Goal: Task Accomplishment & Management: Manage account settings

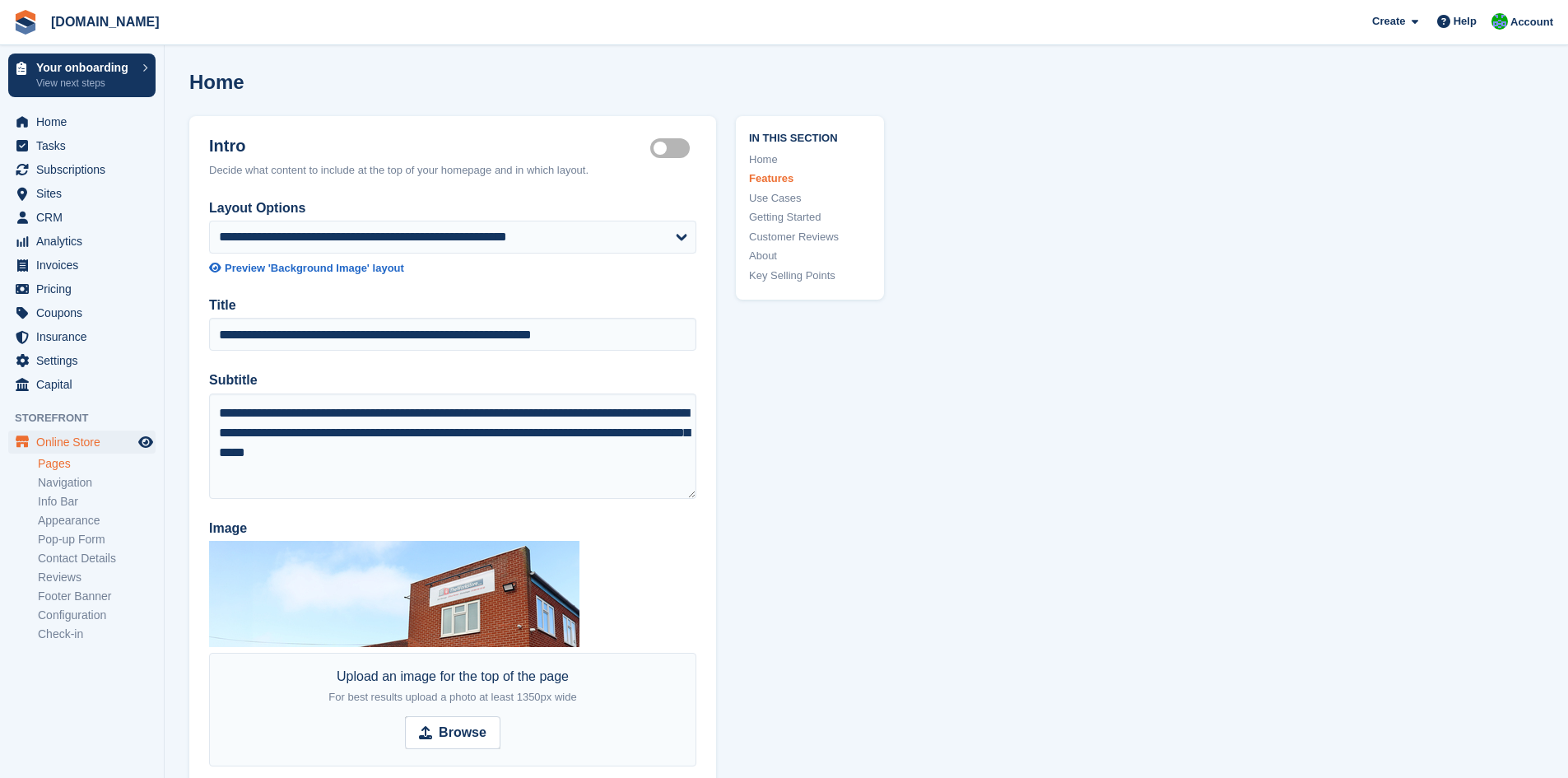
click at [763, 197] on link "Use Cases" at bounding box center [809, 198] width 122 height 16
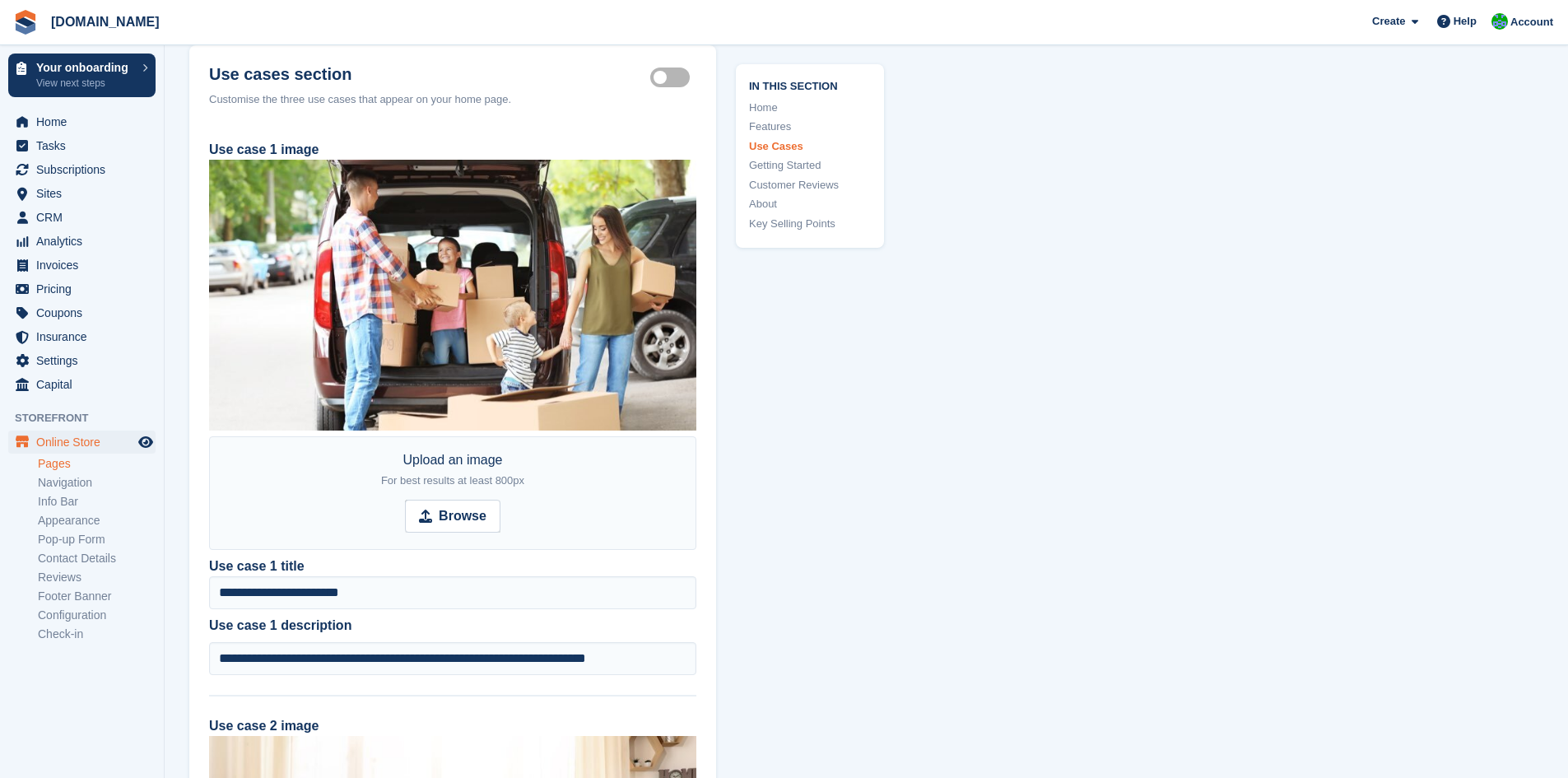
click at [768, 169] on link "Getting Started" at bounding box center [809, 165] width 122 height 16
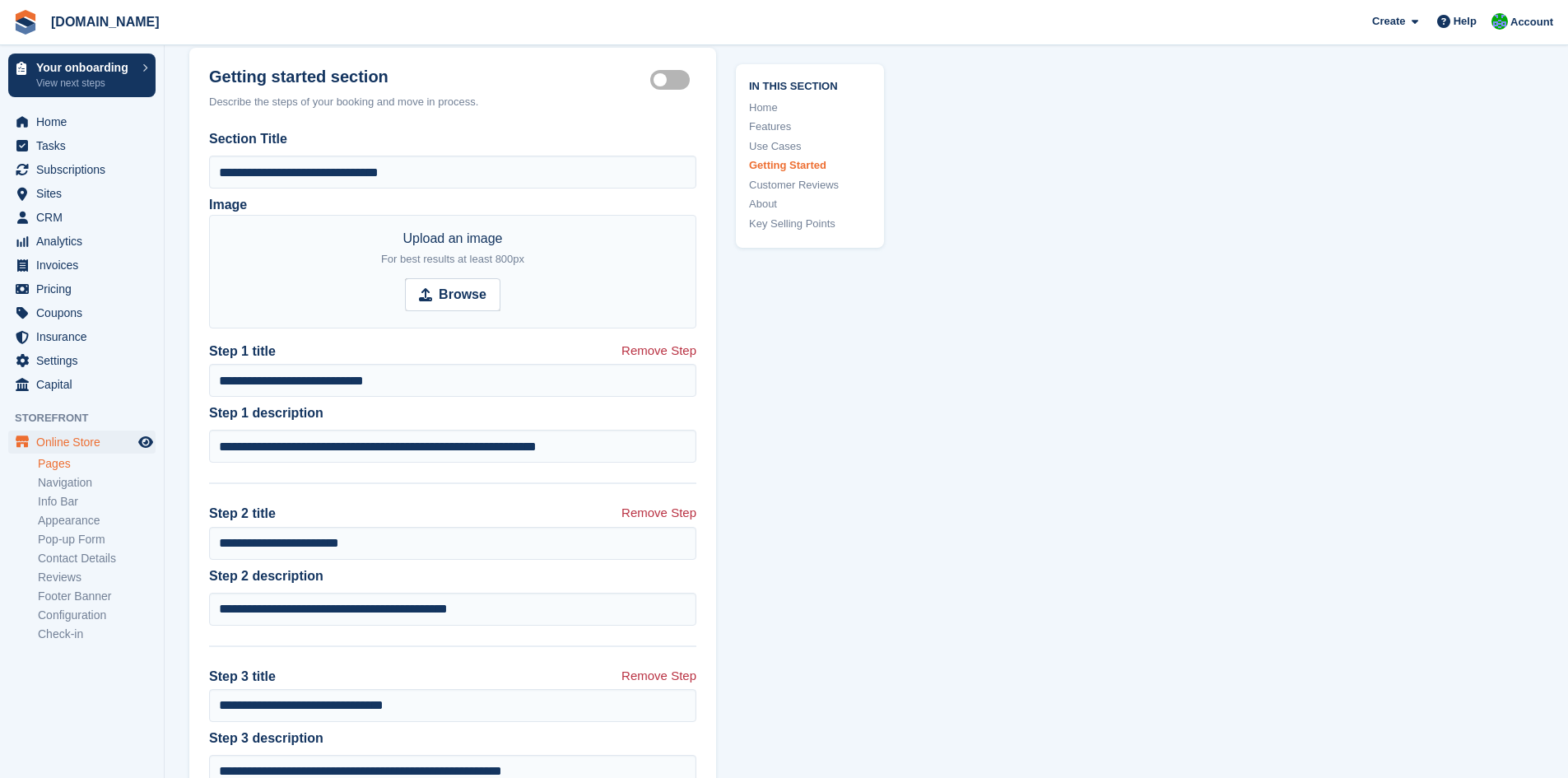
click at [762, 181] on link "Customer Reviews" at bounding box center [809, 185] width 122 height 16
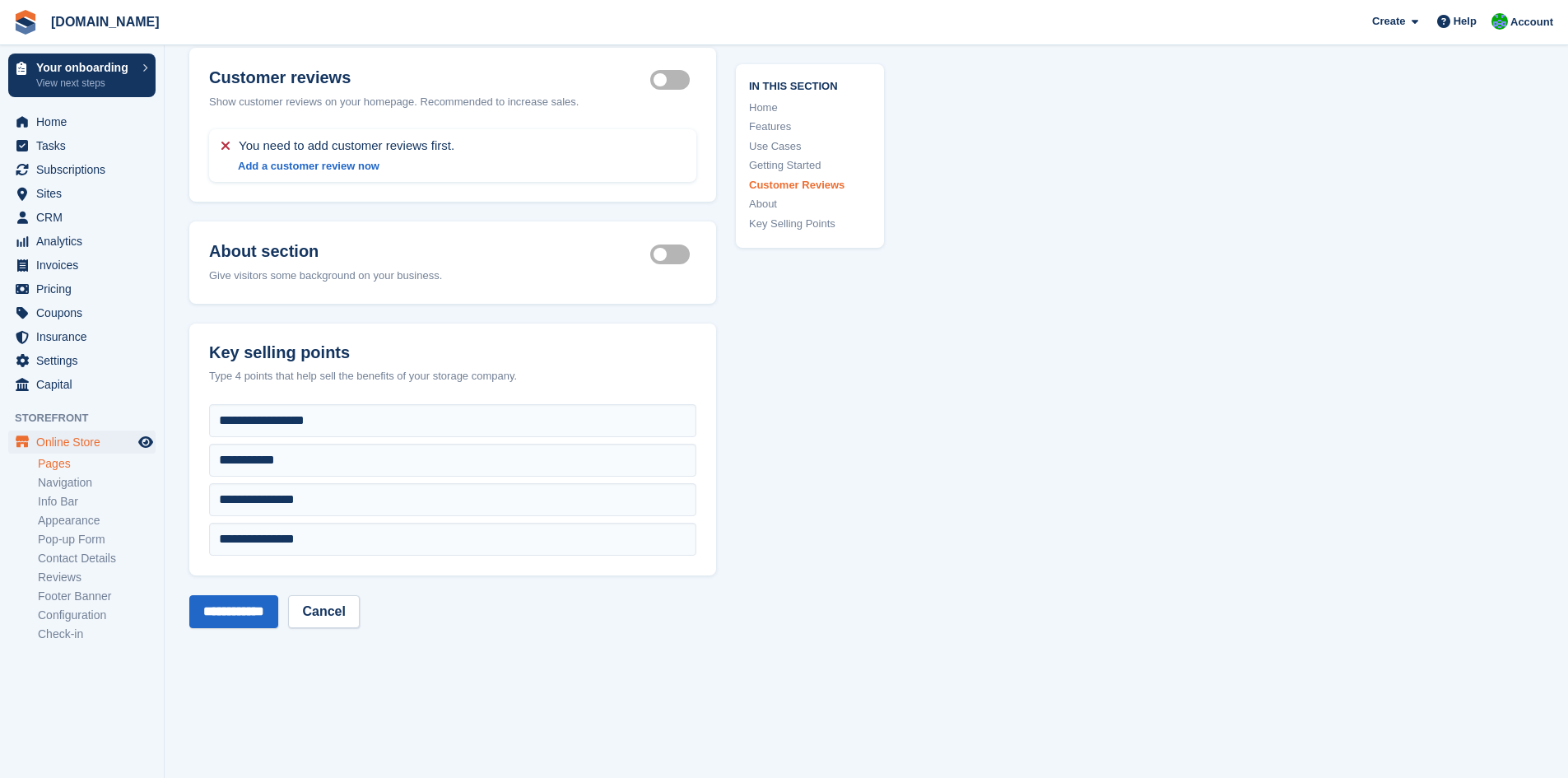
click at [760, 200] on link "About" at bounding box center [809, 204] width 122 height 16
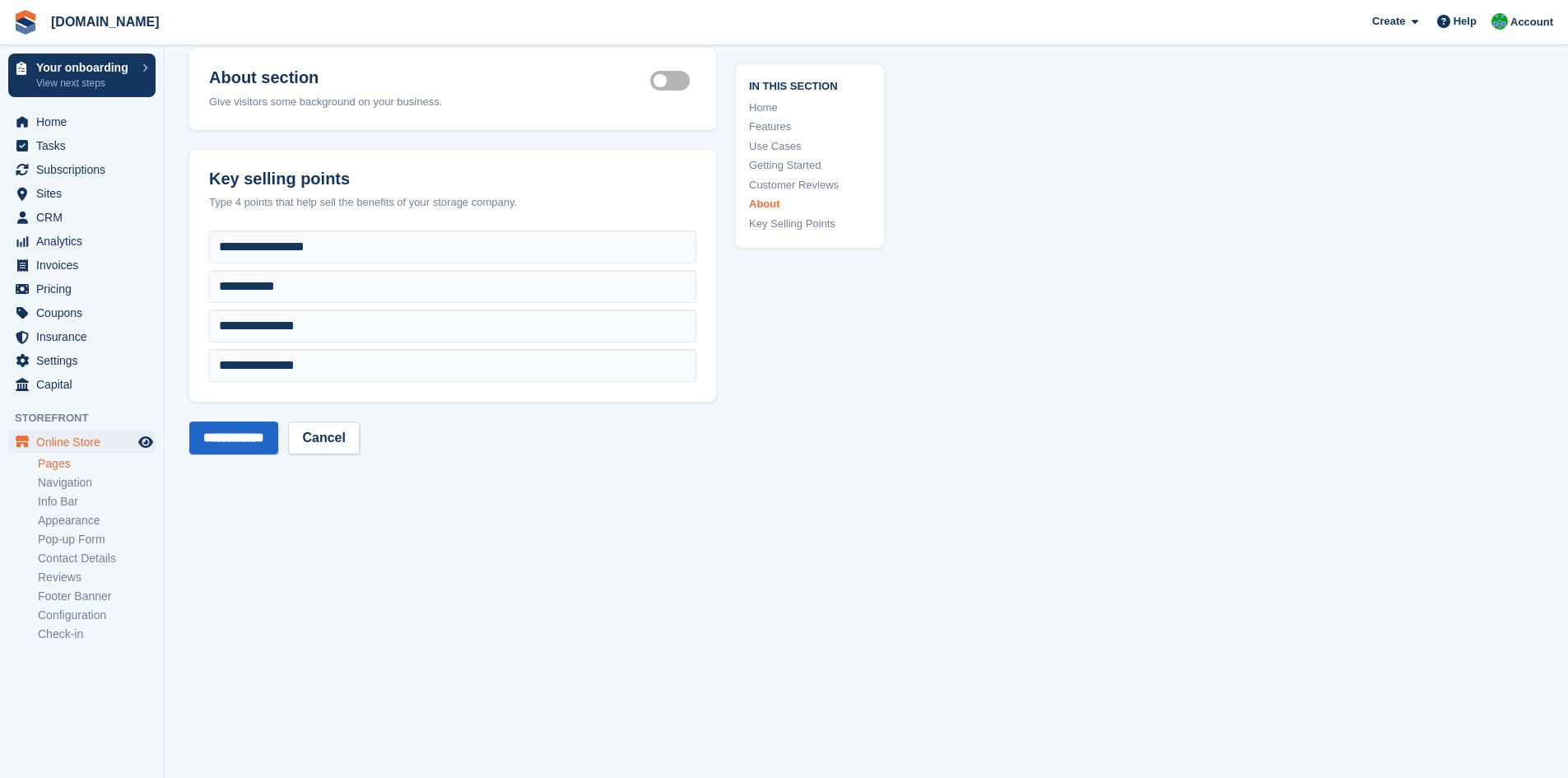
click at [758, 221] on link "Key Selling Points" at bounding box center [809, 224] width 122 height 16
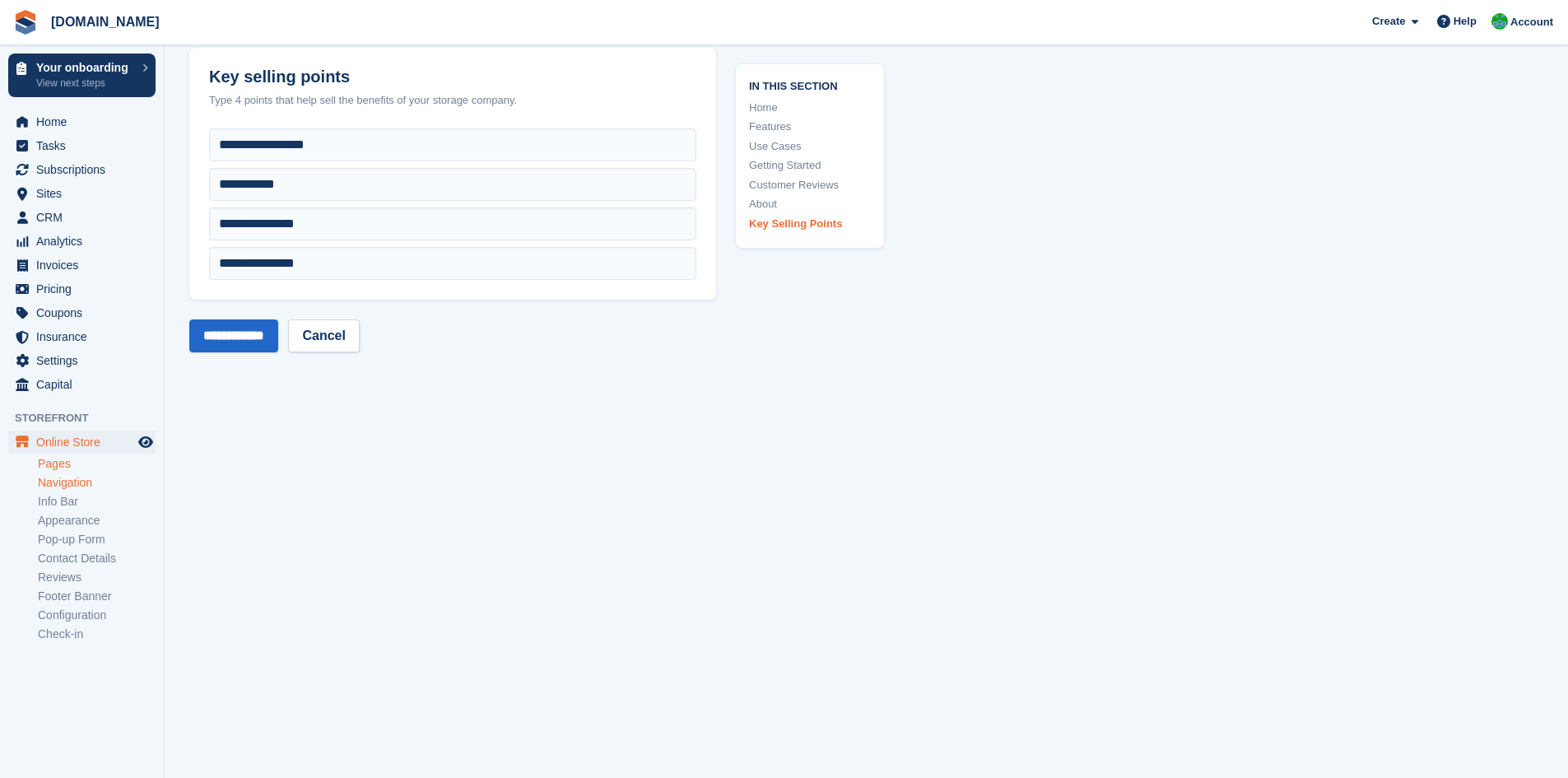
click at [59, 486] on link "Navigation" at bounding box center [97, 483] width 118 height 16
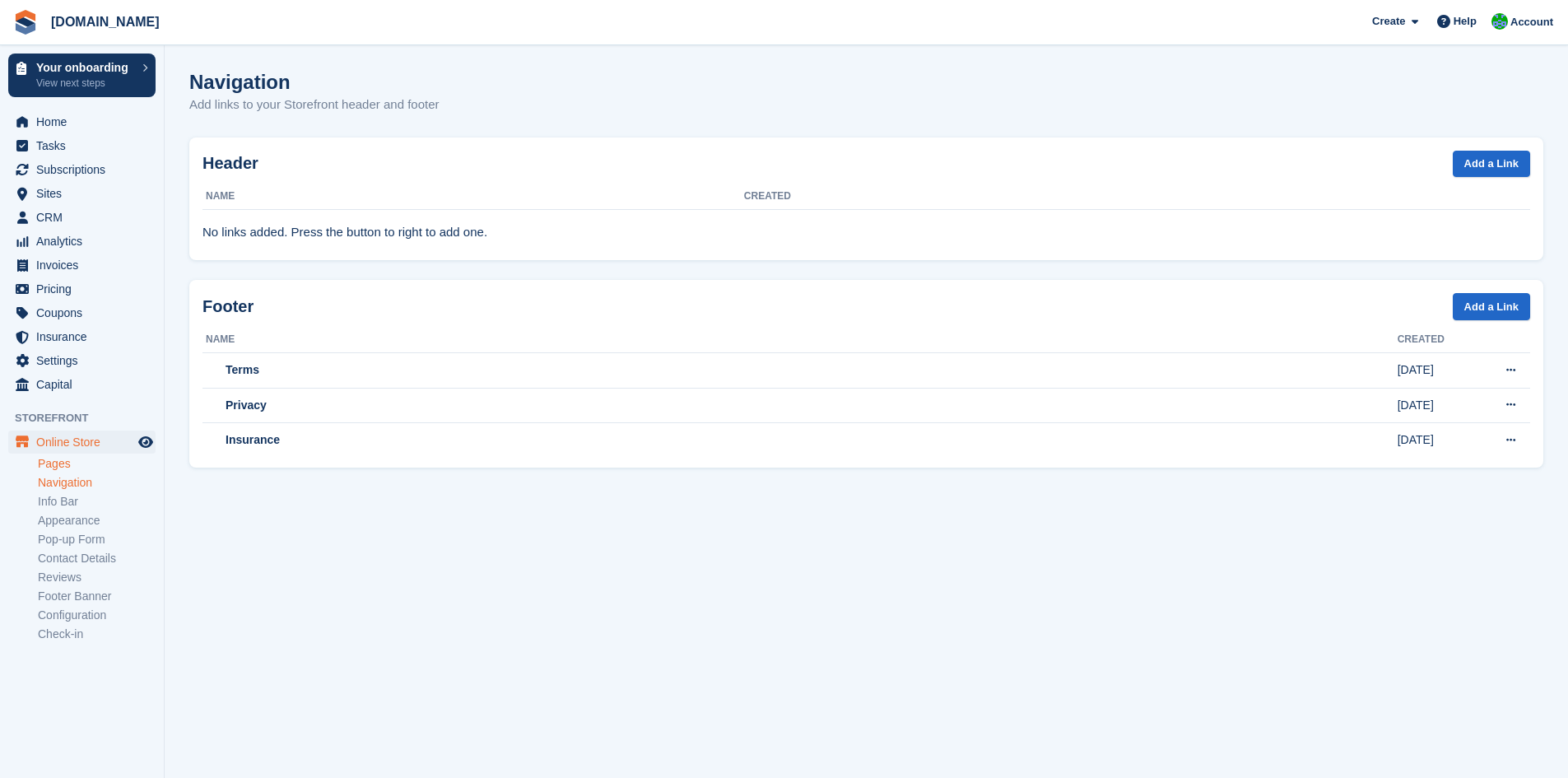
click at [51, 467] on link "Pages" at bounding box center [97, 464] width 118 height 16
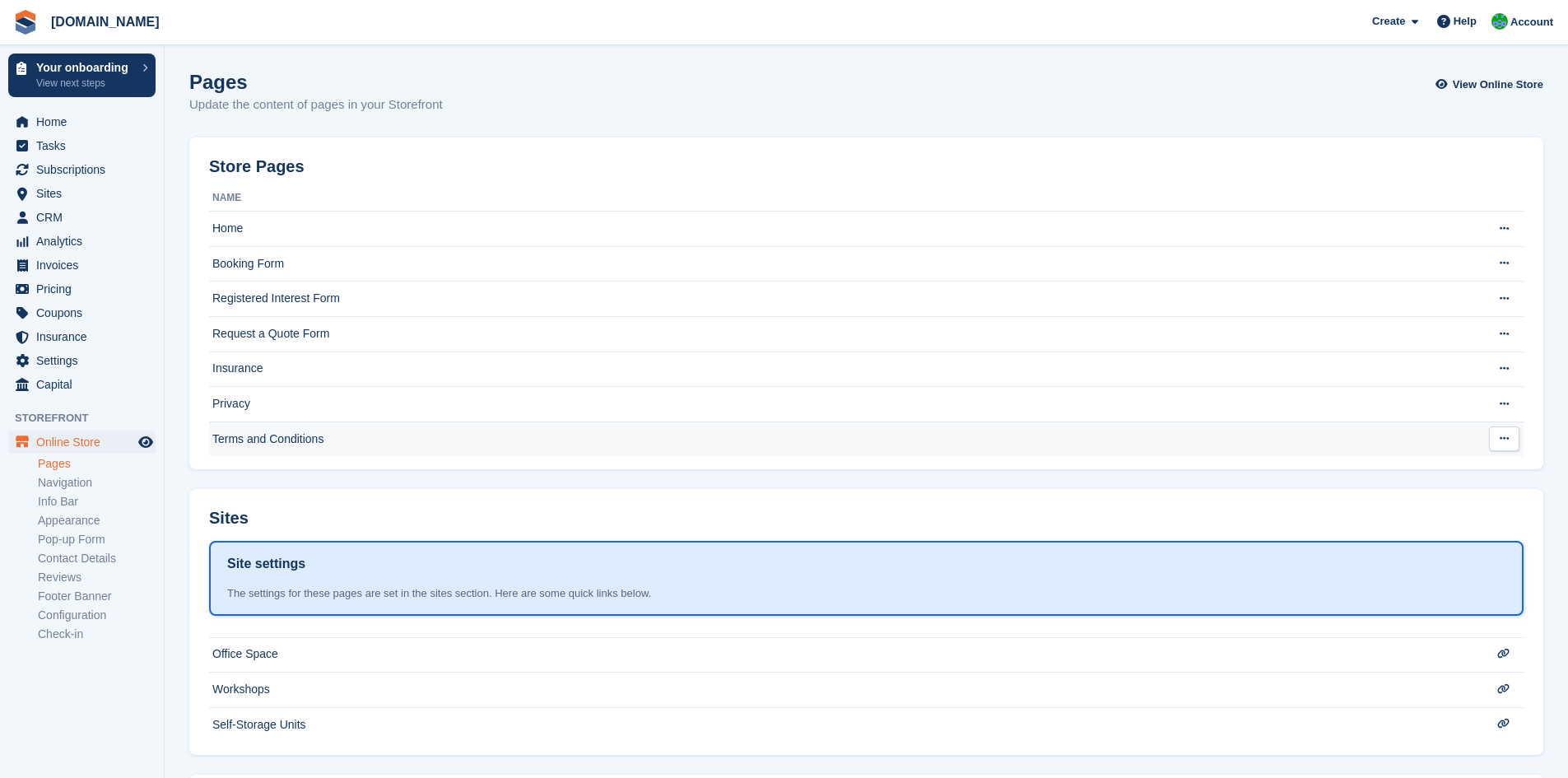
click at [399, 434] on td "Terms and Conditions" at bounding box center [832, 438] width 1249 height 35
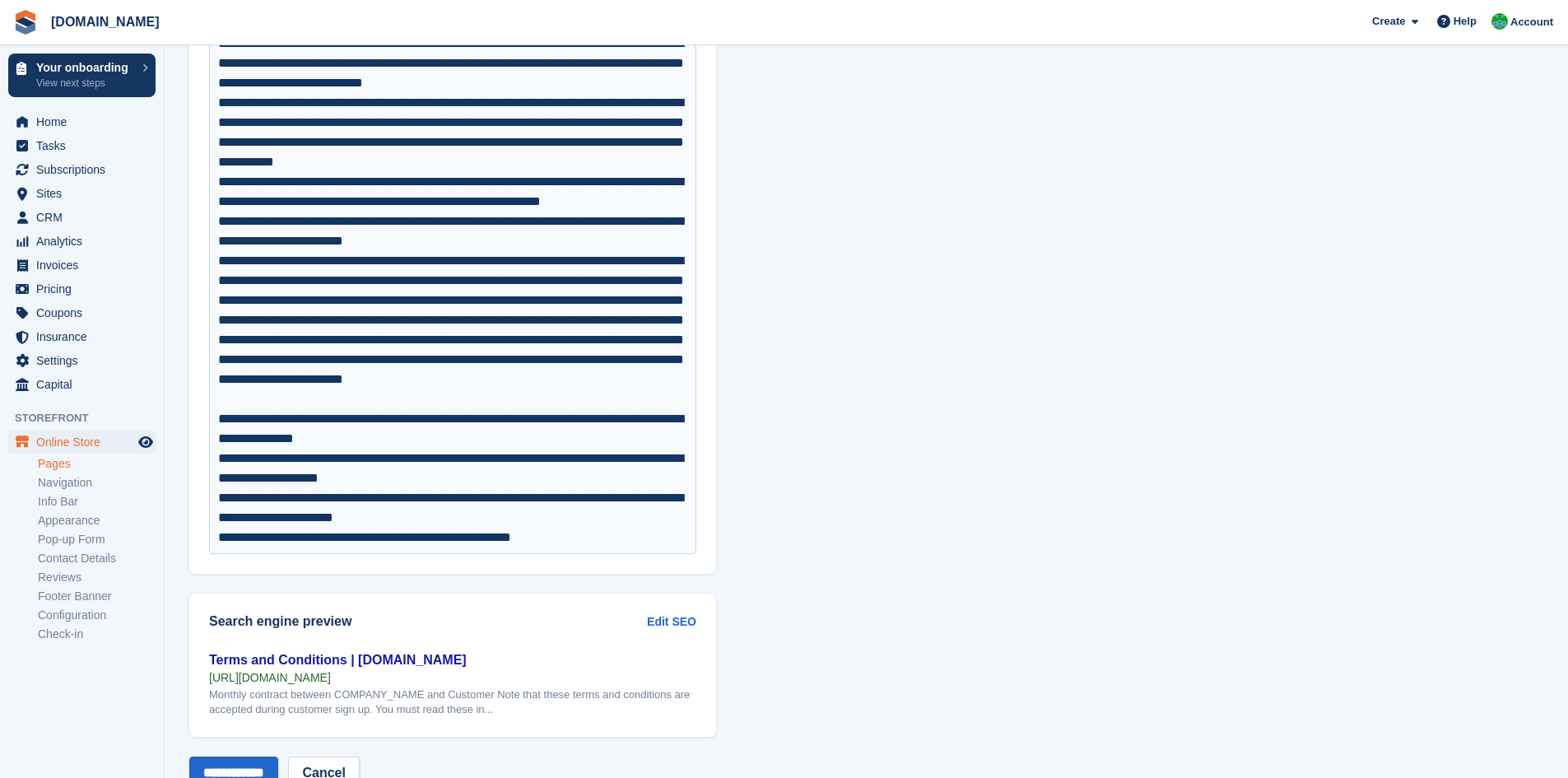
scroll to position [8434, 0]
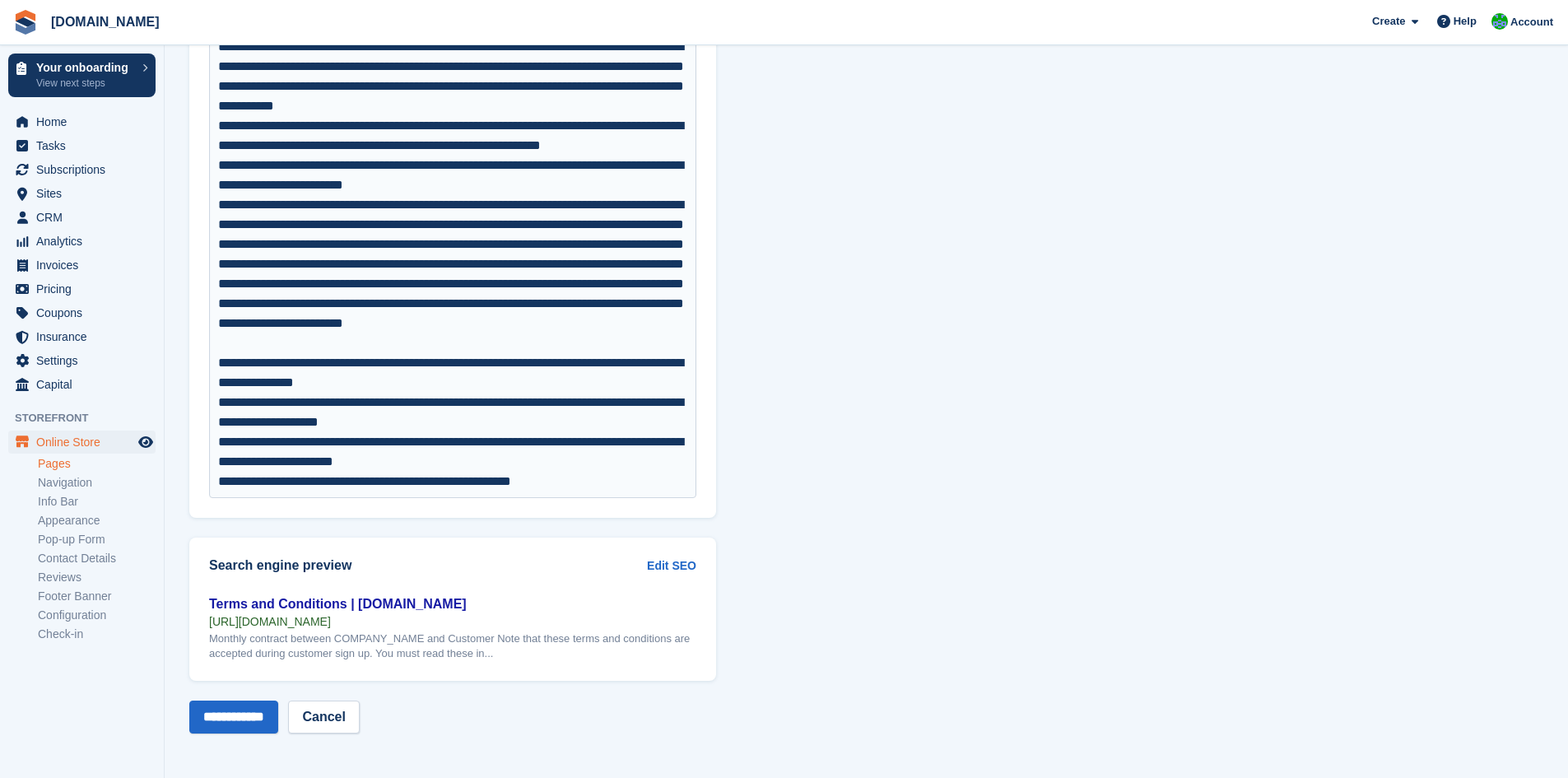
click at [88, 462] on link "Pages" at bounding box center [97, 464] width 118 height 16
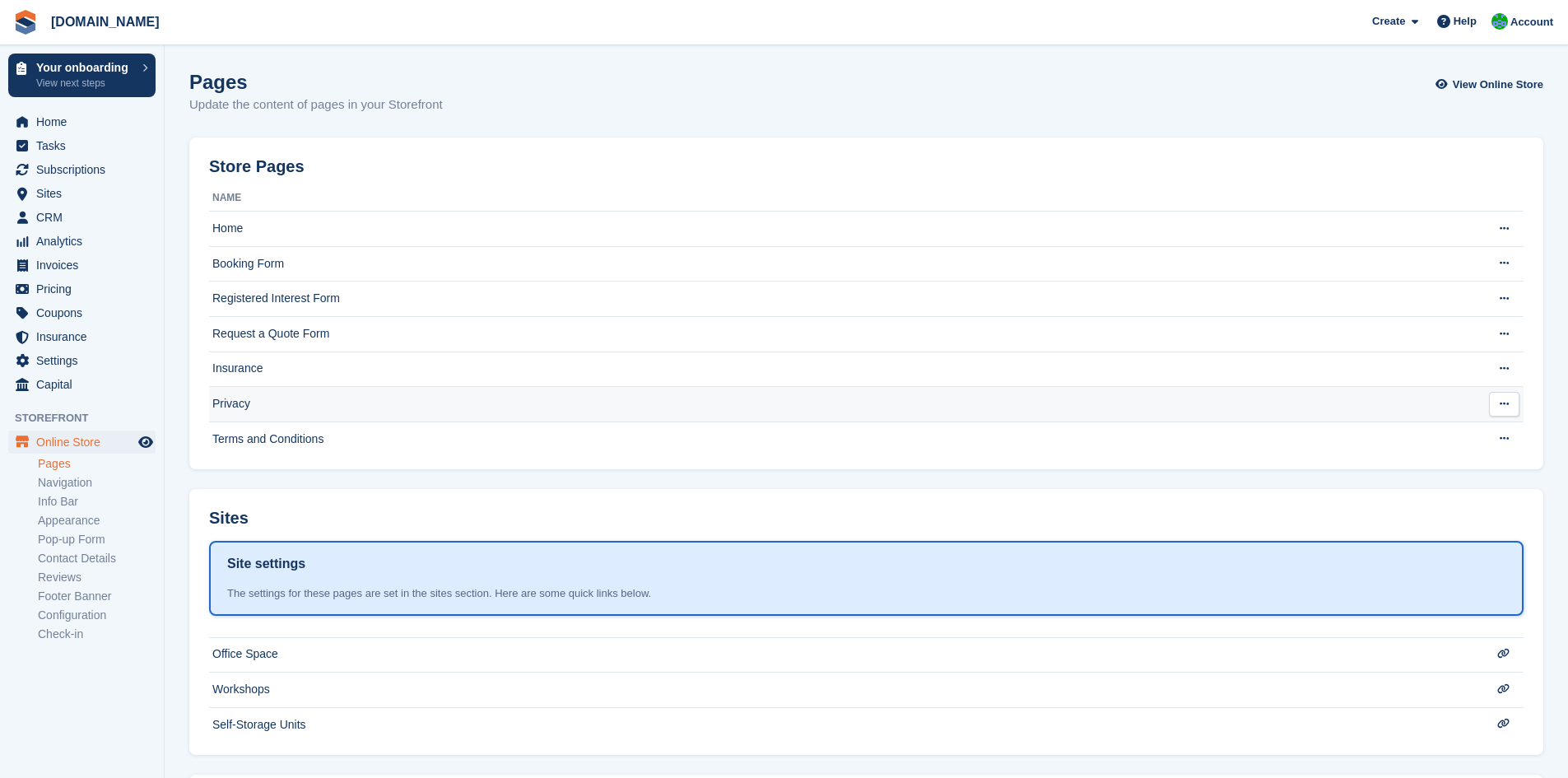
click at [343, 399] on td "Privacy" at bounding box center [832, 404] width 1249 height 35
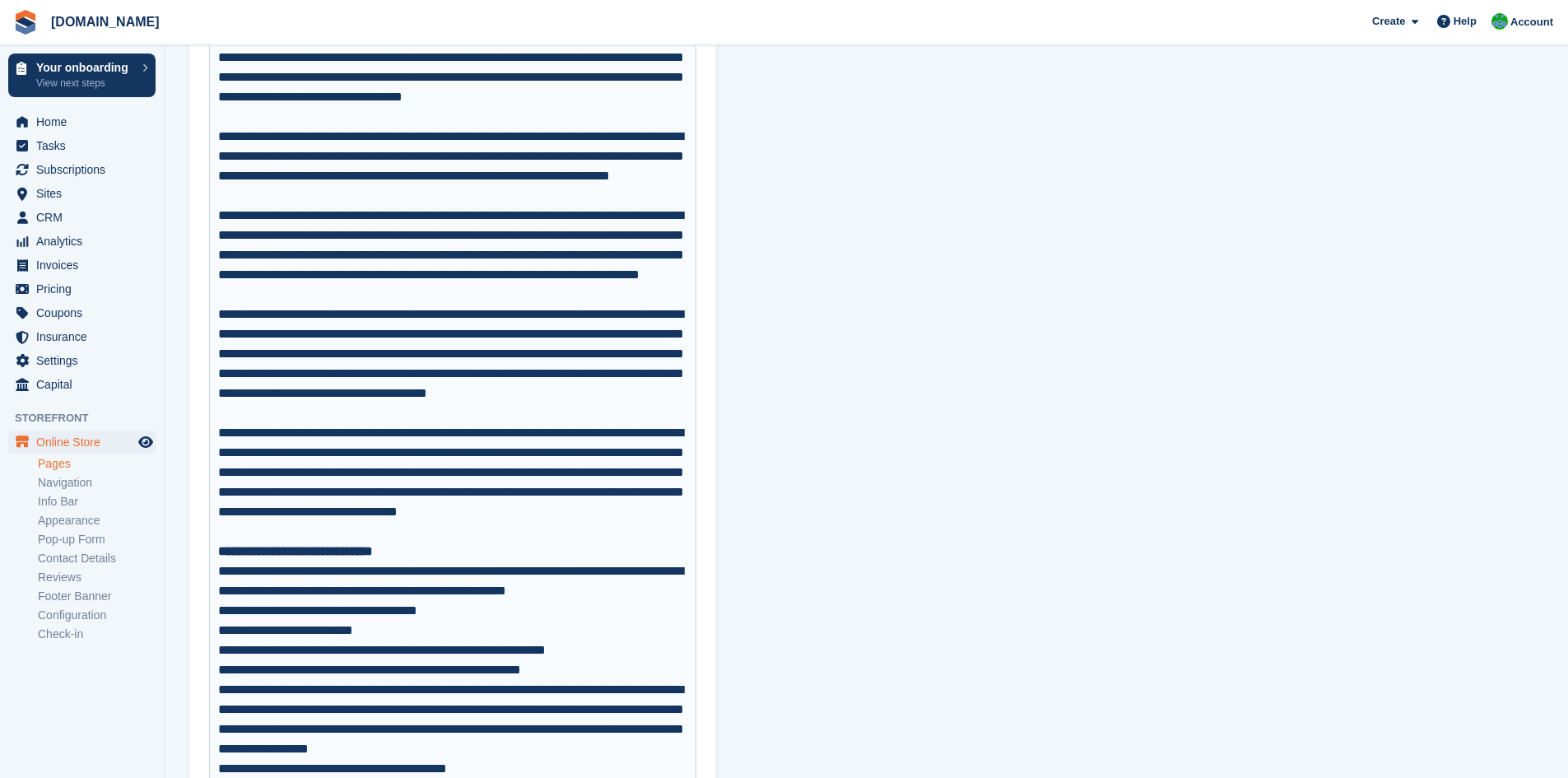
scroll to position [1280, 0]
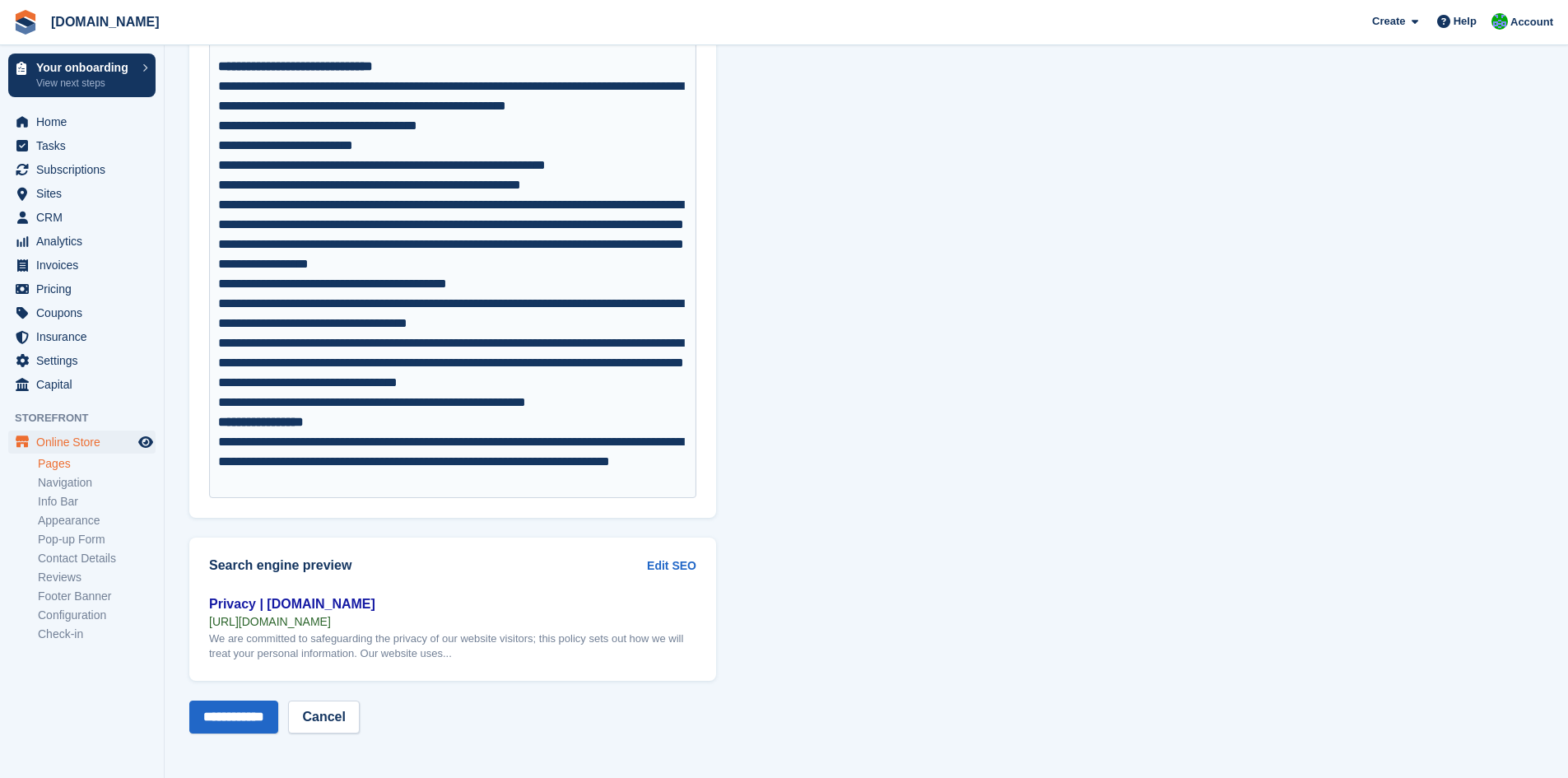
click at [78, 461] on link "Pages" at bounding box center [97, 464] width 118 height 16
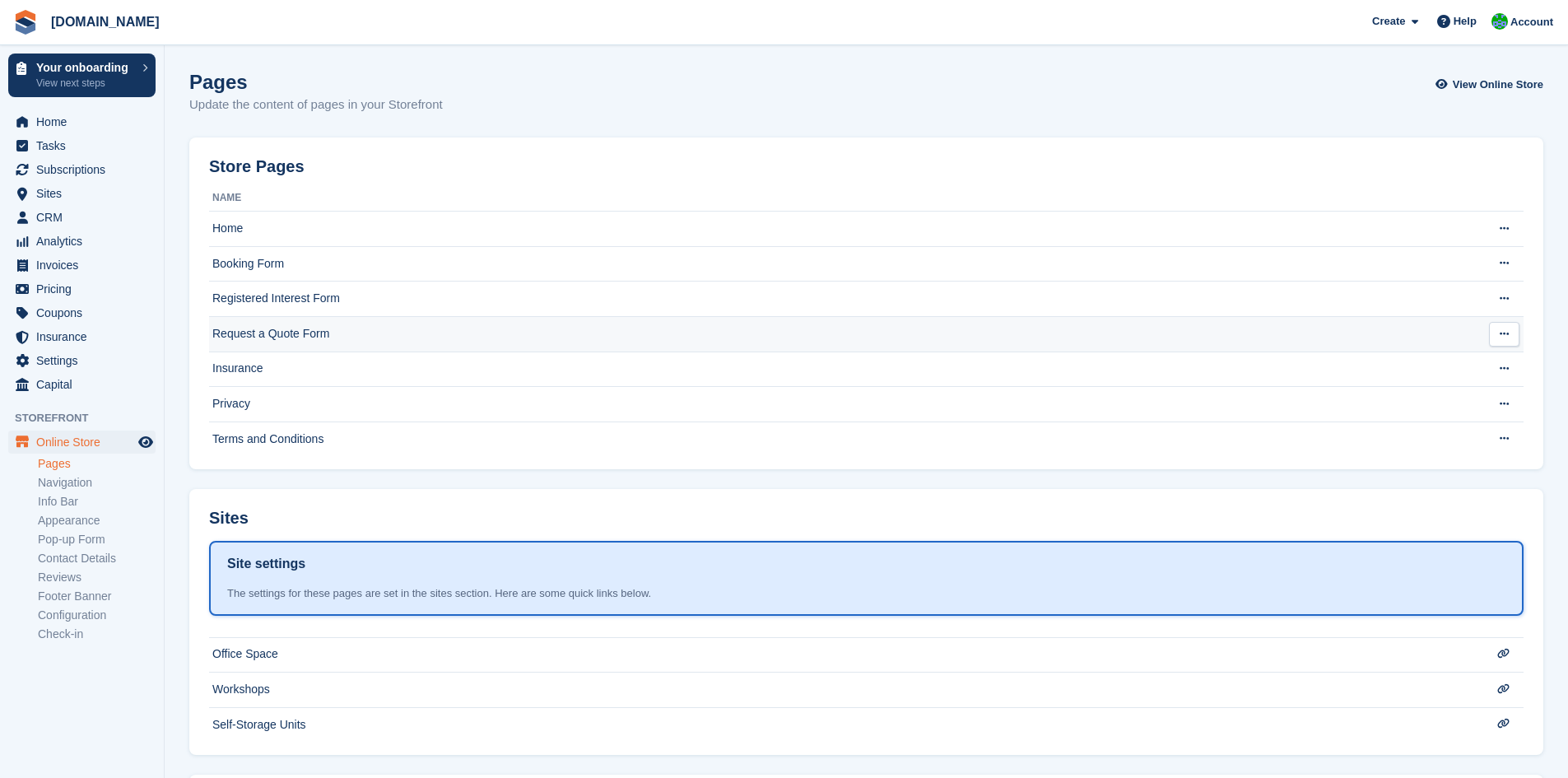
click at [377, 324] on td "Request a Quote Form" at bounding box center [832, 334] width 1249 height 35
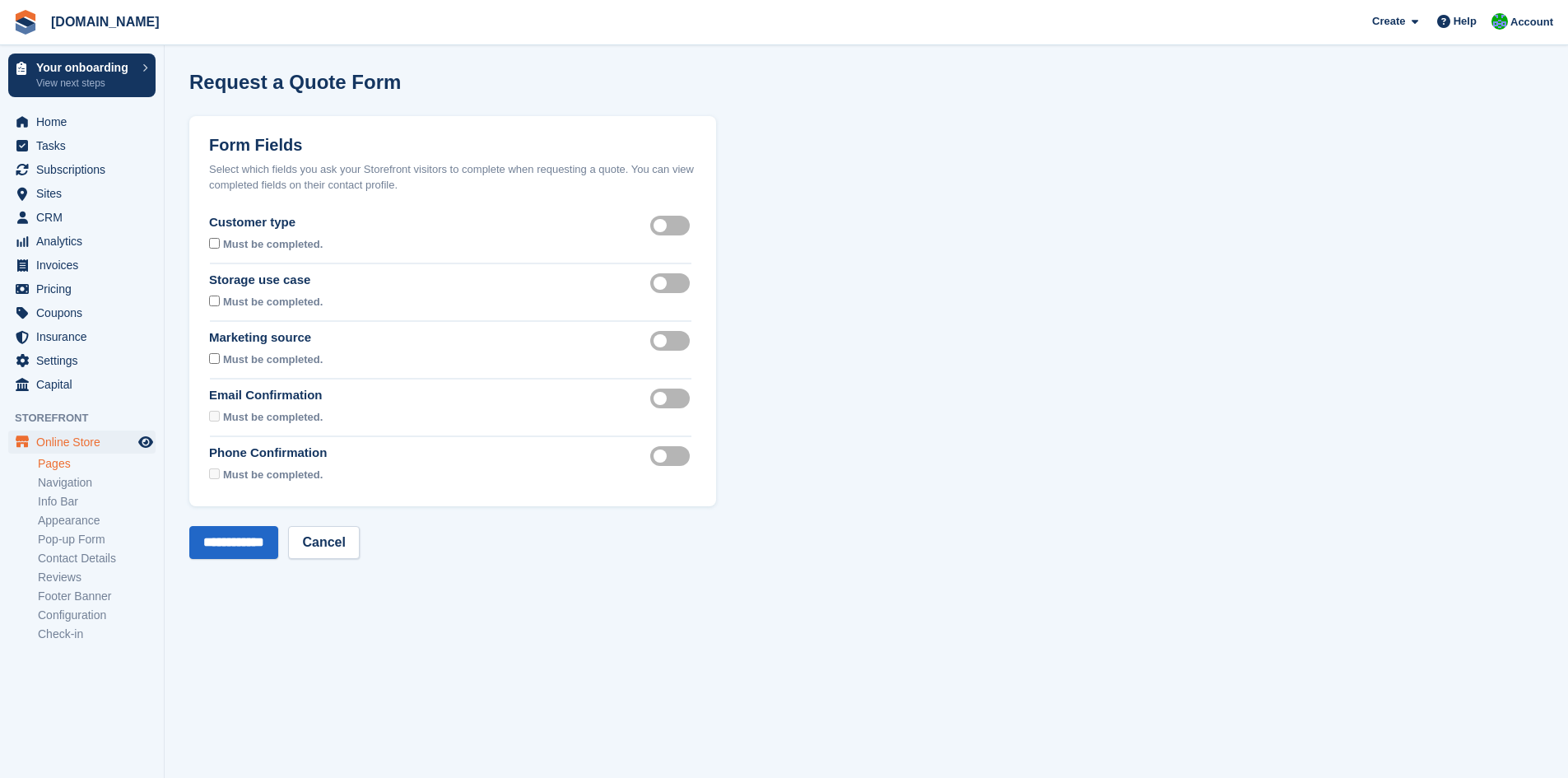
click at [101, 466] on link "Pages" at bounding box center [97, 464] width 118 height 16
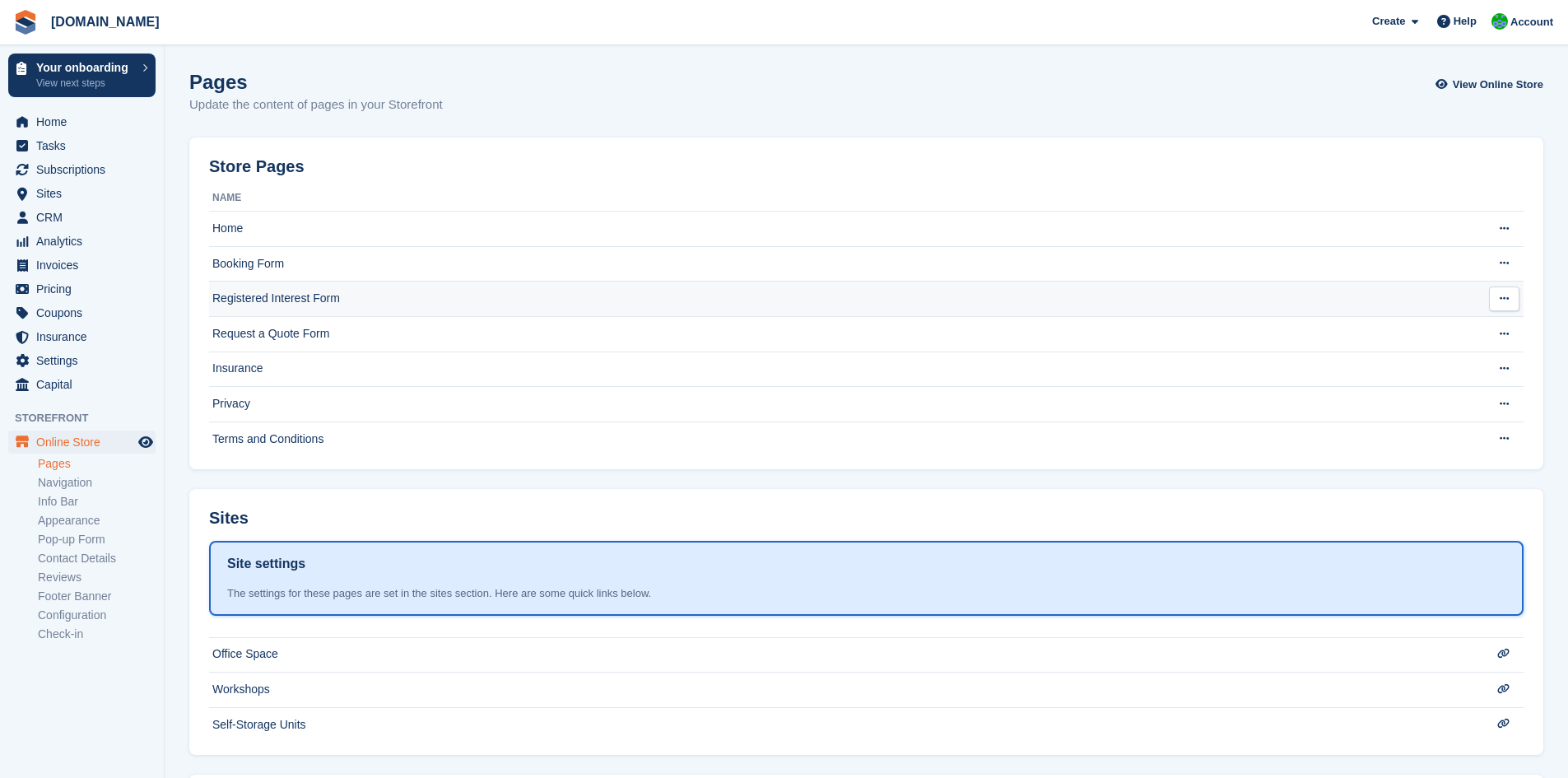
click at [377, 298] on td "Registered Interest Form" at bounding box center [832, 299] width 1249 height 35
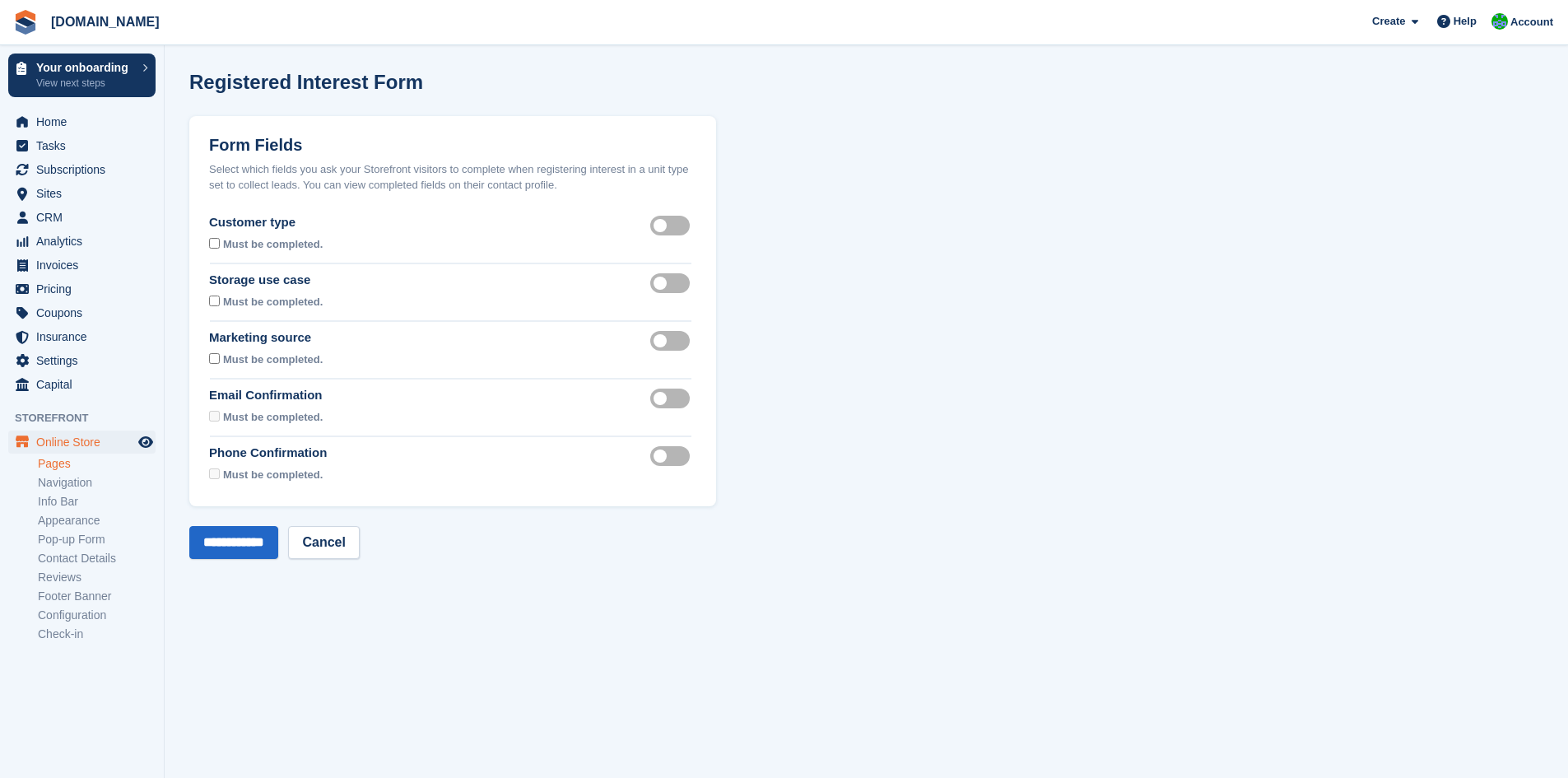
click at [49, 464] on link "Pages" at bounding box center [97, 464] width 118 height 16
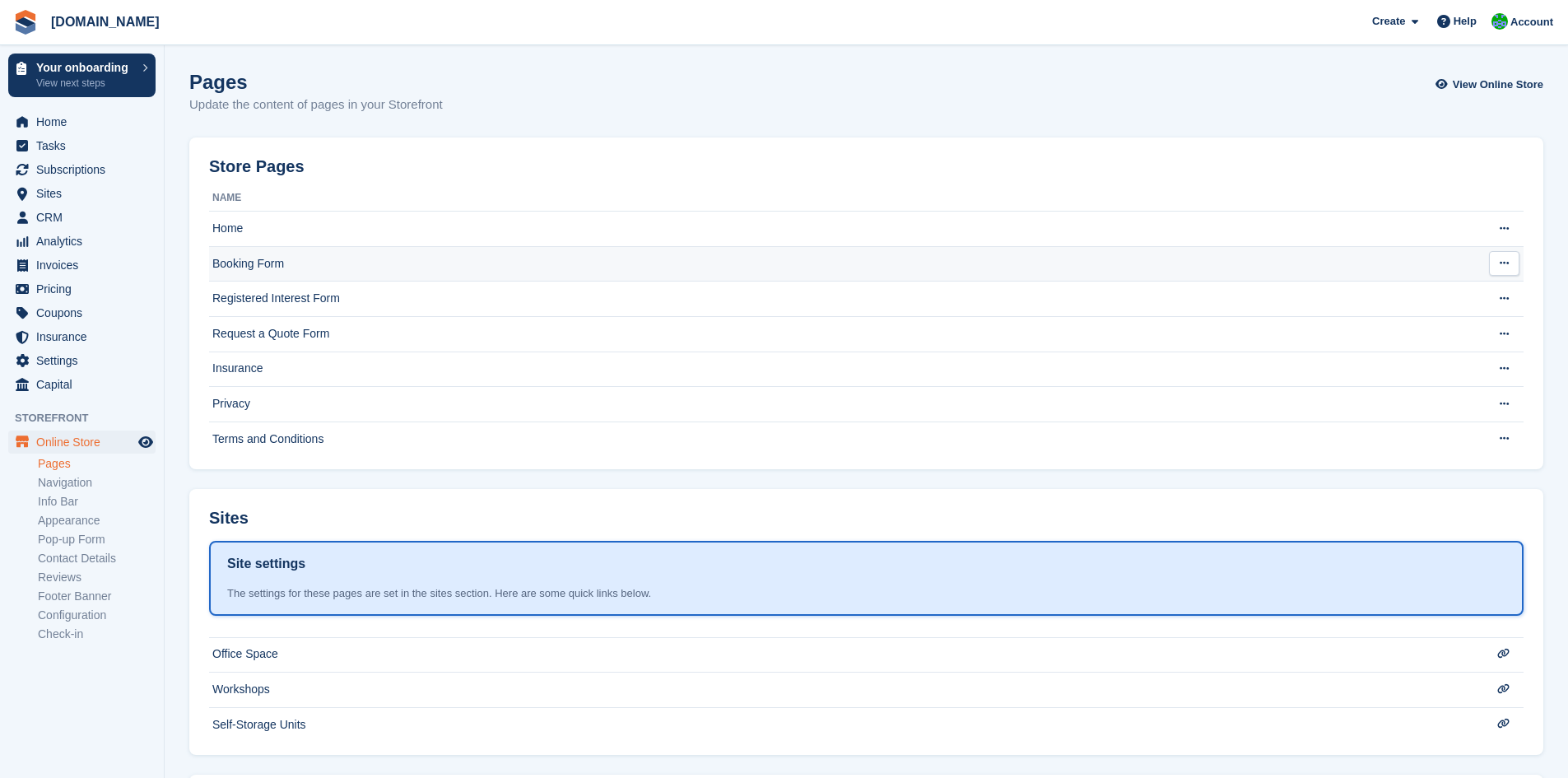
click at [330, 261] on td "Booking Form" at bounding box center [832, 264] width 1249 height 35
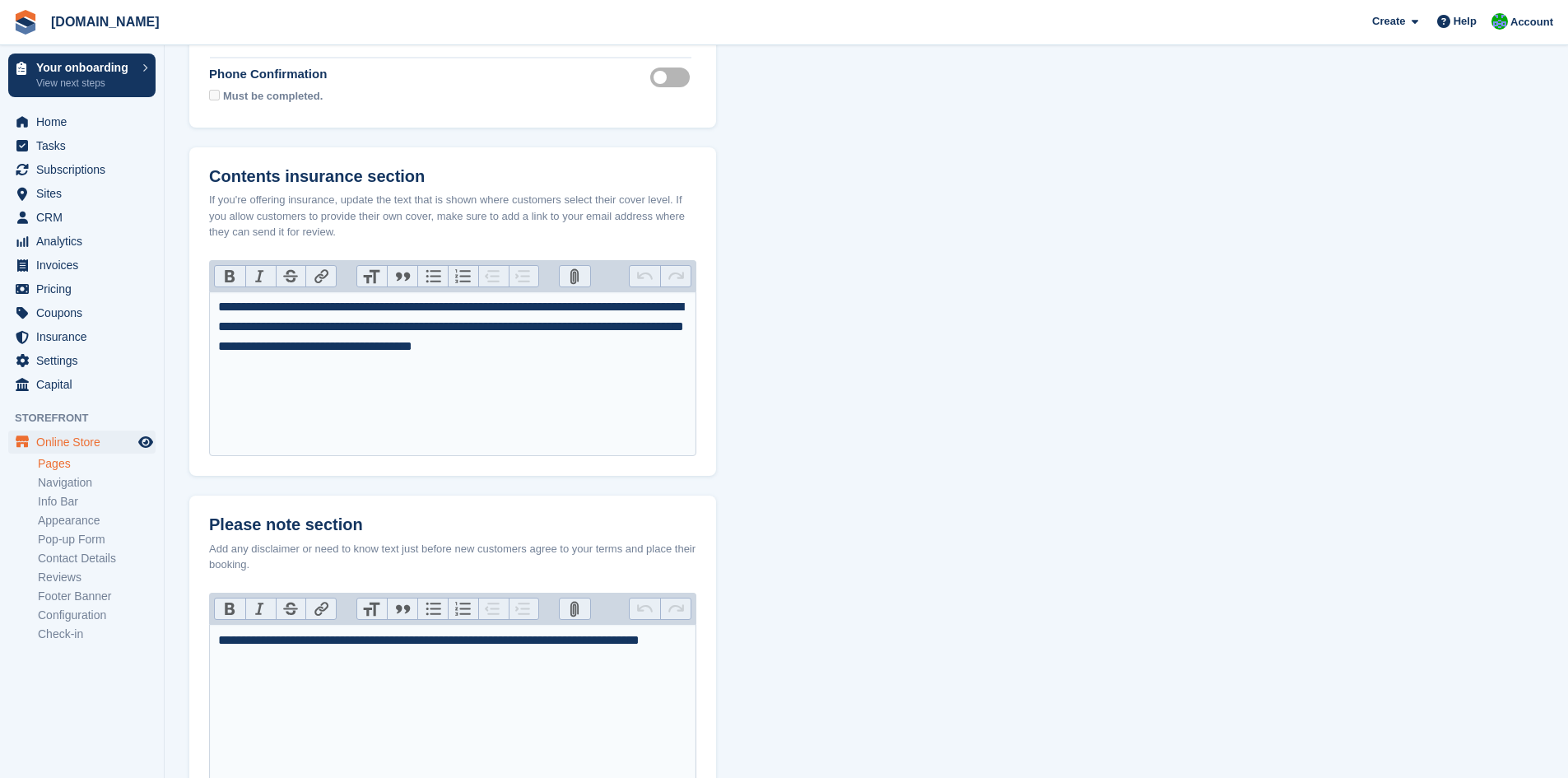
scroll to position [700, 0]
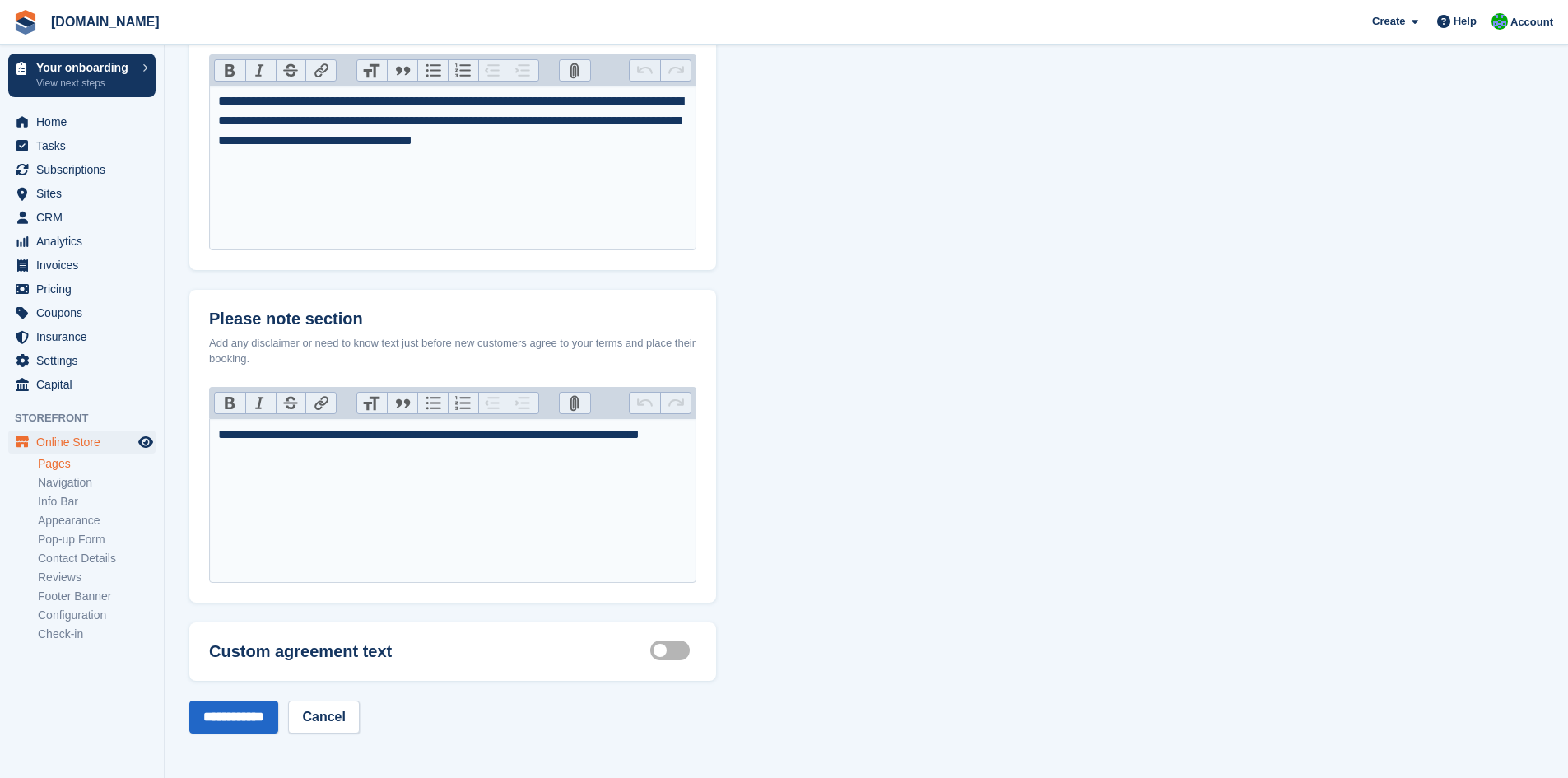
click at [78, 460] on link "Pages" at bounding box center [97, 464] width 118 height 16
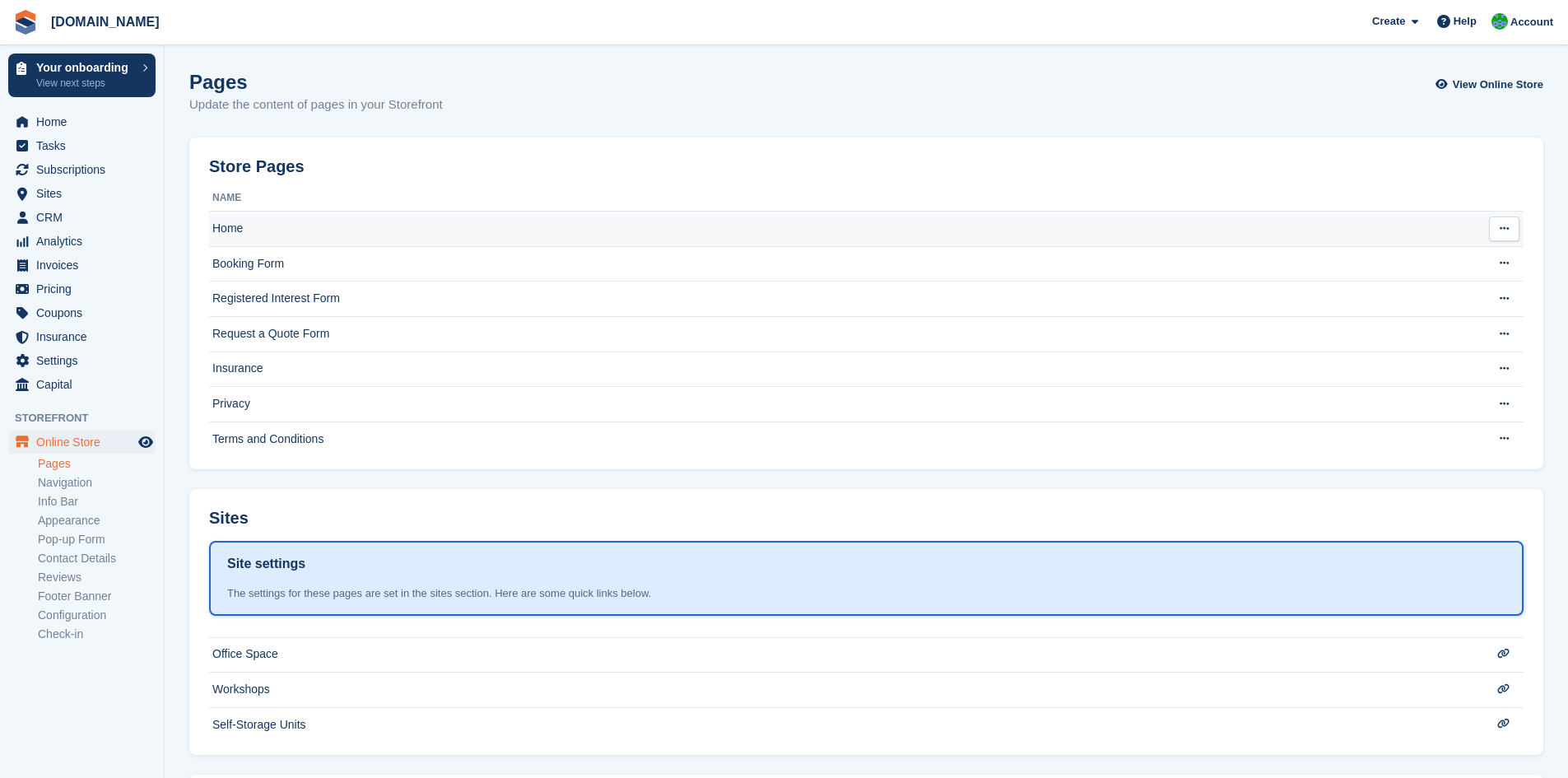
click at [373, 231] on td "Home" at bounding box center [832, 229] width 1249 height 35
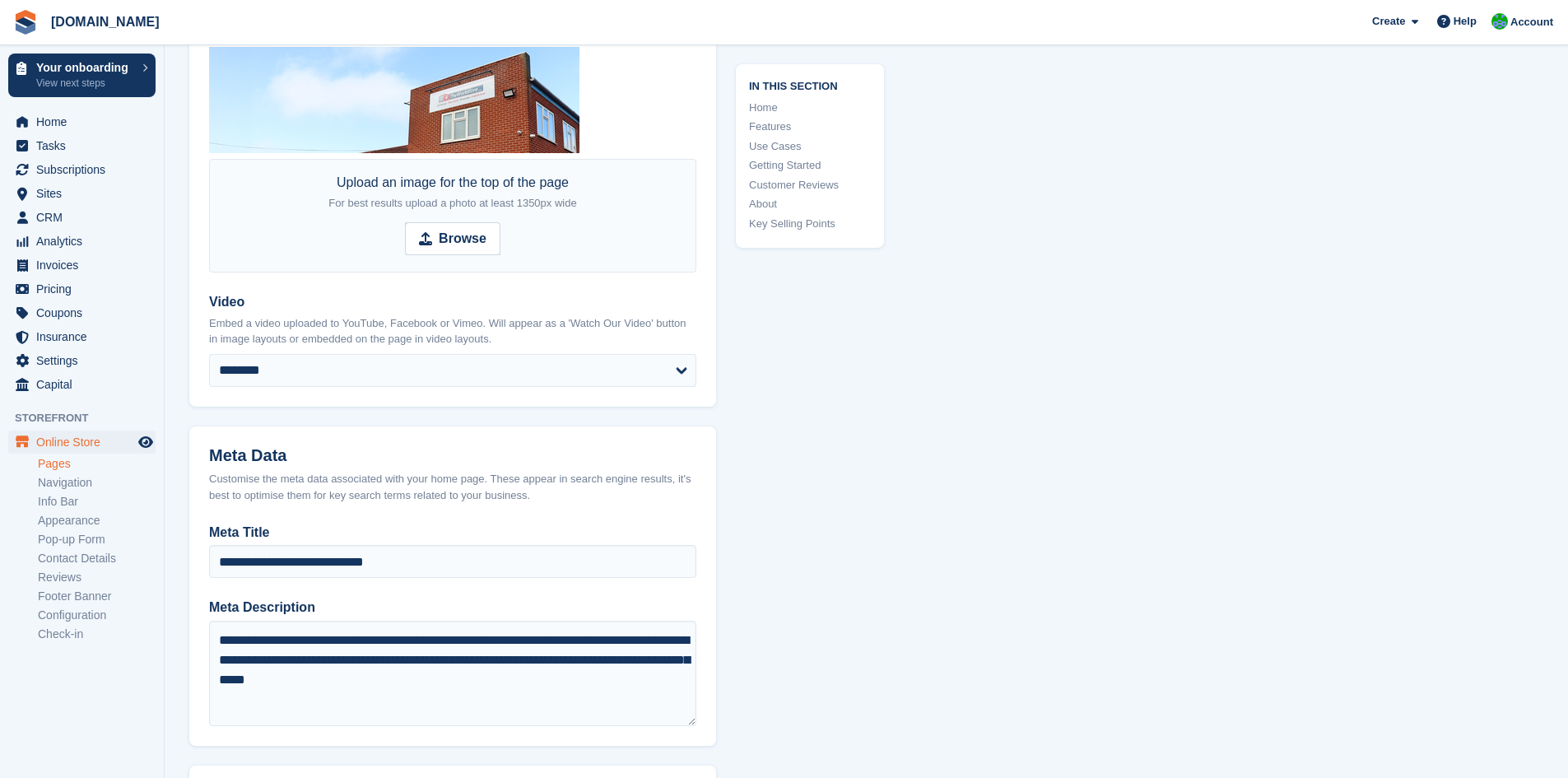
click at [65, 466] on link "Pages" at bounding box center [97, 464] width 118 height 16
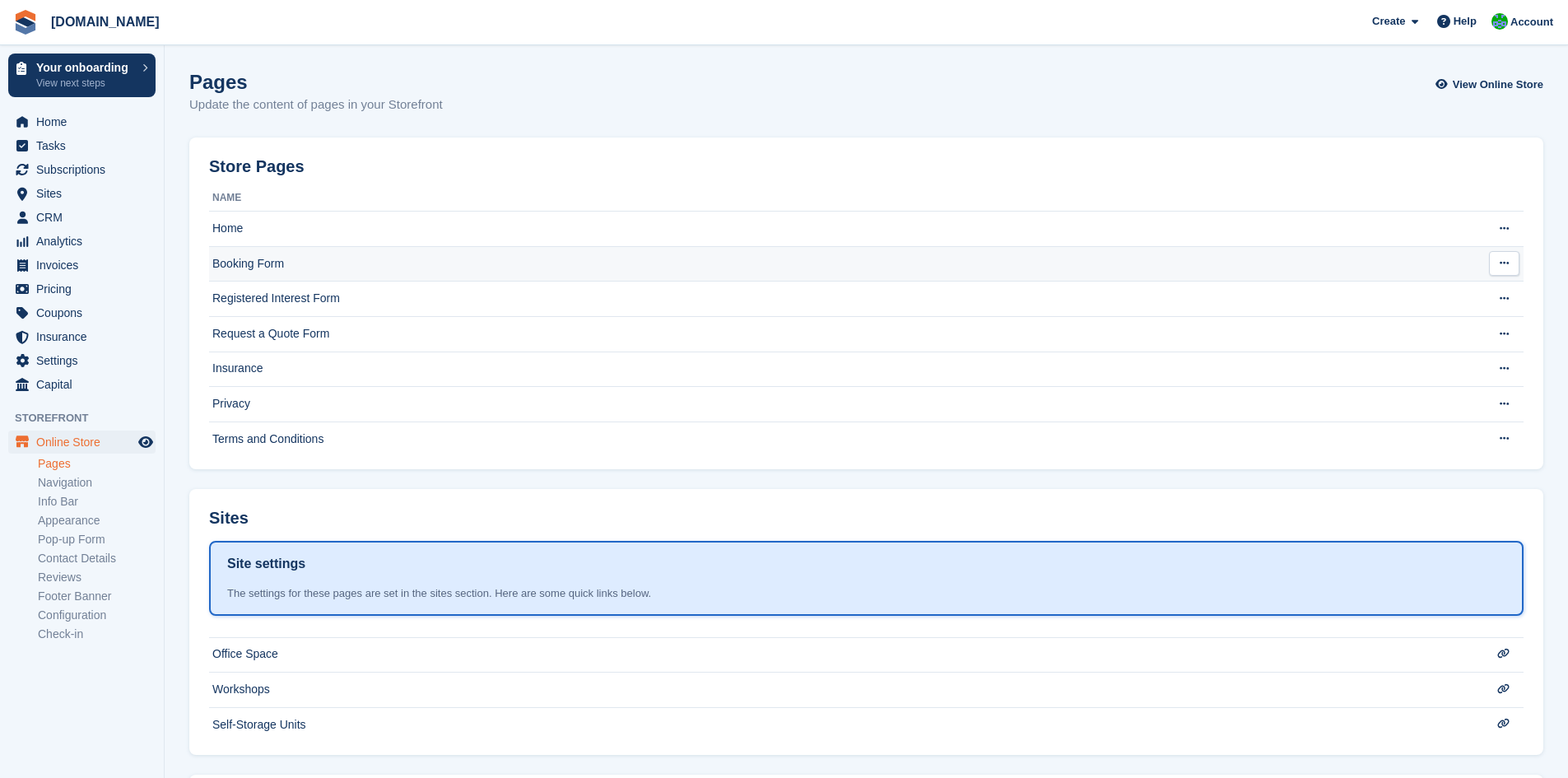
click at [308, 257] on td "Booking Form" at bounding box center [832, 264] width 1249 height 35
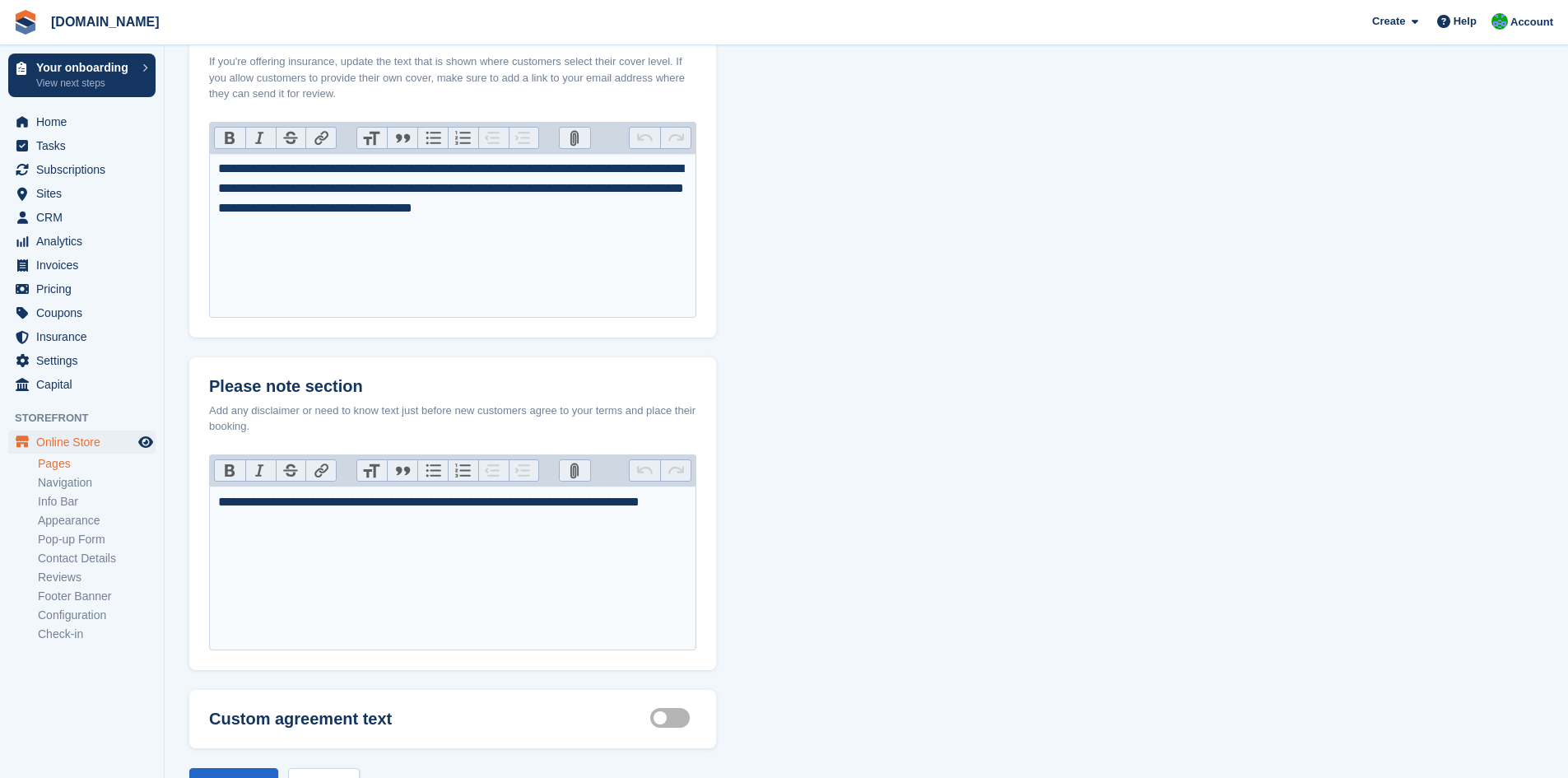
scroll to position [700, 0]
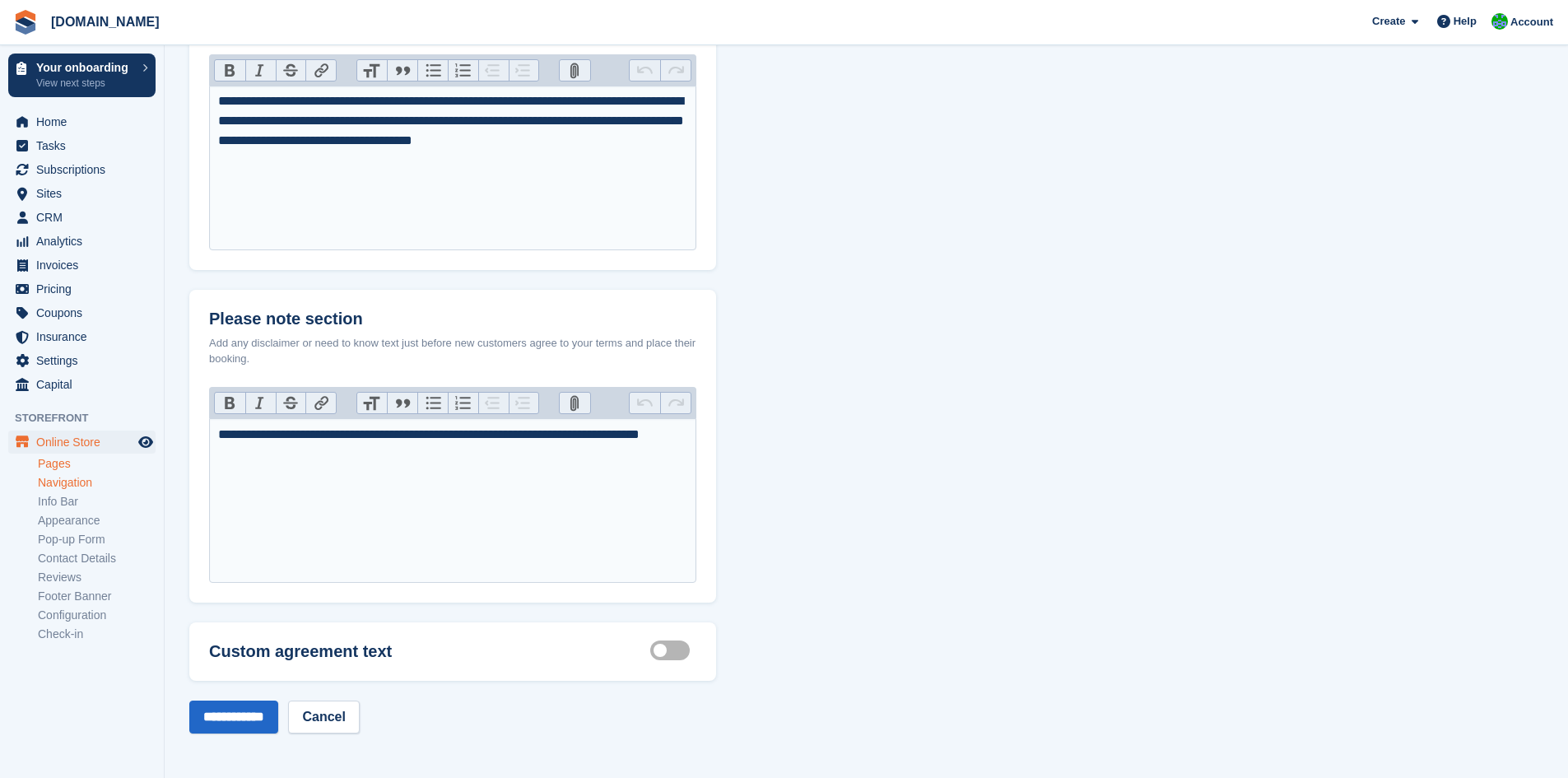
click at [71, 482] on link "Navigation" at bounding box center [97, 483] width 118 height 16
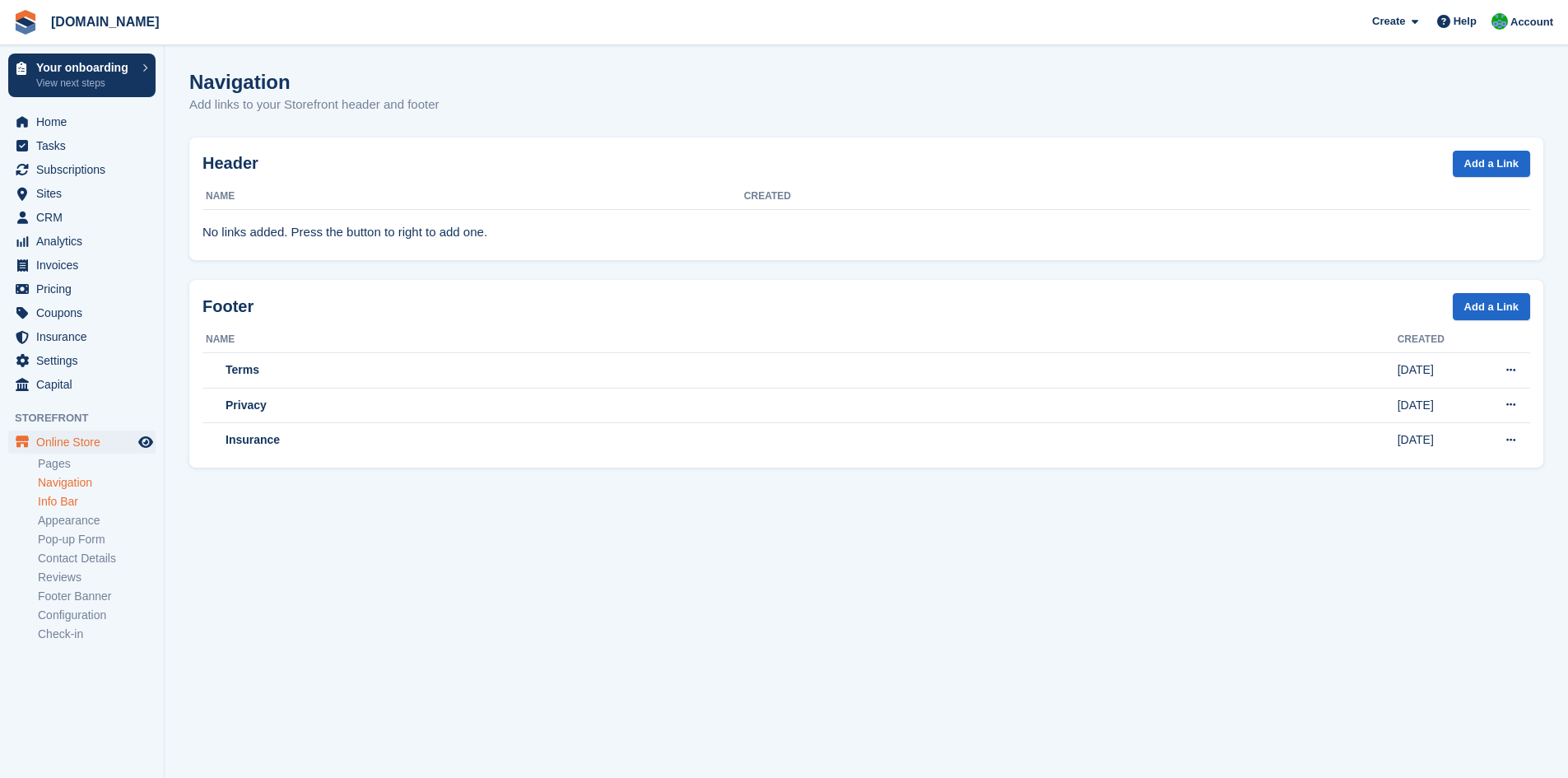
click at [71, 507] on link "Info Bar" at bounding box center [97, 502] width 118 height 16
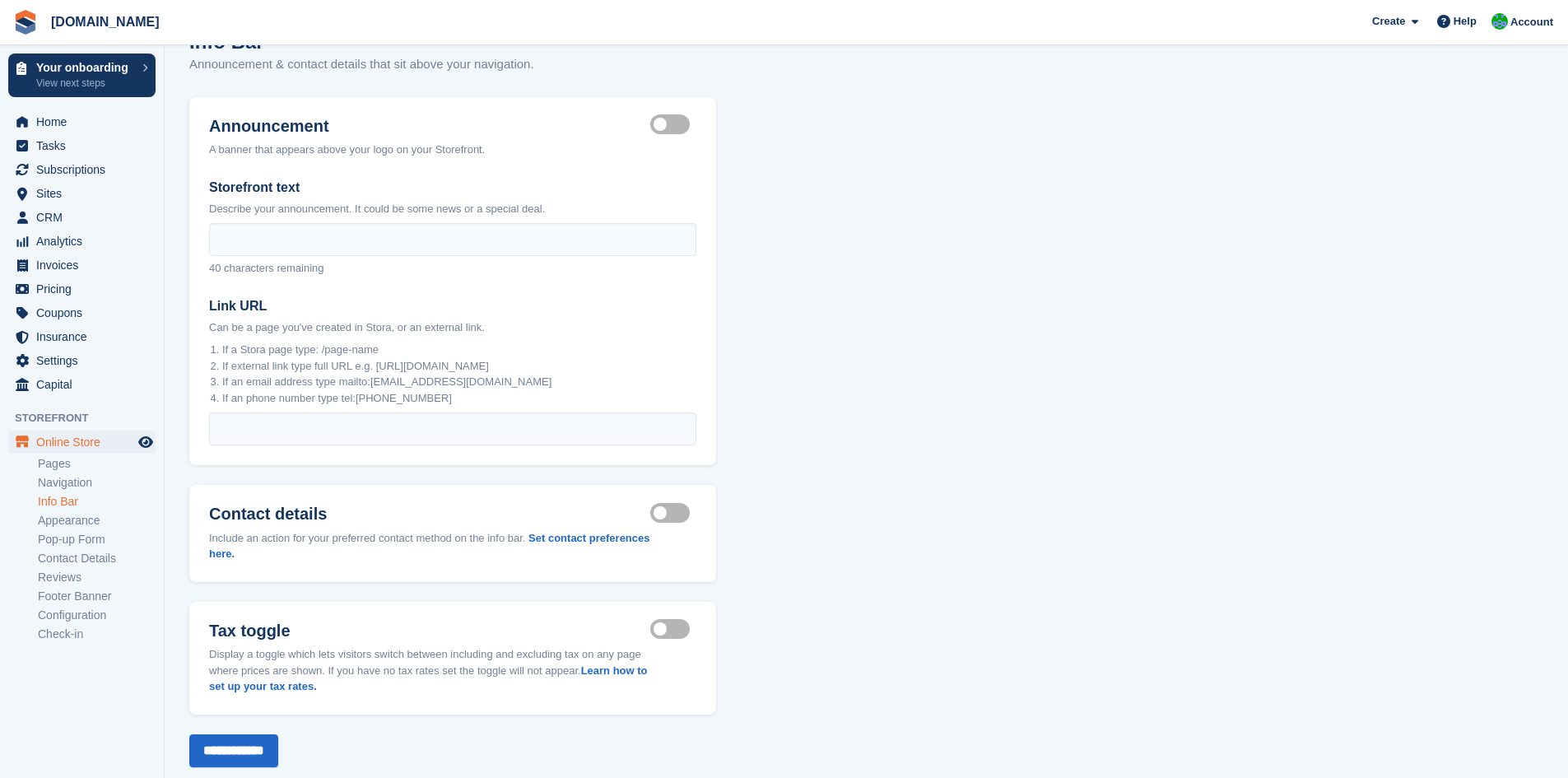
scroll to position [74, 0]
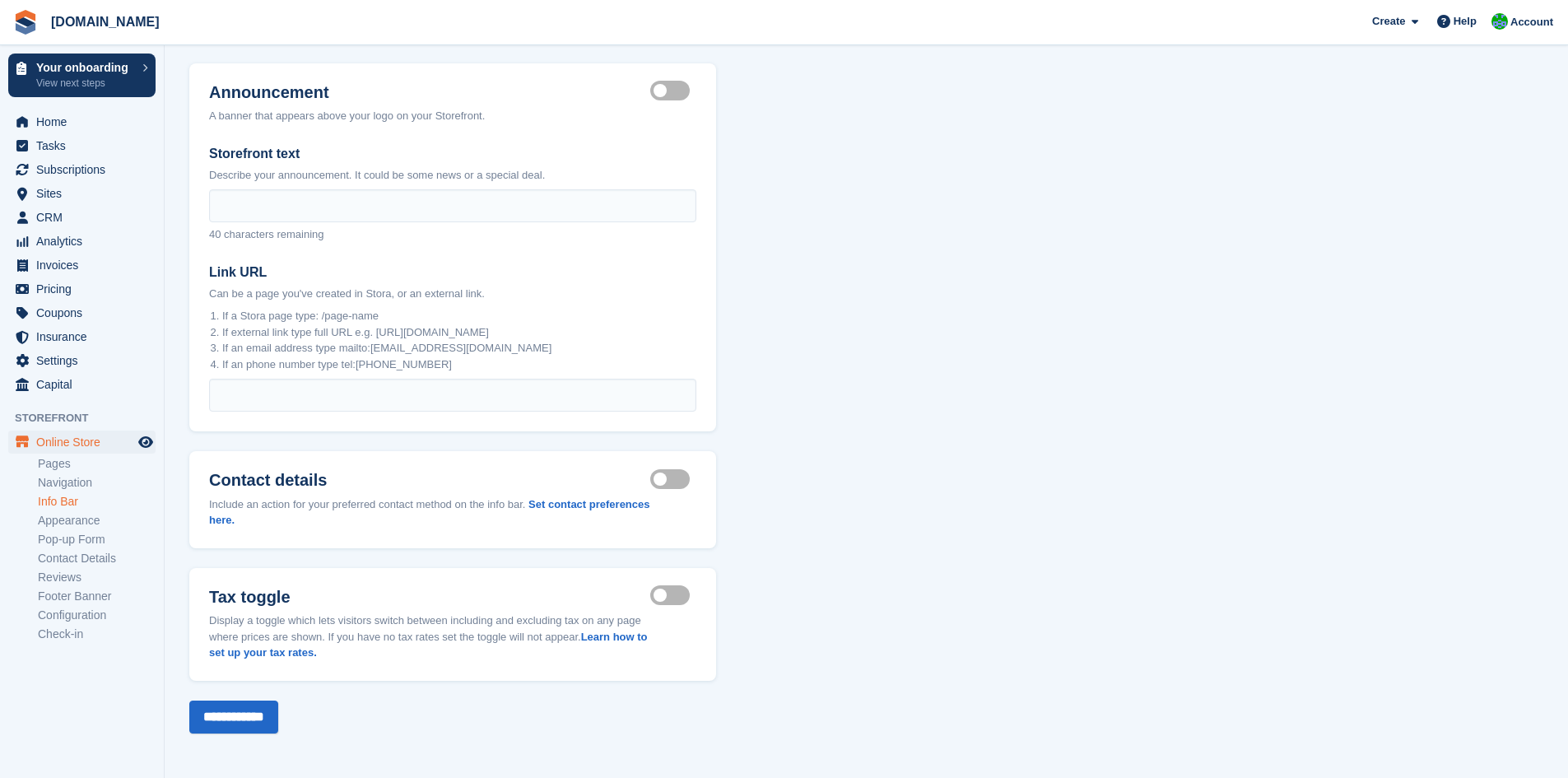
click at [943, 401] on section "Info Bar Announcement & contact details that sit above your navigation. Announc…" at bounding box center [866, 352] width 1403 height 852
click at [66, 519] on link "Appearance" at bounding box center [97, 521] width 118 height 16
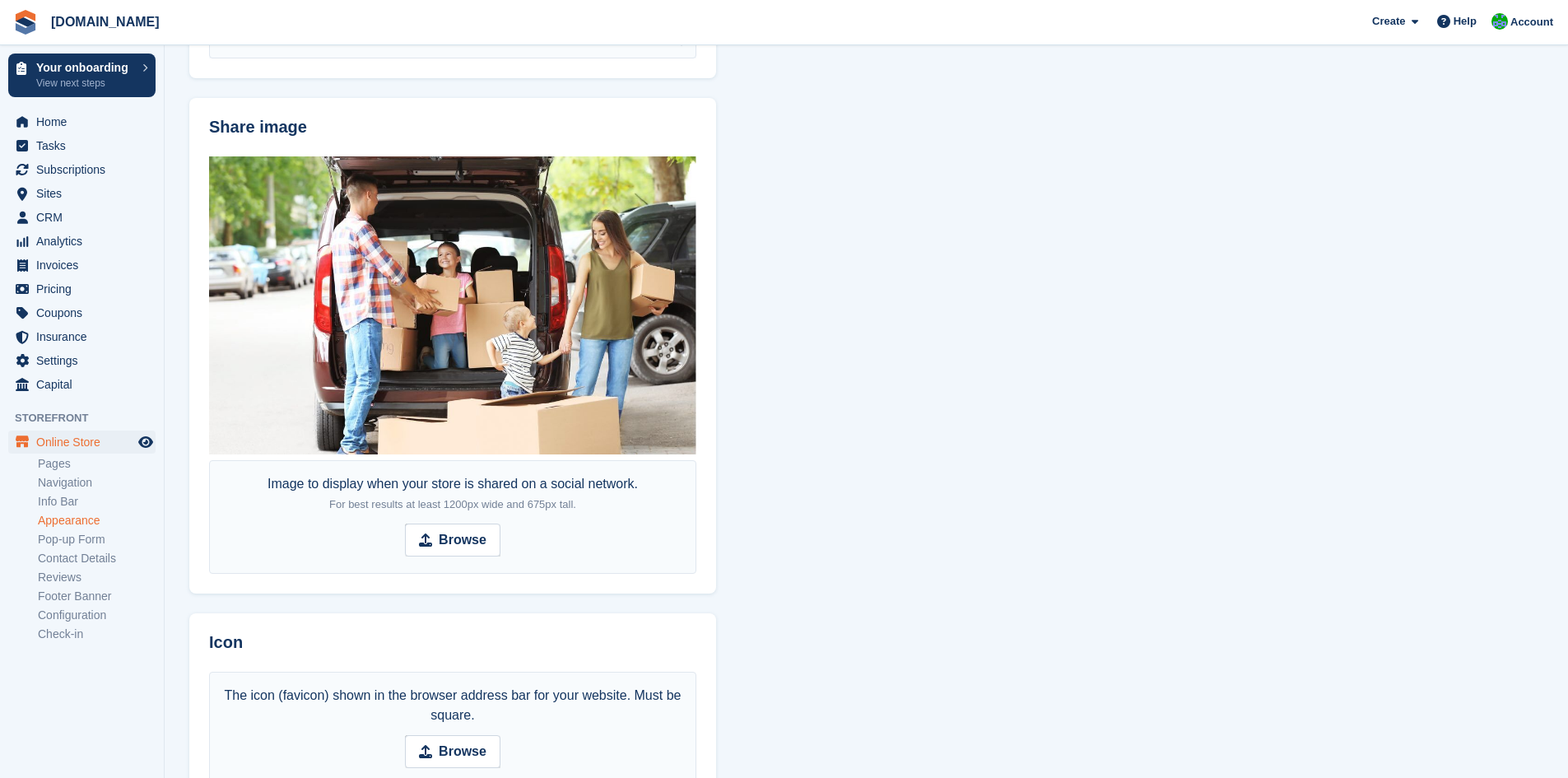
scroll to position [942, 0]
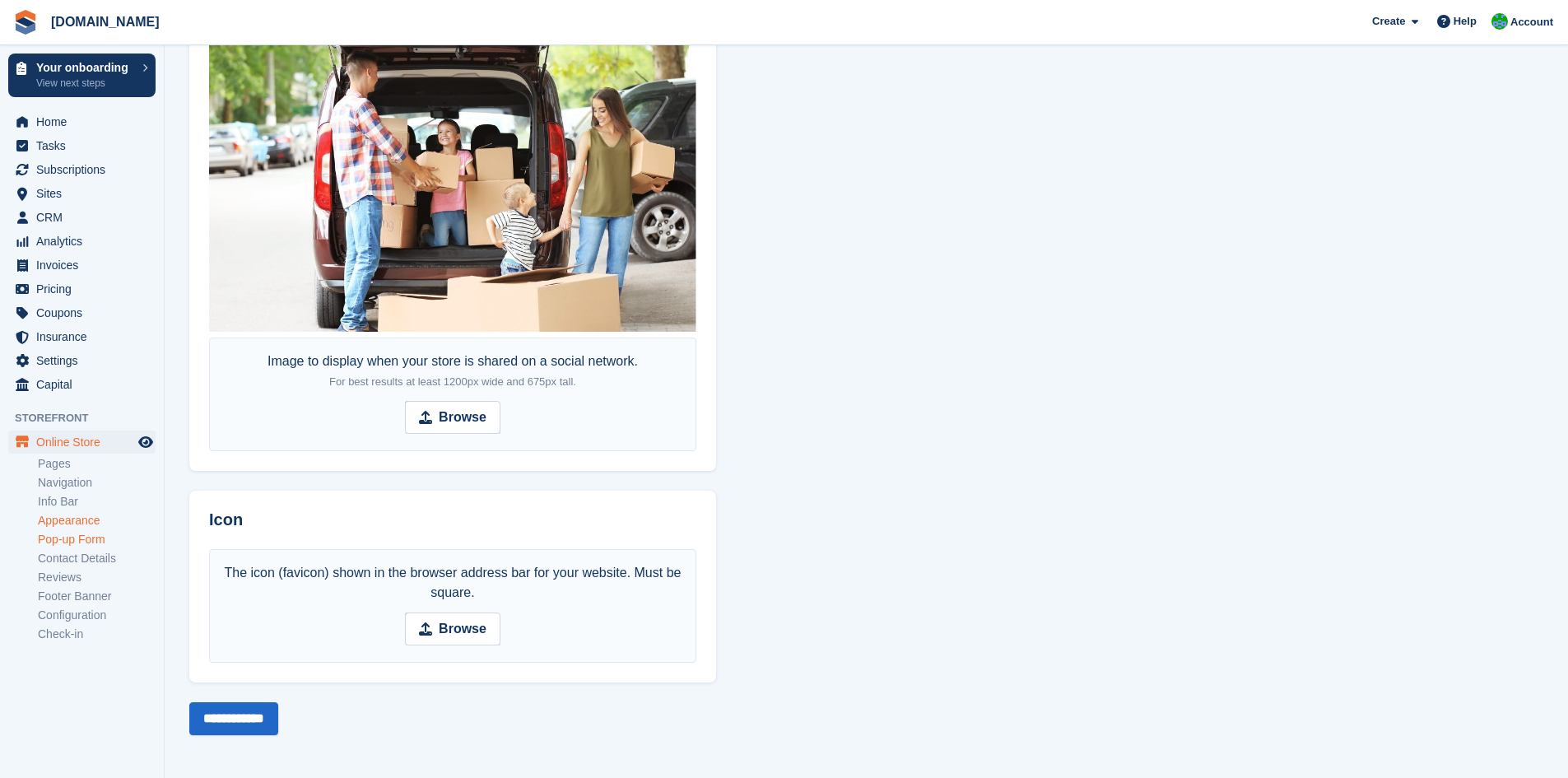
click at [96, 537] on link "Pop-up Form" at bounding box center [97, 540] width 118 height 16
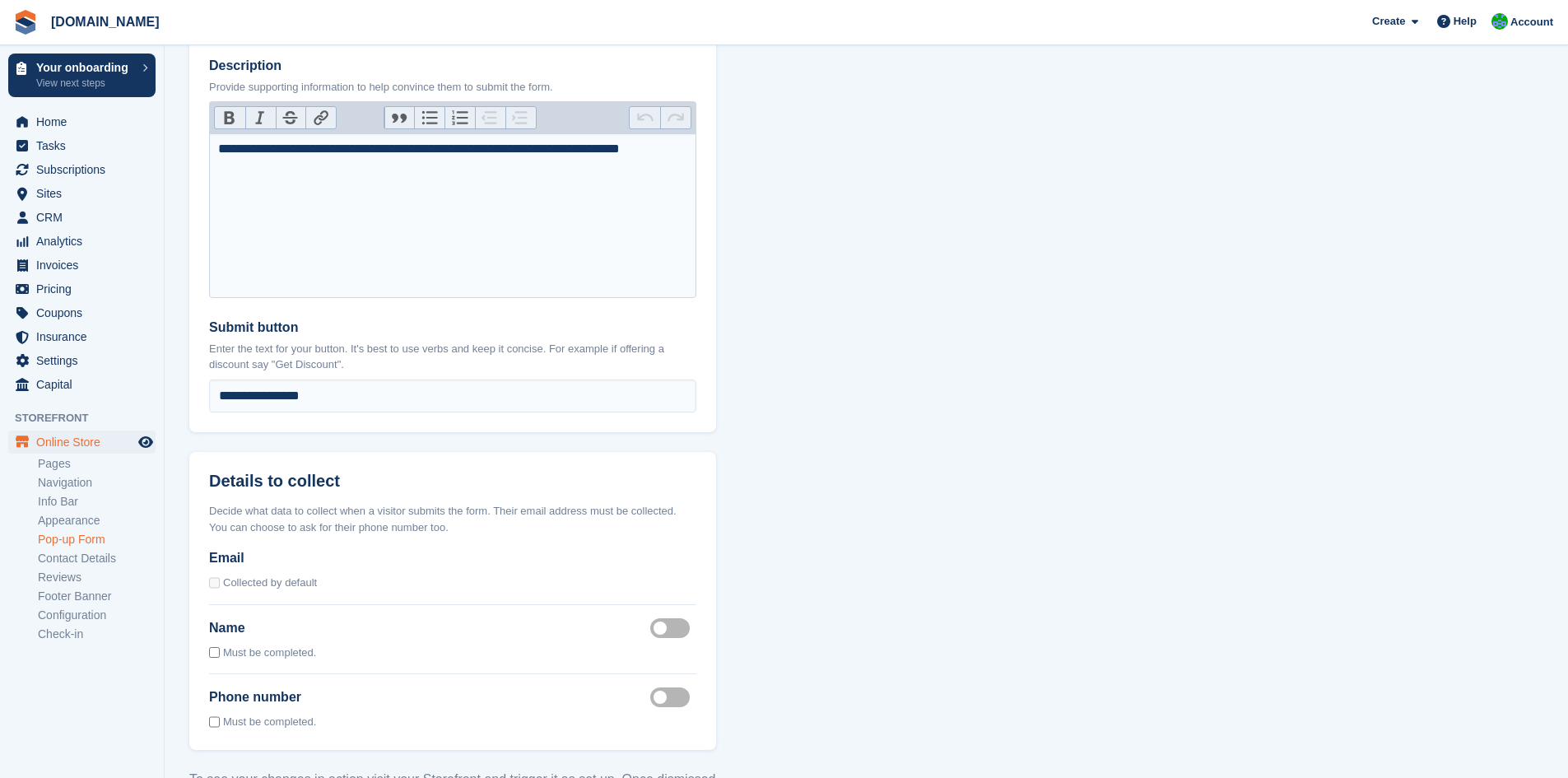
scroll to position [1172, 0]
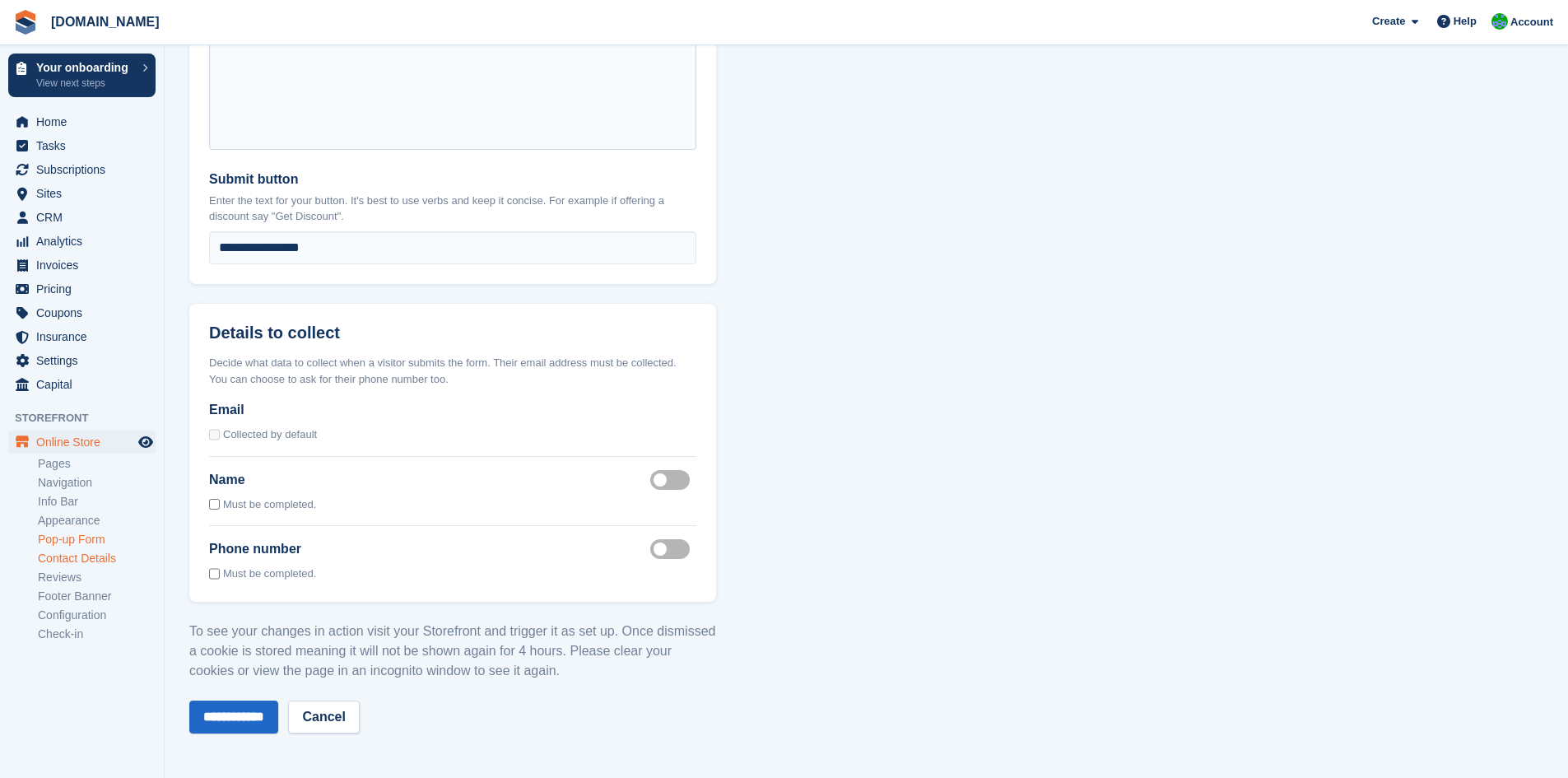
click at [93, 559] on link "Contact Details" at bounding box center [97, 559] width 118 height 16
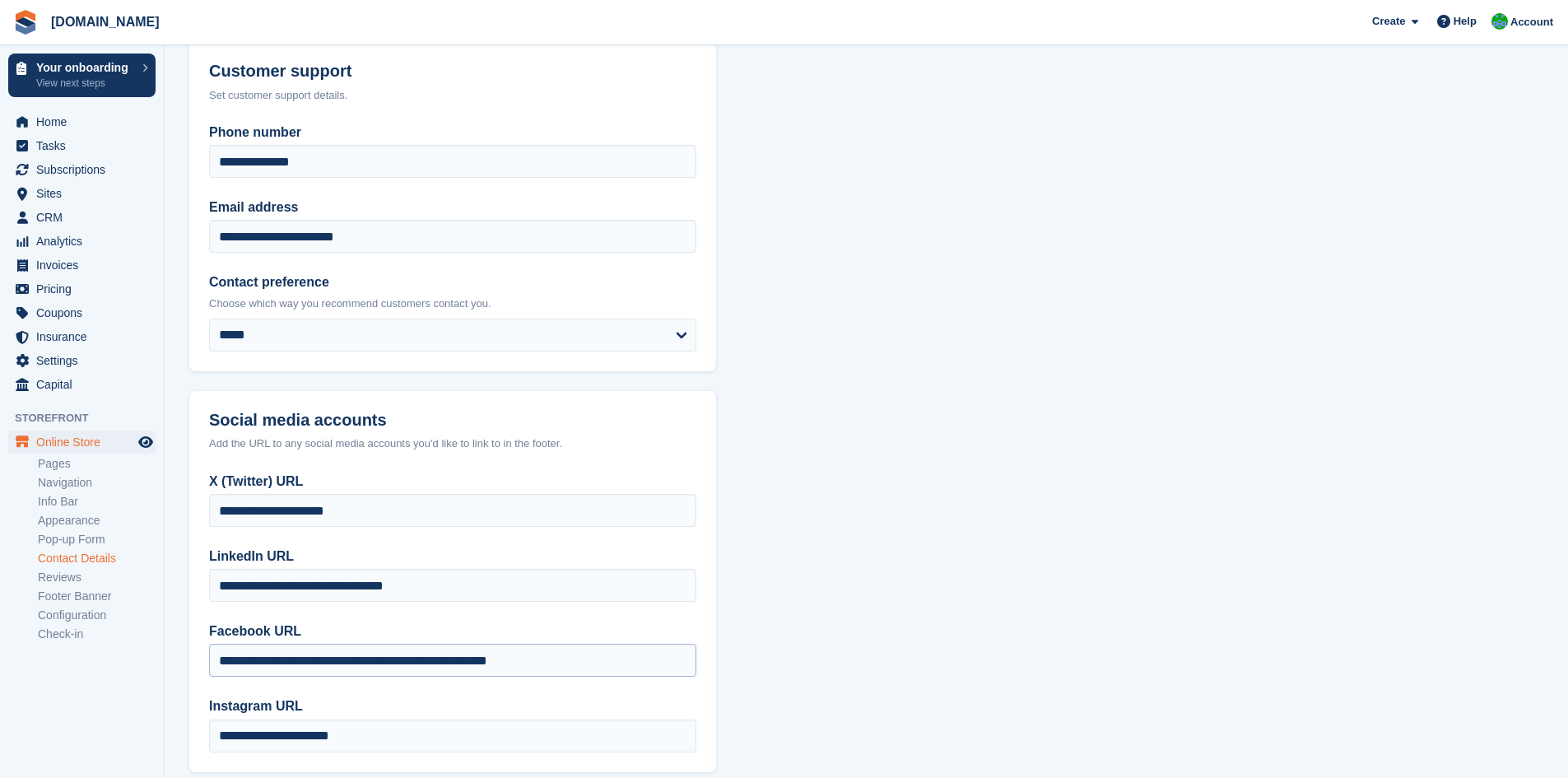
scroll to position [166, 0]
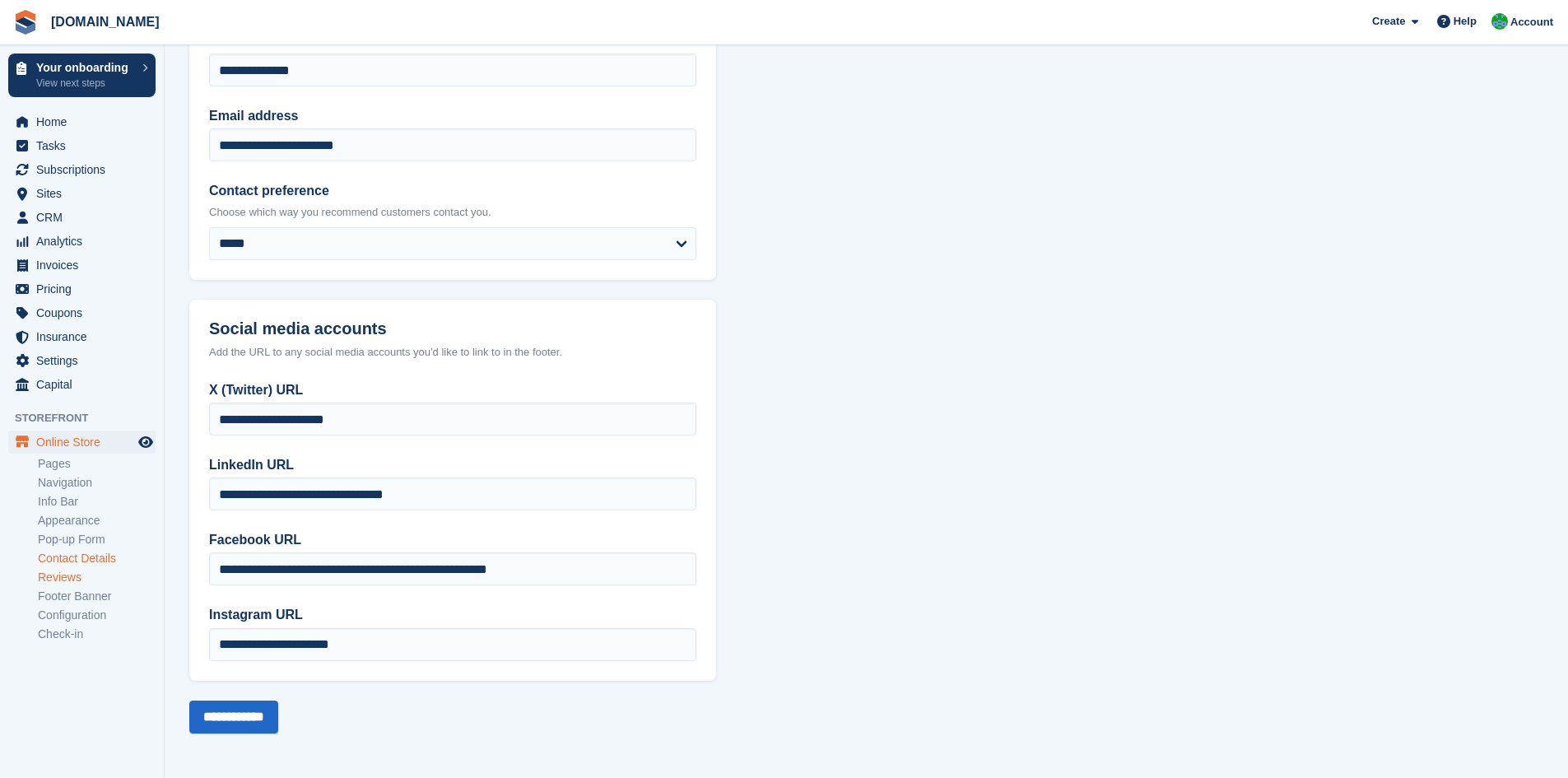
click at [62, 577] on link "Reviews" at bounding box center [97, 578] width 118 height 16
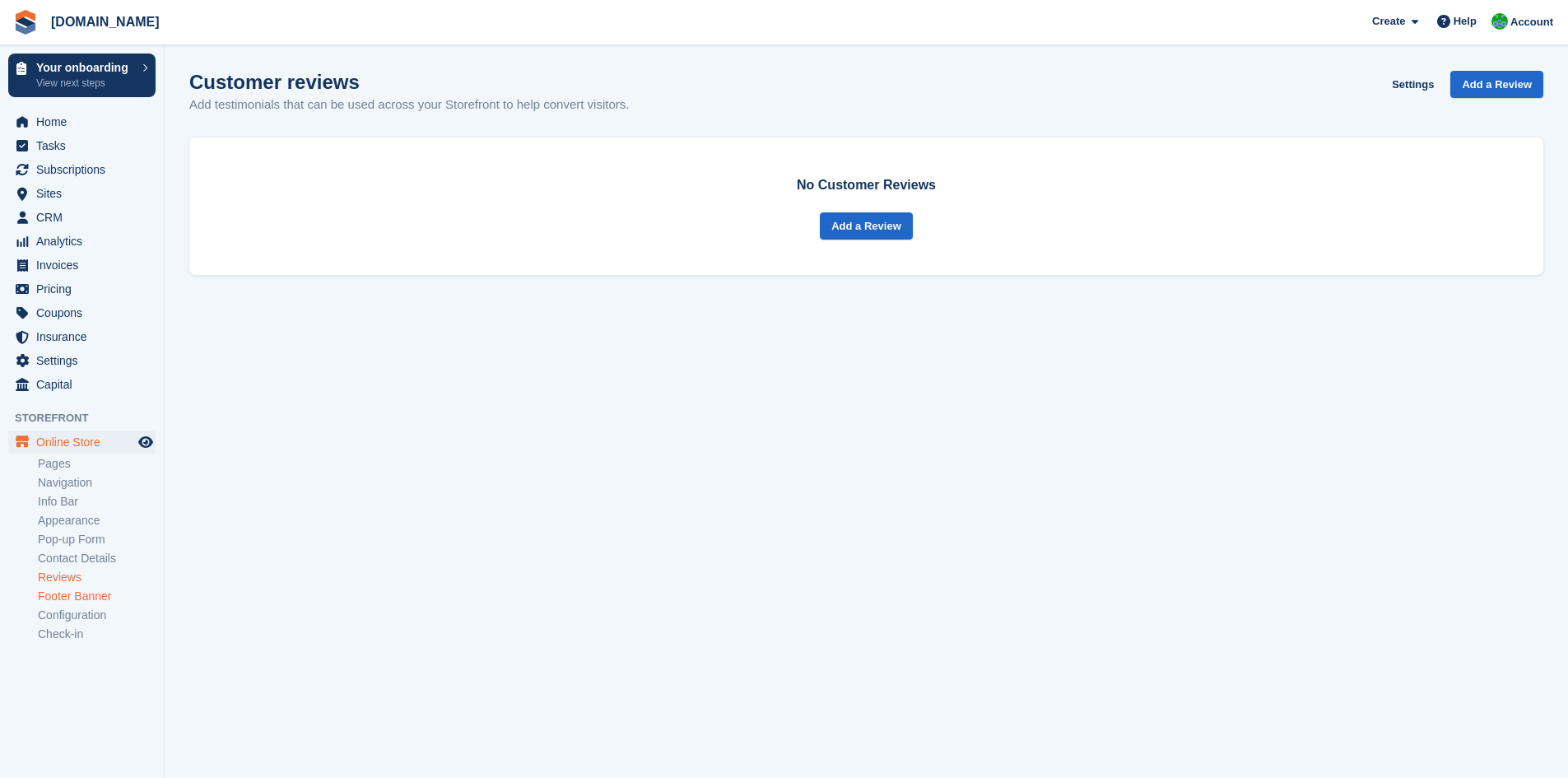
click at [82, 599] on link "Footer Banner" at bounding box center [97, 597] width 118 height 16
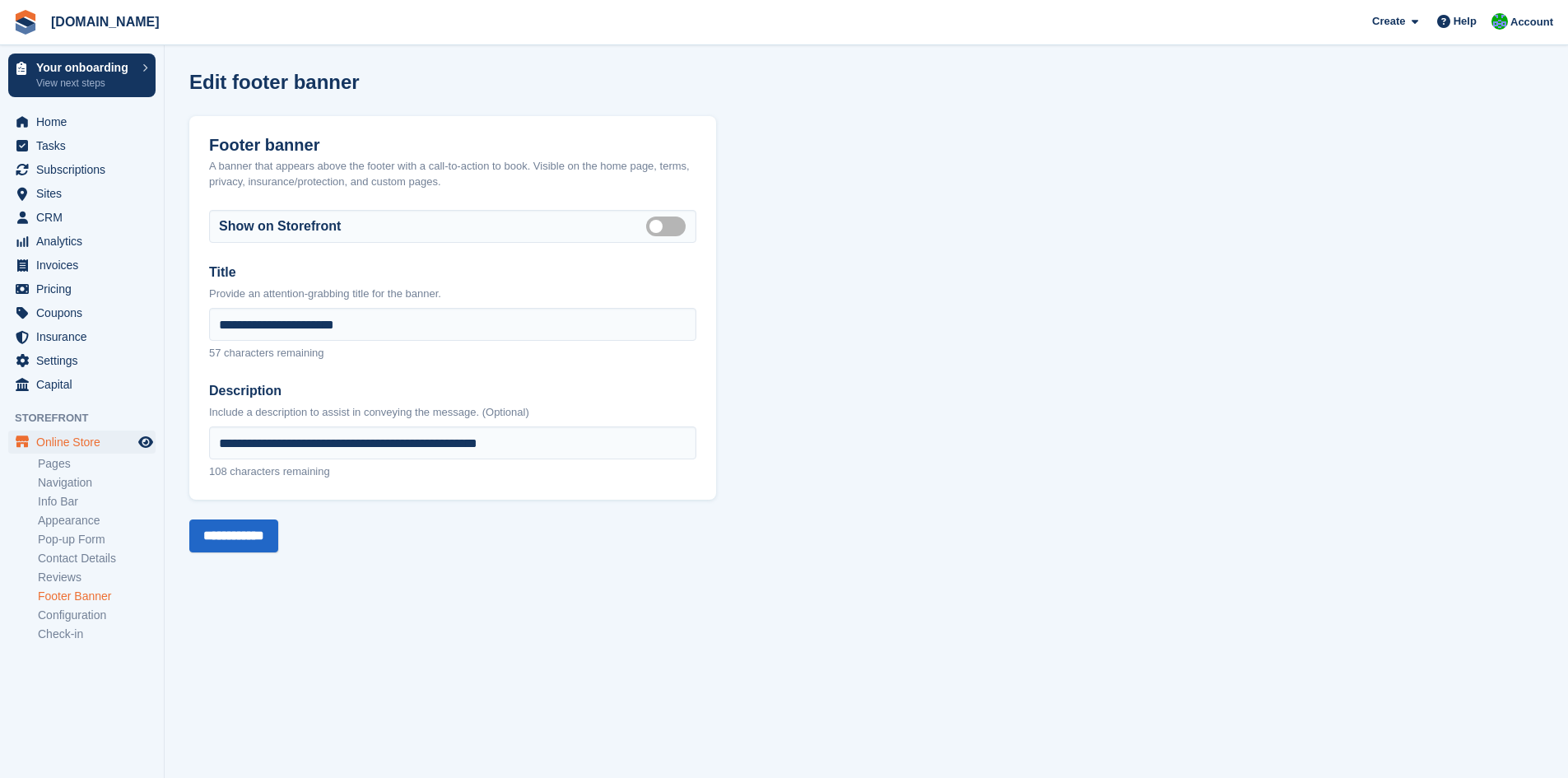
click at [781, 413] on section "**********" at bounding box center [866, 389] width 1403 height 778
click at [68, 613] on link "Configuration" at bounding box center [97, 615] width 118 height 16
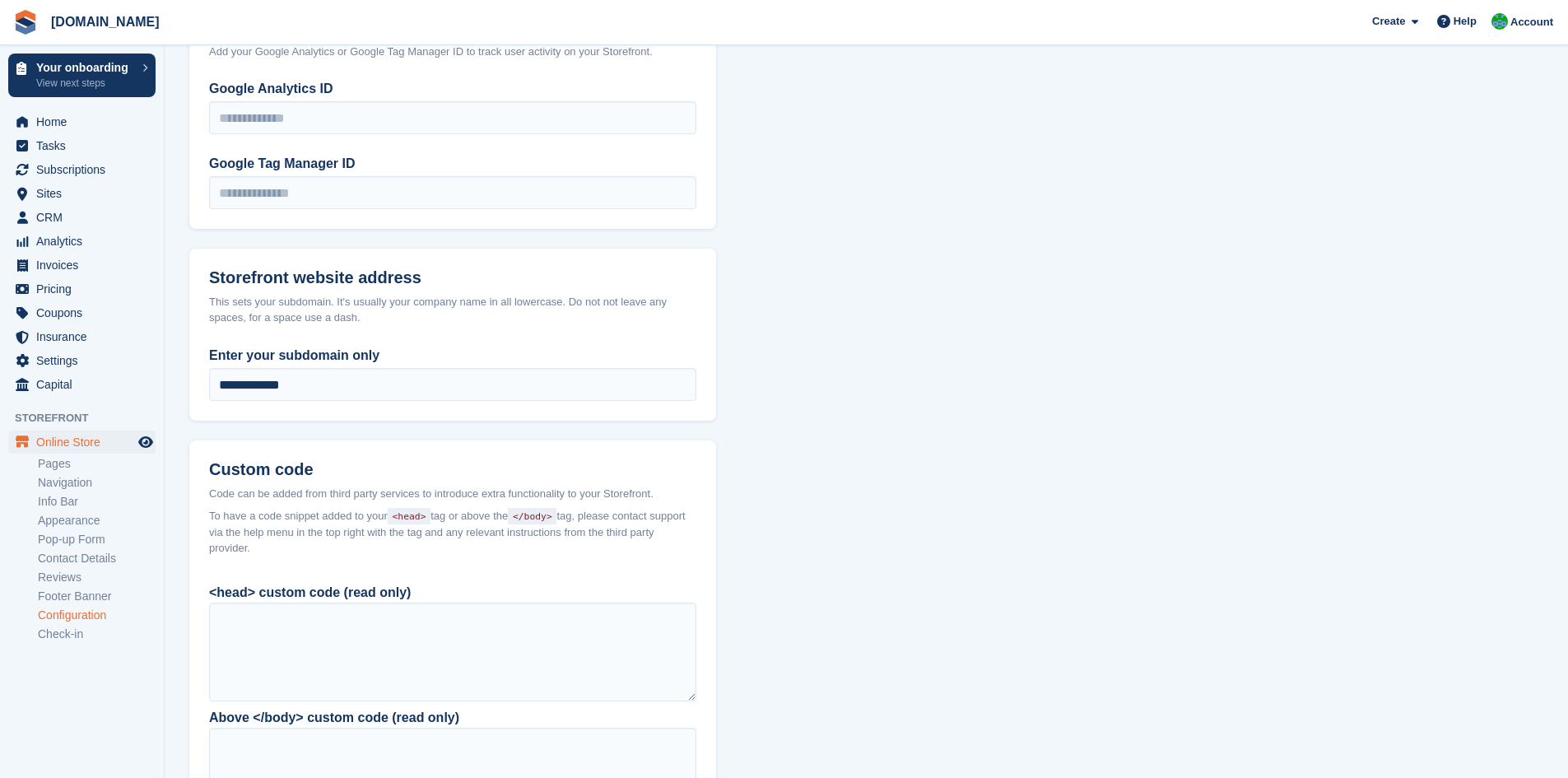
scroll to position [1185, 0]
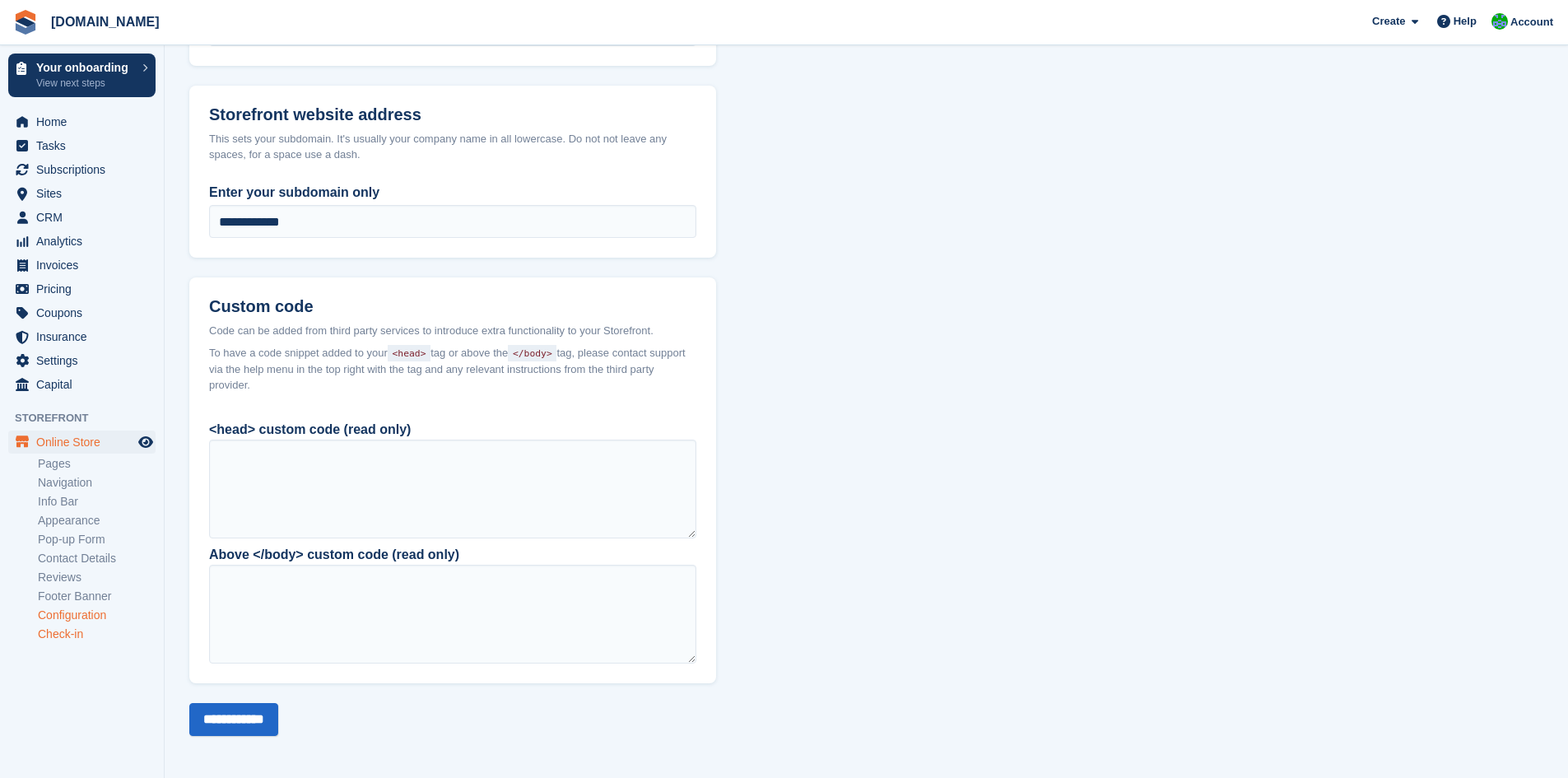
click at [73, 632] on link "Check-in" at bounding box center [97, 634] width 118 height 16
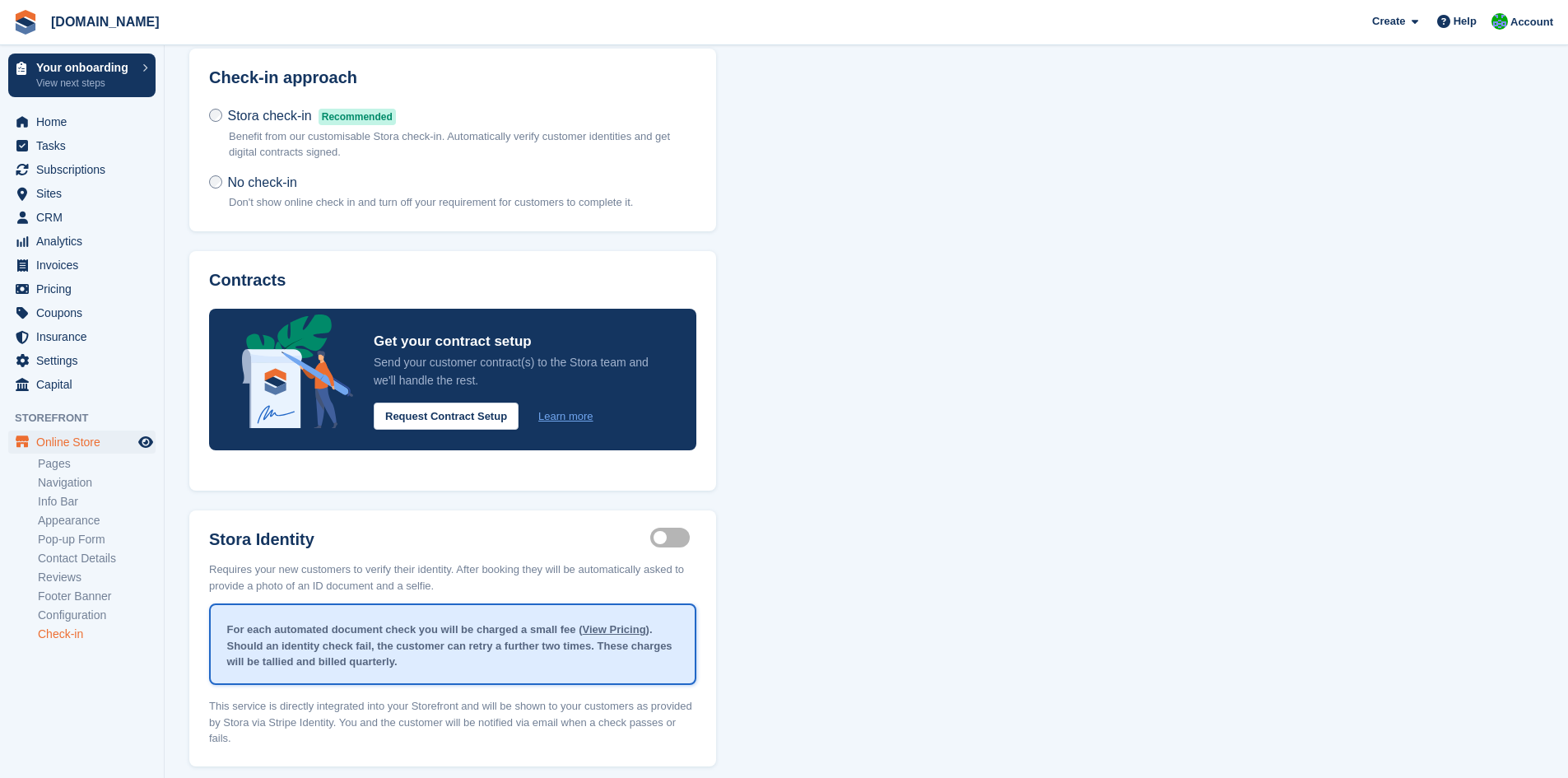
scroll to position [135, 0]
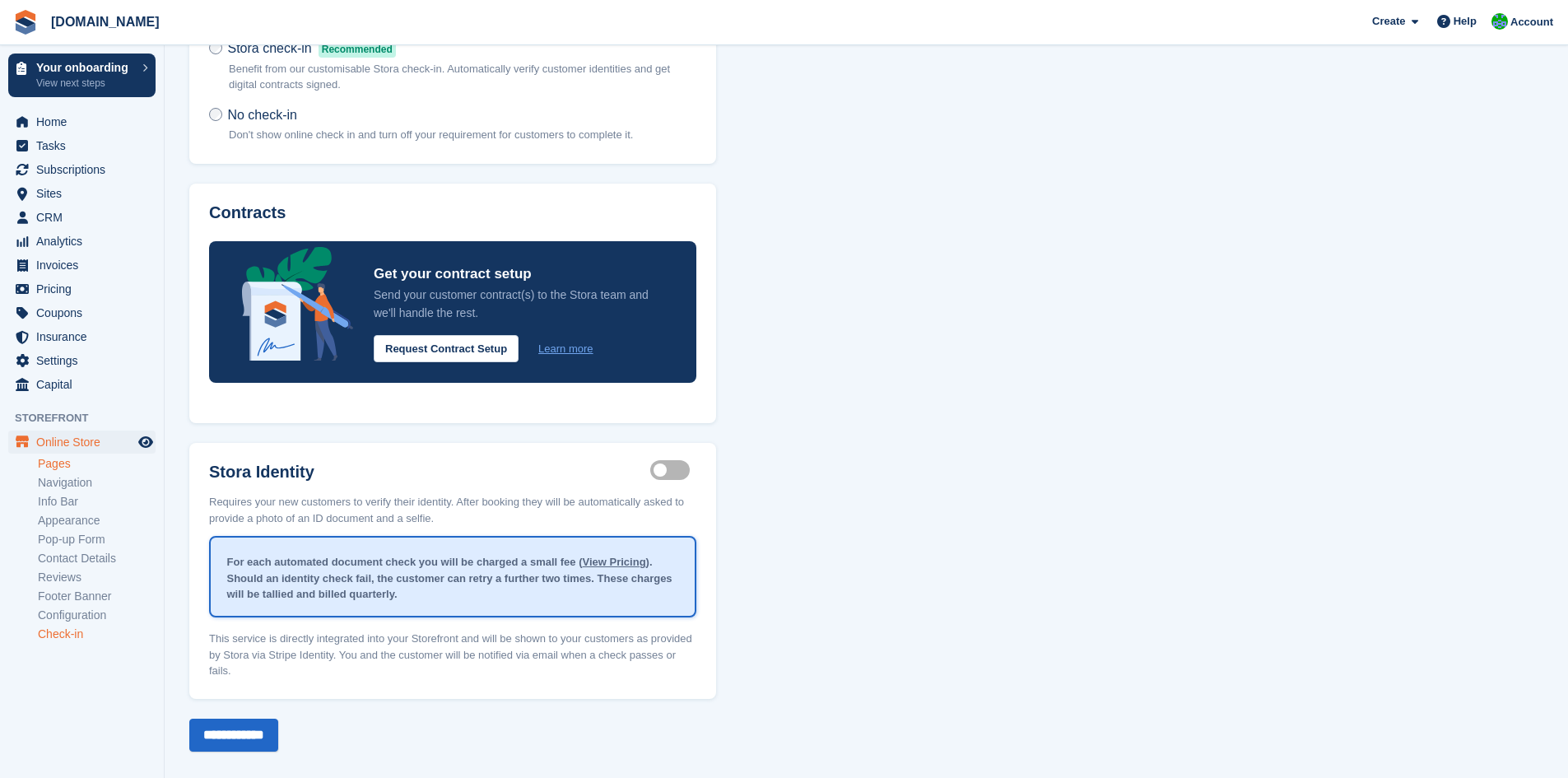
click at [72, 466] on link "Pages" at bounding box center [97, 464] width 118 height 16
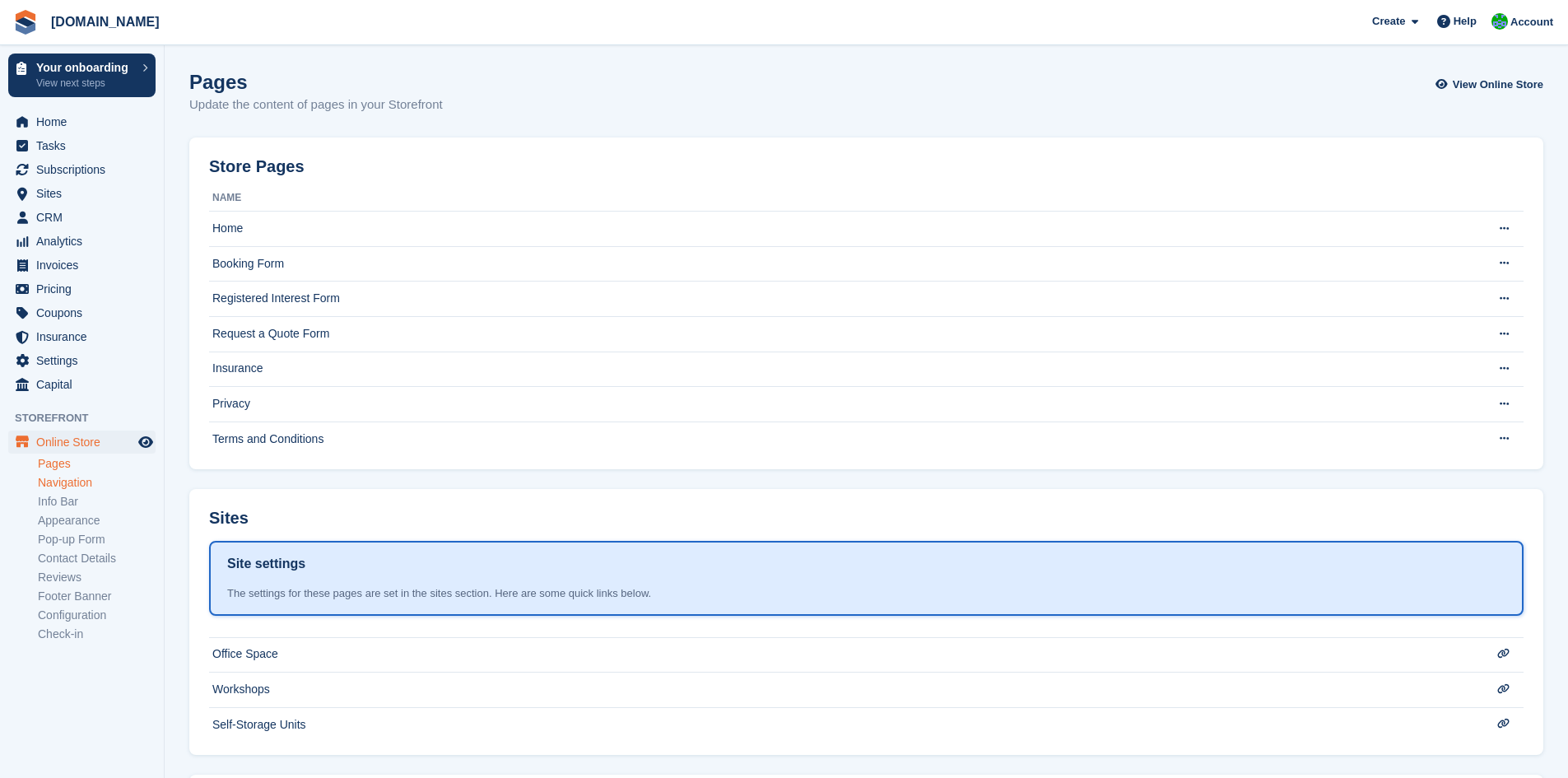
click at [78, 480] on link "Navigation" at bounding box center [97, 483] width 118 height 16
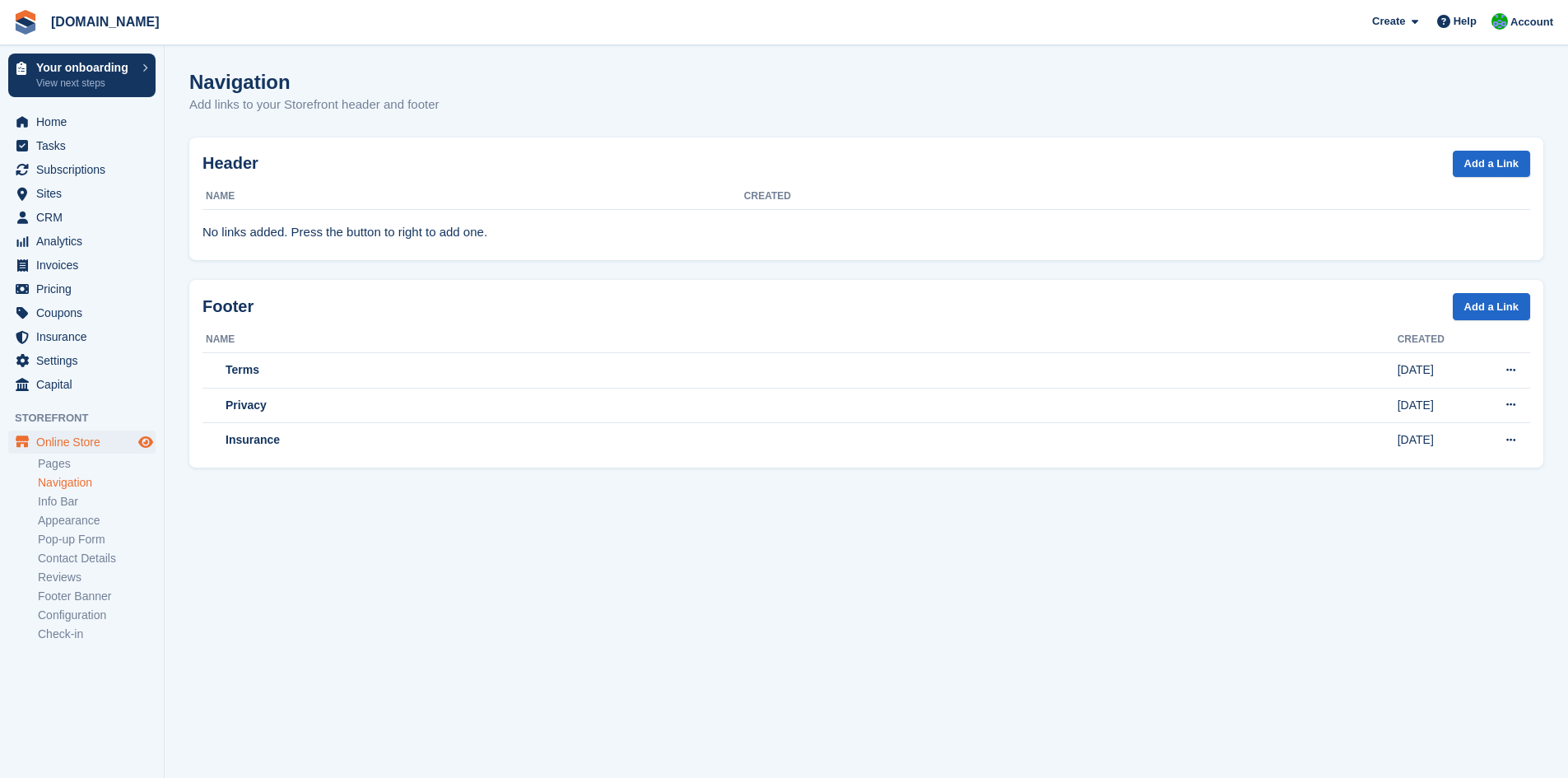
click at [147, 443] on icon "Preview store" at bounding box center [146, 441] width 15 height 13
click at [63, 504] on link "Info Bar" at bounding box center [97, 502] width 118 height 16
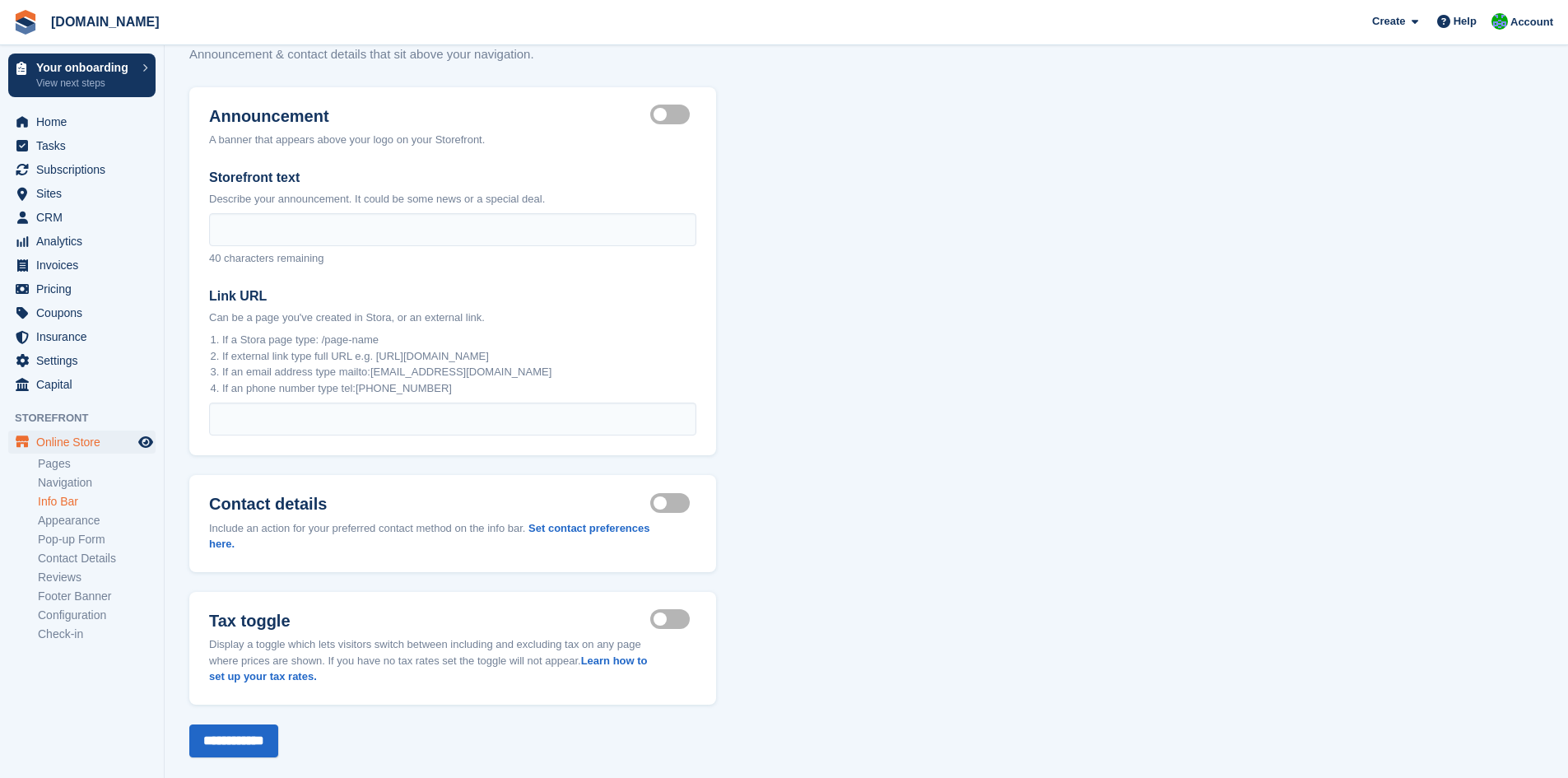
scroll to position [74, 0]
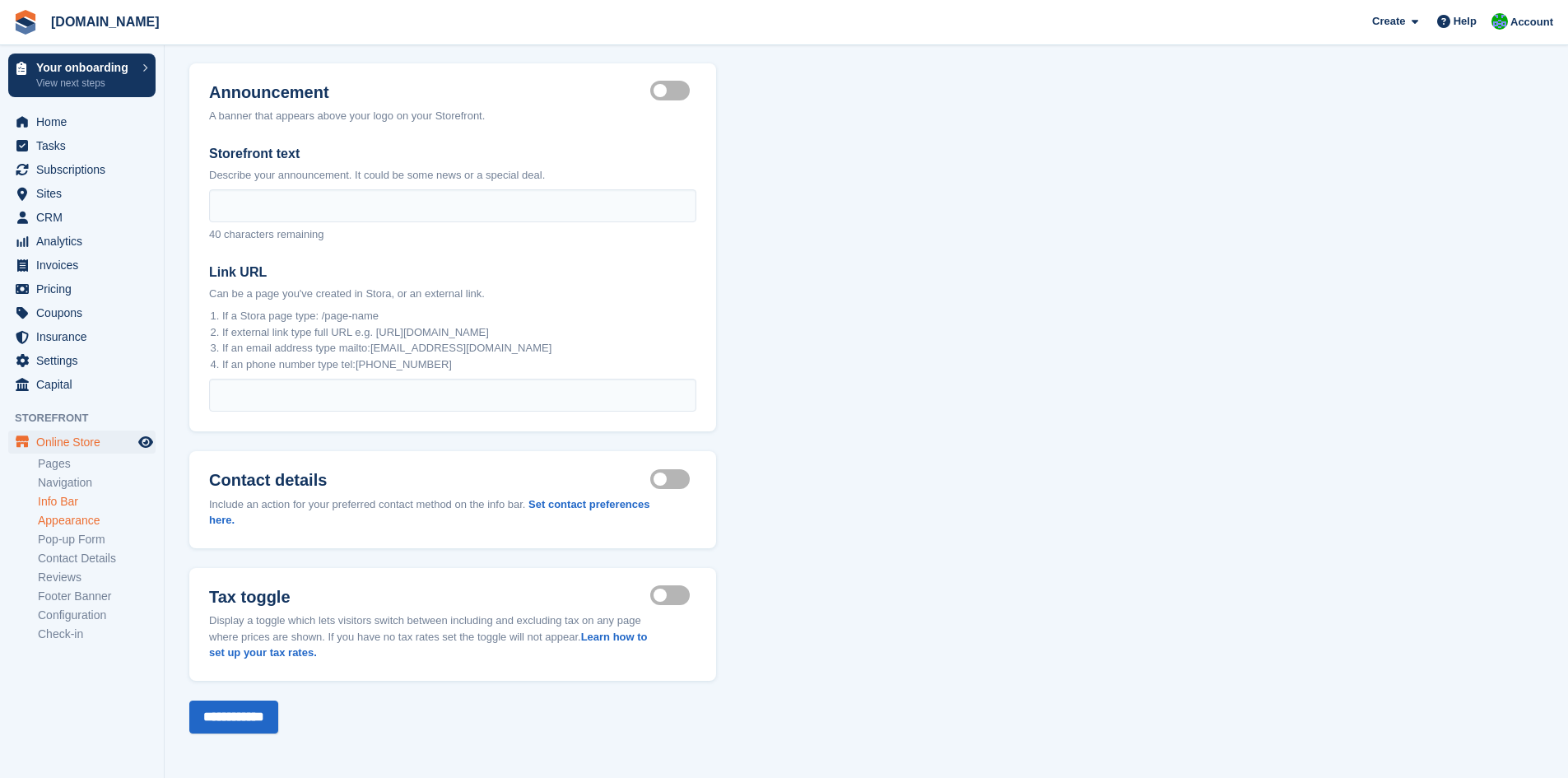
click at [82, 514] on link "Appearance" at bounding box center [97, 521] width 118 height 16
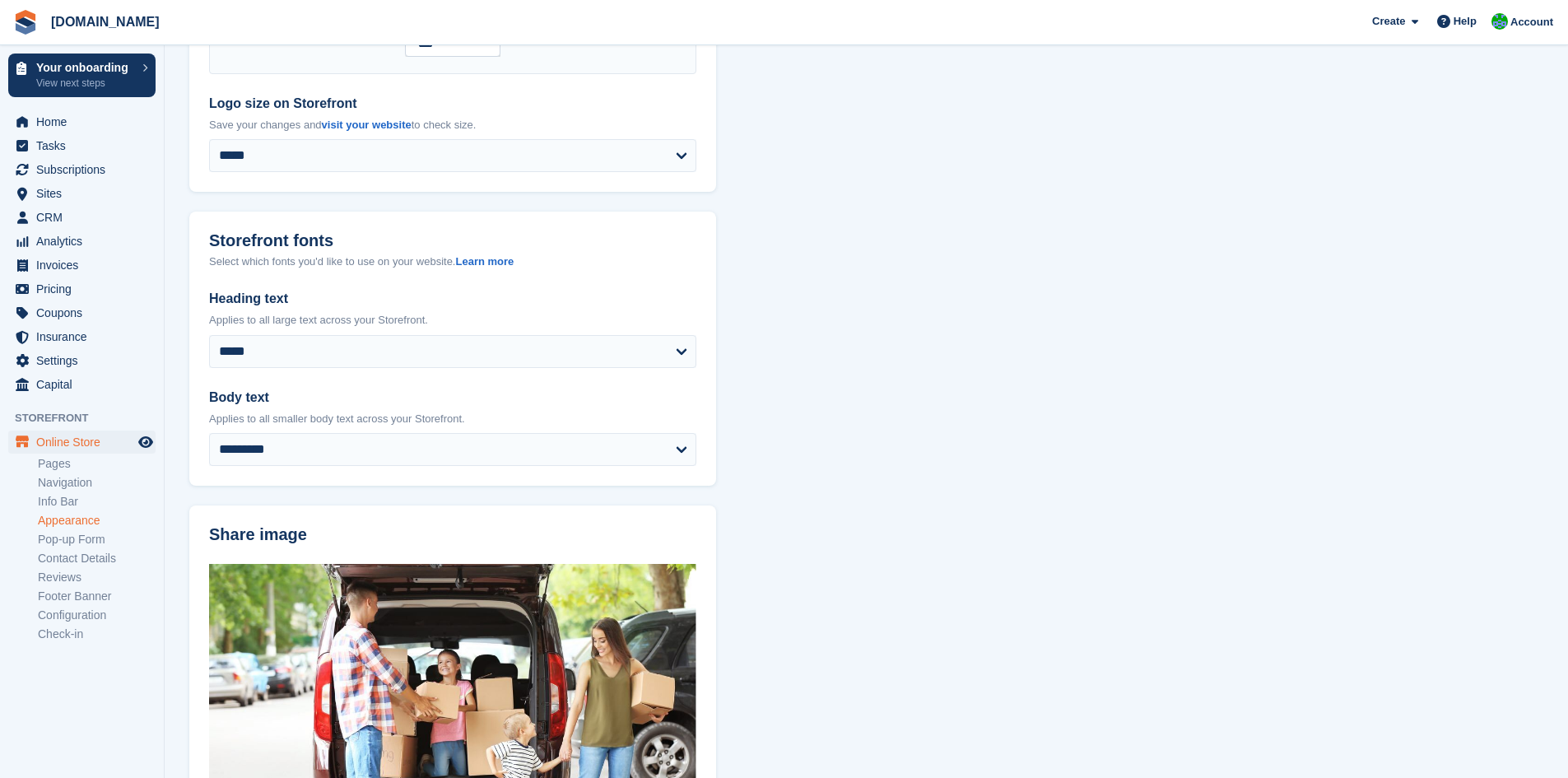
scroll to position [494, 0]
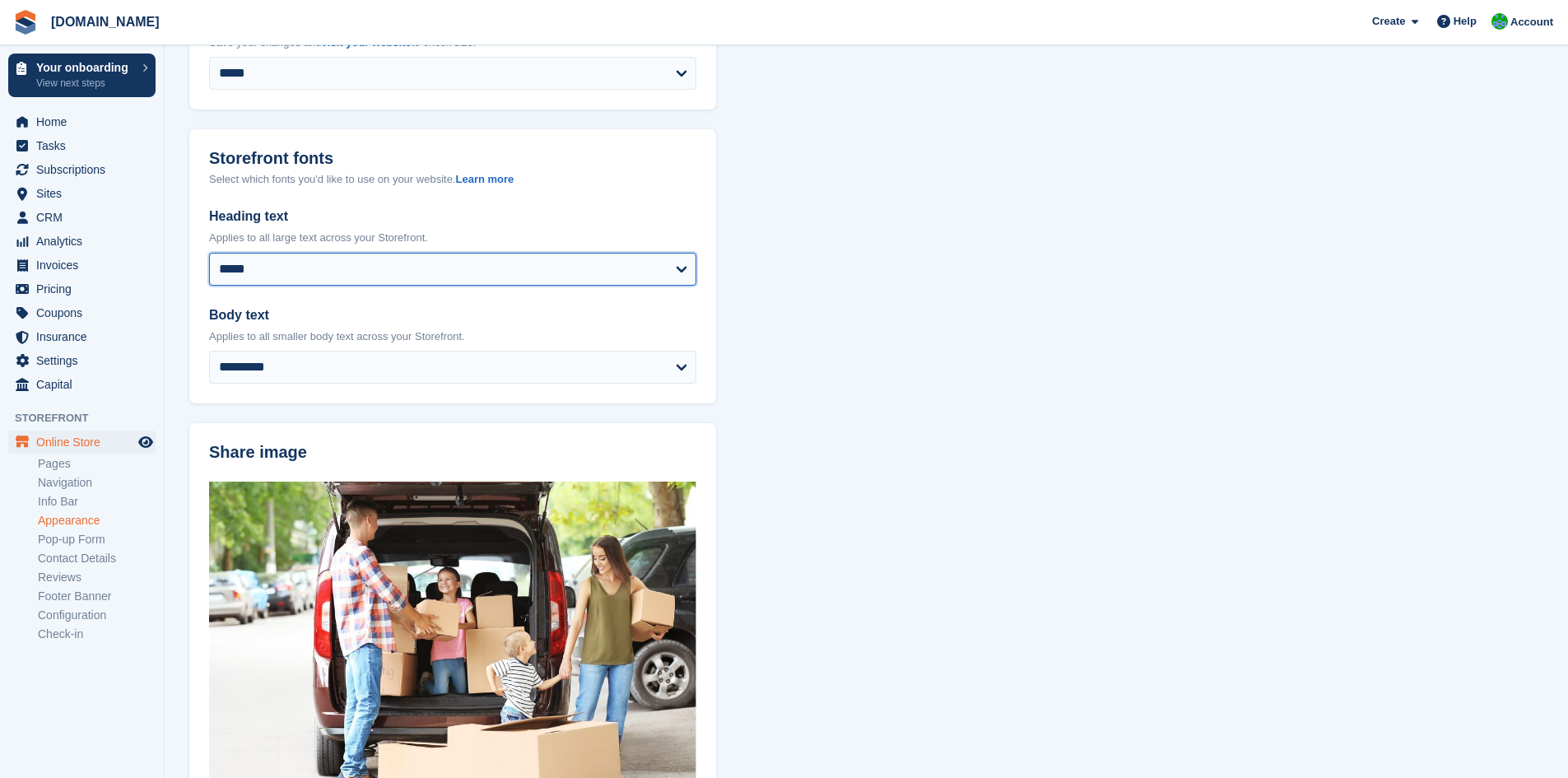
click at [645, 279] on select "**********" at bounding box center [452, 269] width 487 height 33
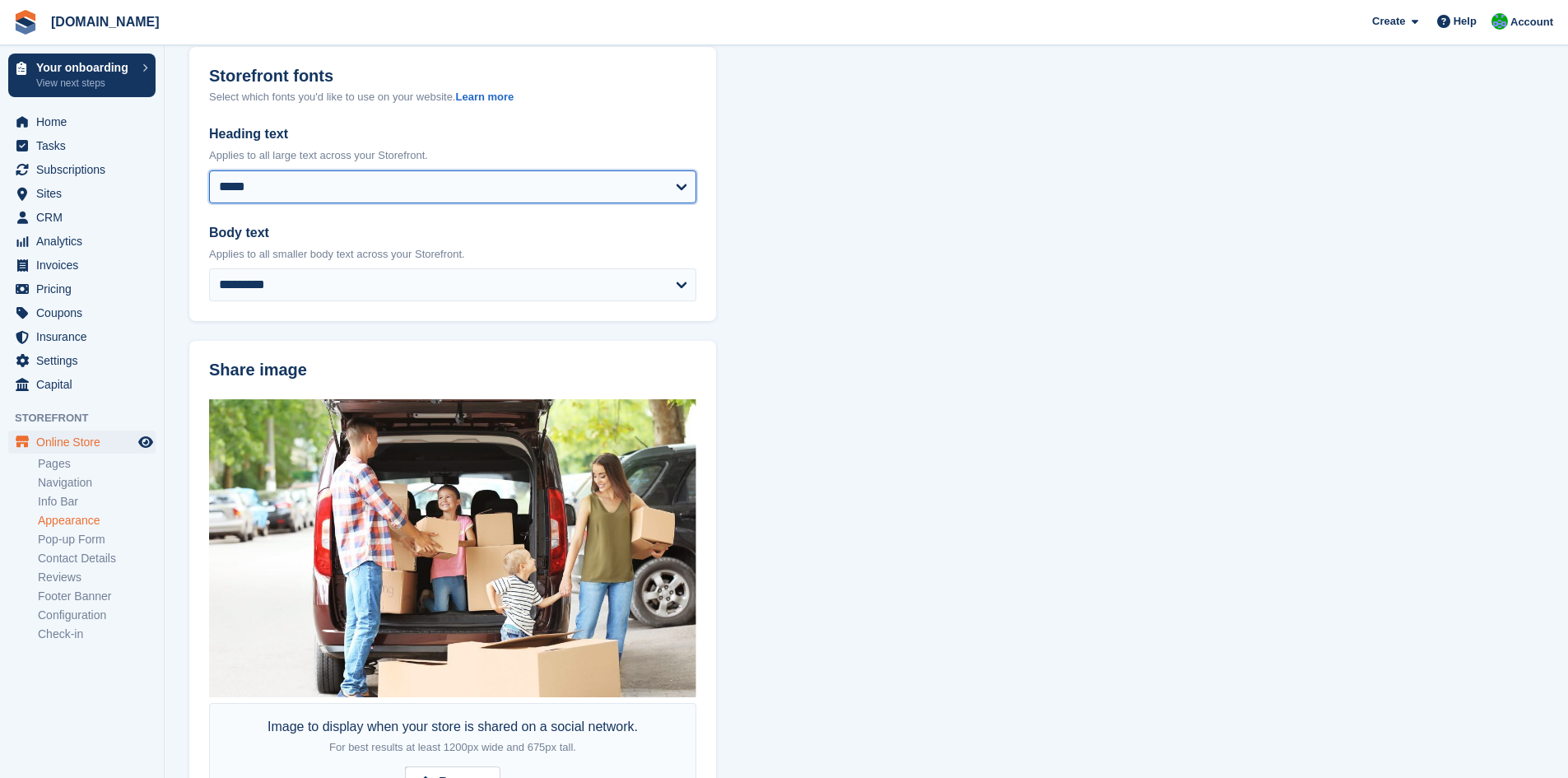
scroll to position [942, 0]
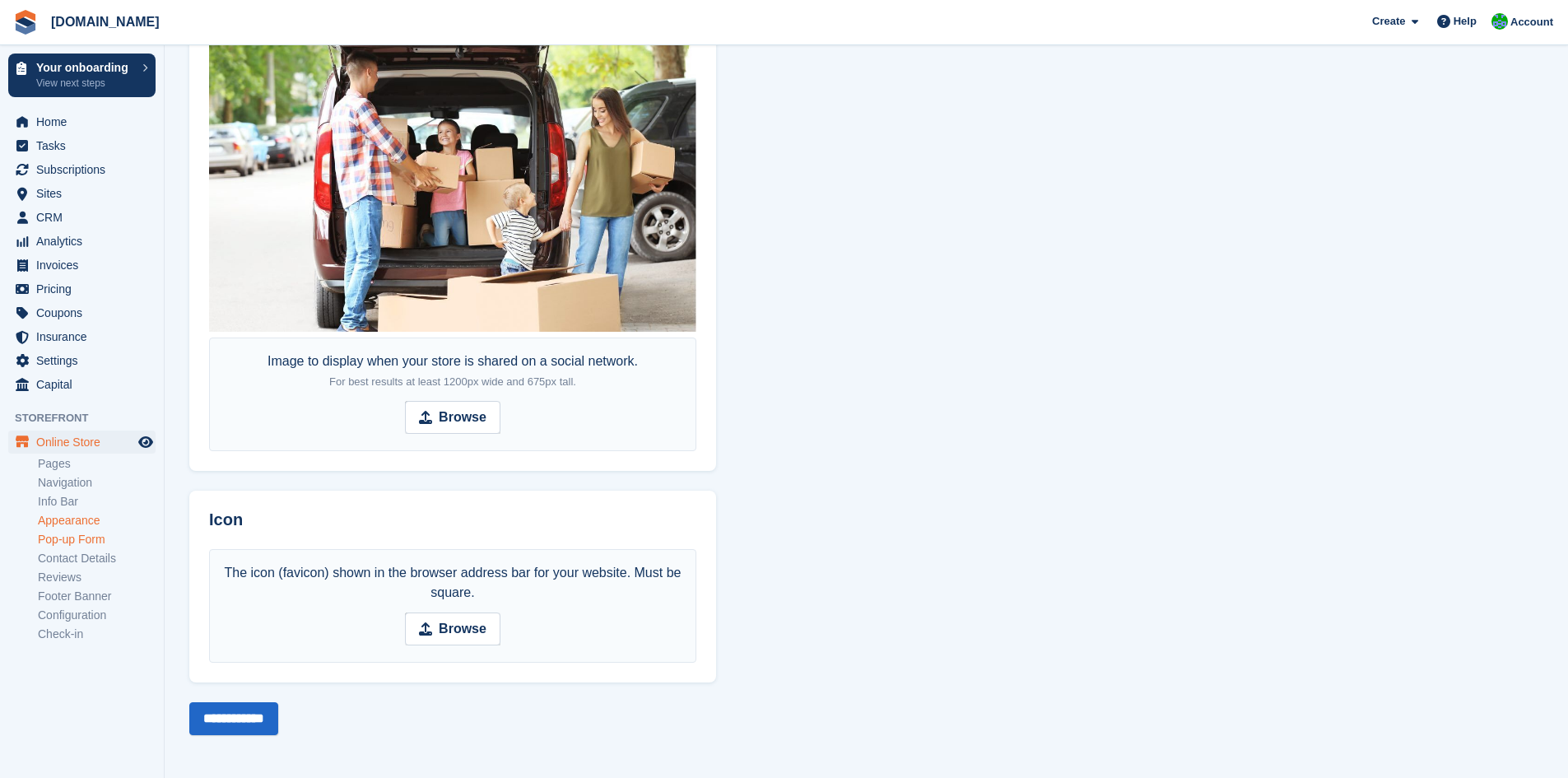
click at [82, 539] on link "Pop-up Form" at bounding box center [97, 540] width 118 height 16
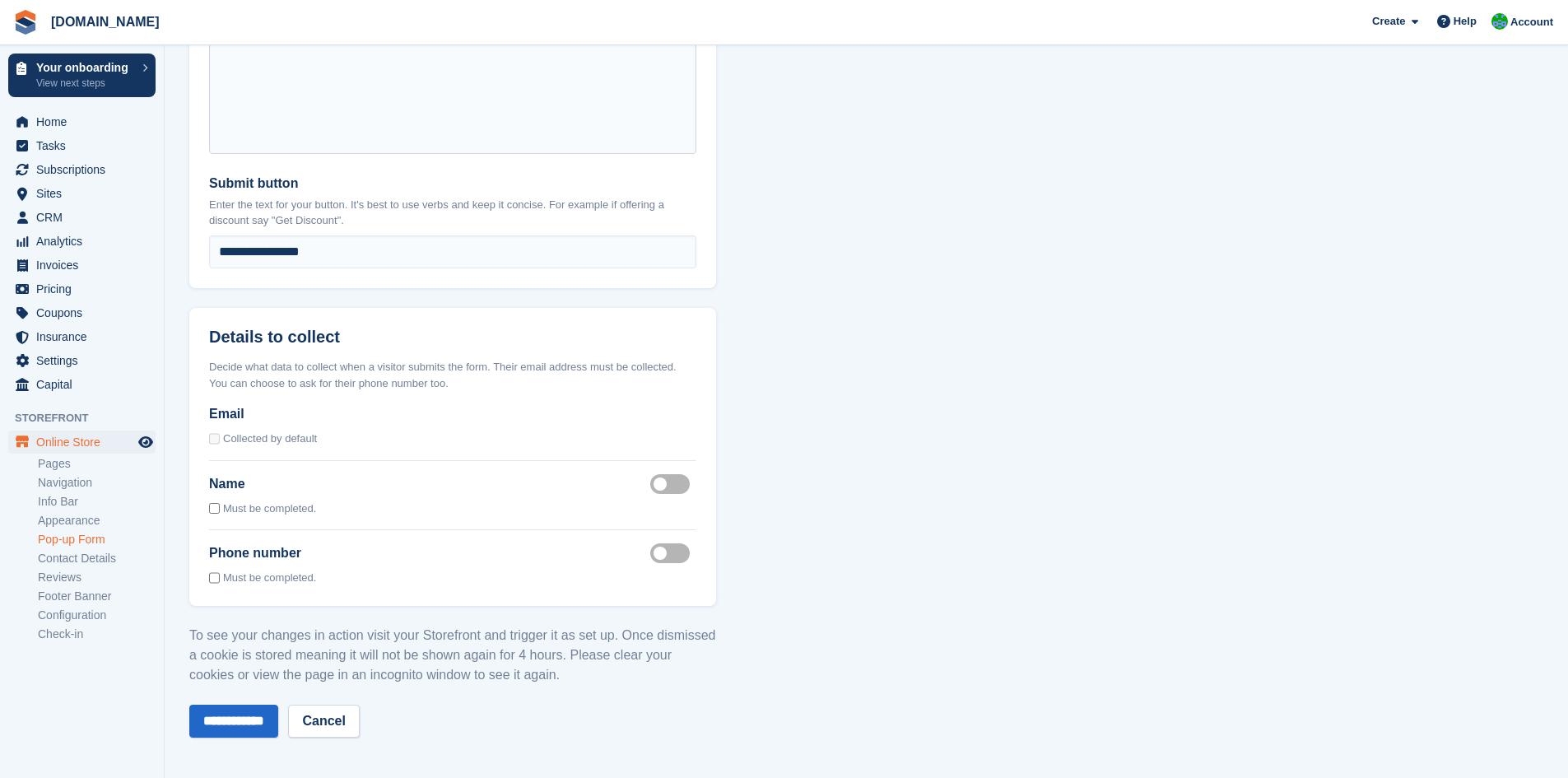
scroll to position [1172, 0]
click at [107, 560] on link "Contact Details" at bounding box center [97, 559] width 118 height 16
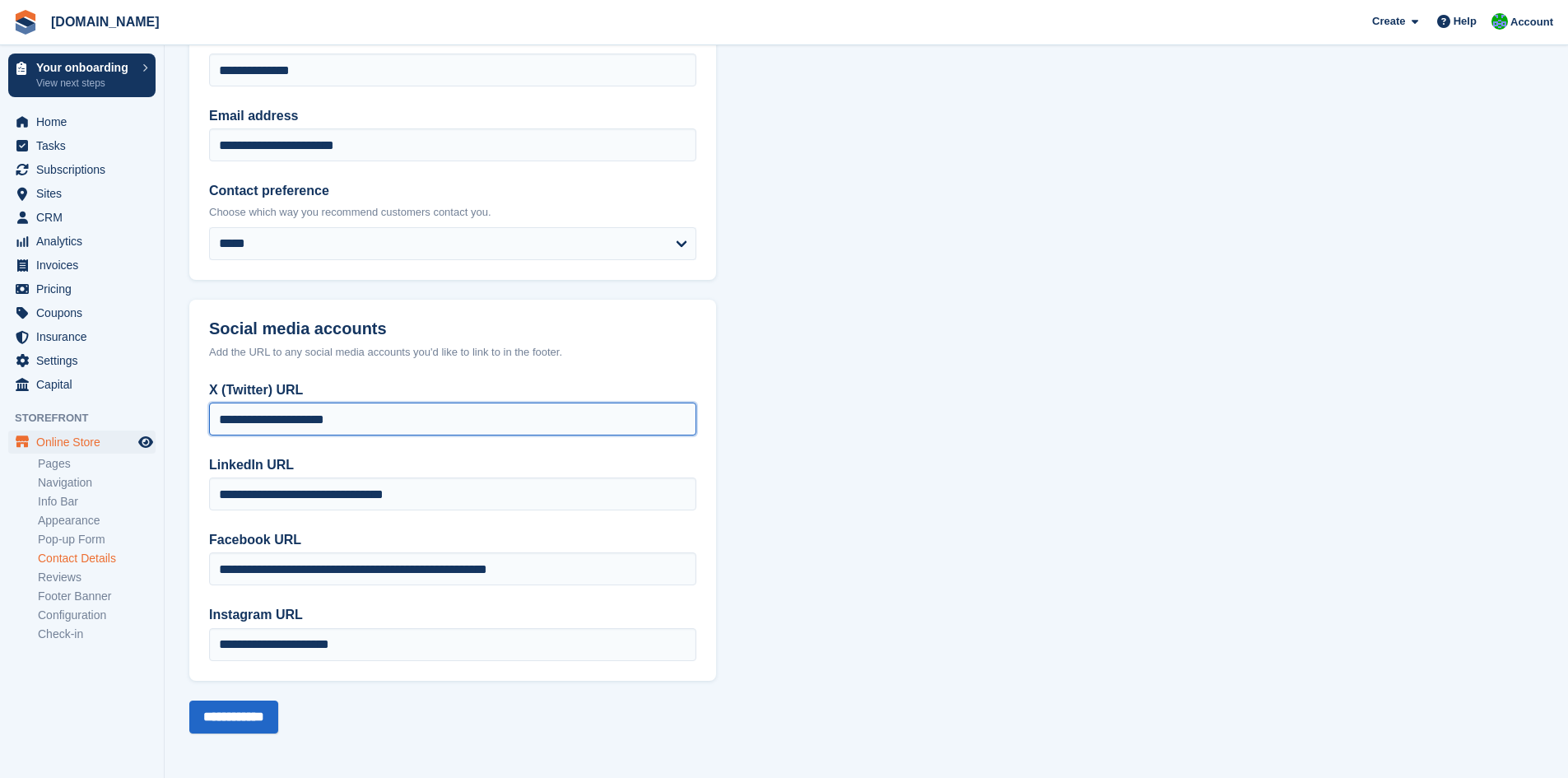
type input "**********"
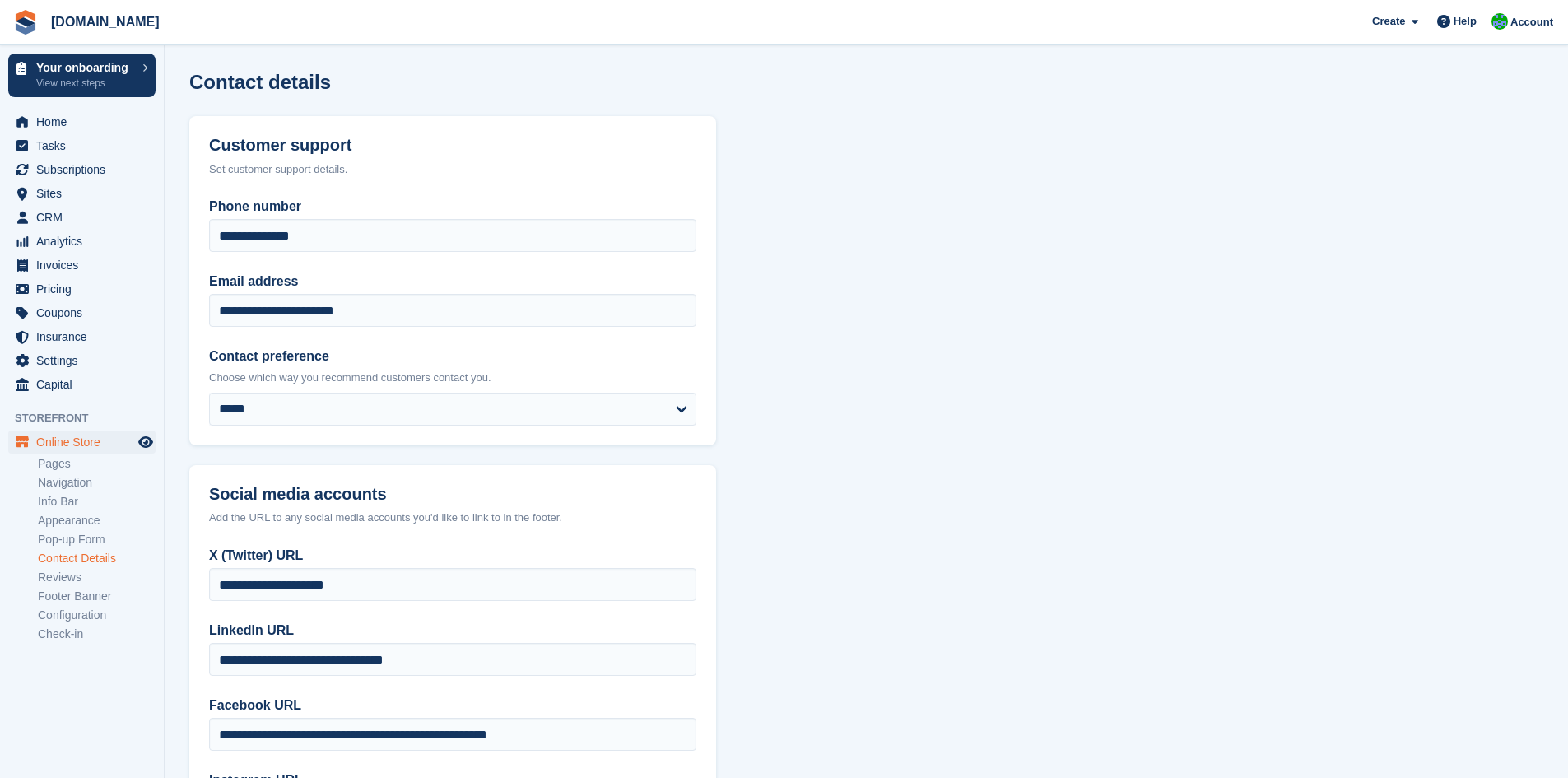
click at [875, 490] on section "**********" at bounding box center [866, 471] width 1403 height 944
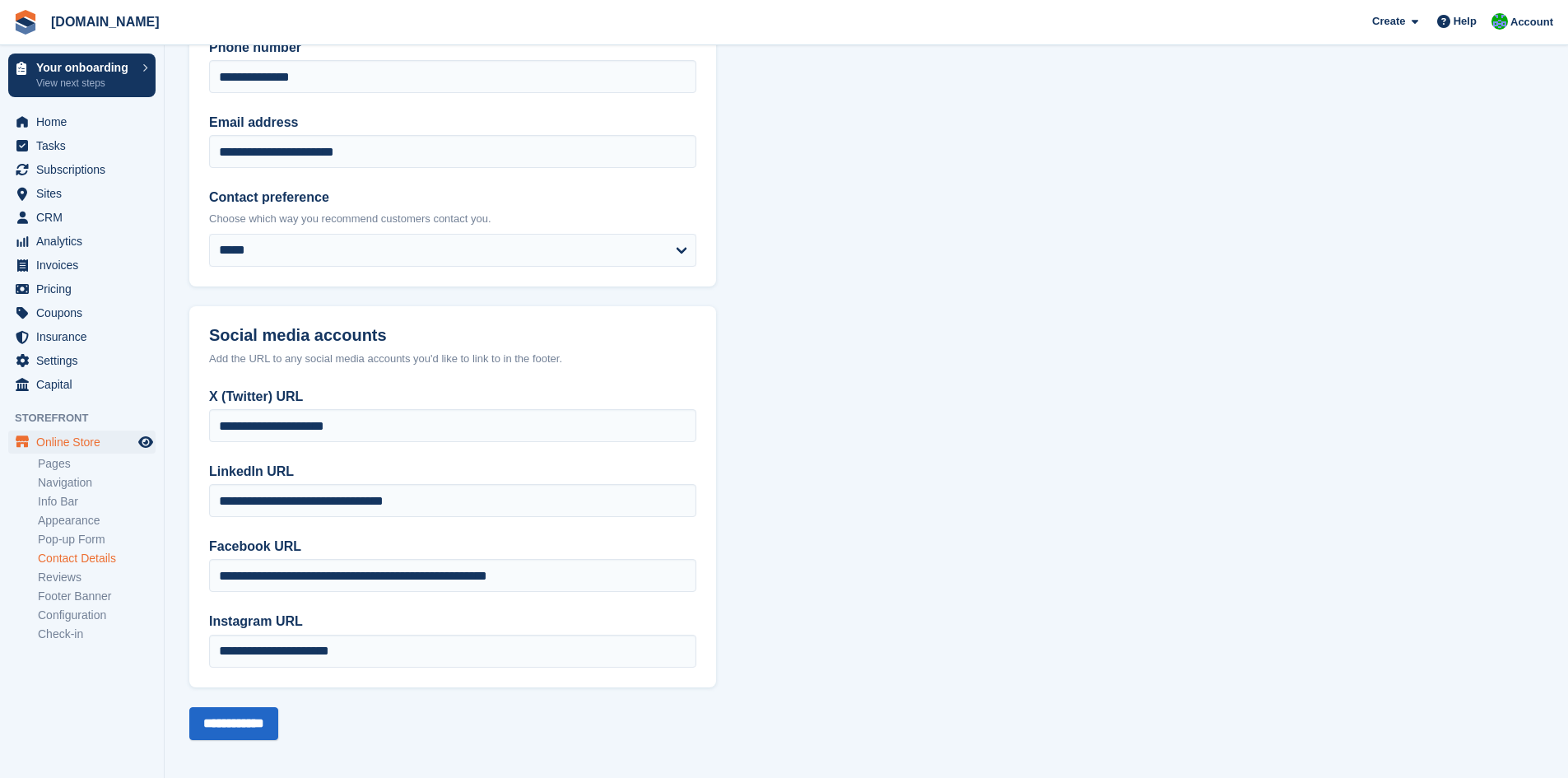
scroll to position [165, 0]
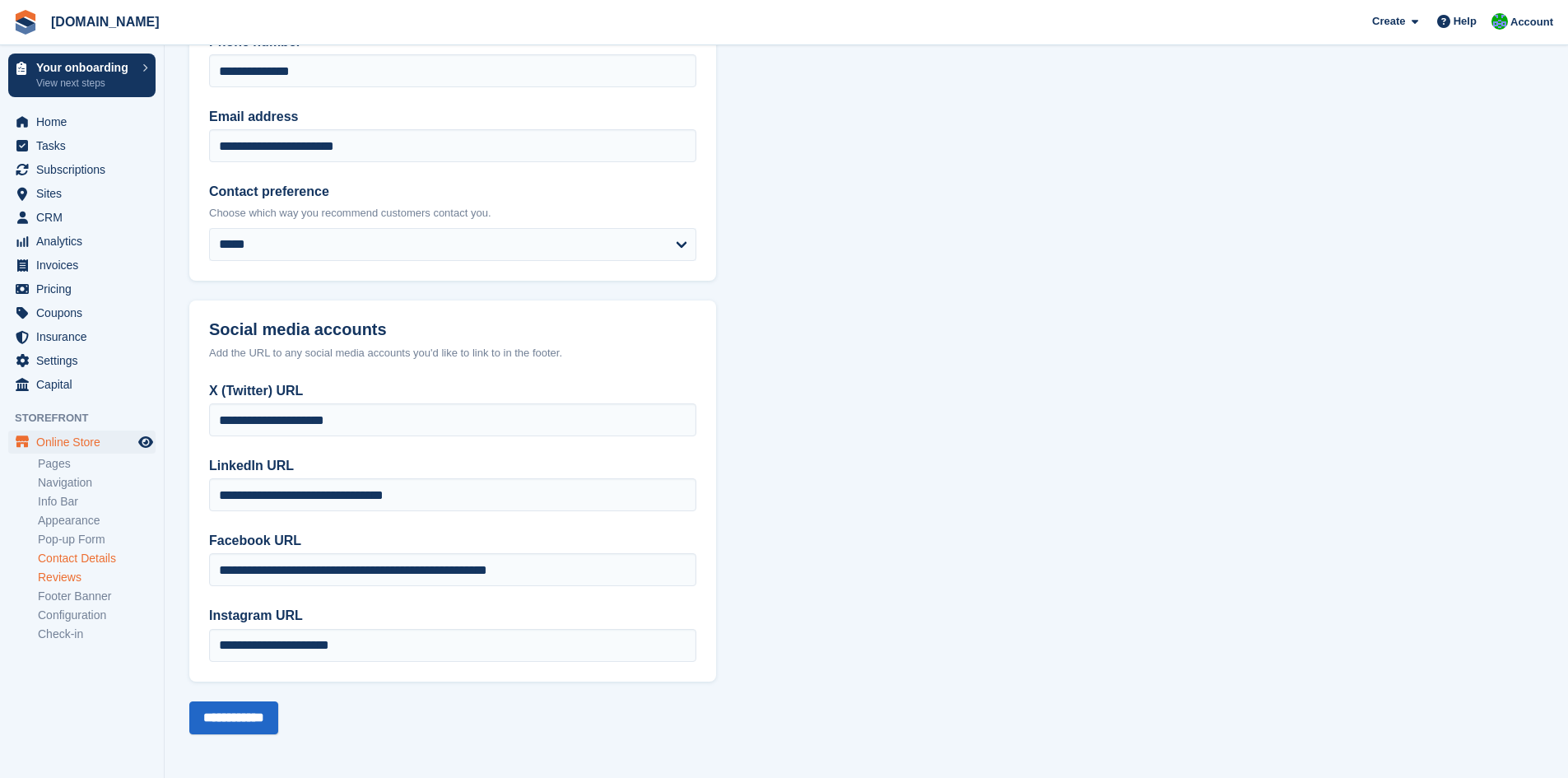
click at [68, 577] on link "Reviews" at bounding box center [97, 578] width 118 height 16
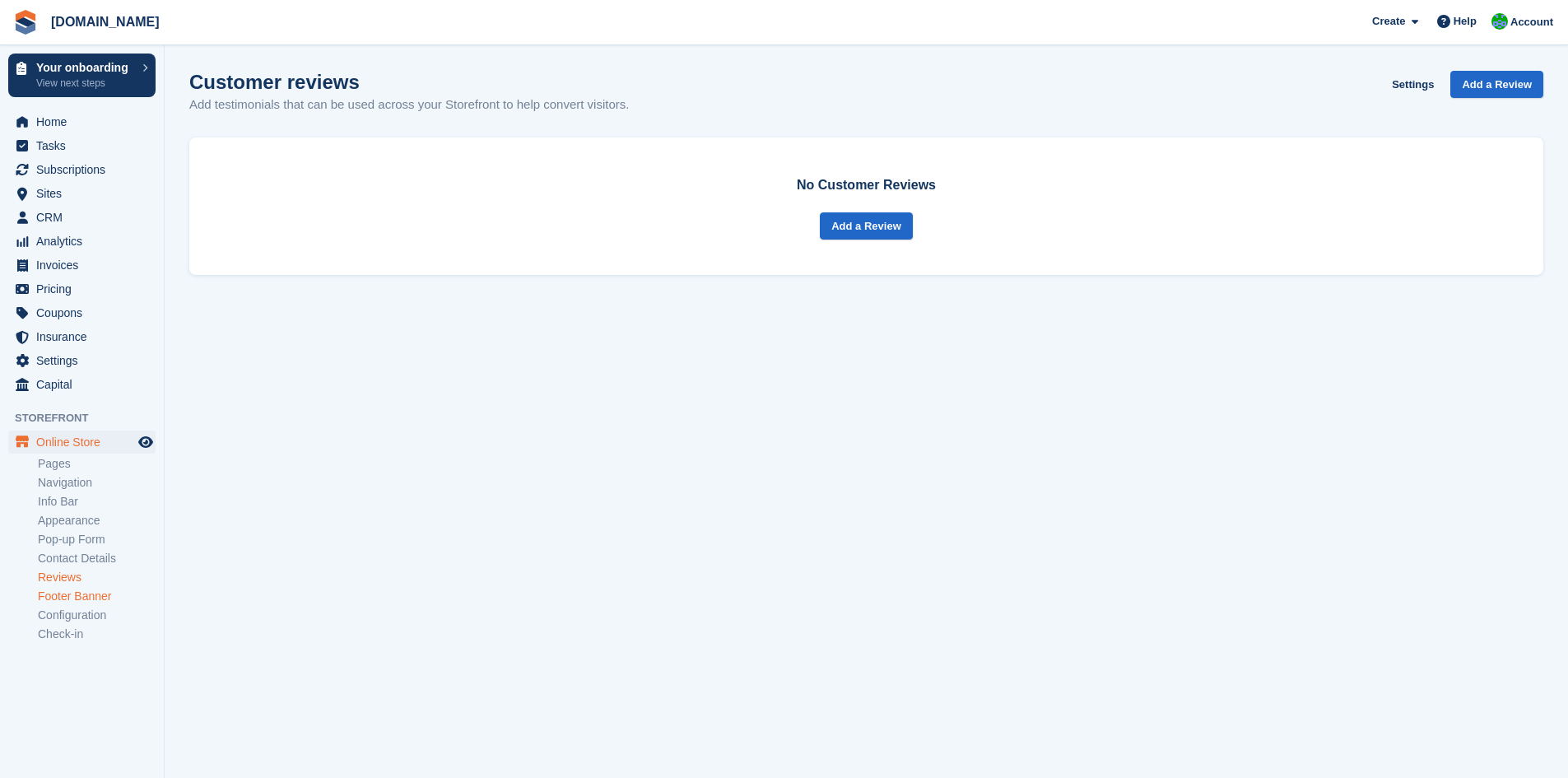
click at [76, 595] on link "Footer Banner" at bounding box center [97, 597] width 118 height 16
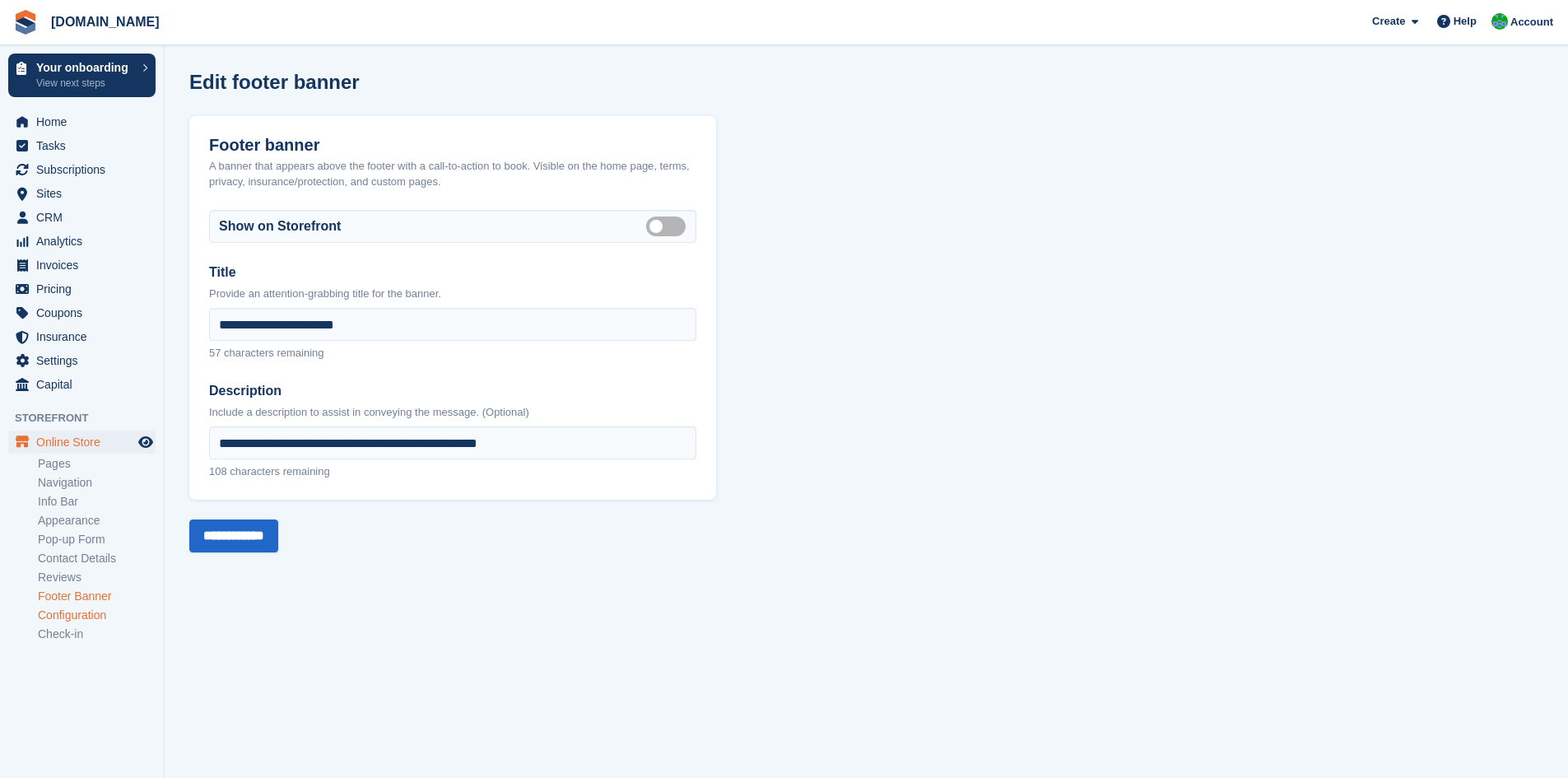
click at [78, 616] on link "Configuration" at bounding box center [97, 615] width 118 height 16
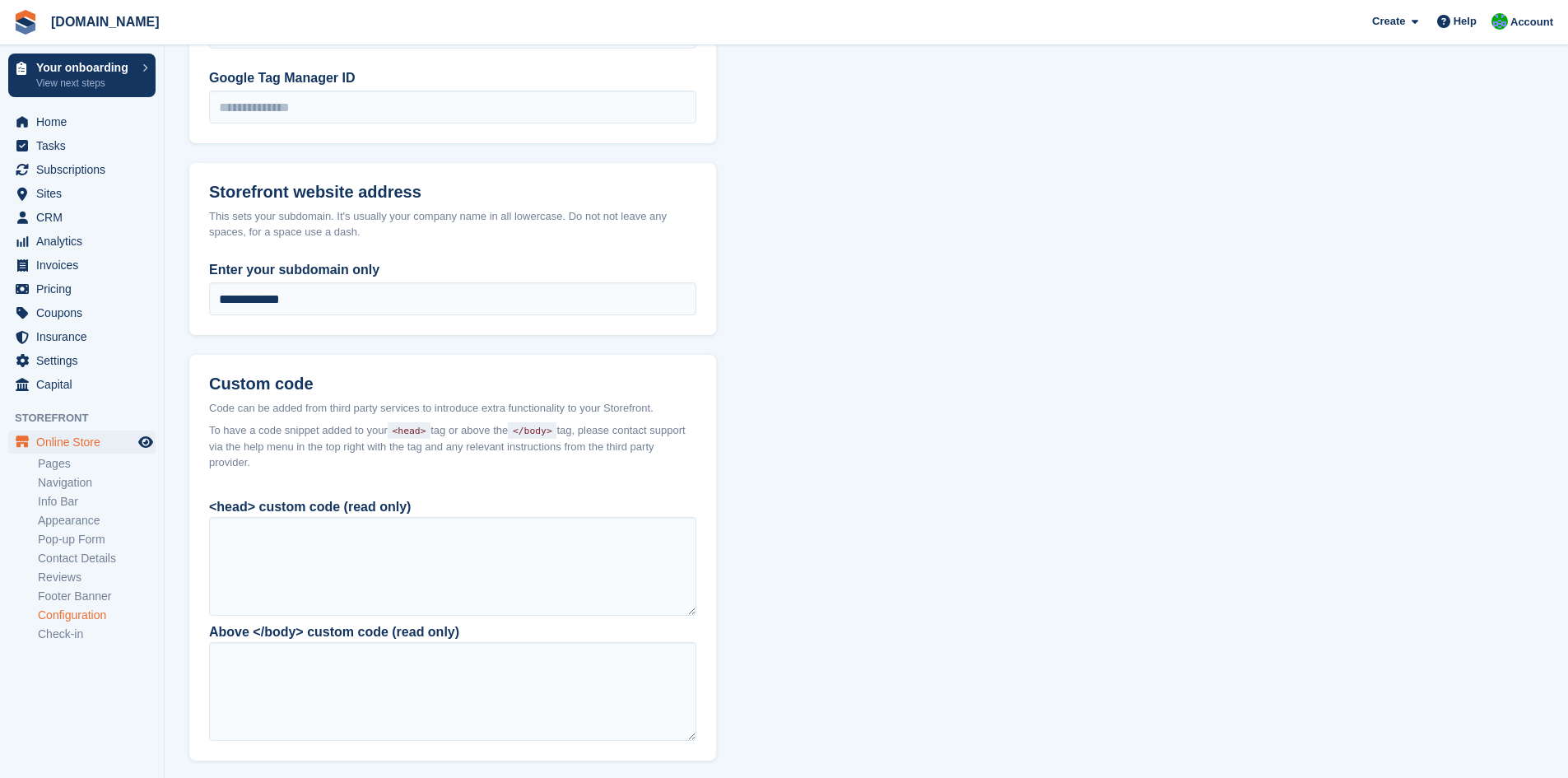
scroll to position [939, 0]
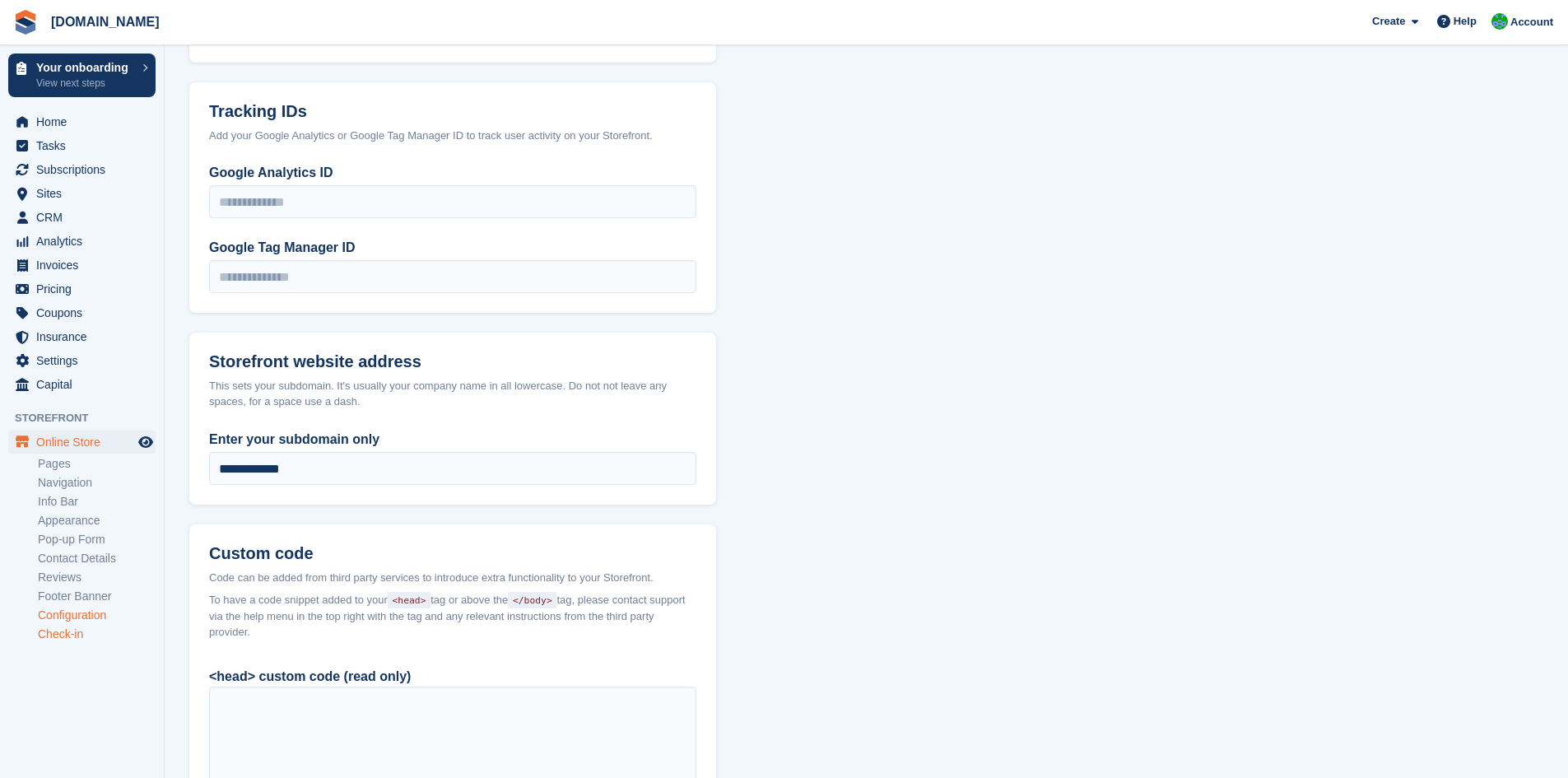
click at [65, 633] on link "Check-in" at bounding box center [97, 634] width 118 height 16
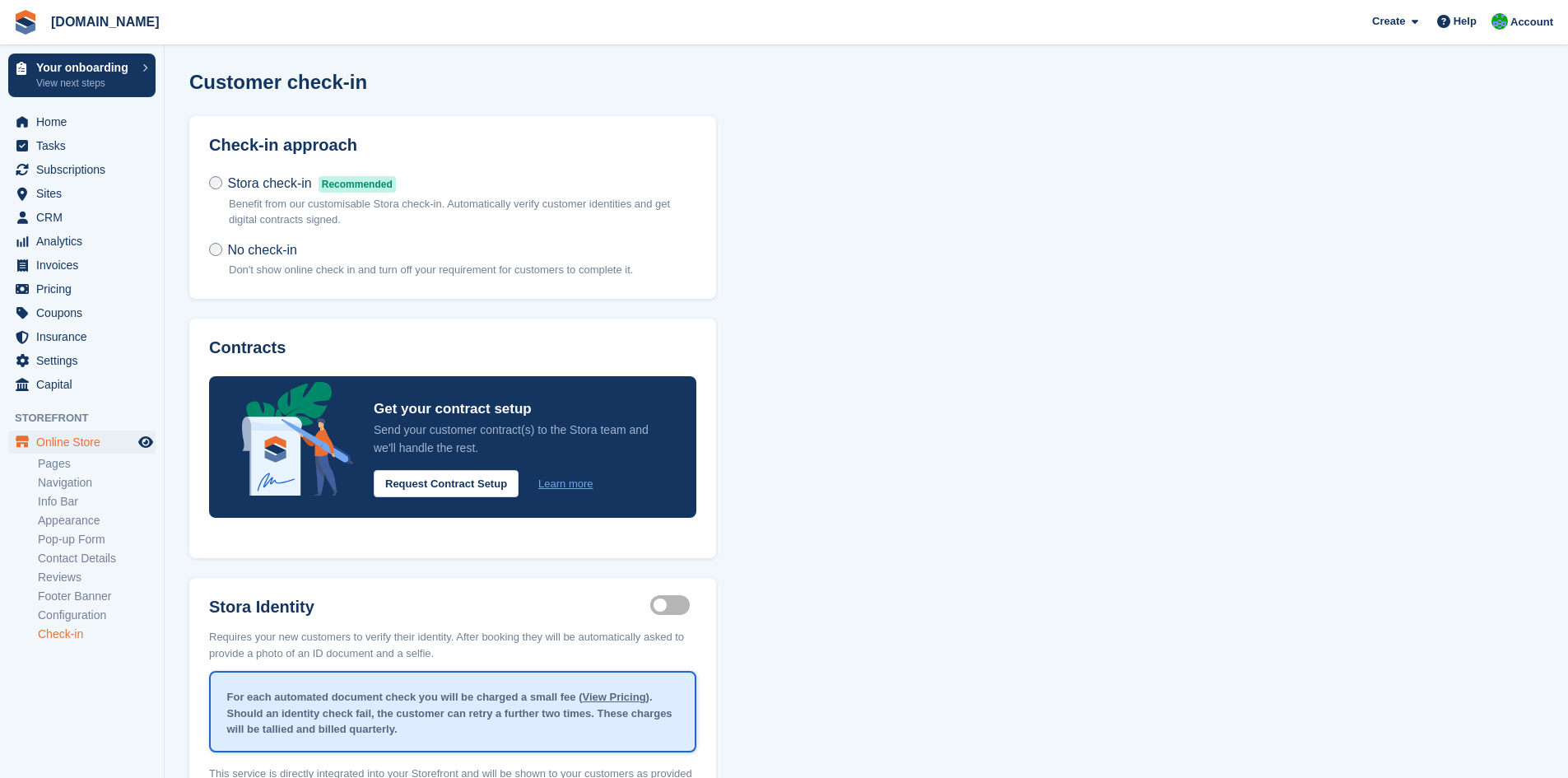
drag, startPoint x: 941, startPoint y: 242, endPoint x: 932, endPoint y: 247, distance: 10.3
click at [941, 242] on div "Customer check-in Check-in approach Stora check-in Recommended Benefit from our…" at bounding box center [866, 478] width 1353 height 816
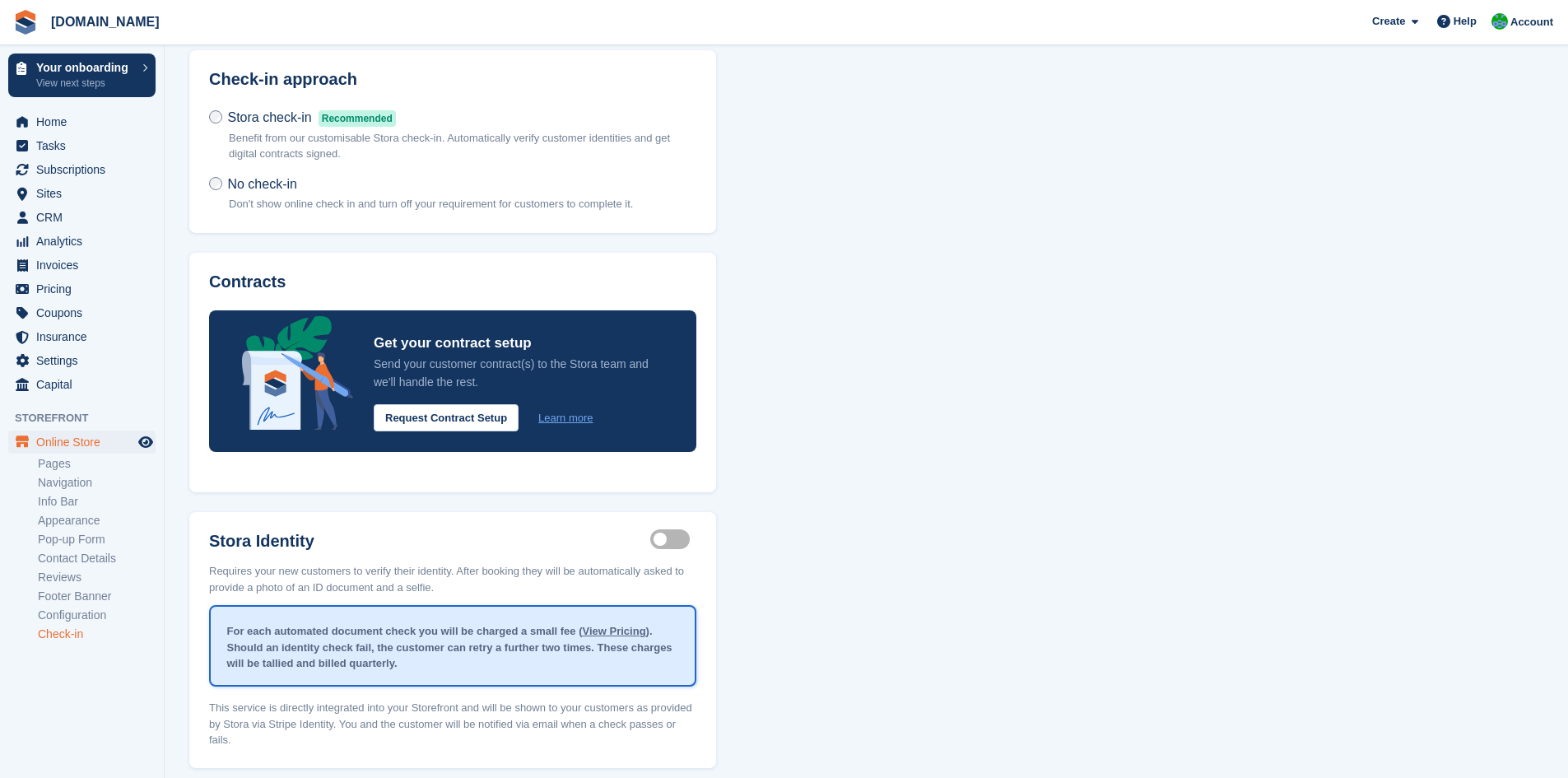
scroll to position [135, 0]
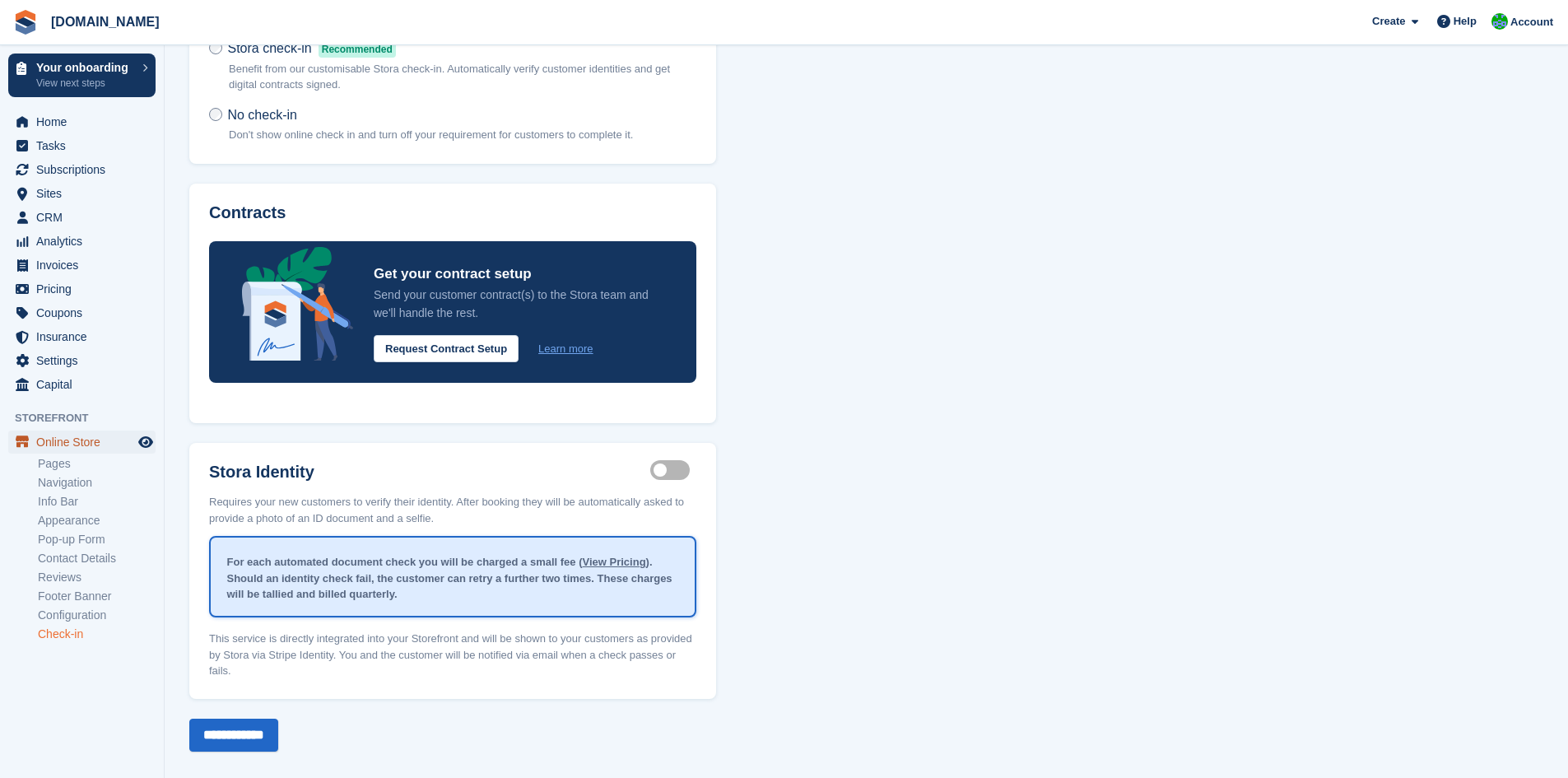
click at [84, 437] on span "Online Store" at bounding box center [85, 441] width 99 height 23
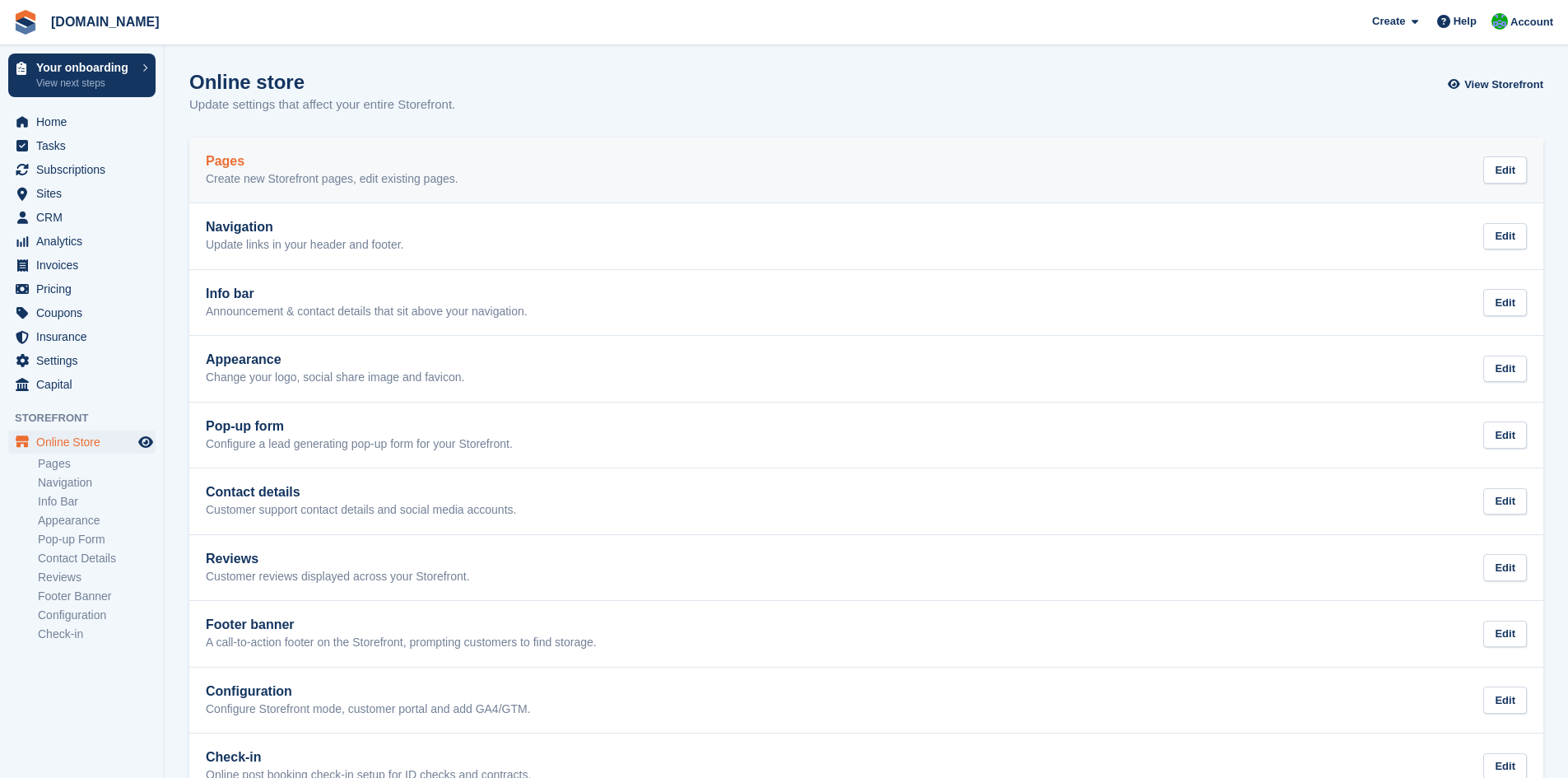
click at [537, 183] on div "Pages Create new Storefront pages, edit existing pages. Edit" at bounding box center [865, 170] width 1320 height 33
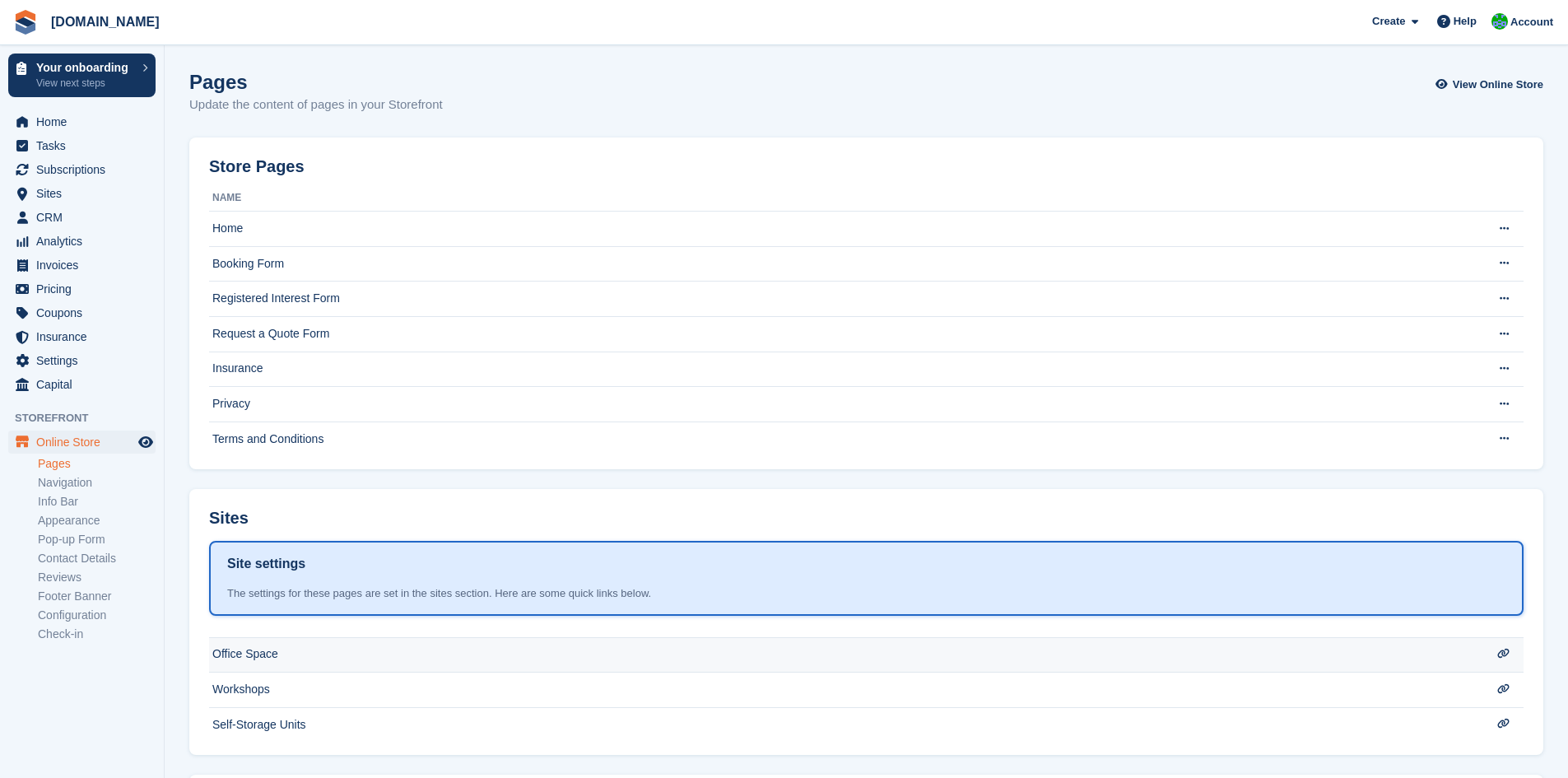
click at [385, 656] on td "Office Space" at bounding box center [832, 654] width 1249 height 35
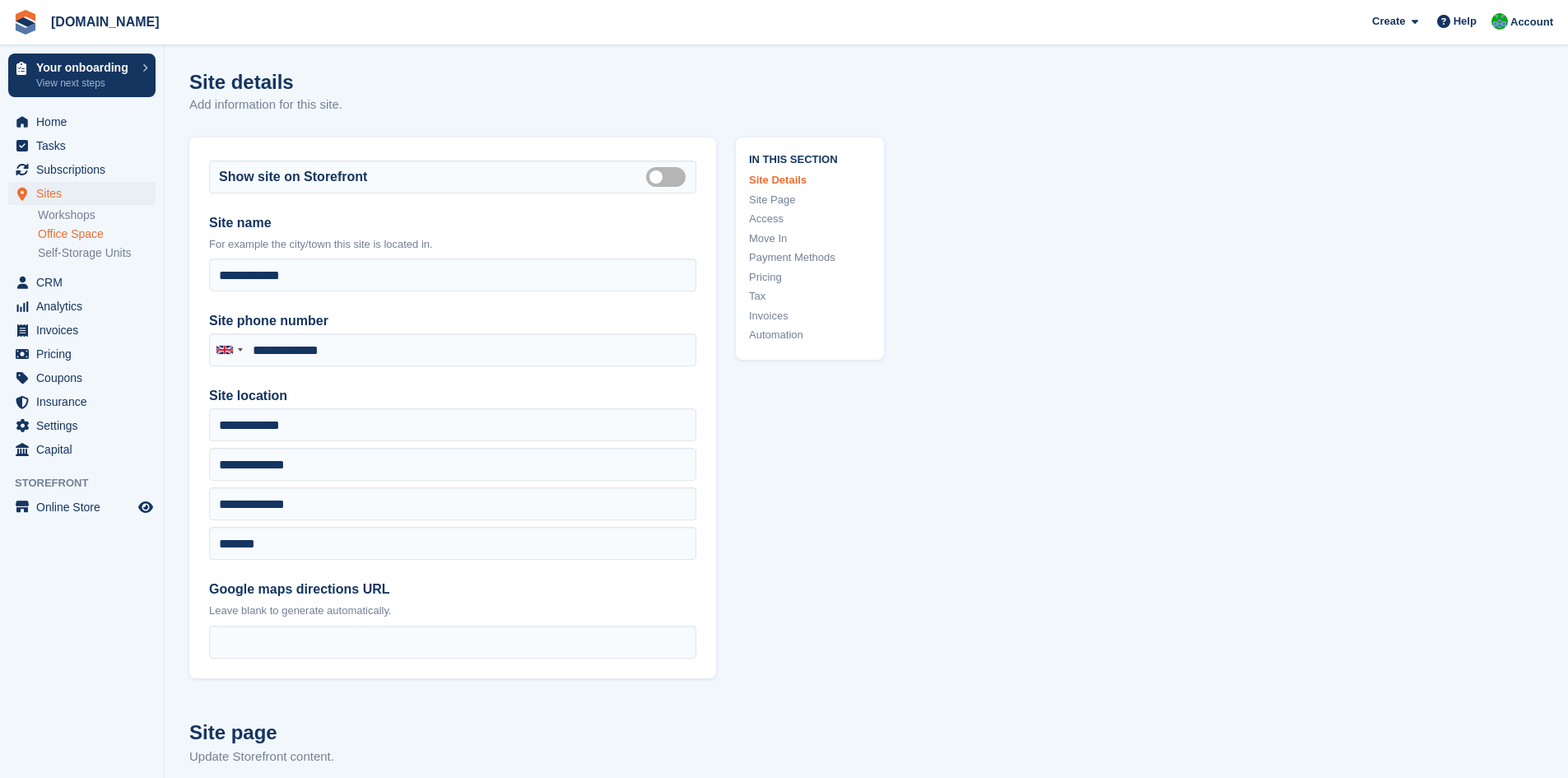
type input "**********"
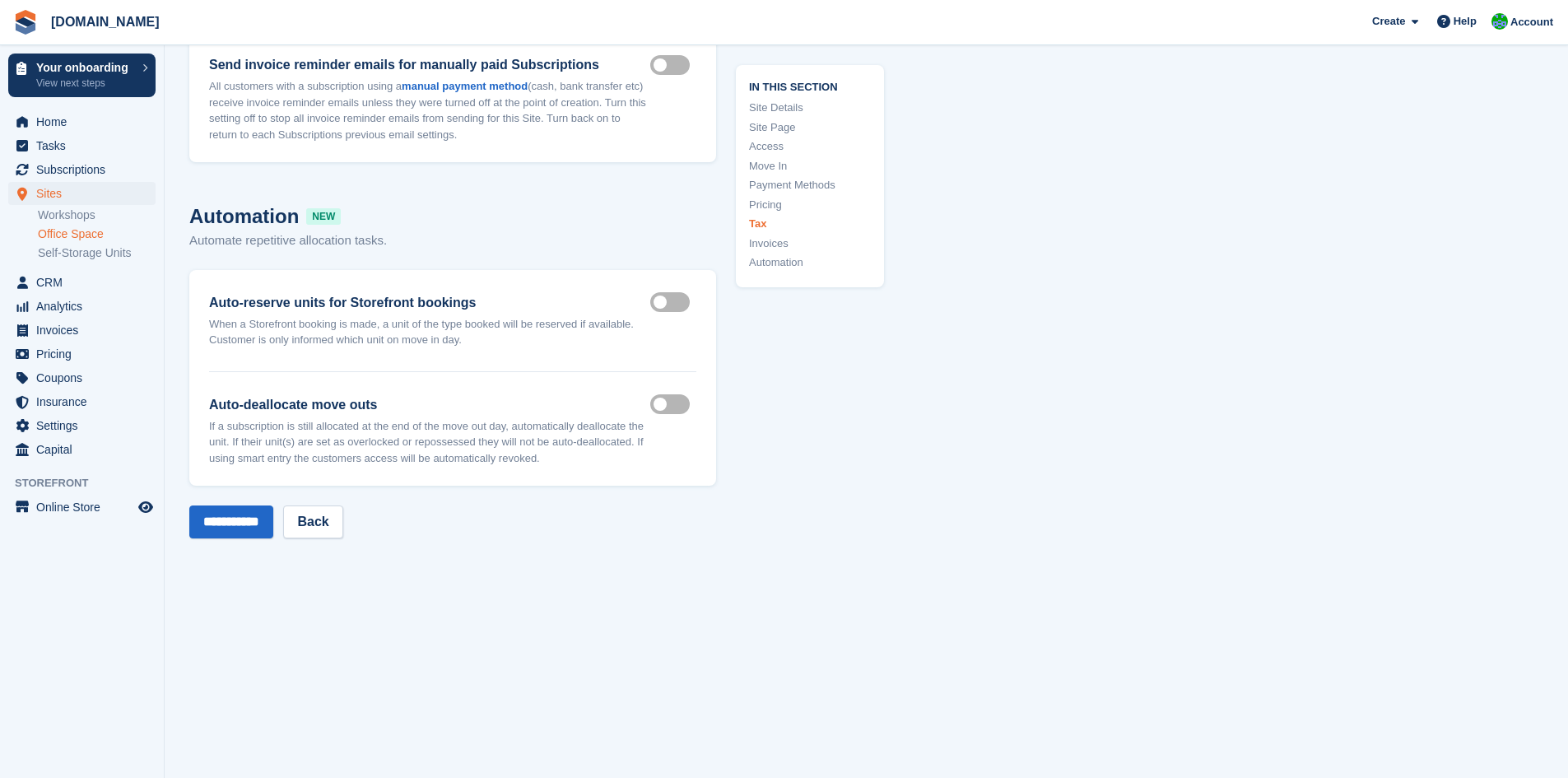
scroll to position [6476, 0]
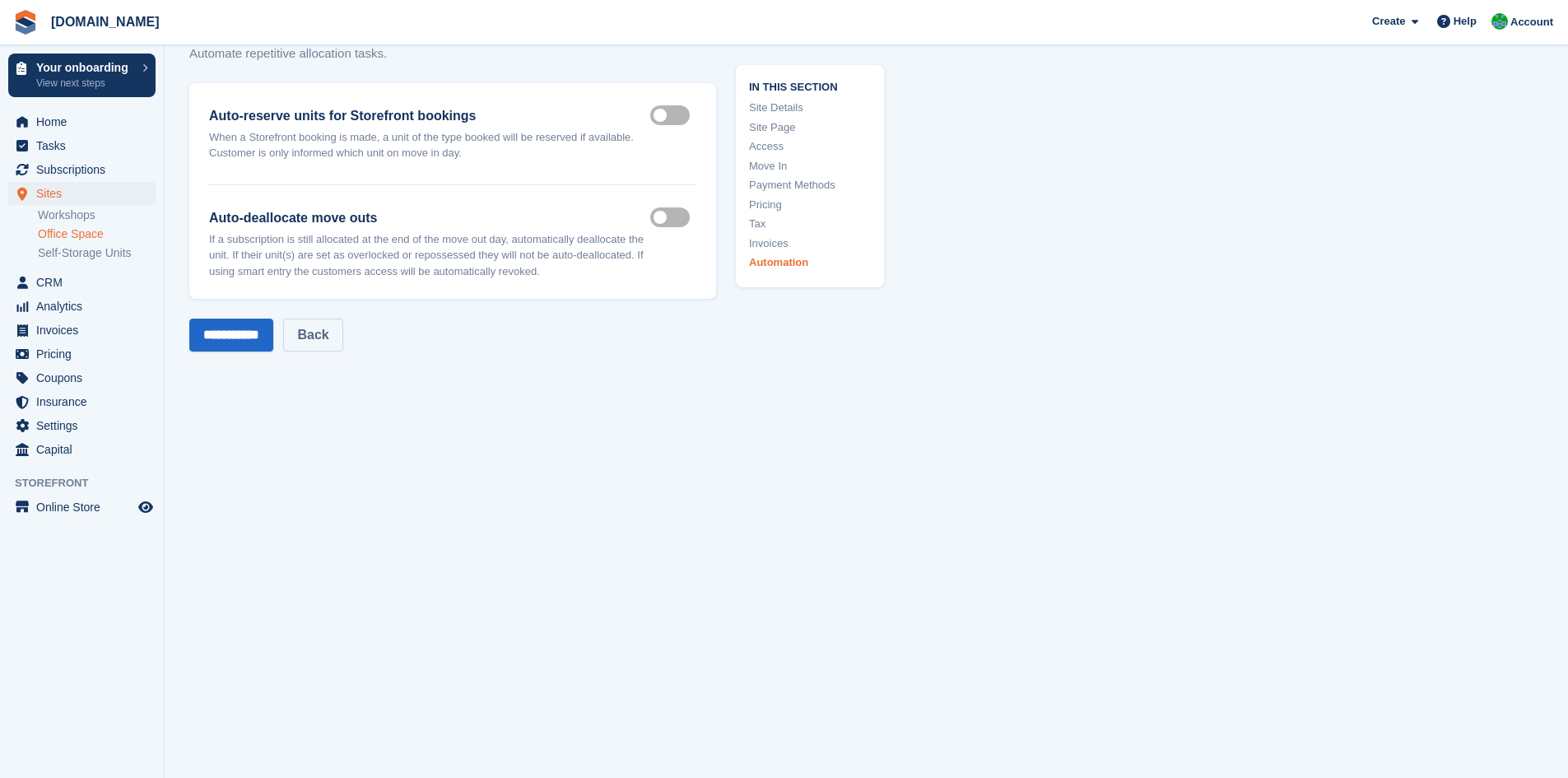
click at [330, 344] on link "Back" at bounding box center [312, 335] width 59 height 33
click at [65, 195] on span "Sites" at bounding box center [85, 193] width 99 height 23
click at [76, 218] on link "Workshops" at bounding box center [97, 216] width 118 height 16
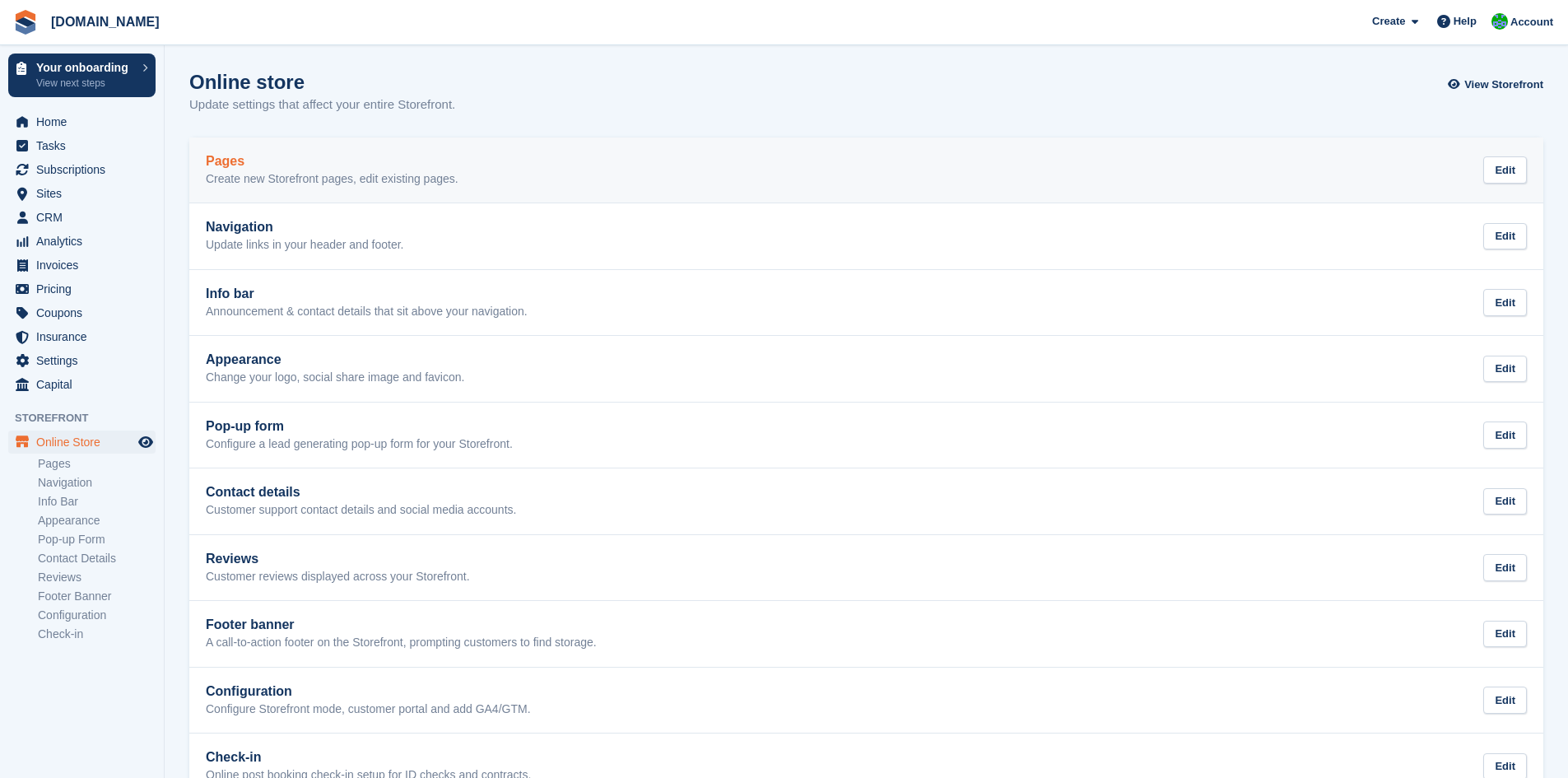
click at [594, 162] on div "Pages Create new Storefront pages, edit existing pages. Edit" at bounding box center [865, 170] width 1320 height 33
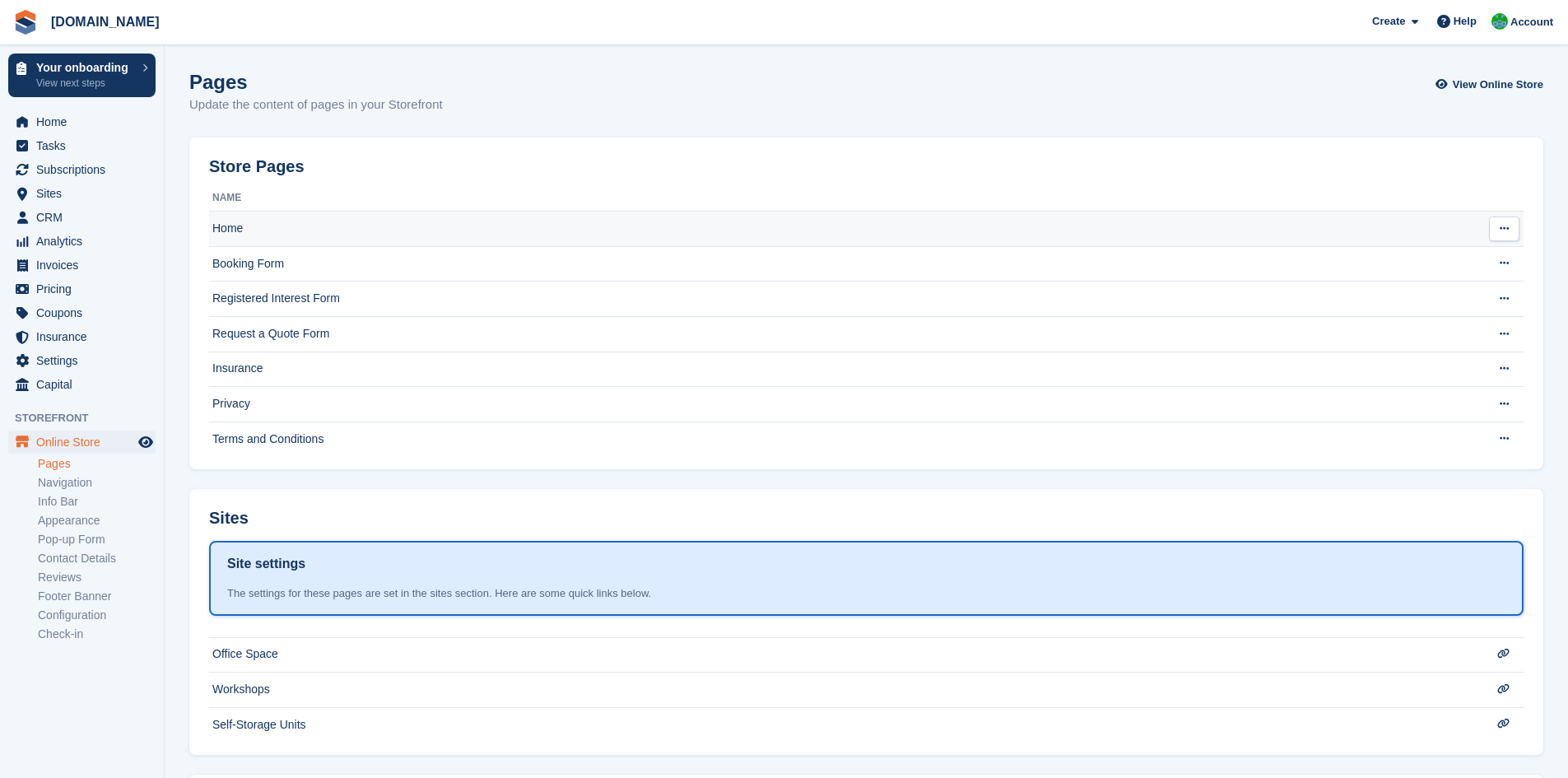
click at [551, 223] on td "Home" at bounding box center [832, 229] width 1249 height 35
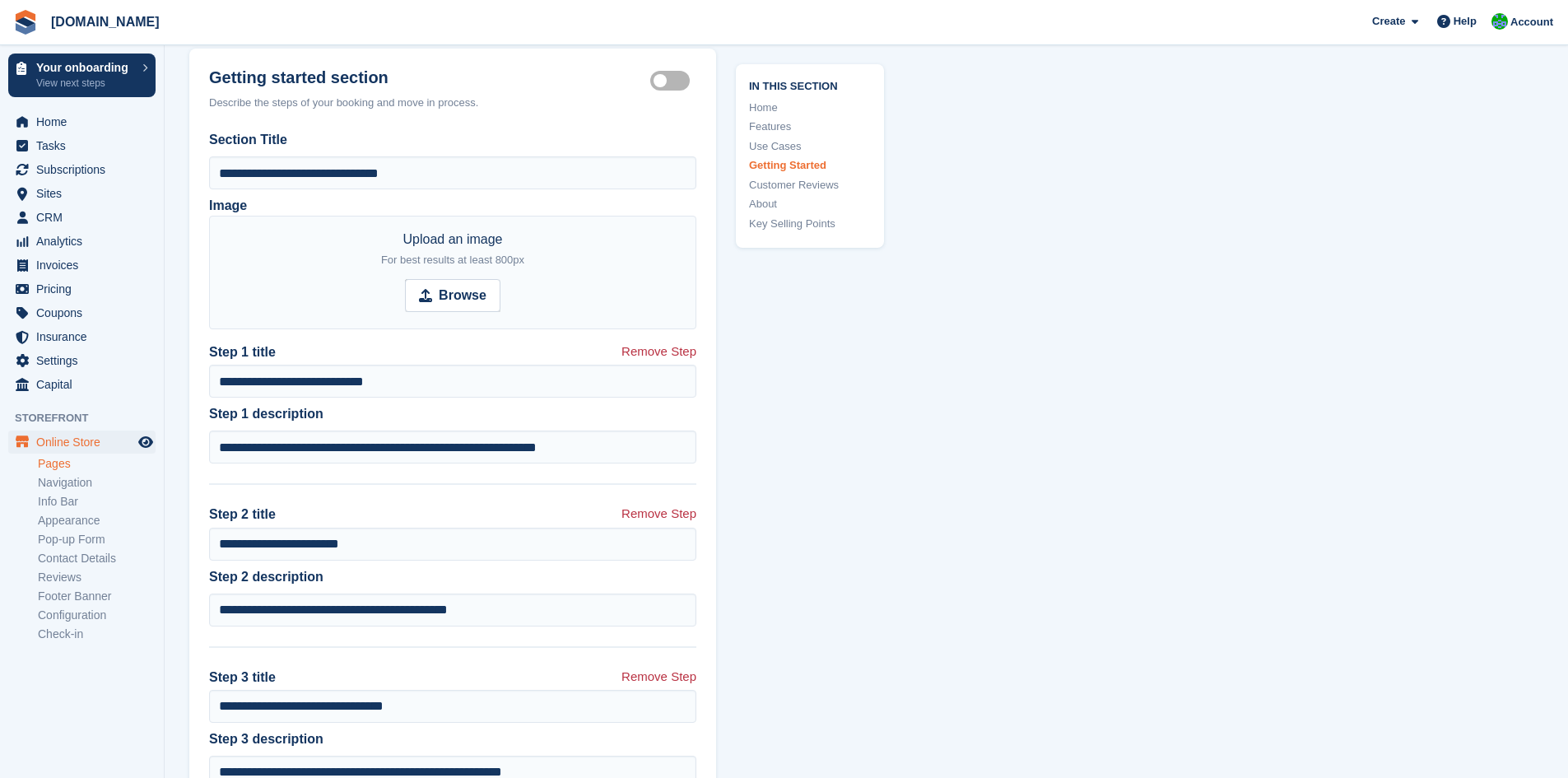
scroll to position [3376, 0]
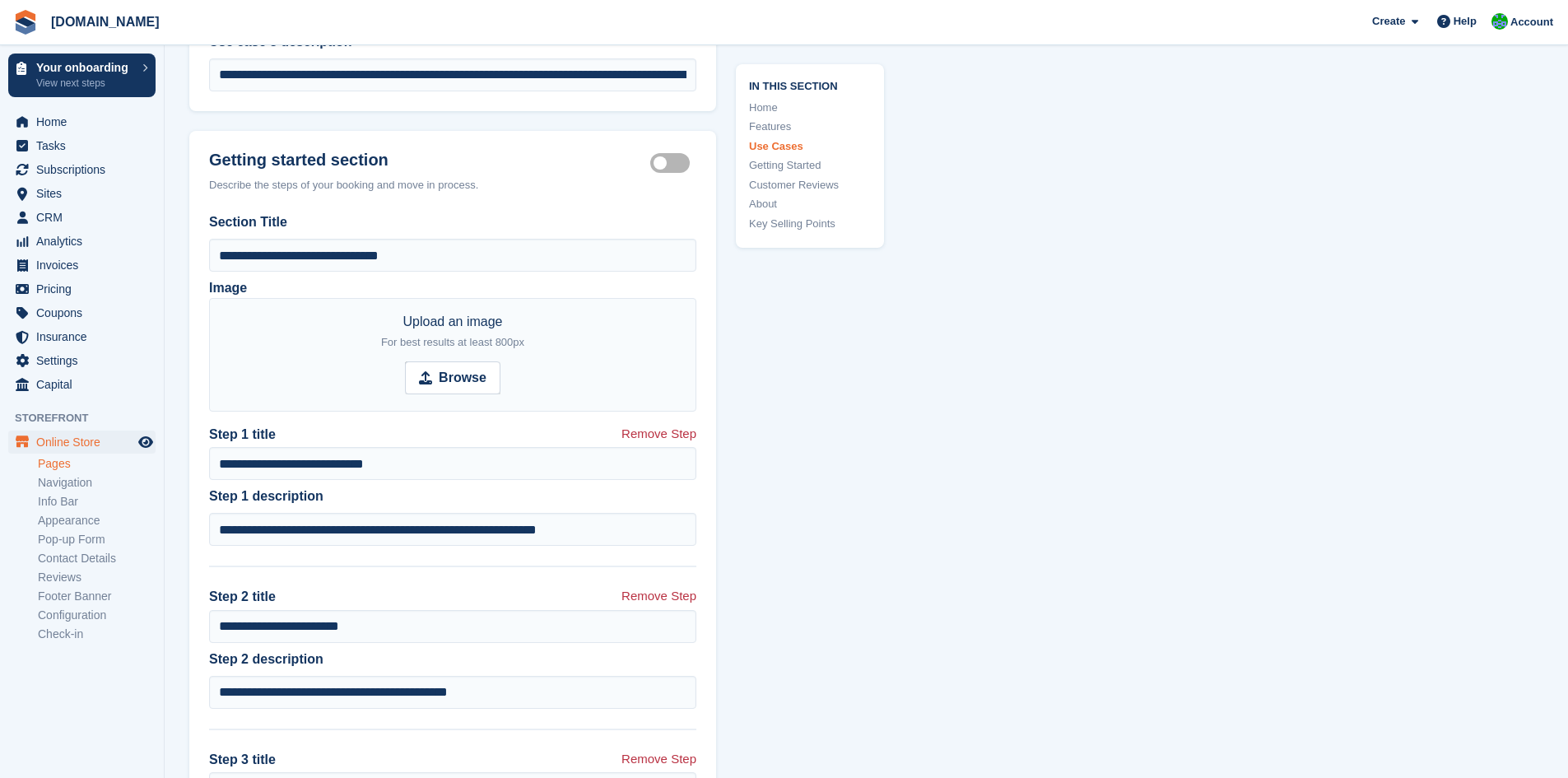
click at [464, 374] on strong "Browse" at bounding box center [462, 379] width 48 height 20
click at [464, 374] on input "Browse" at bounding box center [453, 378] width 96 height 33
type input "**********"
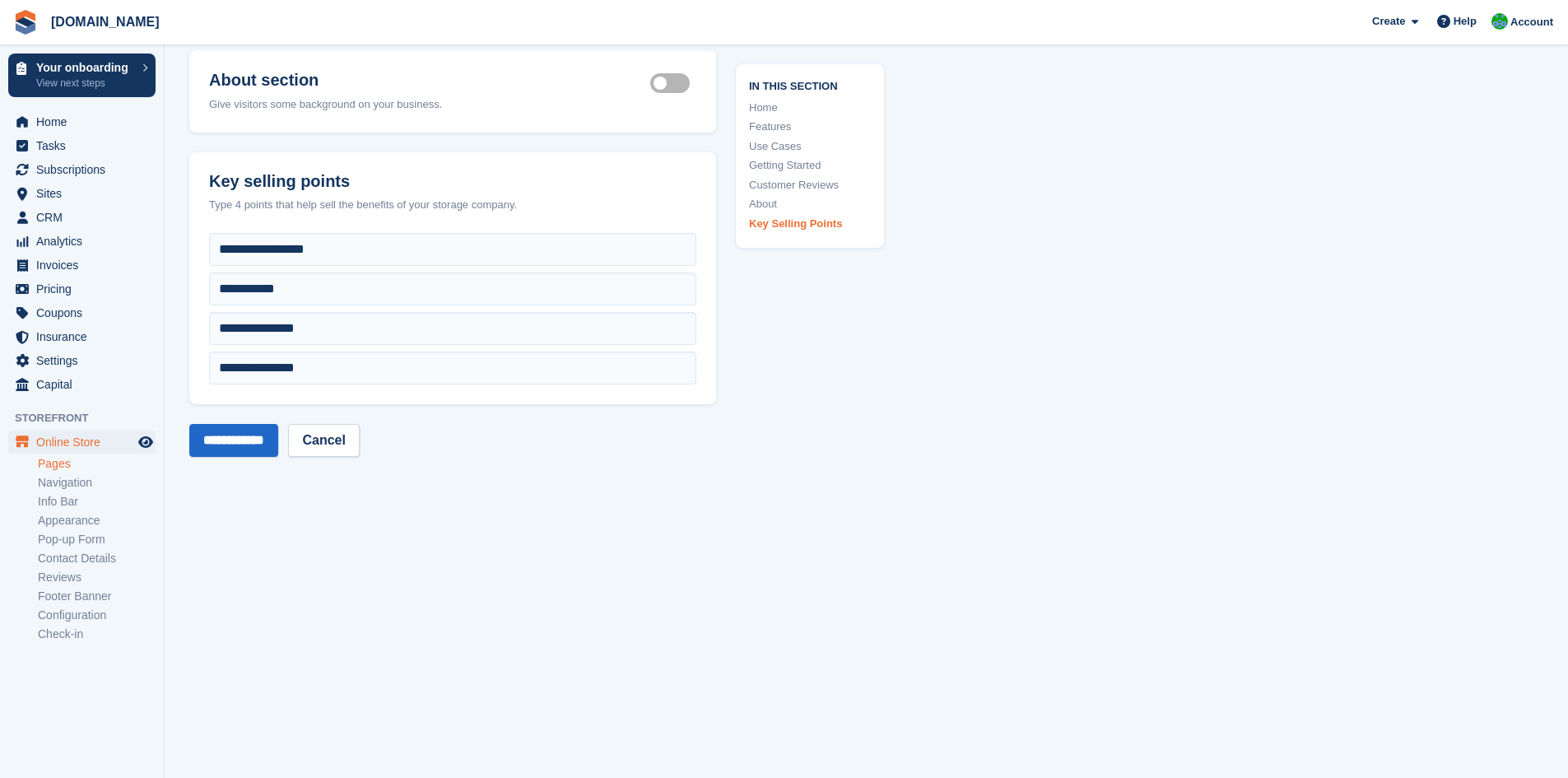
scroll to position [4708, 0]
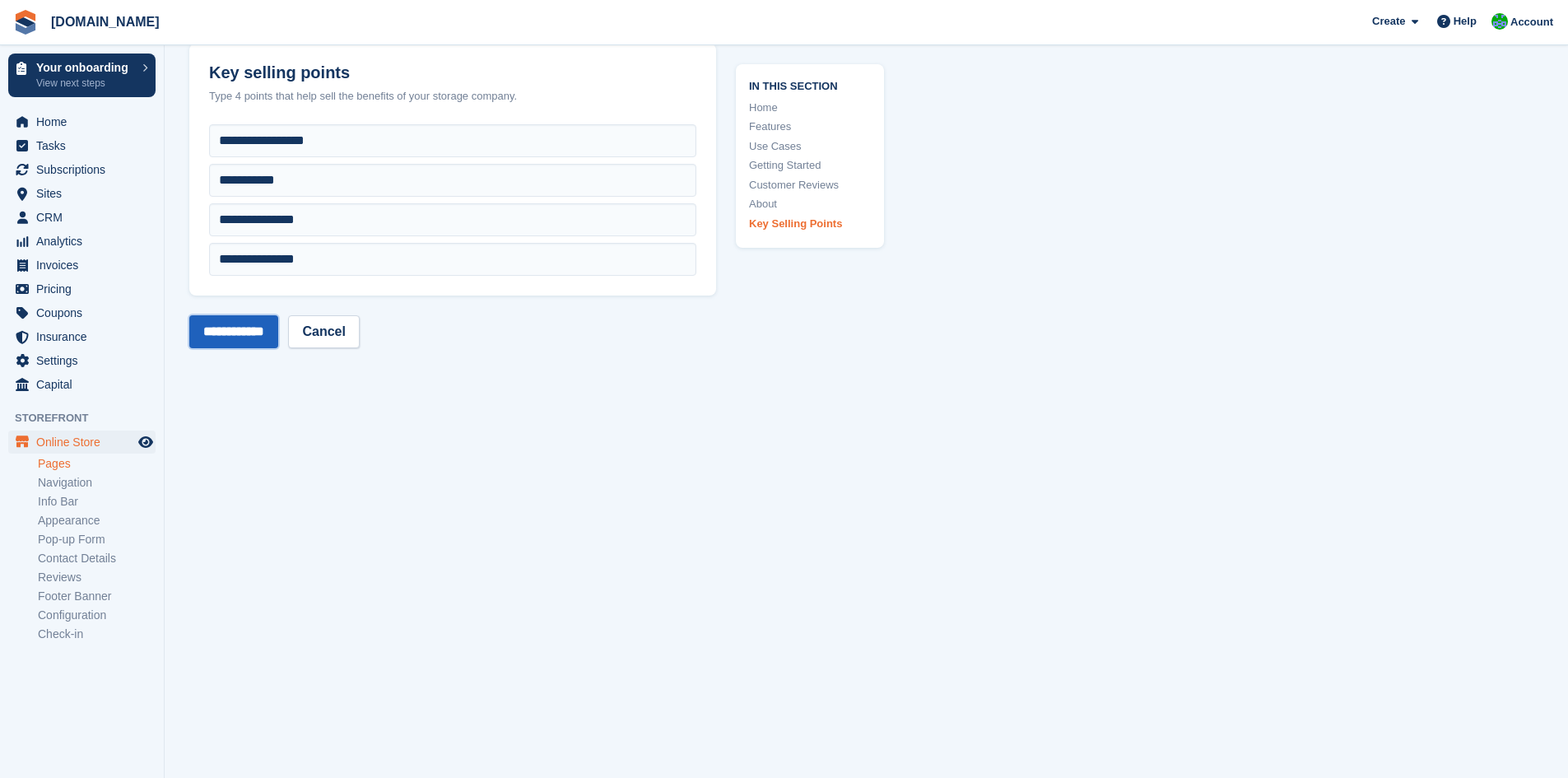
click at [266, 330] on input "**********" at bounding box center [234, 332] width 89 height 33
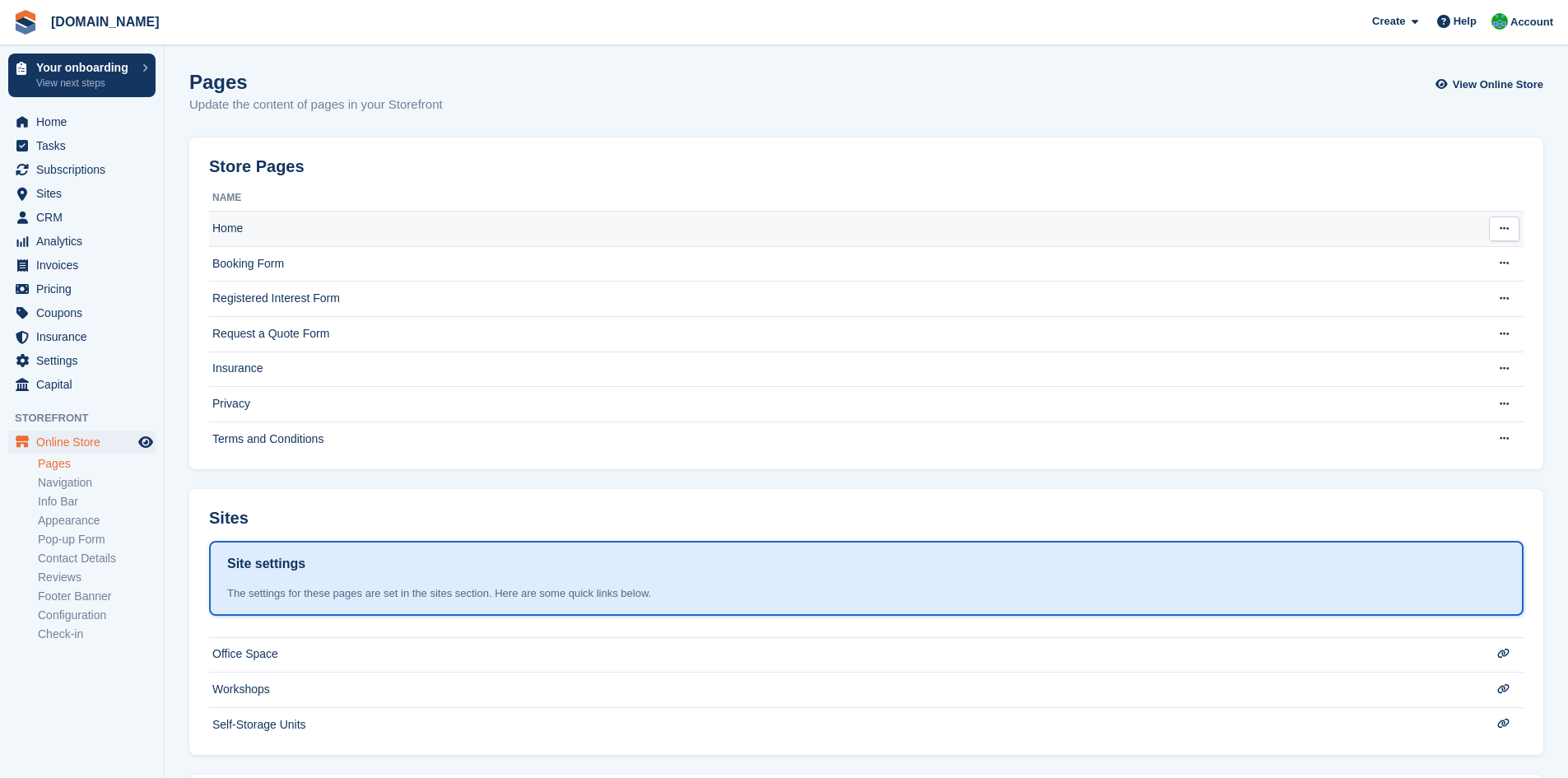
click at [342, 218] on td "Home" at bounding box center [832, 229] width 1249 height 35
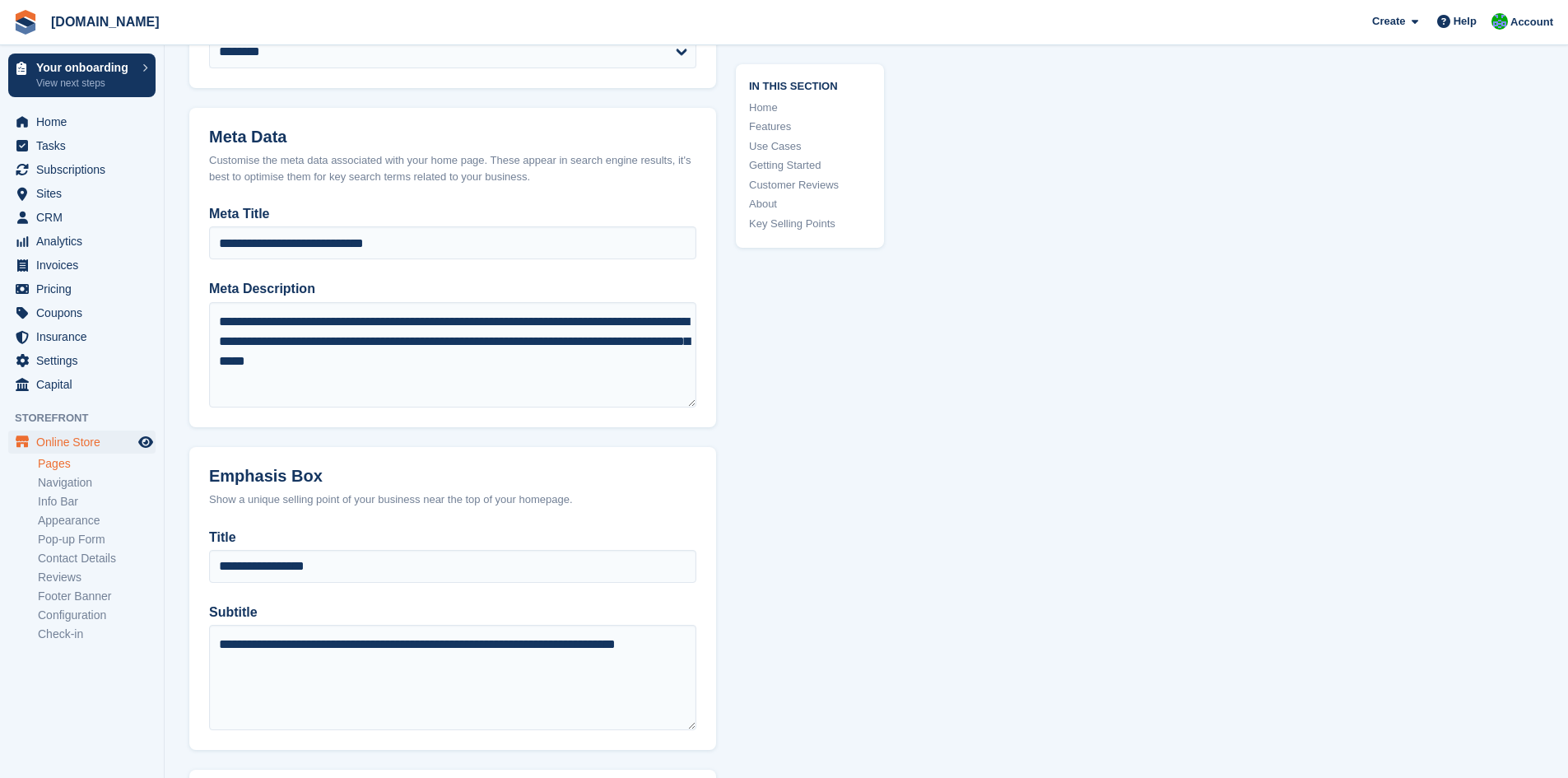
scroll to position [823, 0]
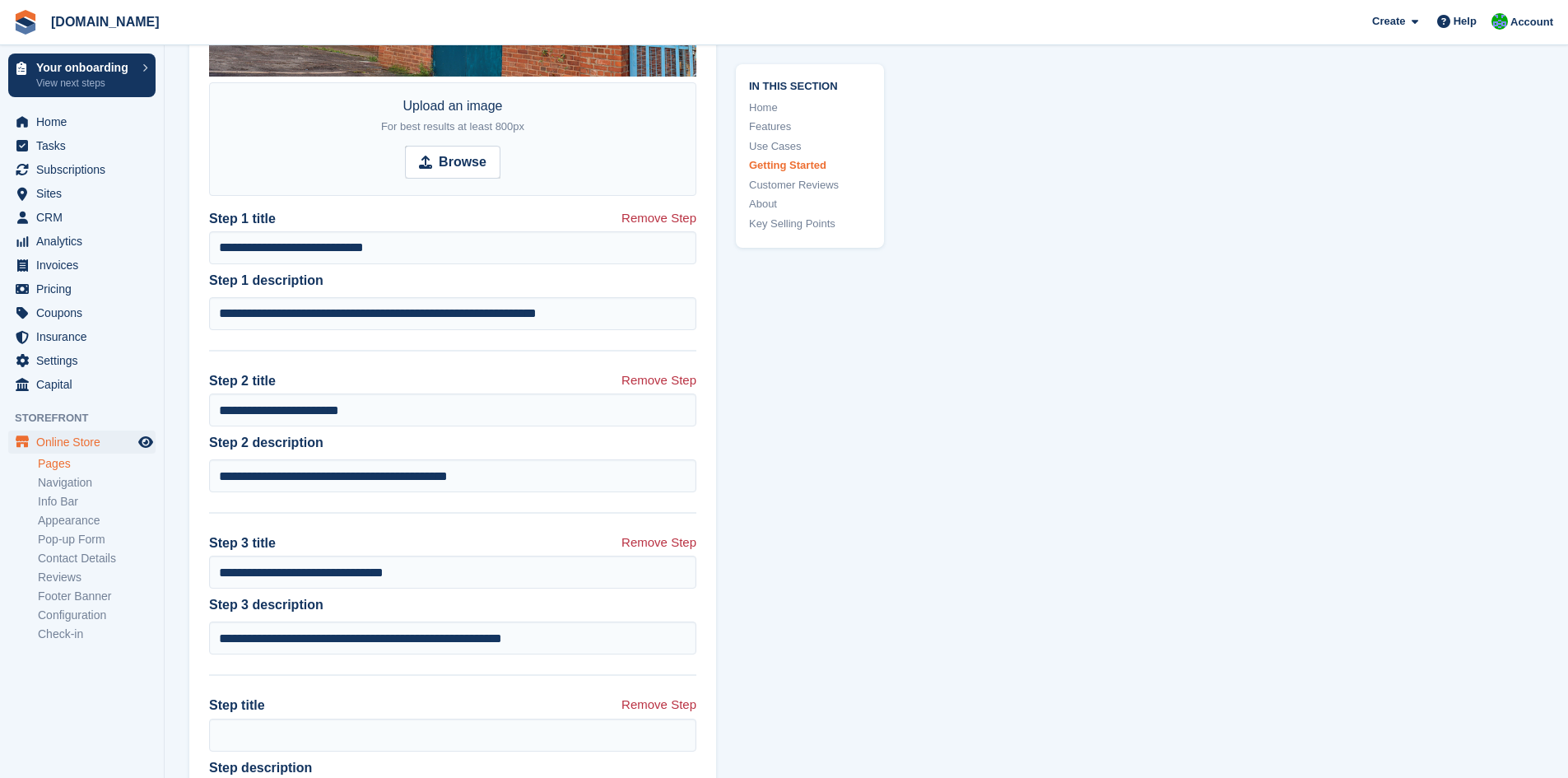
scroll to position [4200, 0]
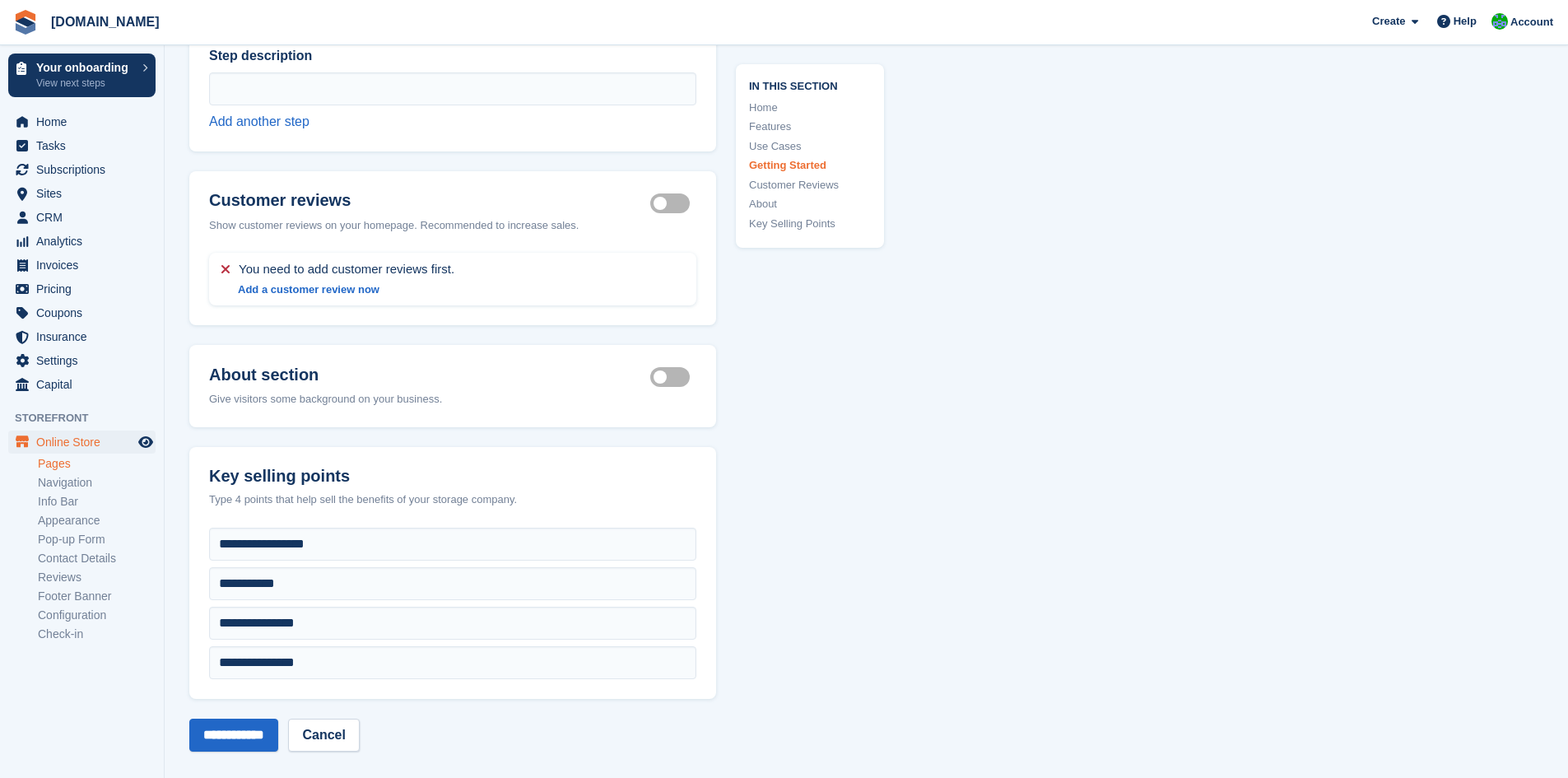
scroll to position [4694, 0]
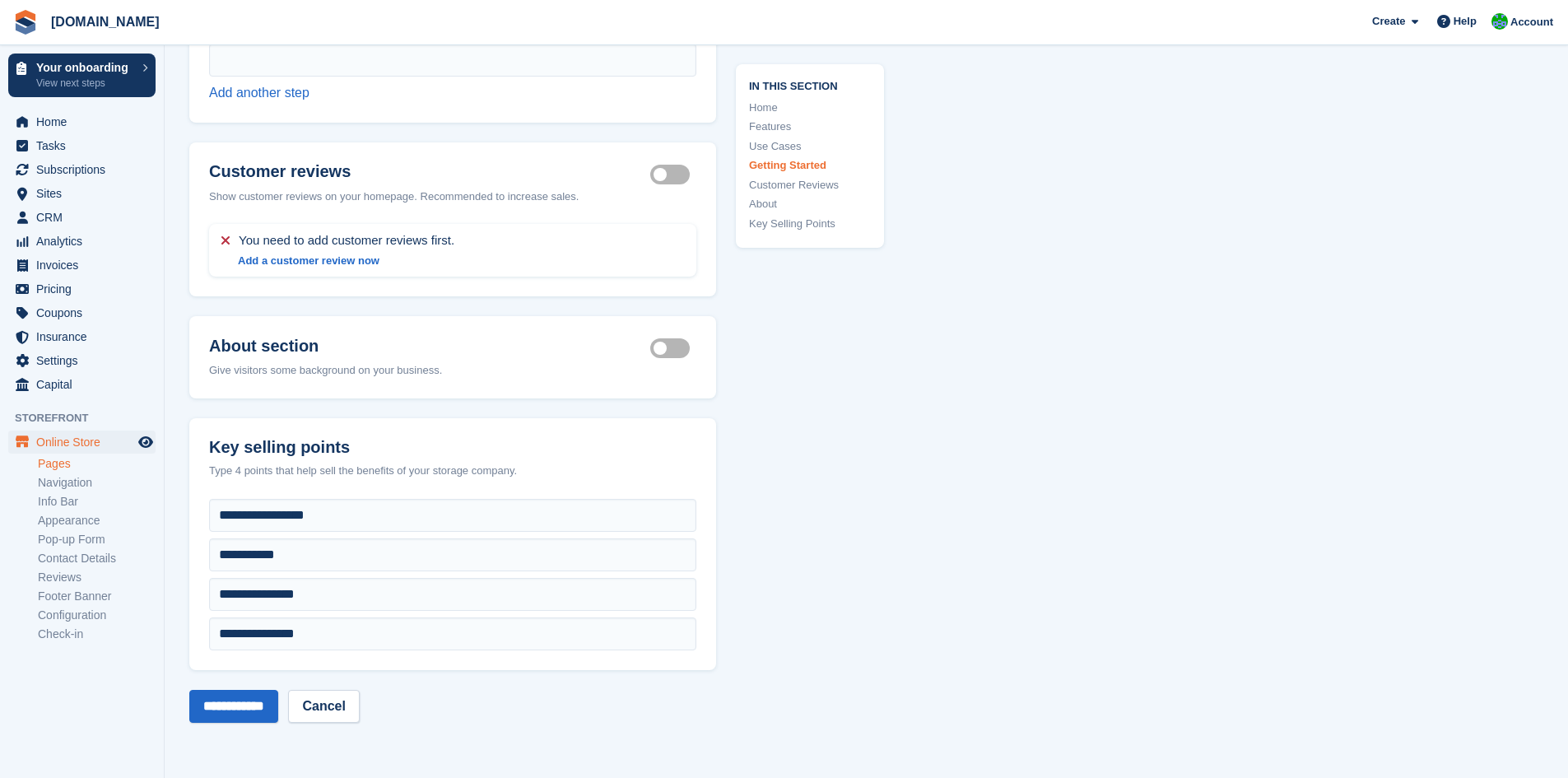
click at [650, 331] on header "About section About section active Give visitors some background on your busine…" at bounding box center [453, 358] width 527 height 82
click at [661, 348] on label "About section active" at bounding box center [673, 349] width 46 height 2
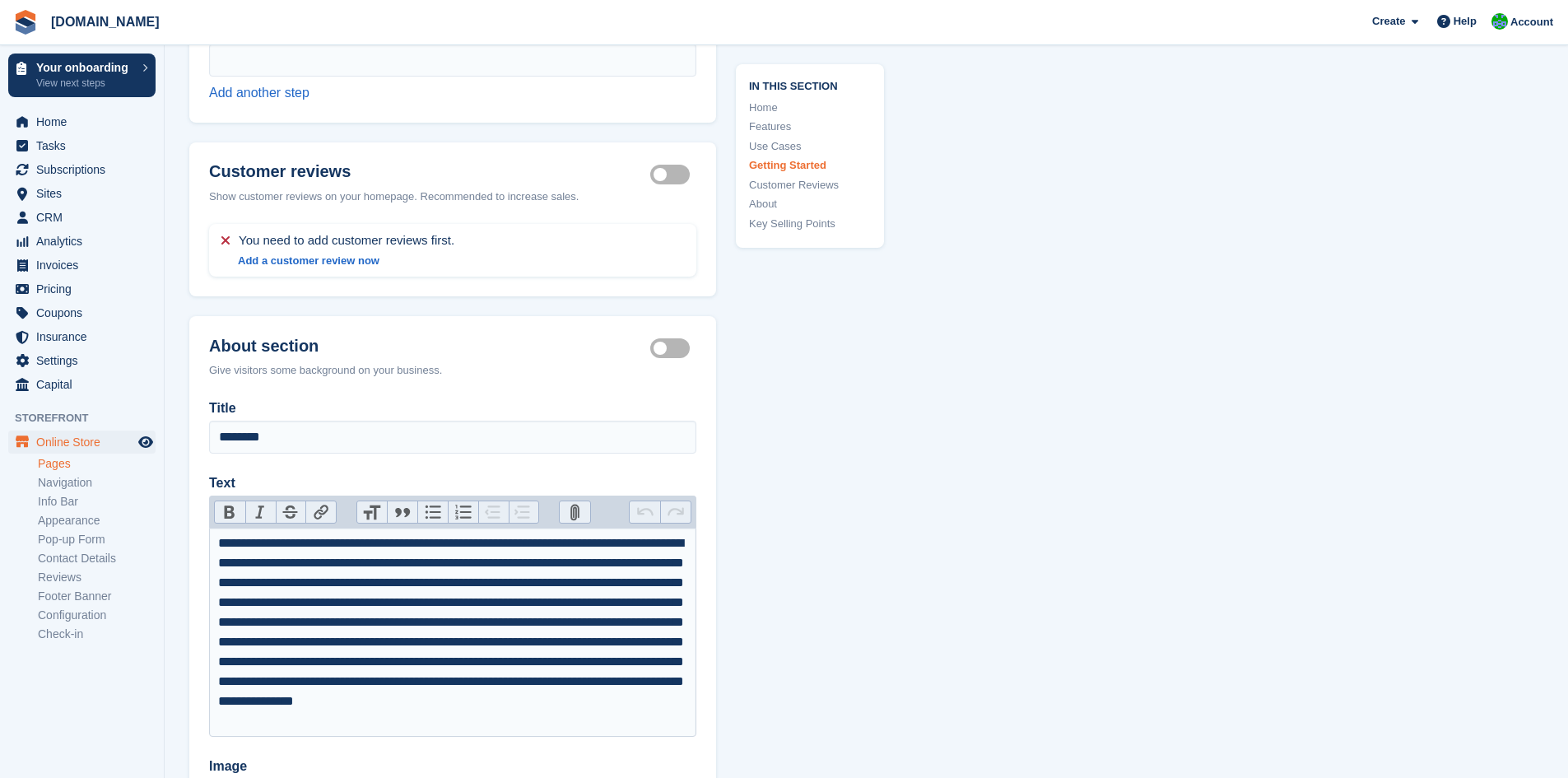
click at [666, 348] on label "About section active" at bounding box center [673, 349] width 46 height 2
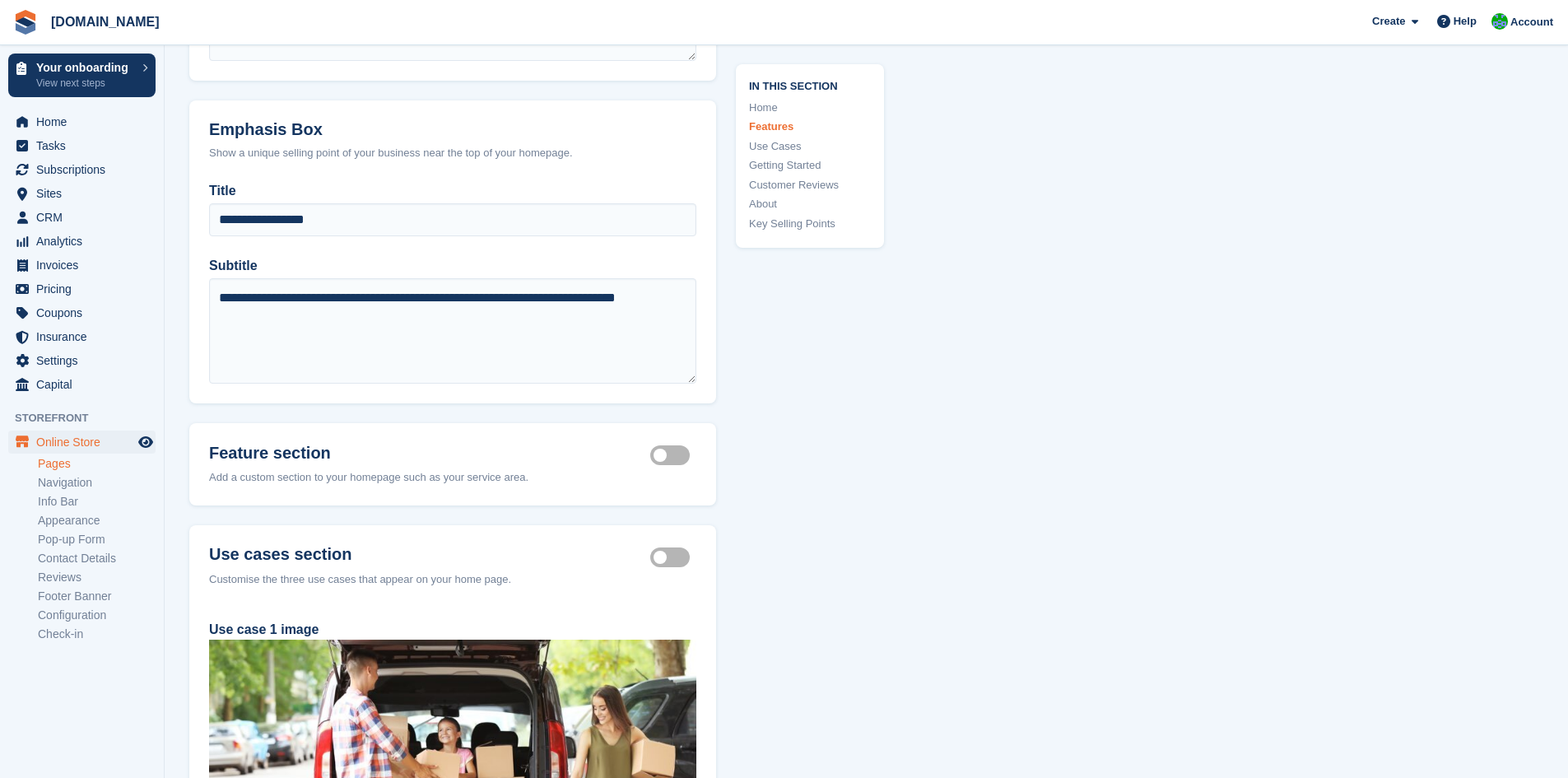
scroll to position [1071, 0]
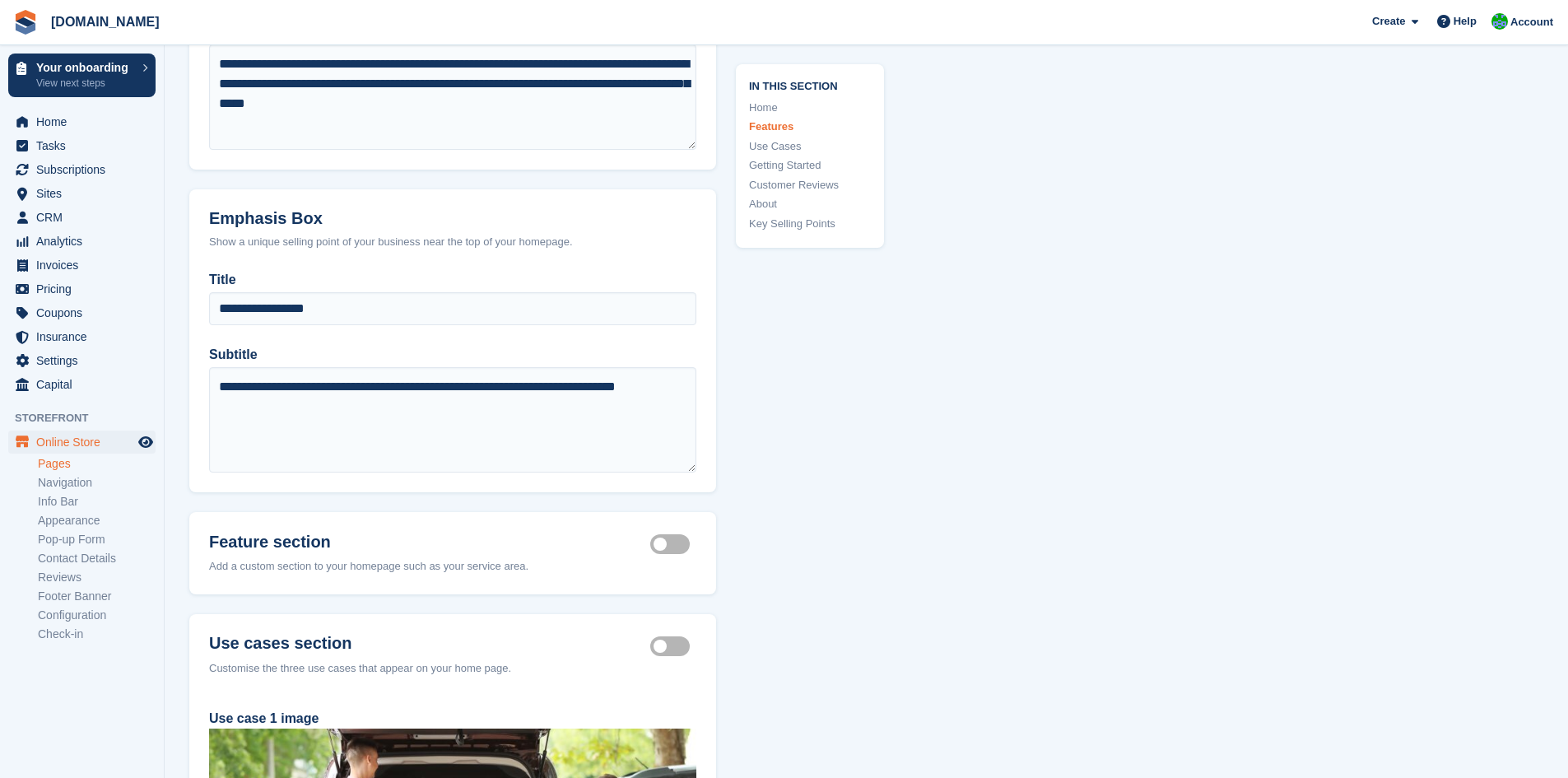
click at [59, 460] on link "Pages" at bounding box center [97, 464] width 118 height 16
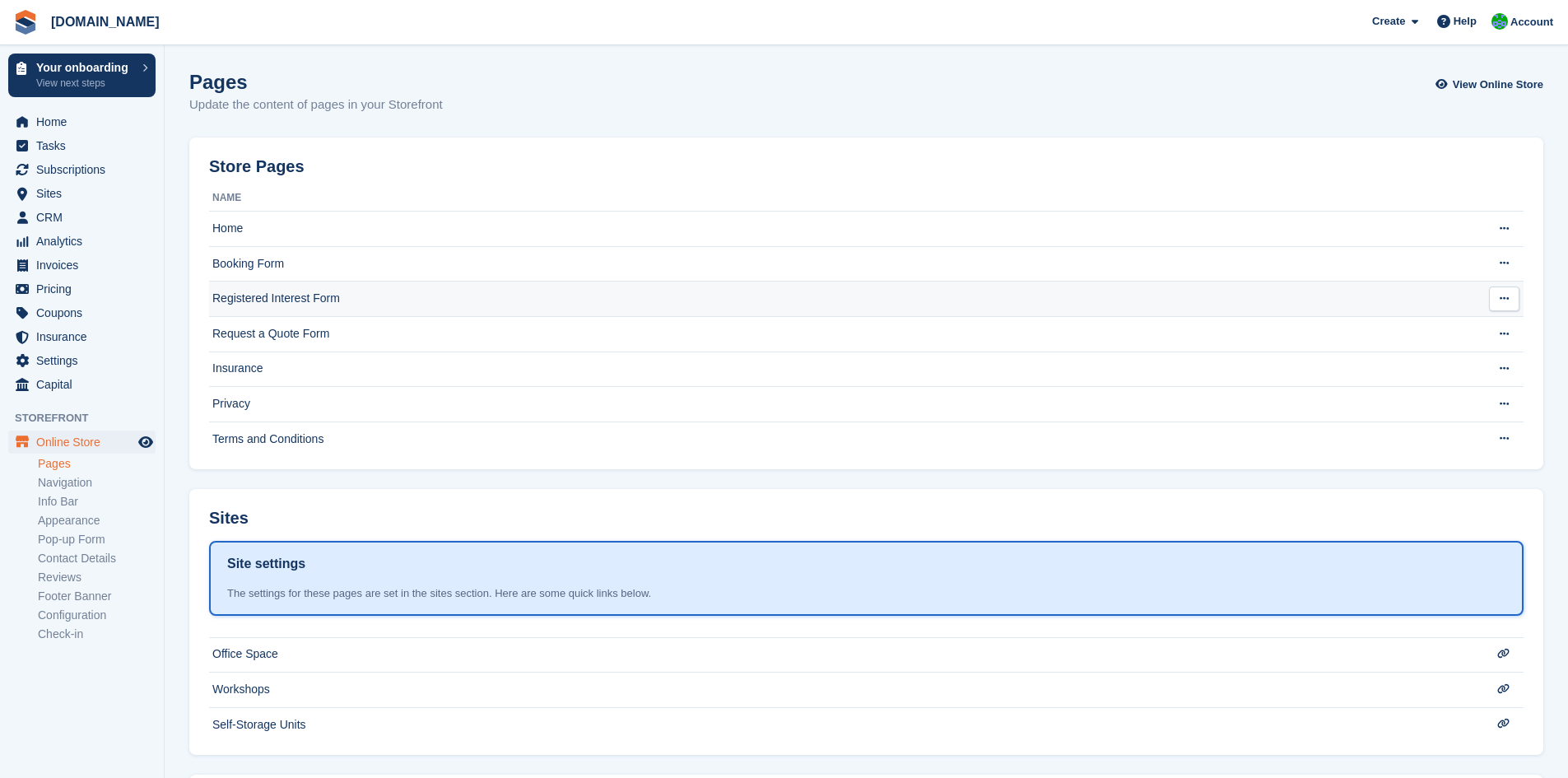
click at [382, 289] on td "Registered Interest Form" at bounding box center [832, 299] width 1249 height 35
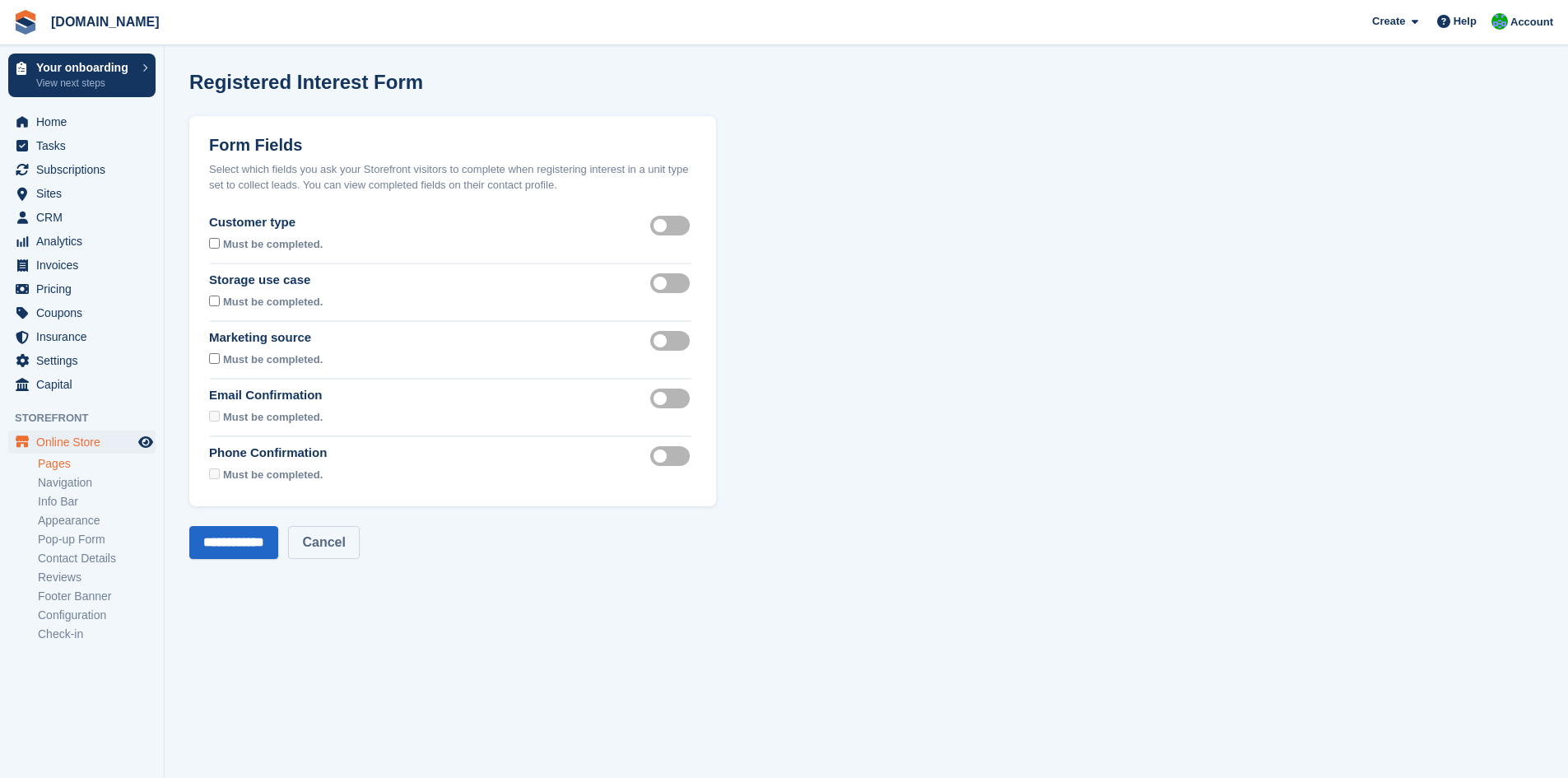
click at [357, 541] on link "Cancel" at bounding box center [323, 542] width 71 height 33
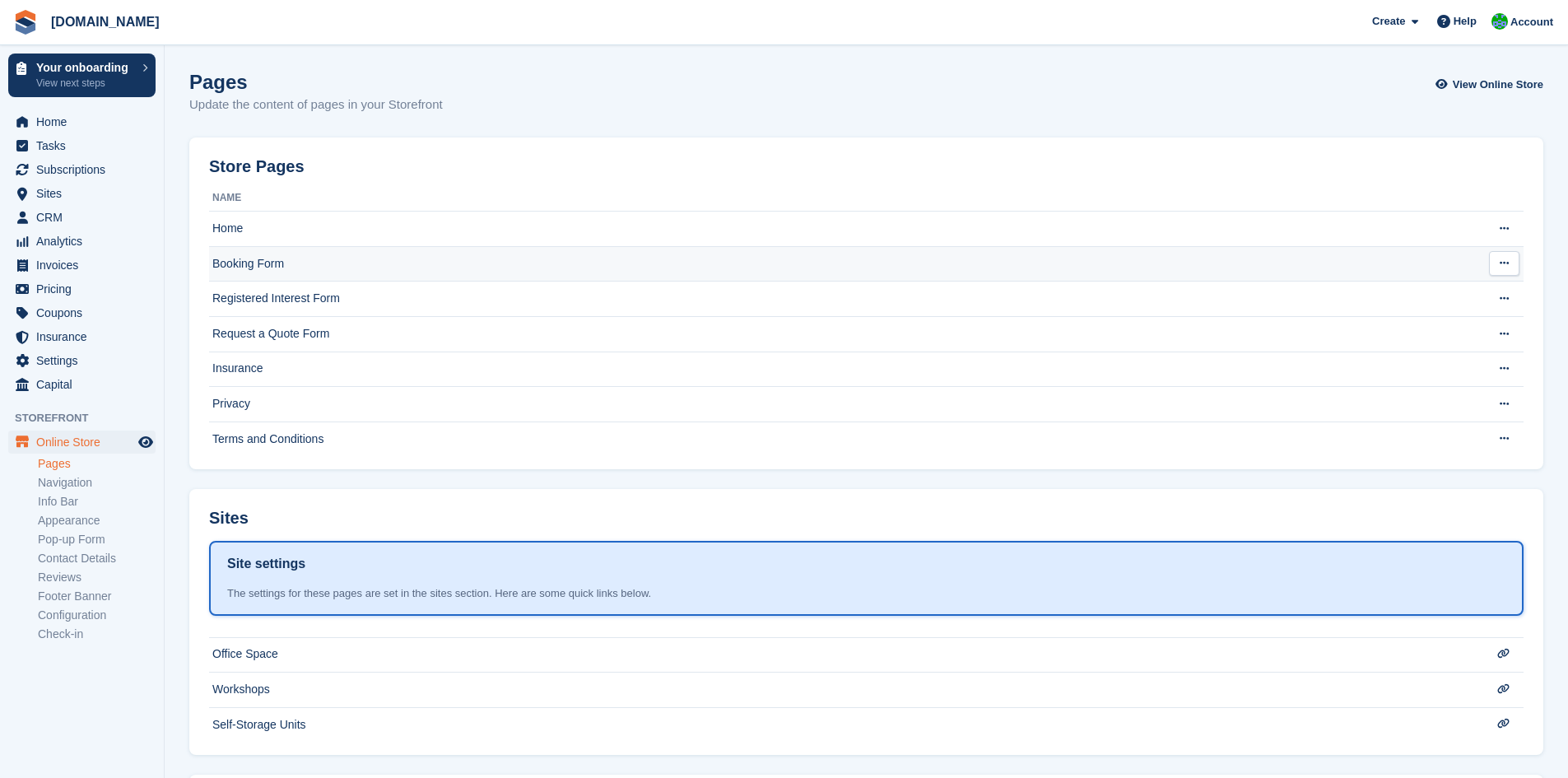
click at [365, 264] on td "Booking Form" at bounding box center [832, 264] width 1249 height 35
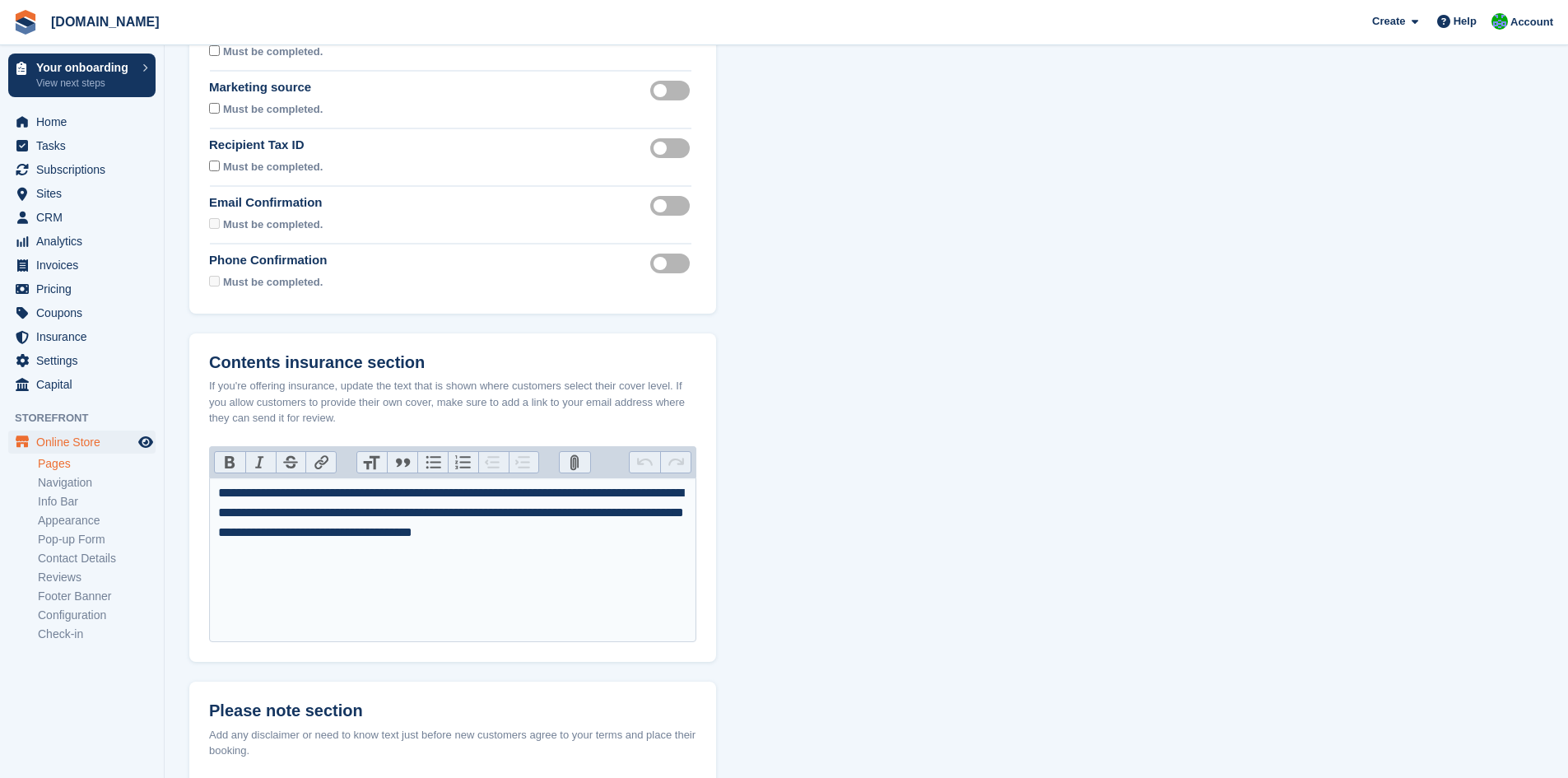
scroll to position [411, 0]
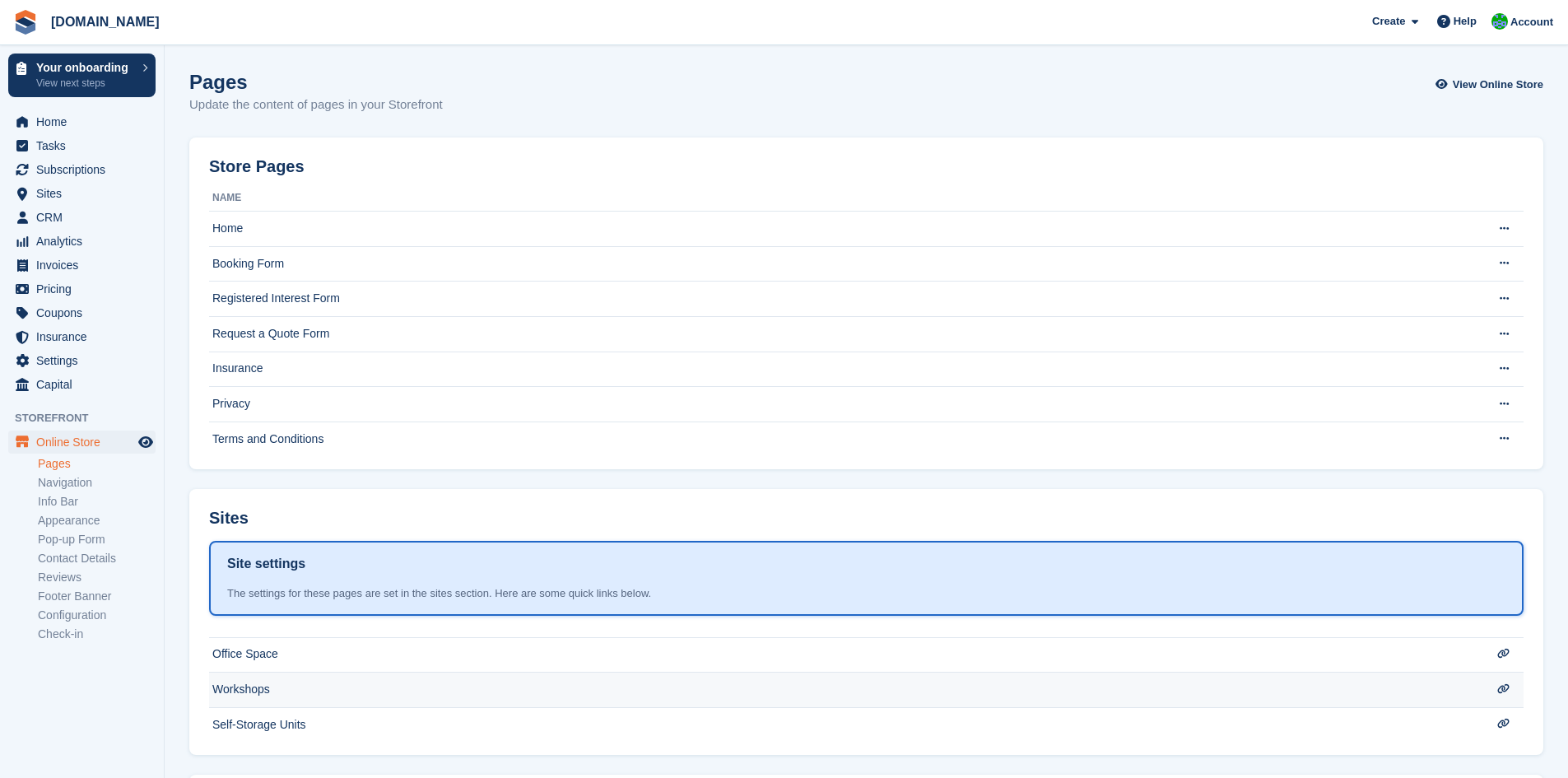
click at [365, 687] on td "Workshops" at bounding box center [832, 690] width 1249 height 35
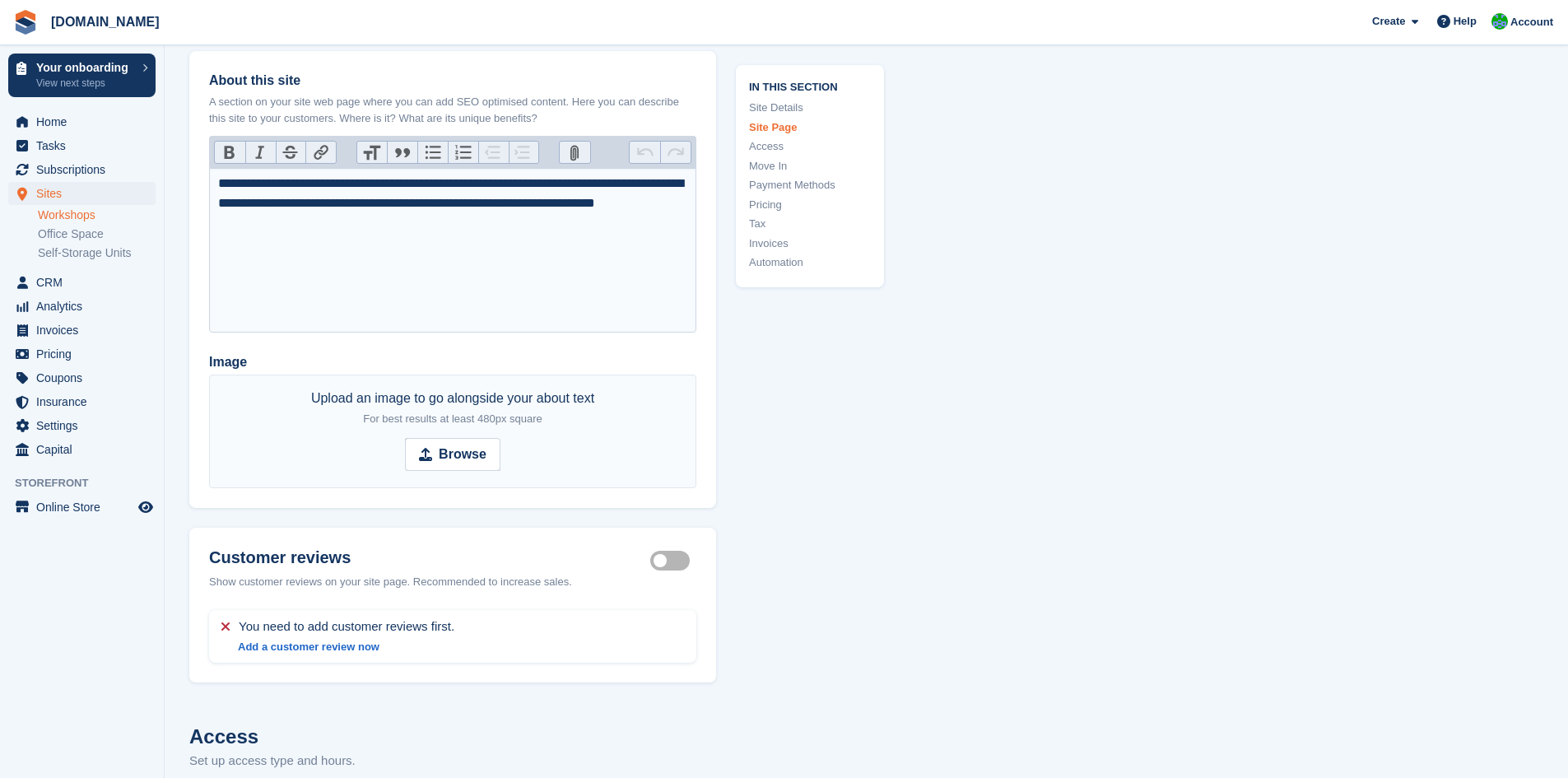
scroll to position [2223, 0]
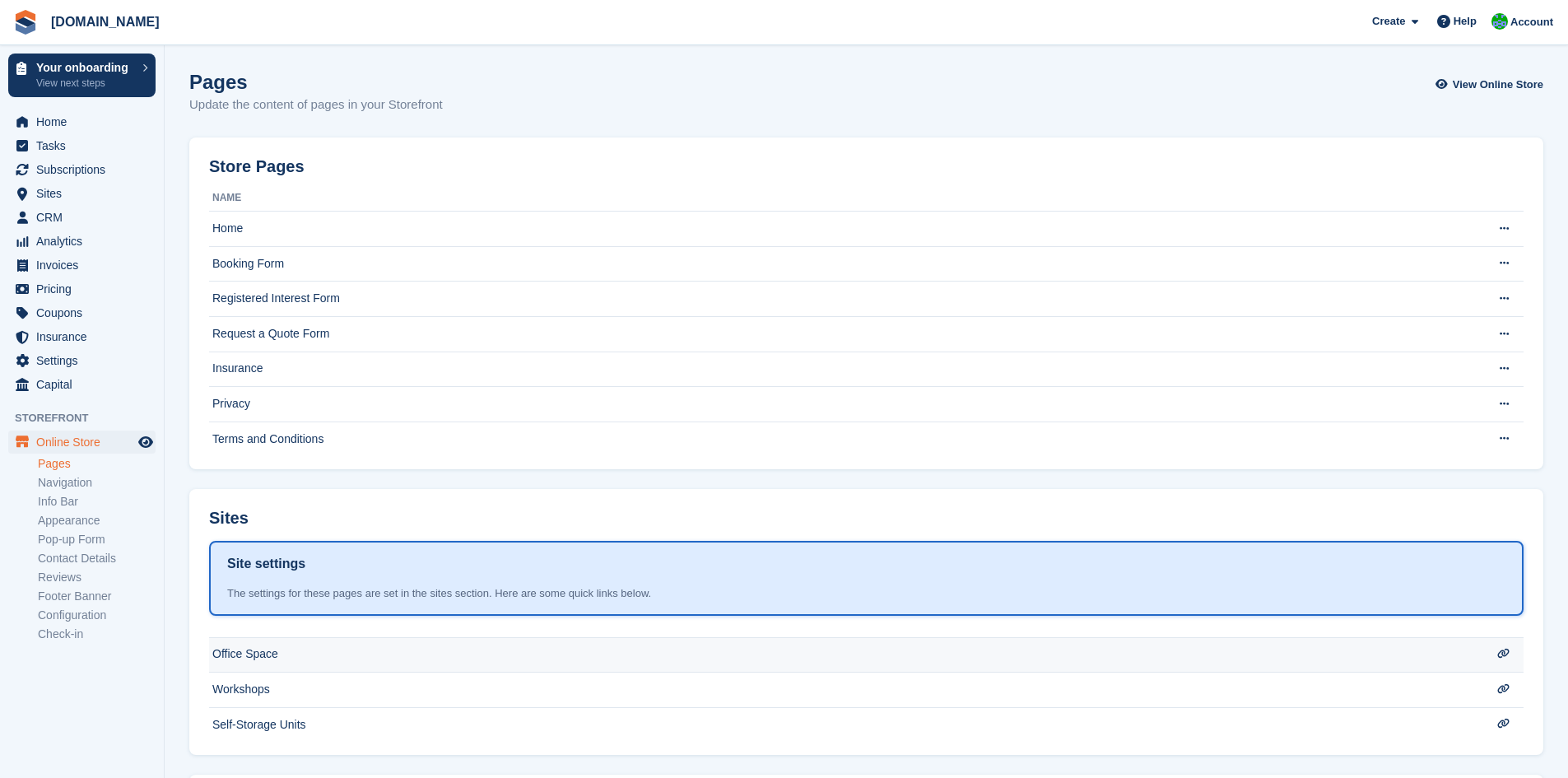
click at [253, 659] on td "Office Space" at bounding box center [832, 654] width 1249 height 35
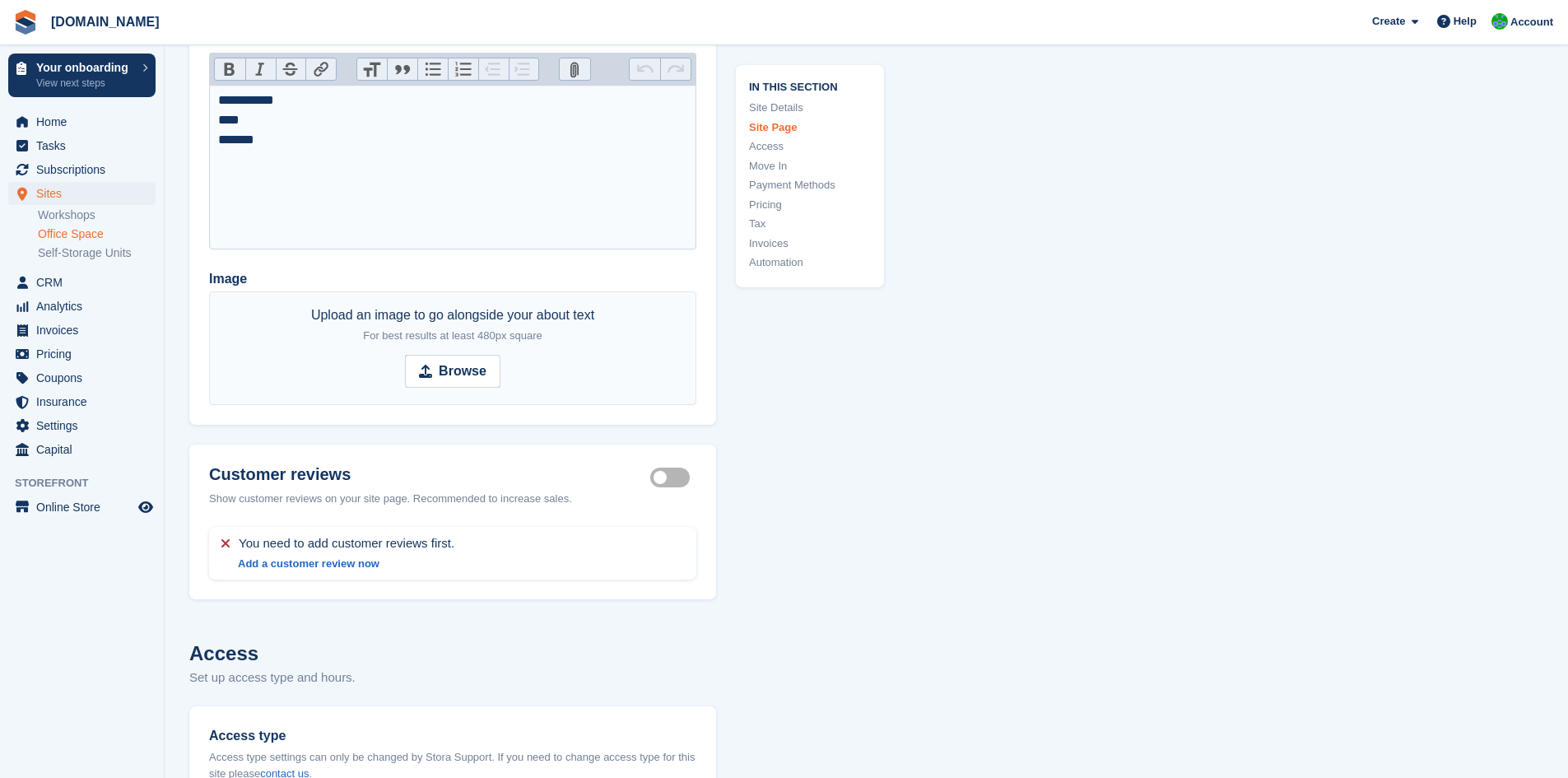
scroll to position [2306, 0]
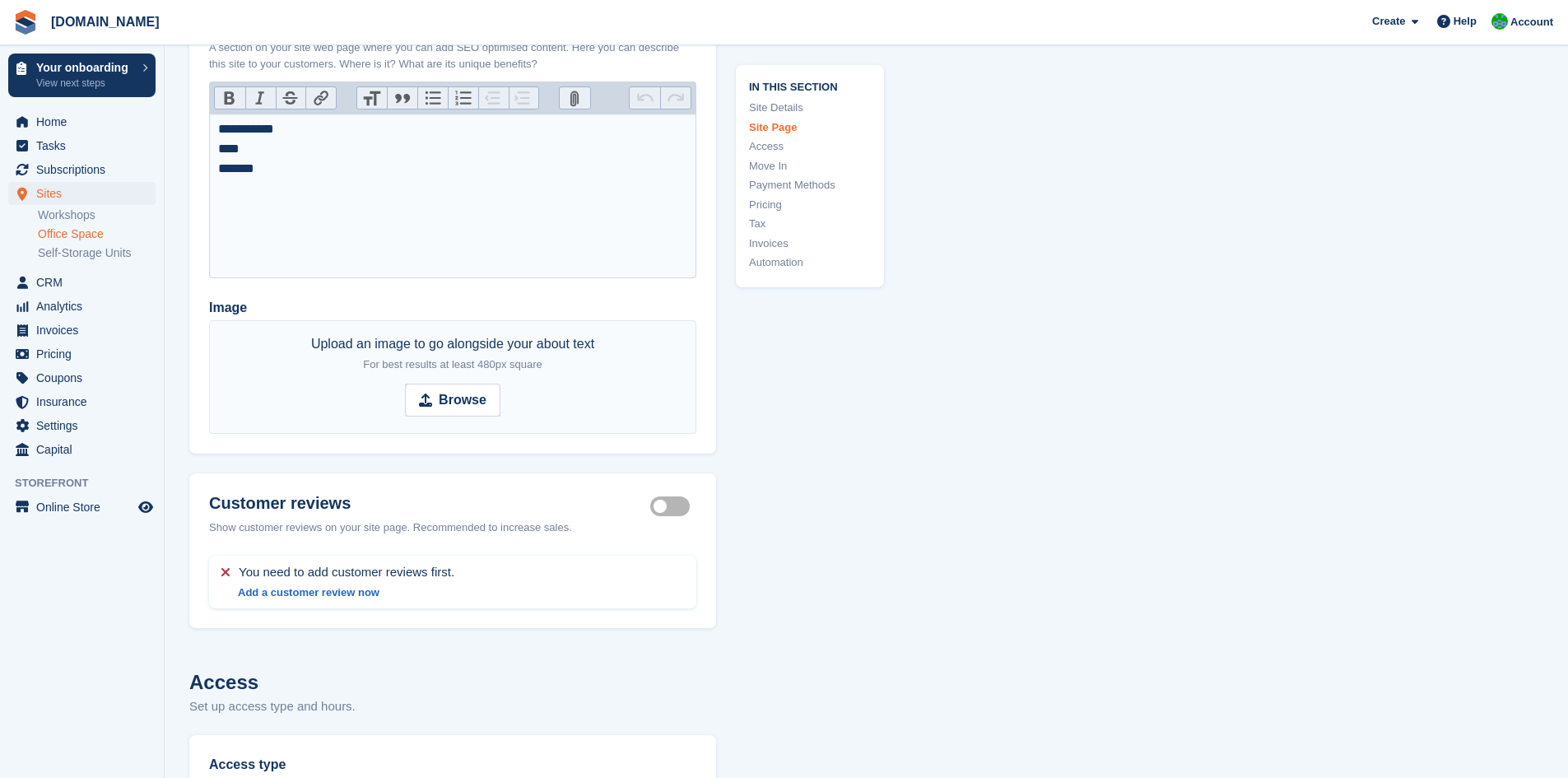
click at [479, 396] on strong "Browse" at bounding box center [462, 400] width 48 height 20
click at [479, 396] on input "Browse" at bounding box center [453, 399] width 96 height 33
type input "**********"
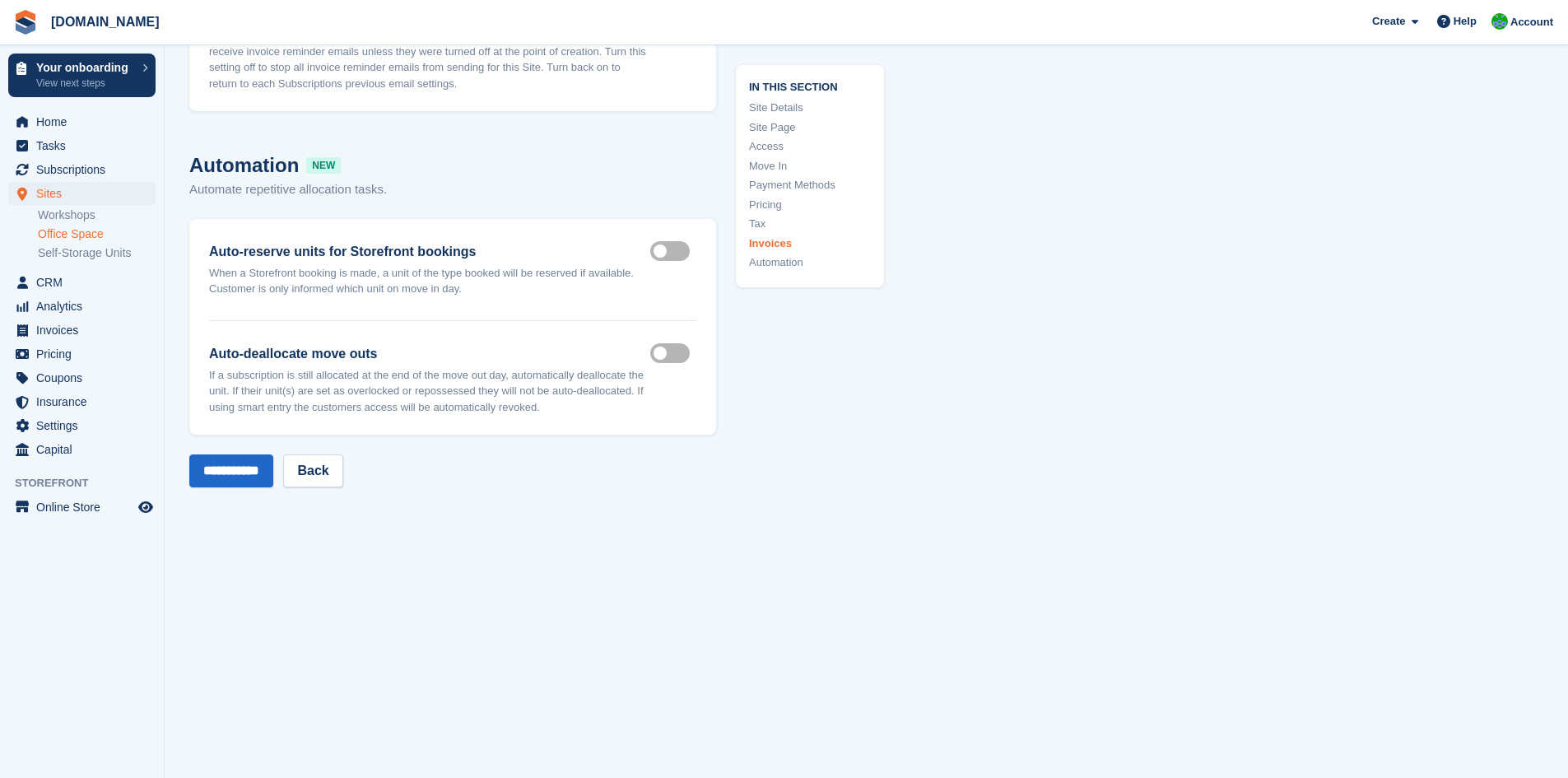
scroll to position [6341, 0]
click at [237, 468] on input "**********" at bounding box center [232, 469] width 84 height 33
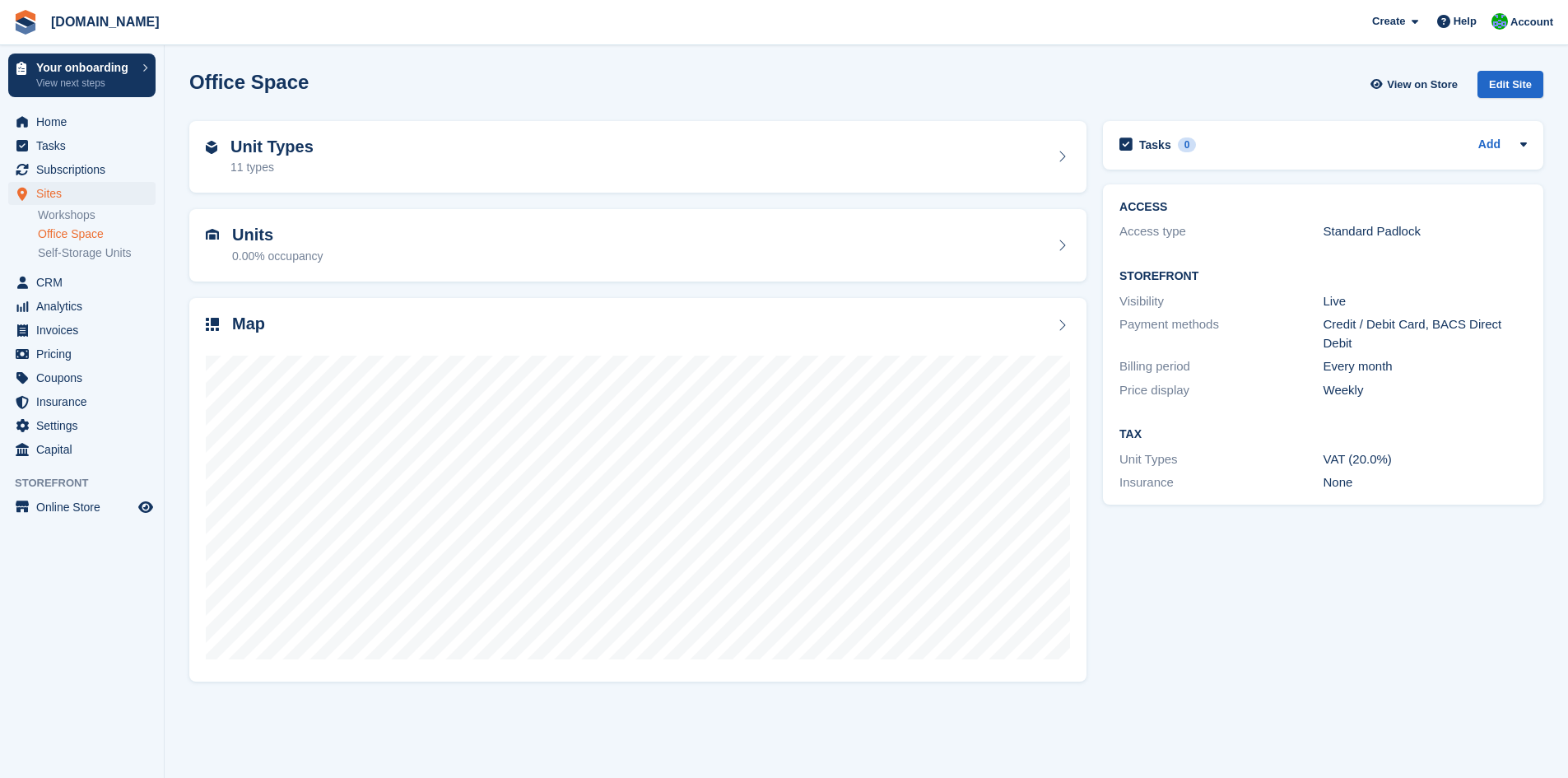
click at [83, 233] on link "Office Space" at bounding box center [97, 235] width 118 height 16
click at [1513, 95] on div "Edit Site" at bounding box center [1510, 84] width 66 height 27
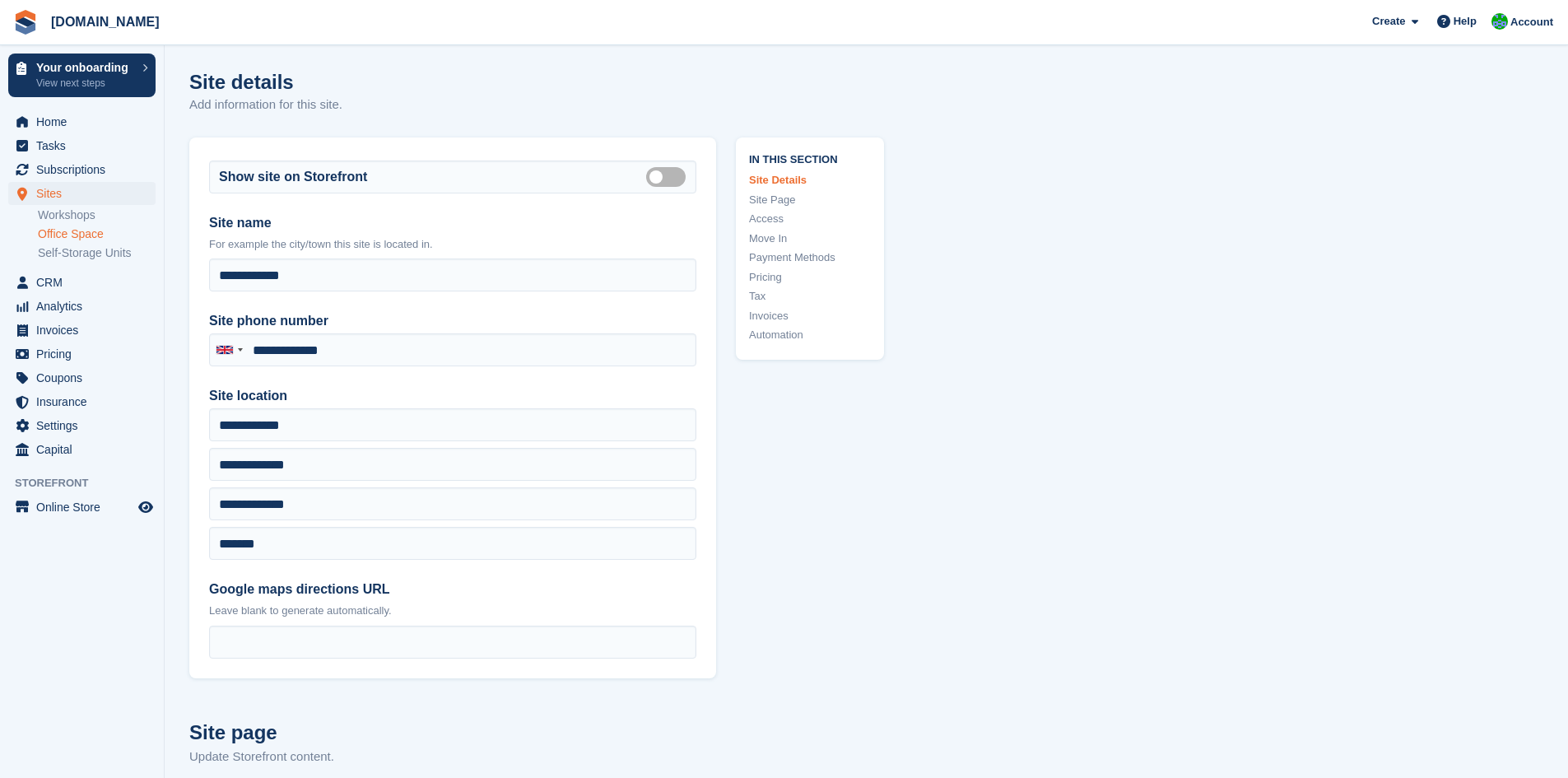
type input "**********"
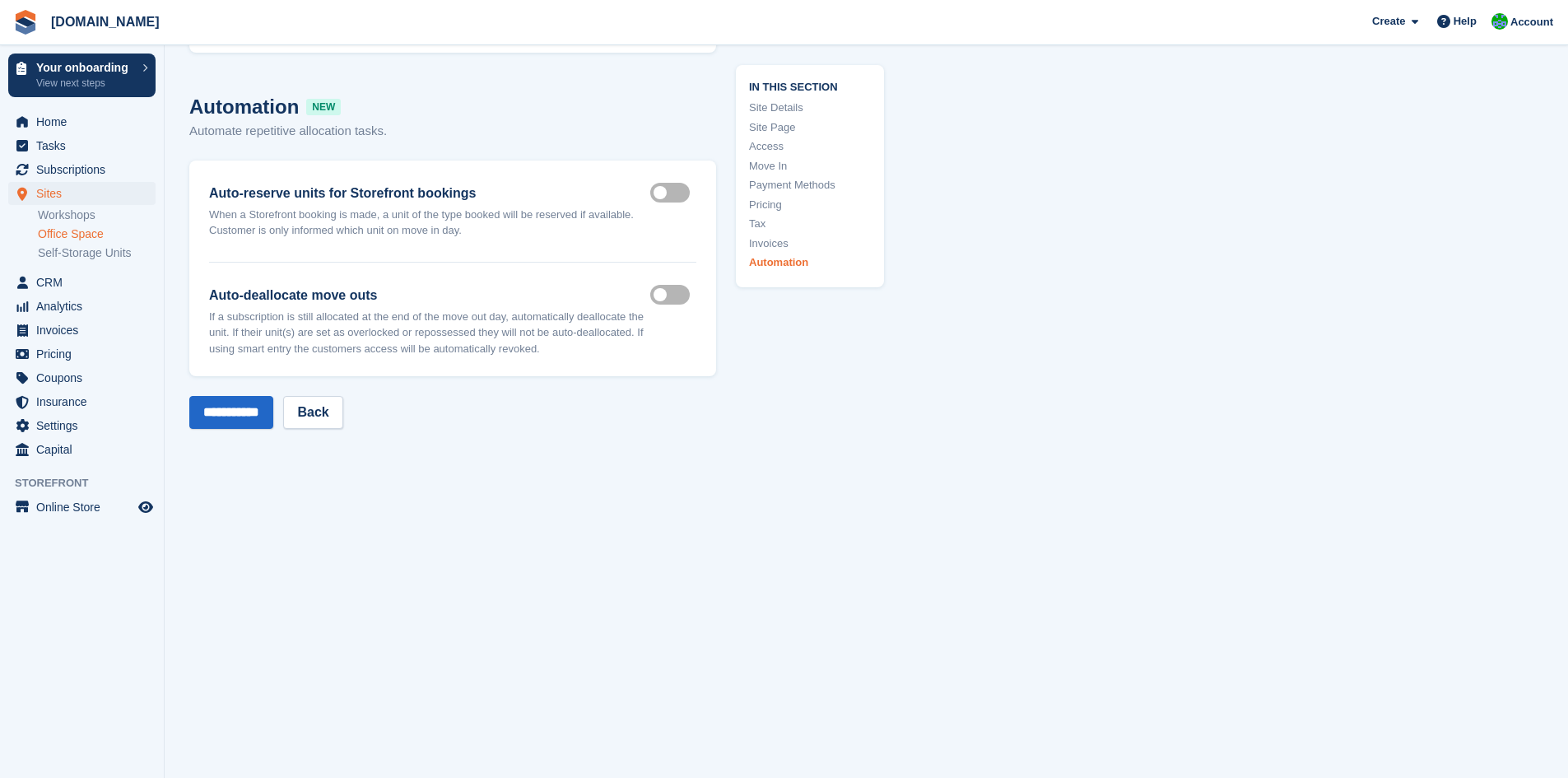
scroll to position [6875, 0]
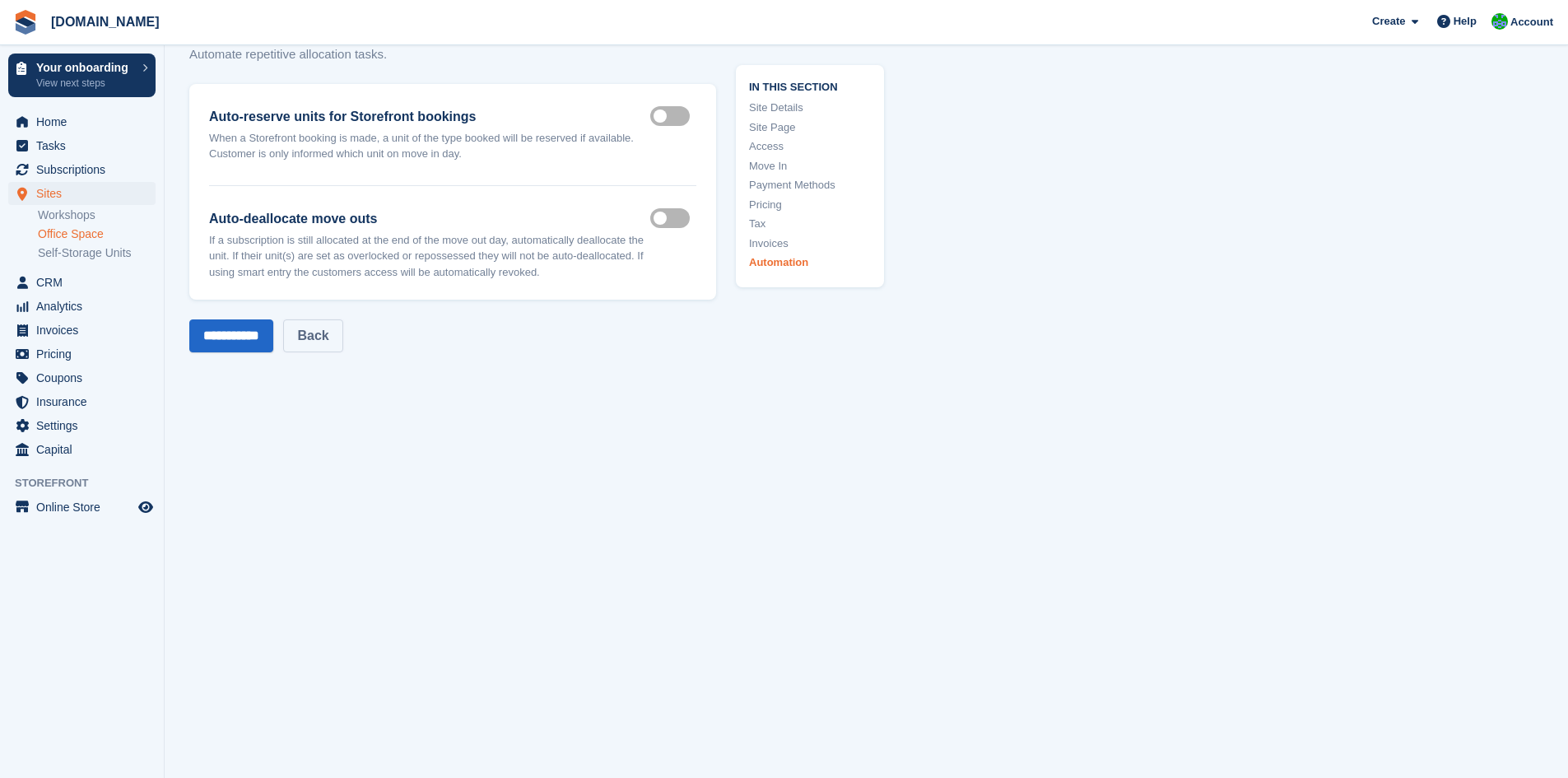
click at [342, 330] on link "Back" at bounding box center [312, 336] width 59 height 33
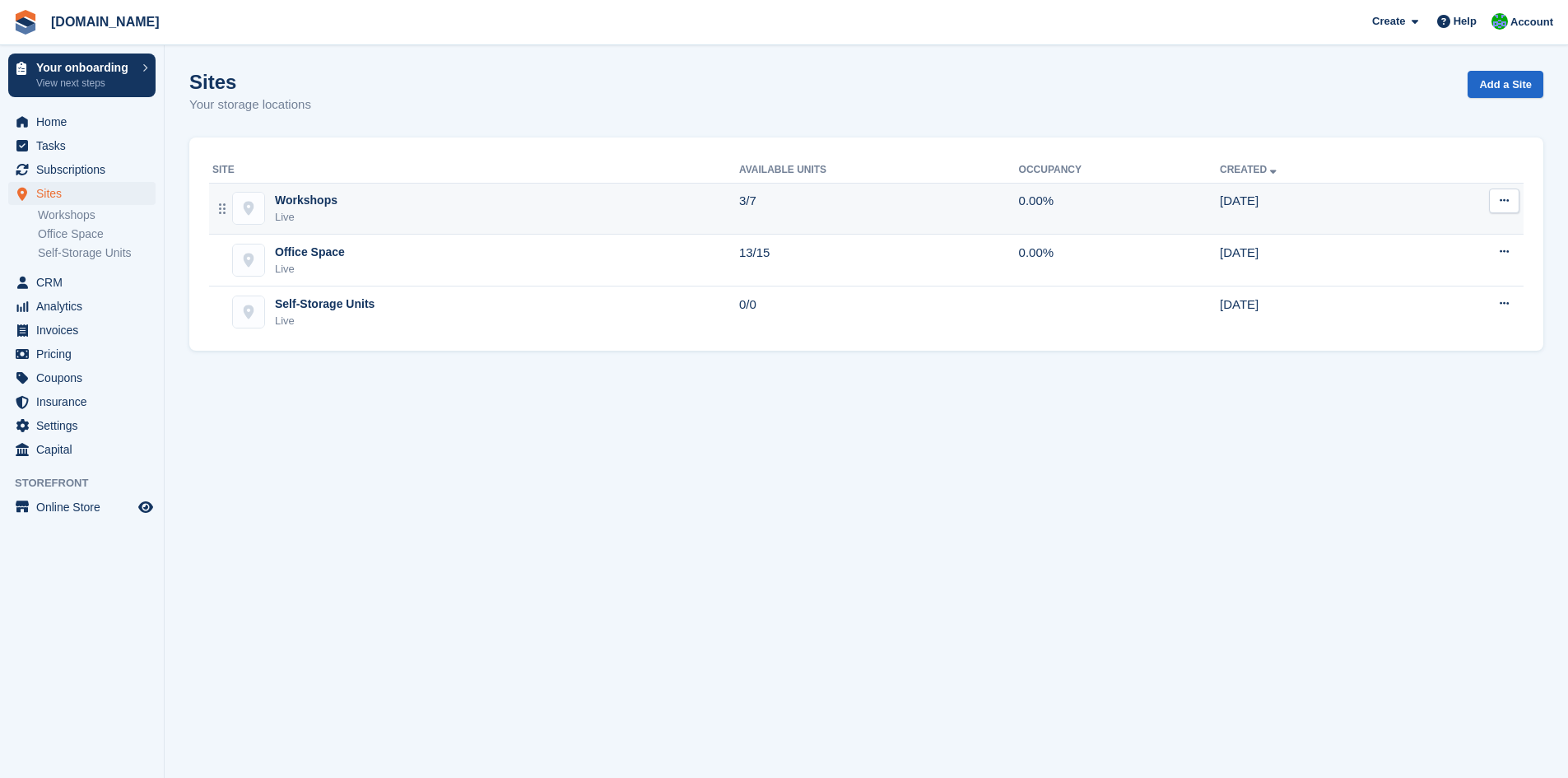
click at [388, 202] on div "Workshops Live" at bounding box center [476, 209] width 527 height 34
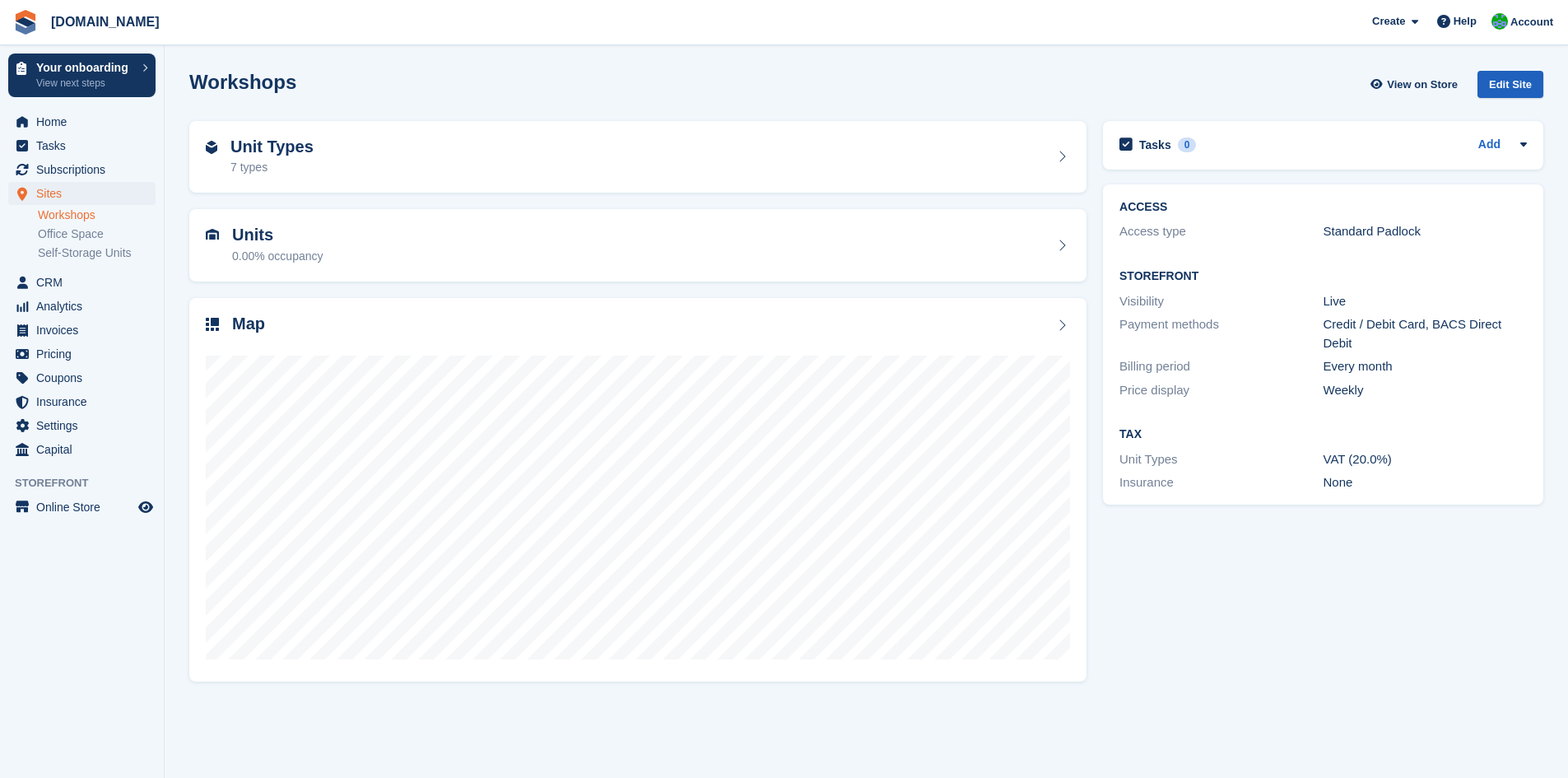
click at [1504, 78] on div "Edit Site" at bounding box center [1510, 84] width 66 height 27
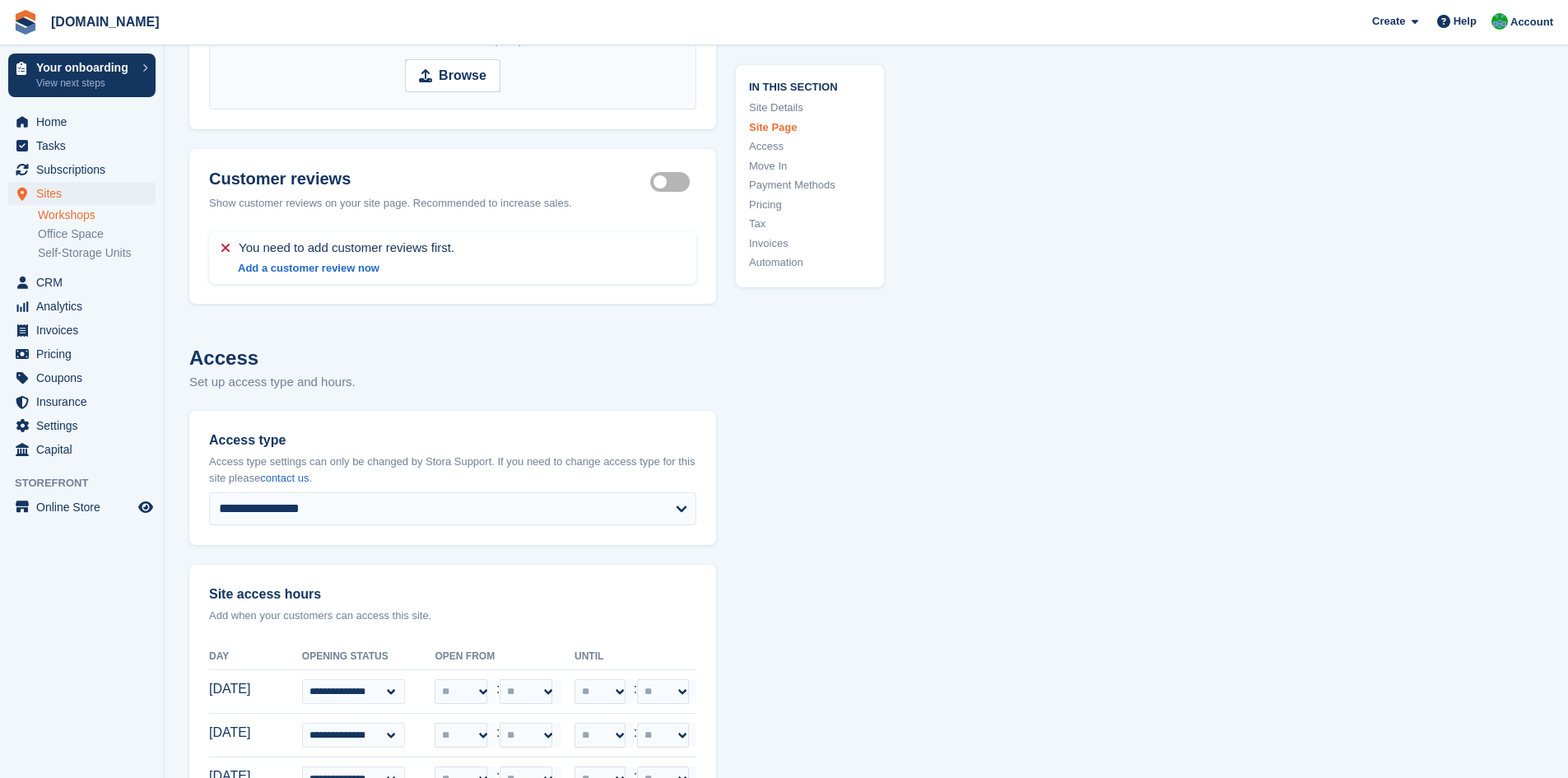
scroll to position [2306, 0]
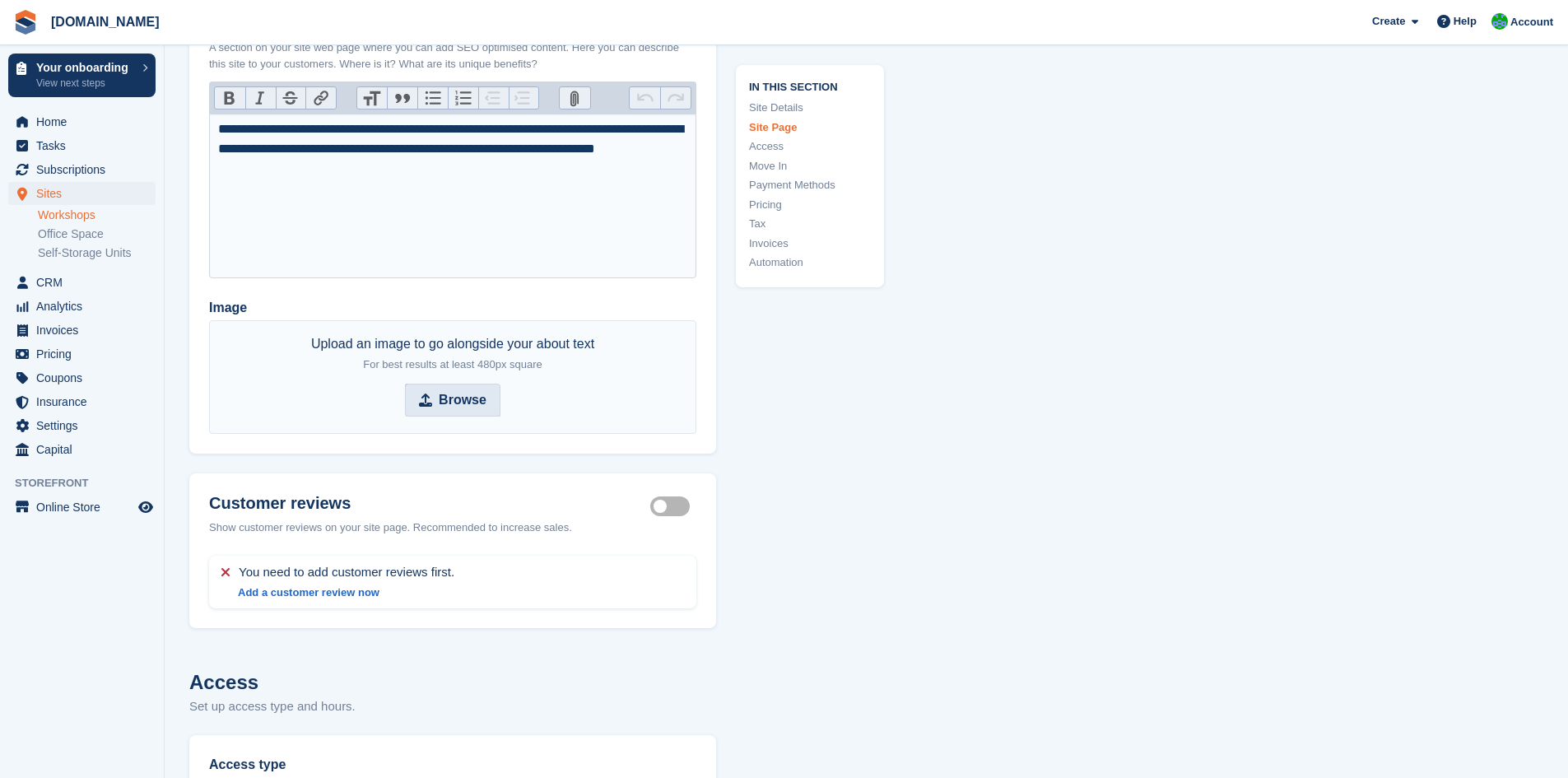
click at [438, 405] on span "Browse" at bounding box center [453, 399] width 96 height 33
click at [438, 405] on input "Browse" at bounding box center [453, 399] width 96 height 33
type input "**********"
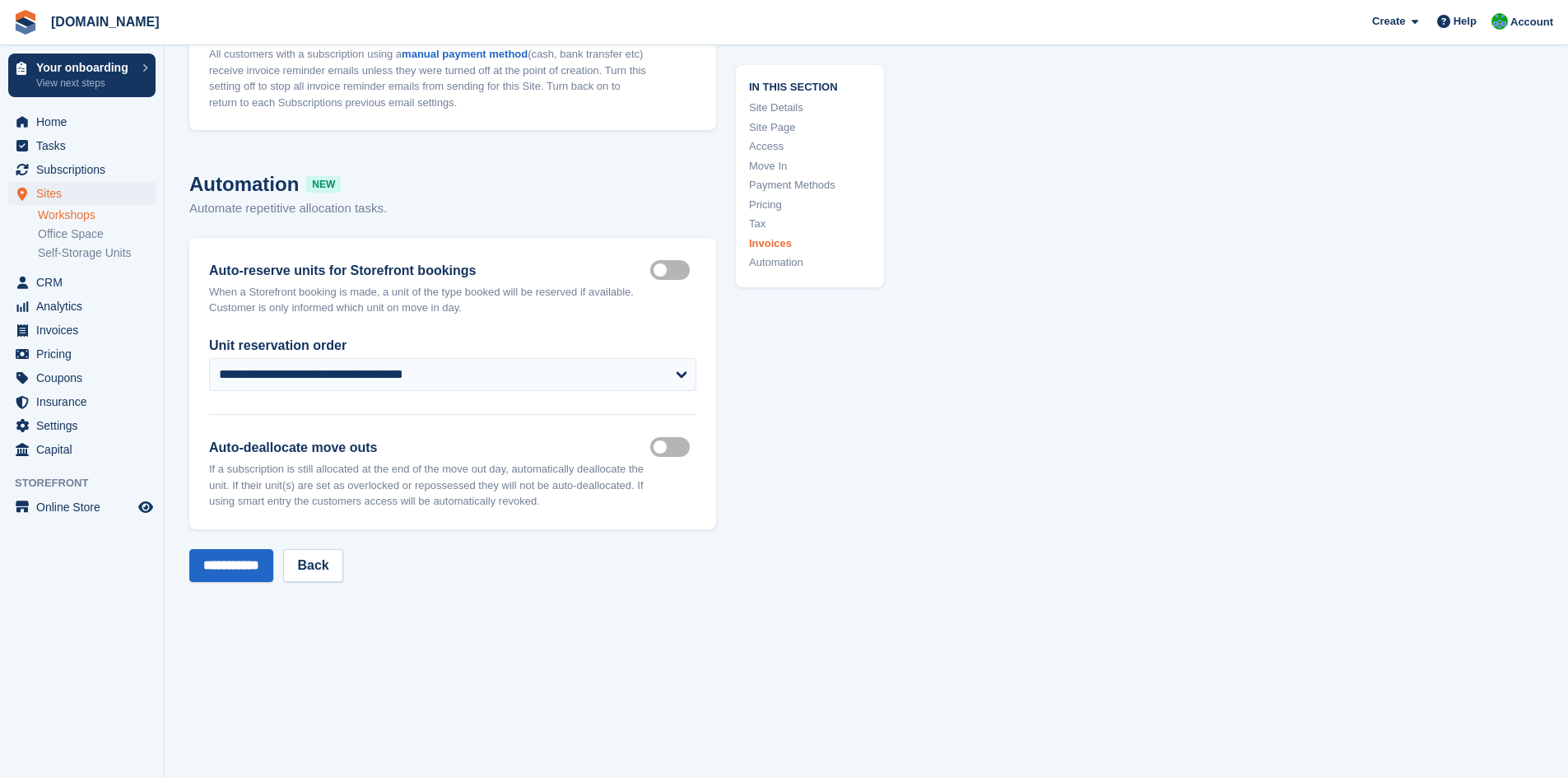
scroll to position [6551, 0]
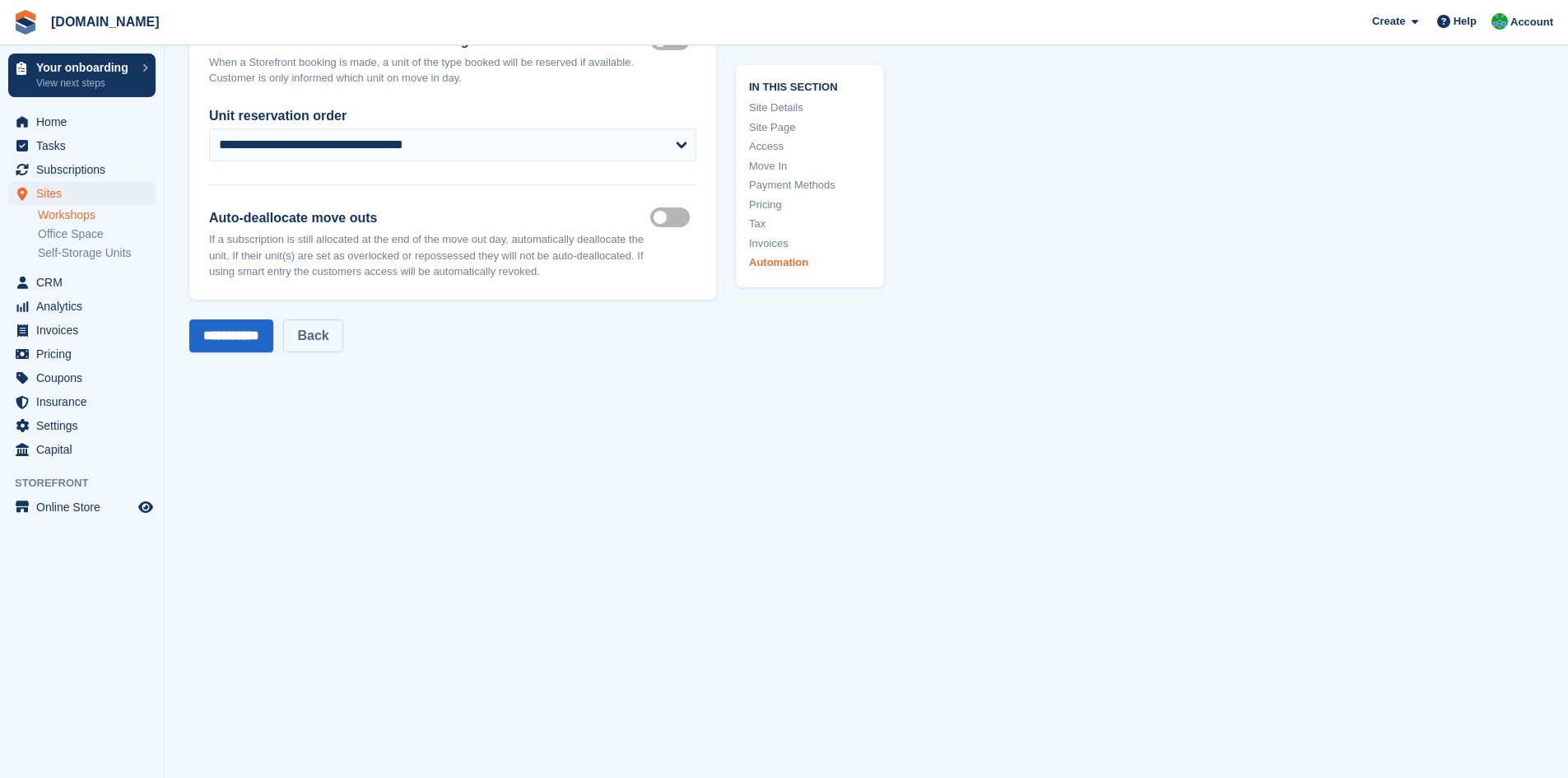
click at [321, 345] on link "Back" at bounding box center [312, 336] width 59 height 33
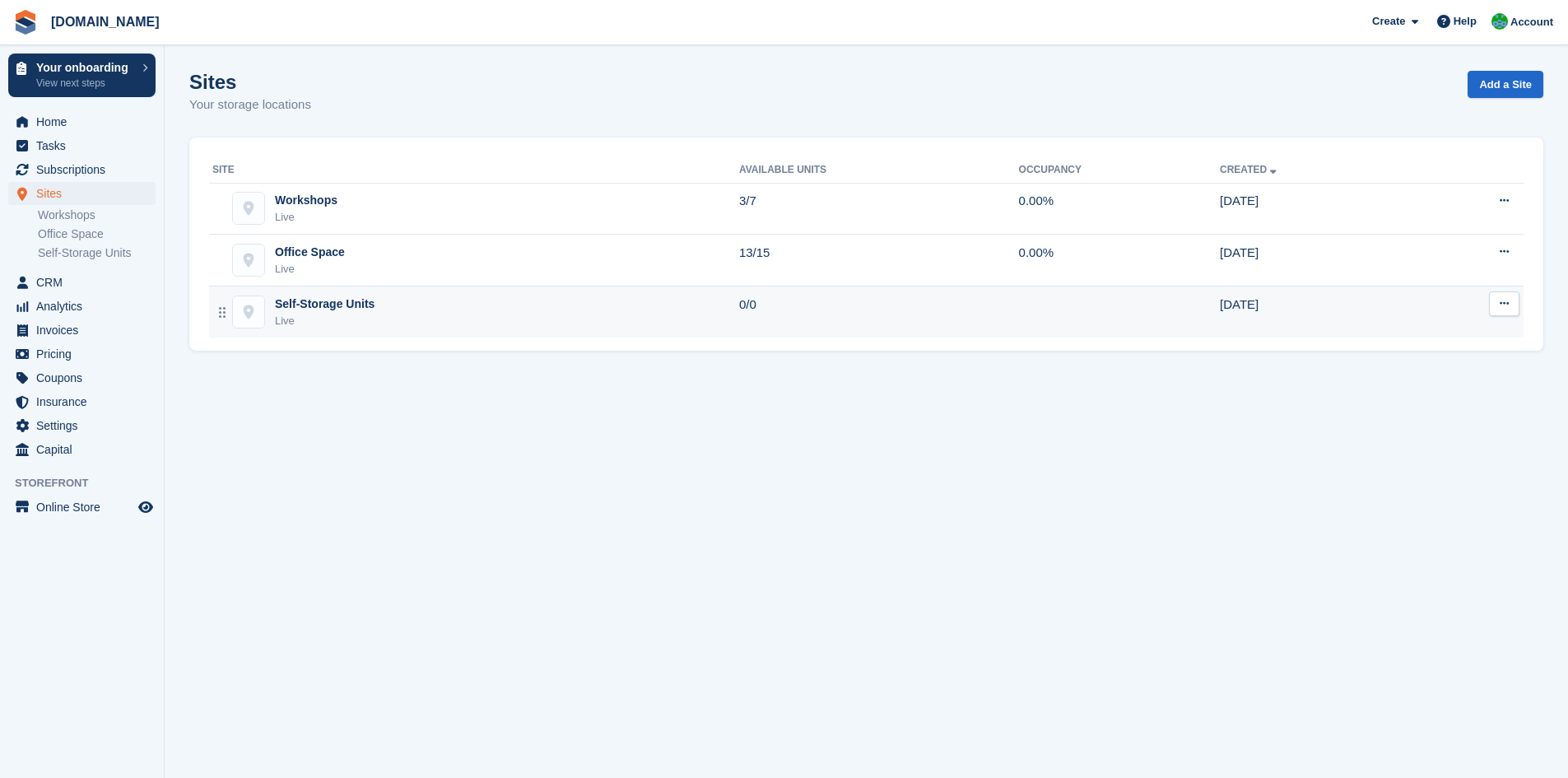
click at [413, 308] on div "Self-Storage Units Live" at bounding box center [476, 313] width 527 height 34
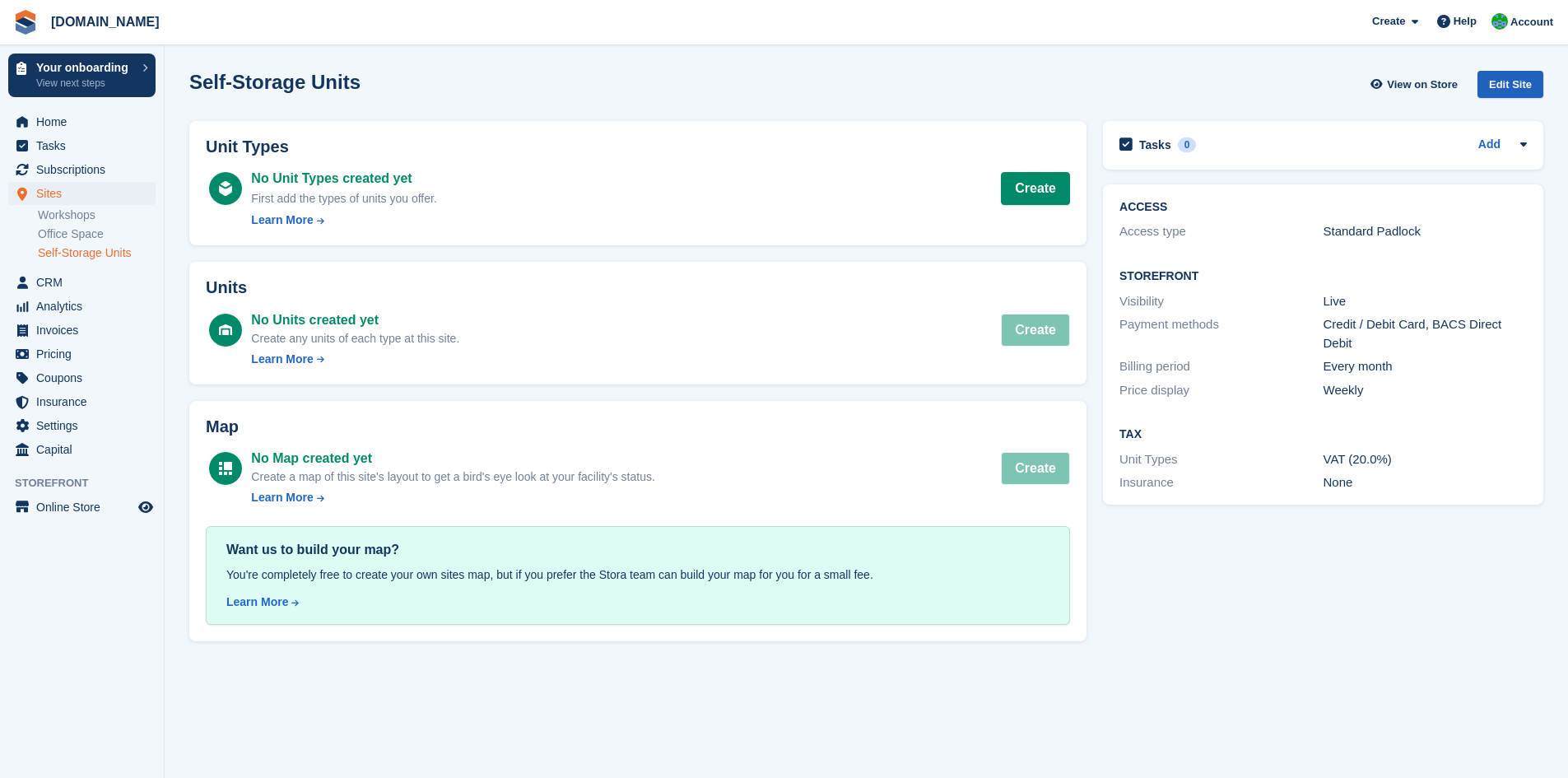
click at [1541, 79] on div "Edit Site" at bounding box center [1510, 84] width 66 height 27
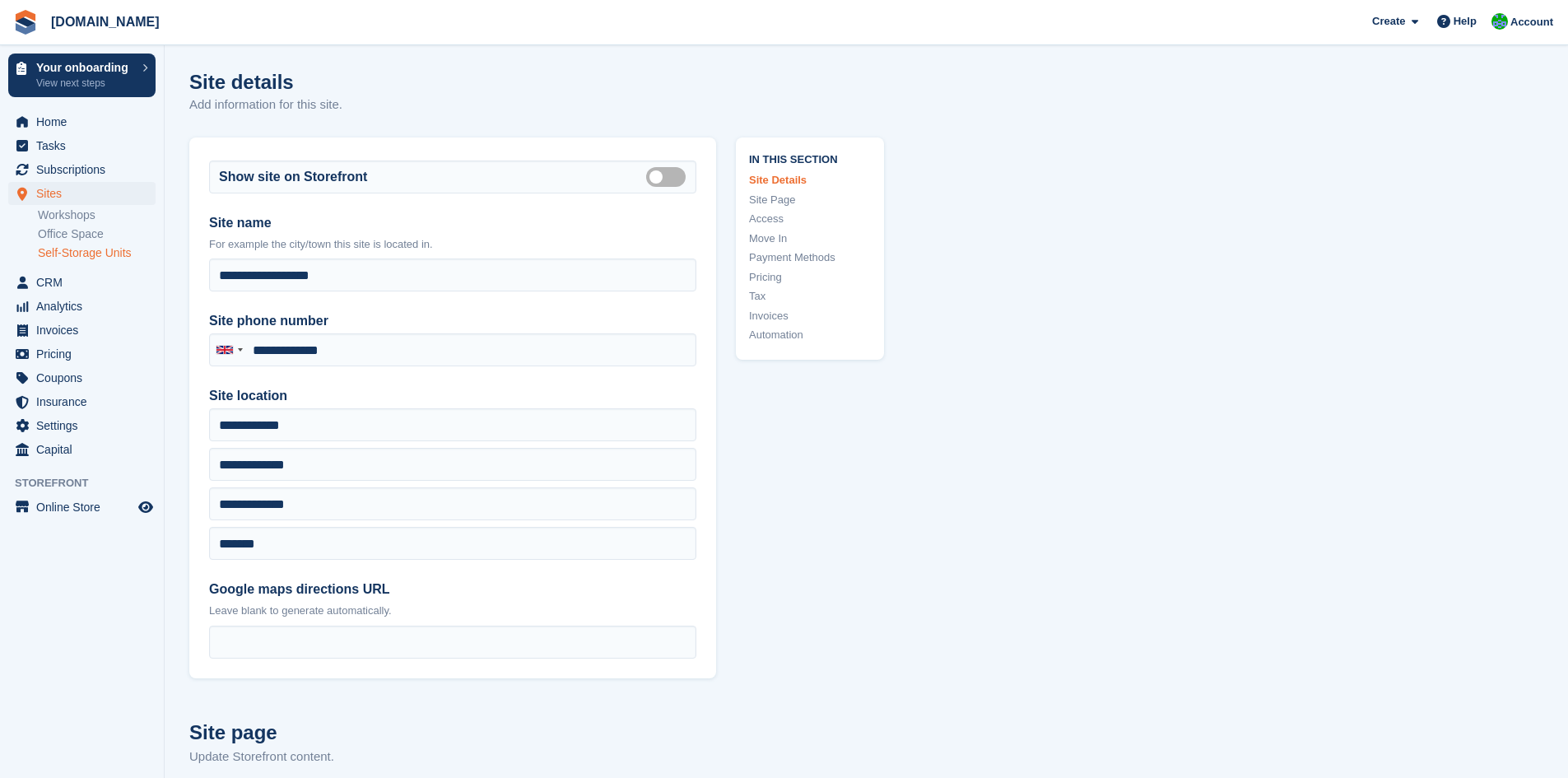
type input "**********"
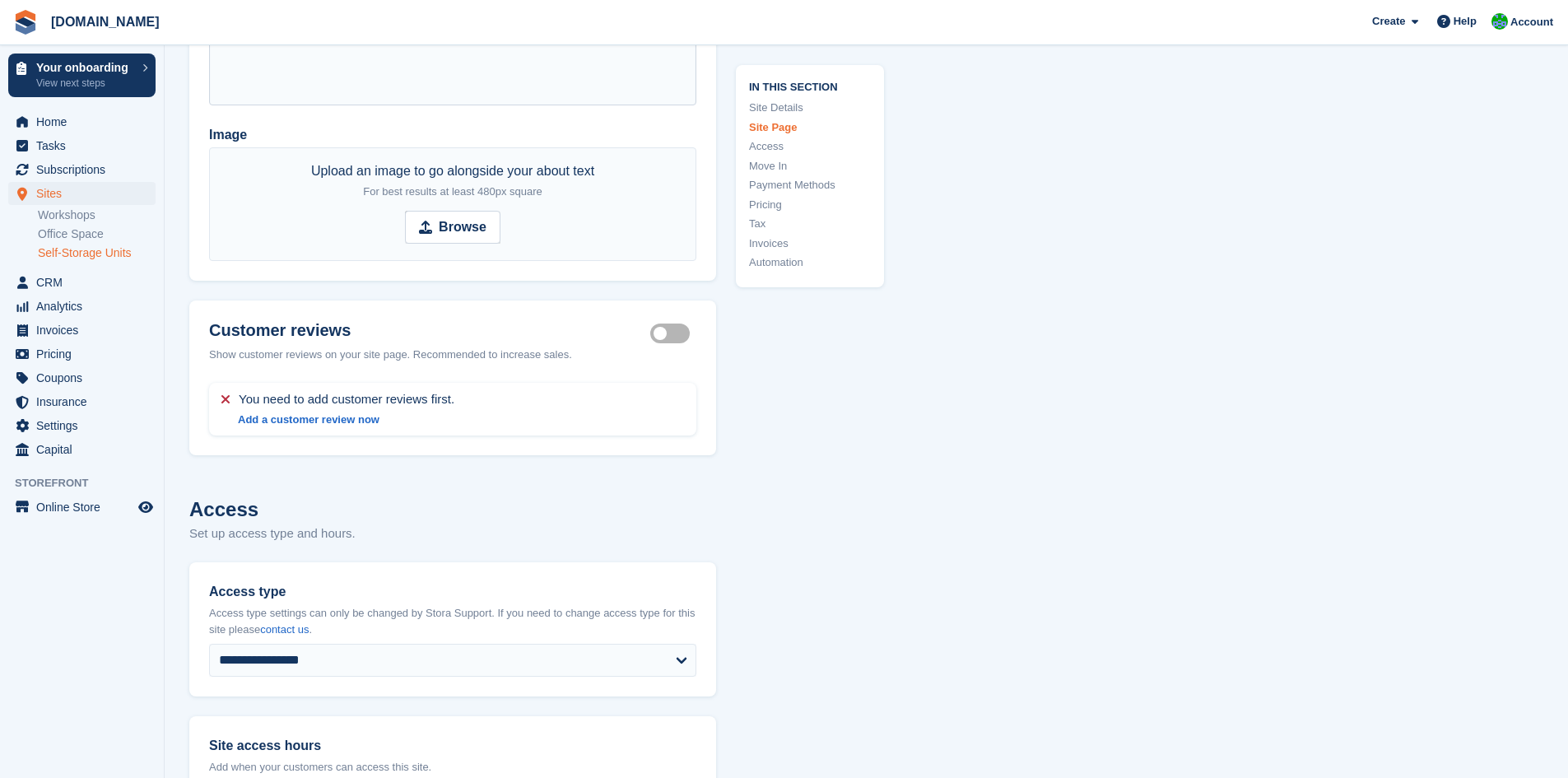
scroll to position [2388, 0]
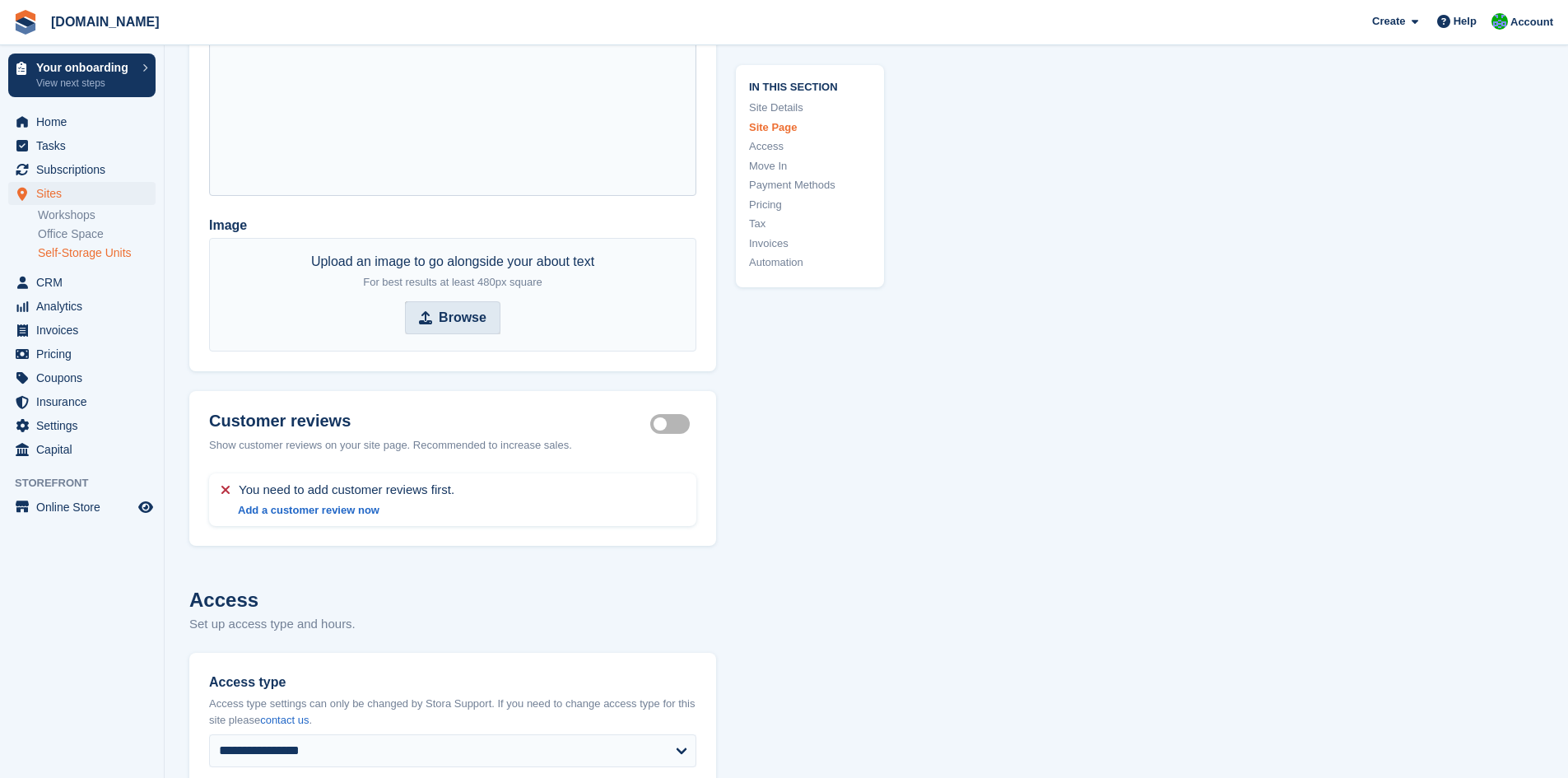
click at [448, 310] on strong "Browse" at bounding box center [462, 318] width 48 height 20
click at [448, 310] on input "Browse" at bounding box center [453, 318] width 96 height 33
type input "**********"
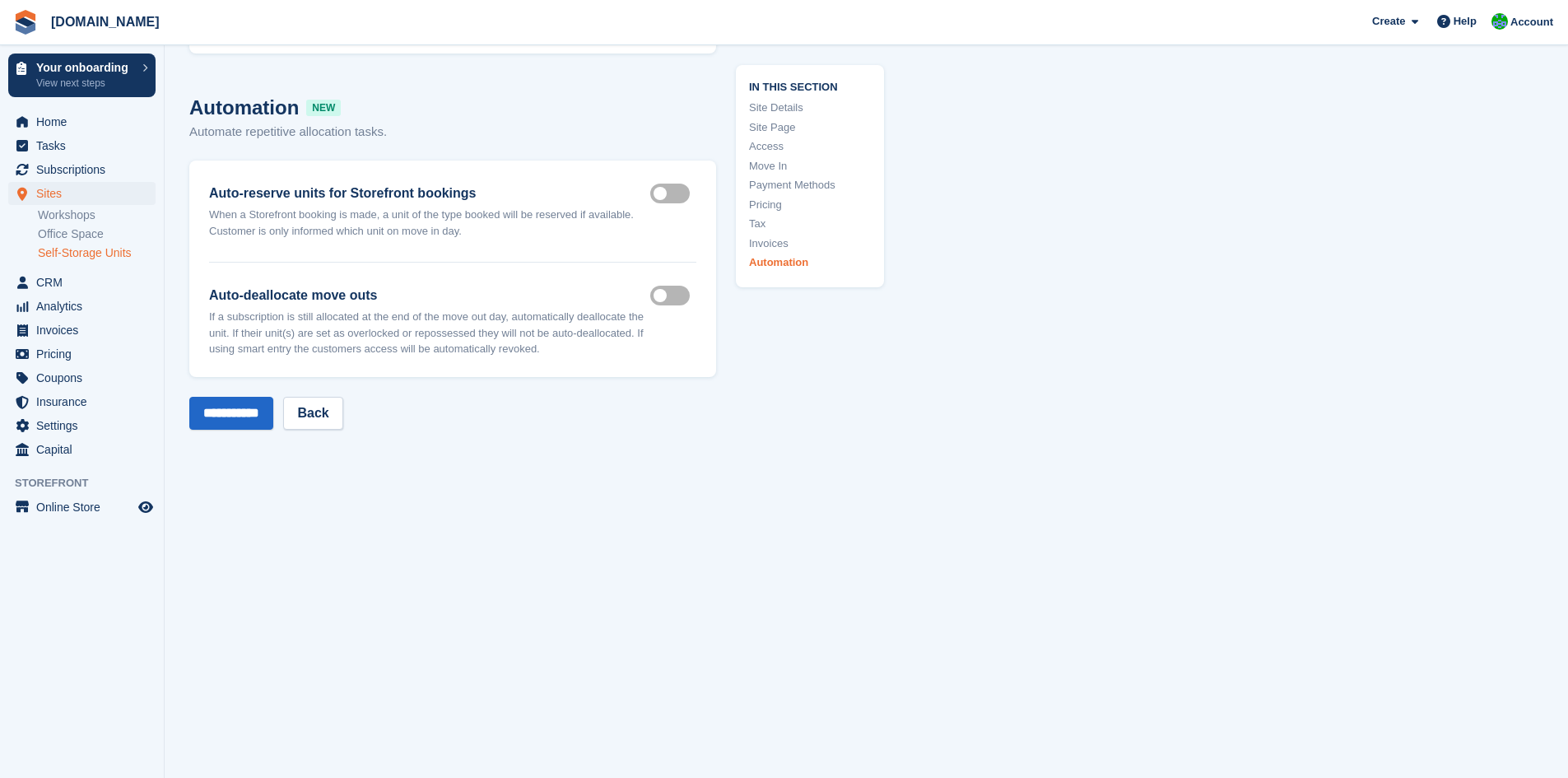
scroll to position [6272, 0]
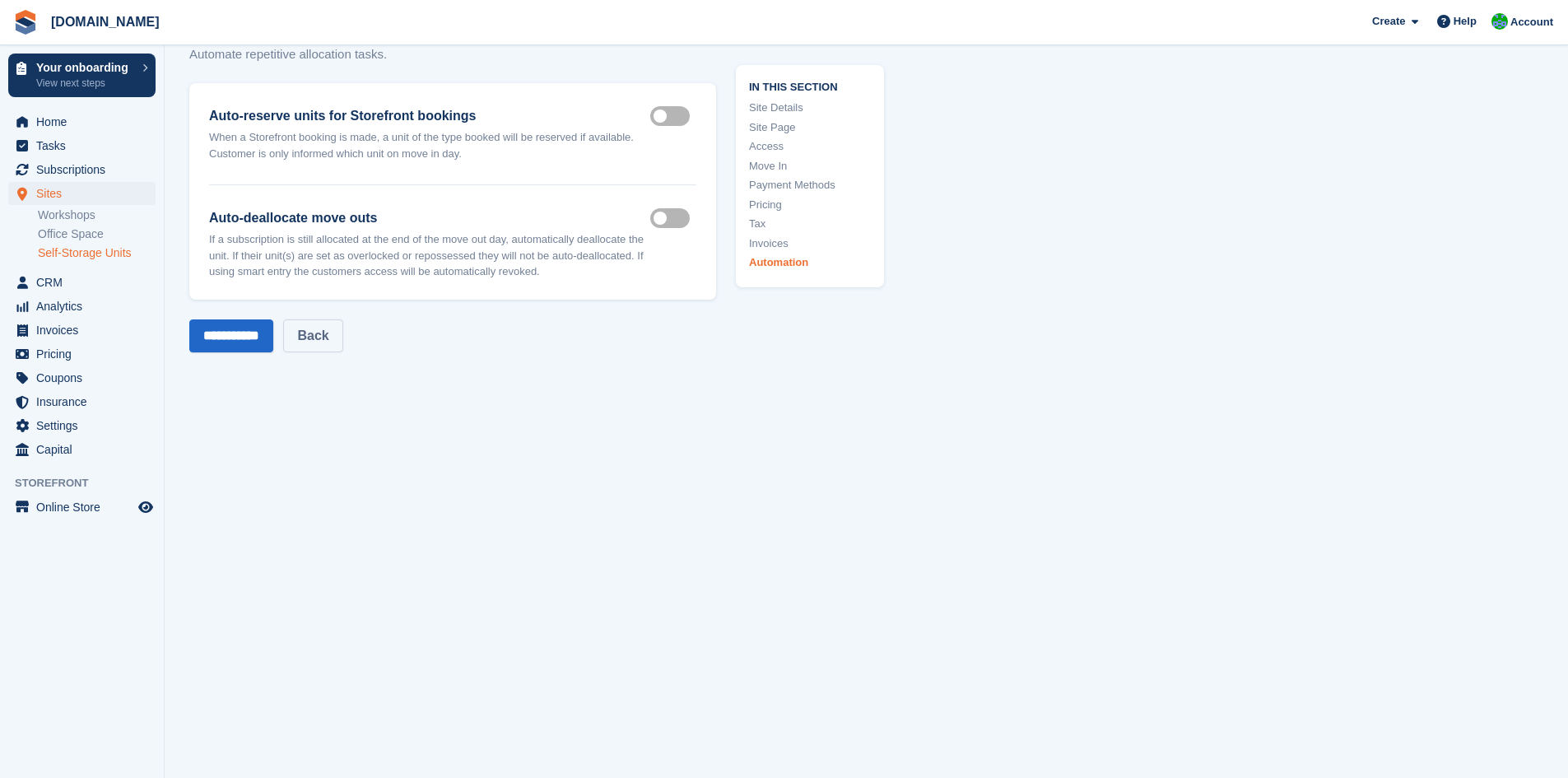
click at [339, 334] on link "Back" at bounding box center [312, 336] width 59 height 33
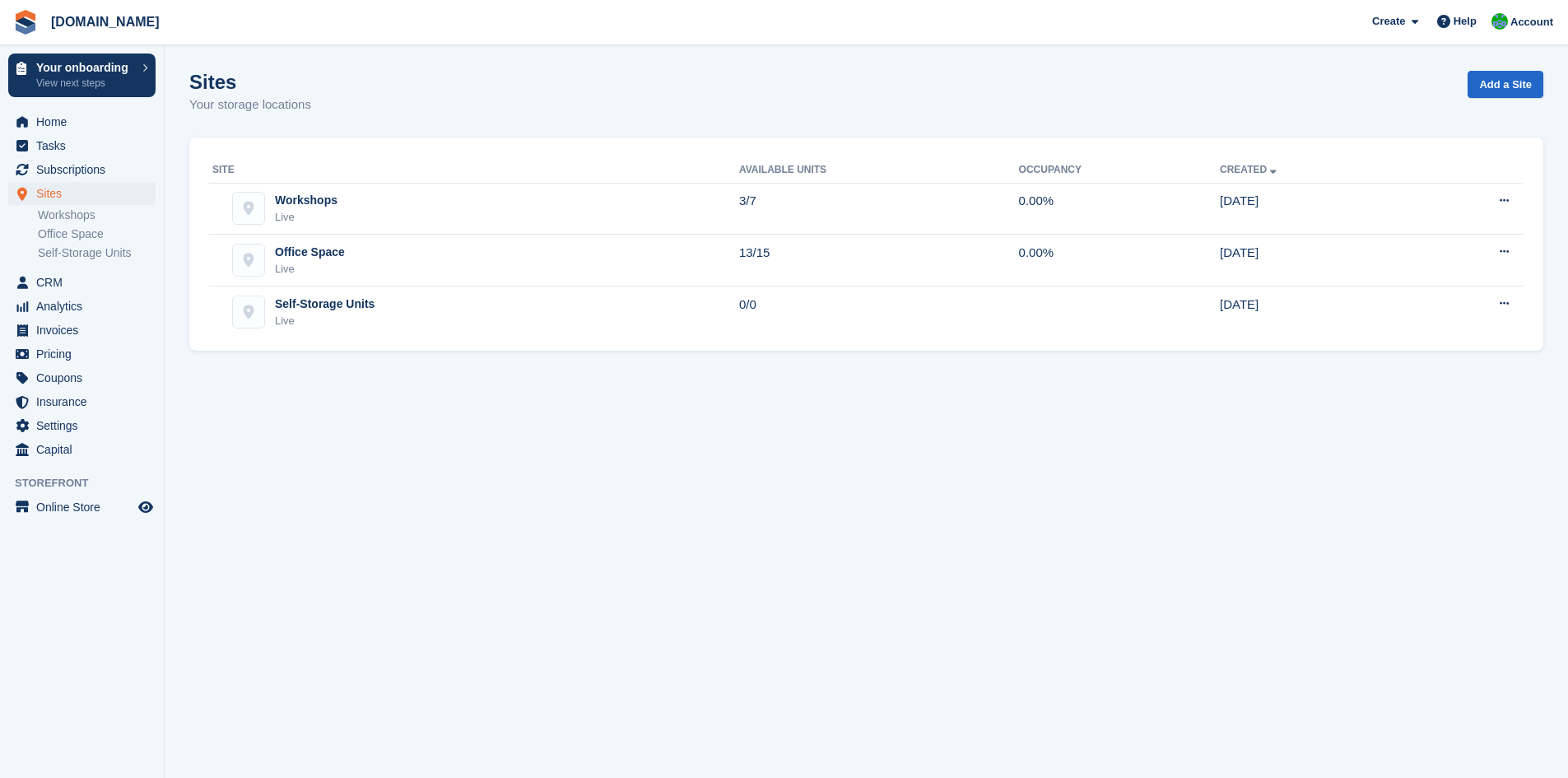
click at [1306, 425] on section "Sites Your storage locations Add a Site Site Available Units Occupancy Created …" at bounding box center [866, 389] width 1403 height 778
click at [74, 220] on link "Workshops" at bounding box center [97, 216] width 118 height 16
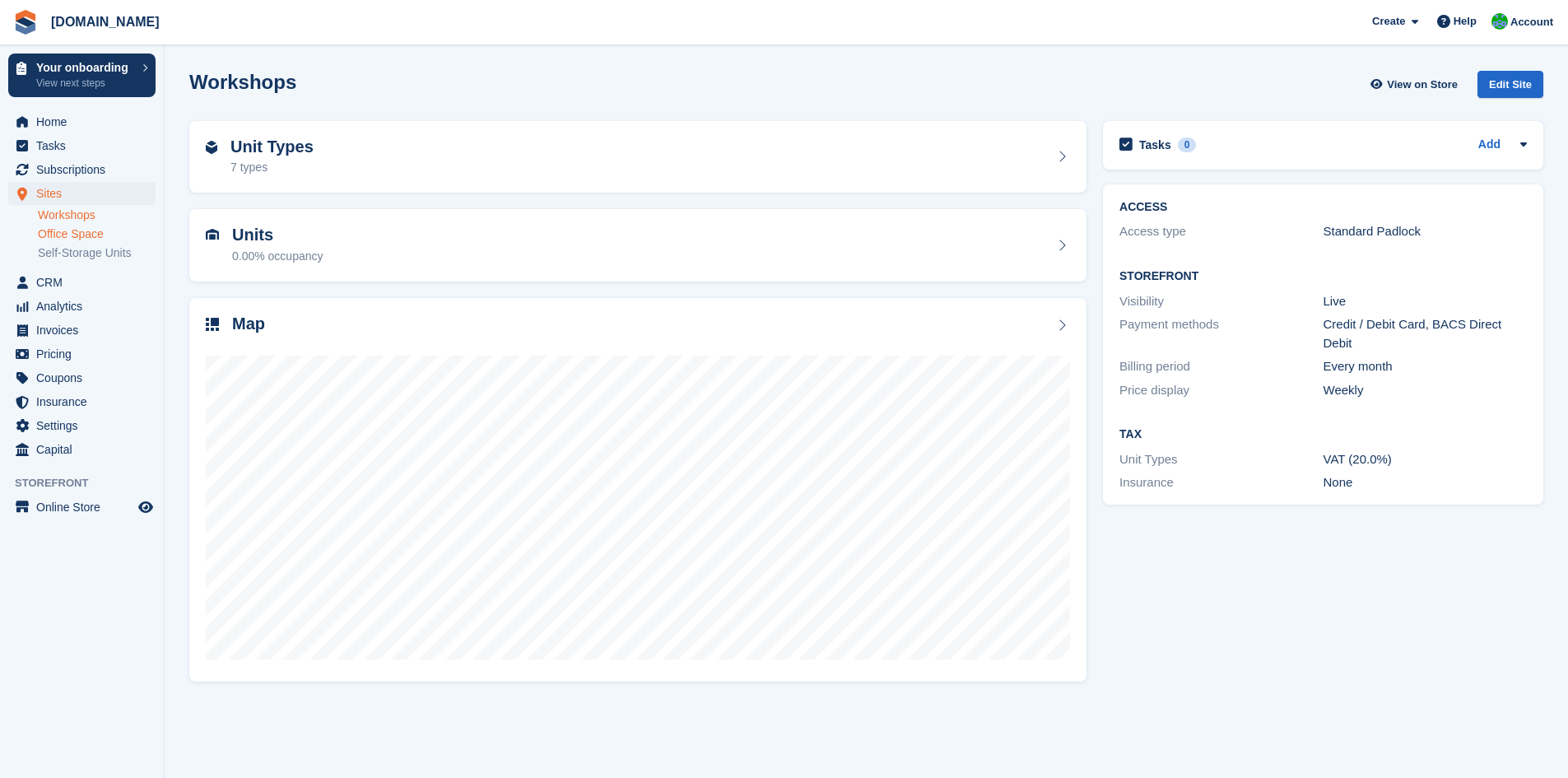
click at [63, 238] on link "Office Space" at bounding box center [97, 235] width 118 height 16
click at [54, 514] on span "Online Store" at bounding box center [85, 506] width 99 height 23
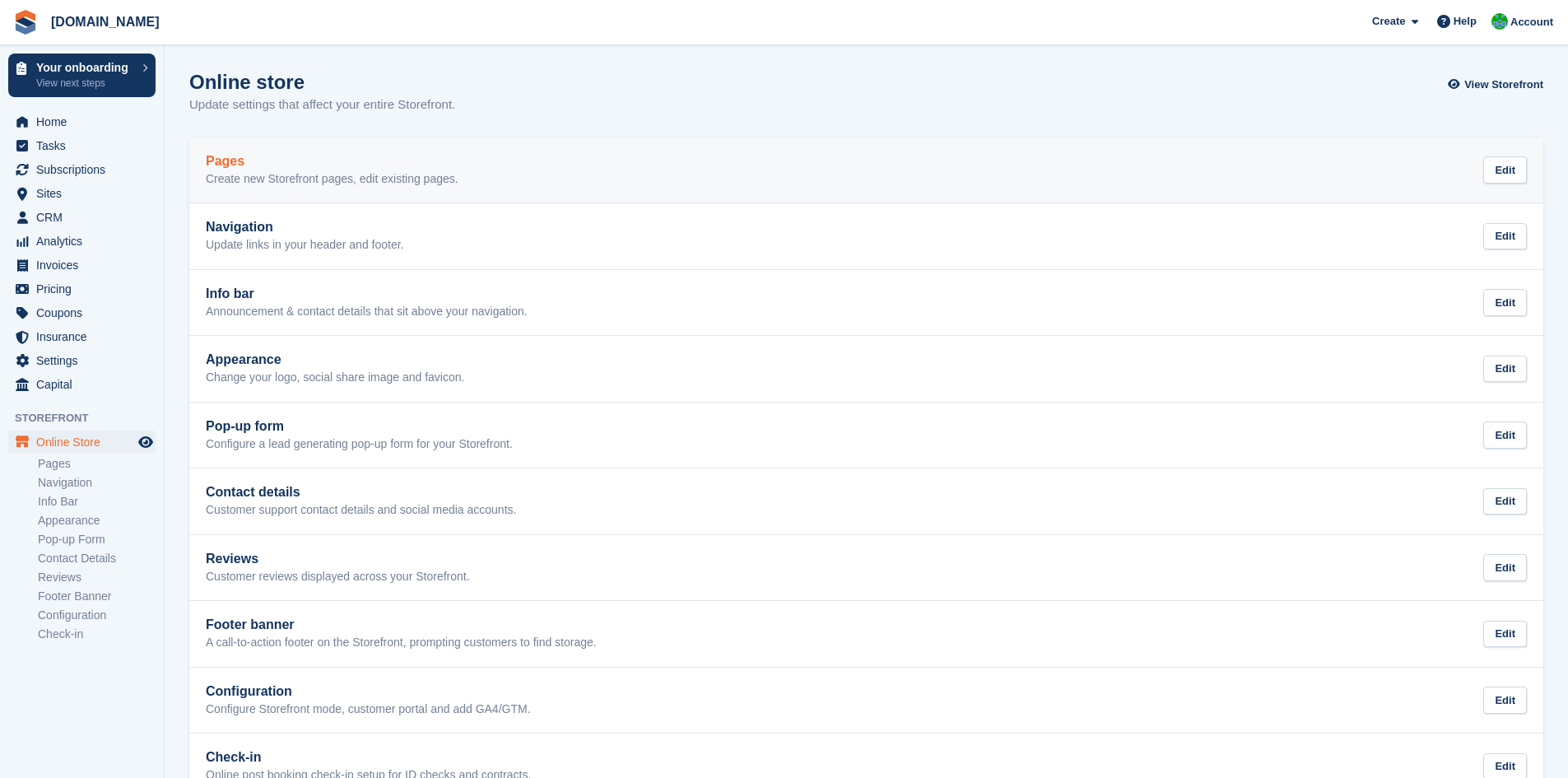
click at [669, 168] on div "Pages Create new Storefront pages, edit existing pages. Edit" at bounding box center [865, 170] width 1320 height 33
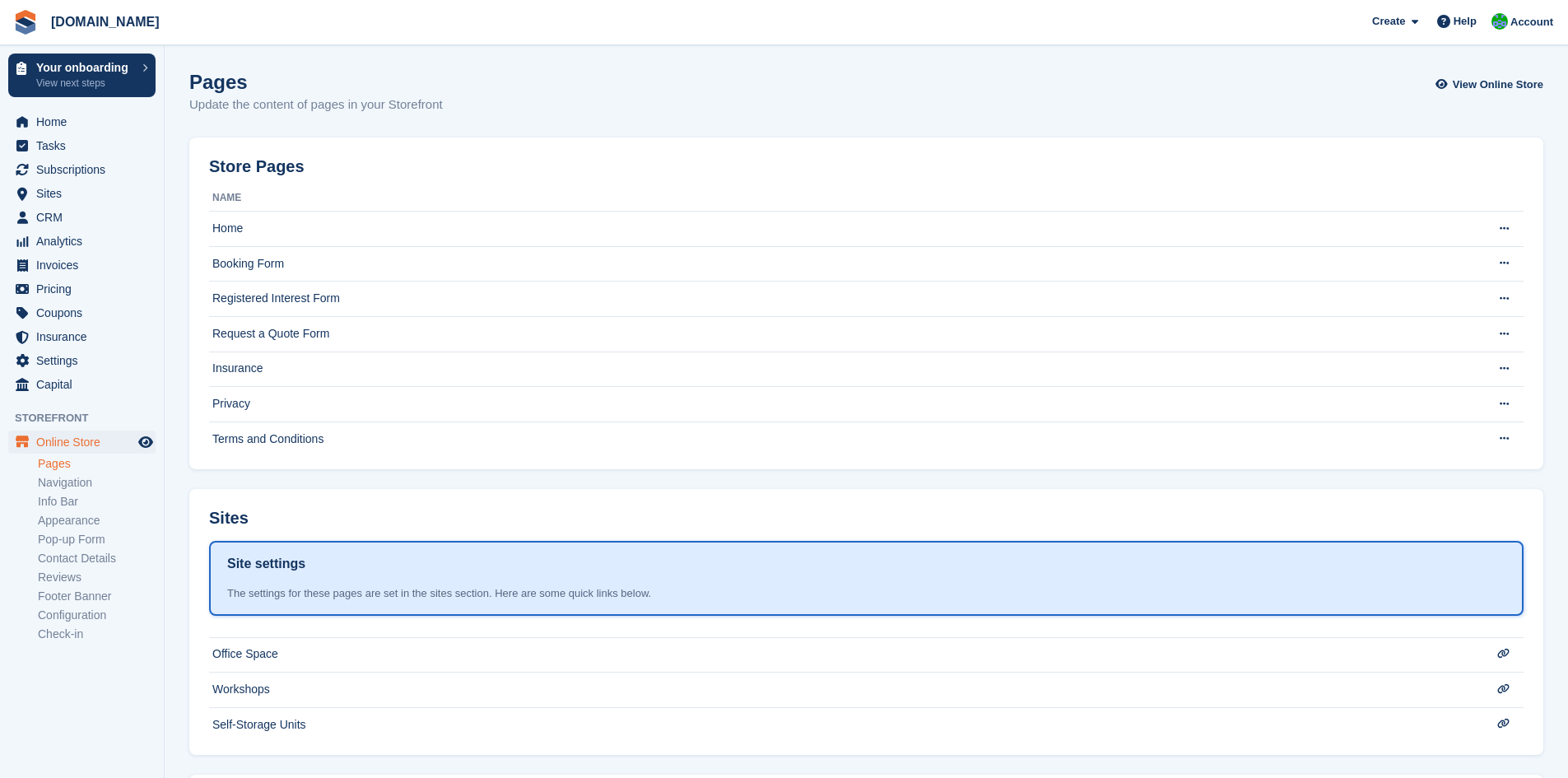
click at [326, 195] on th "Name" at bounding box center [832, 199] width 1249 height 26
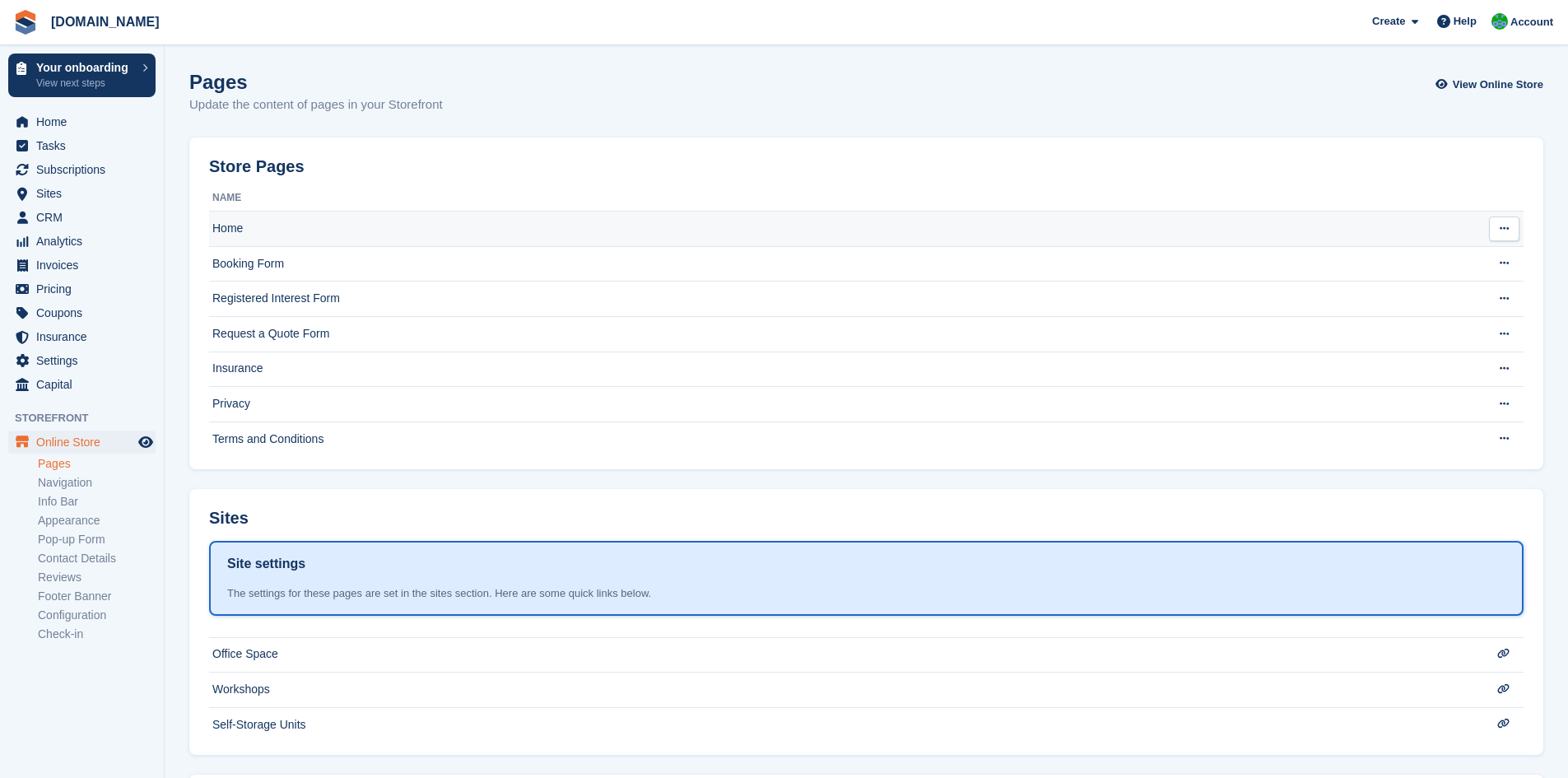
click at [310, 228] on td "Home" at bounding box center [832, 229] width 1249 height 35
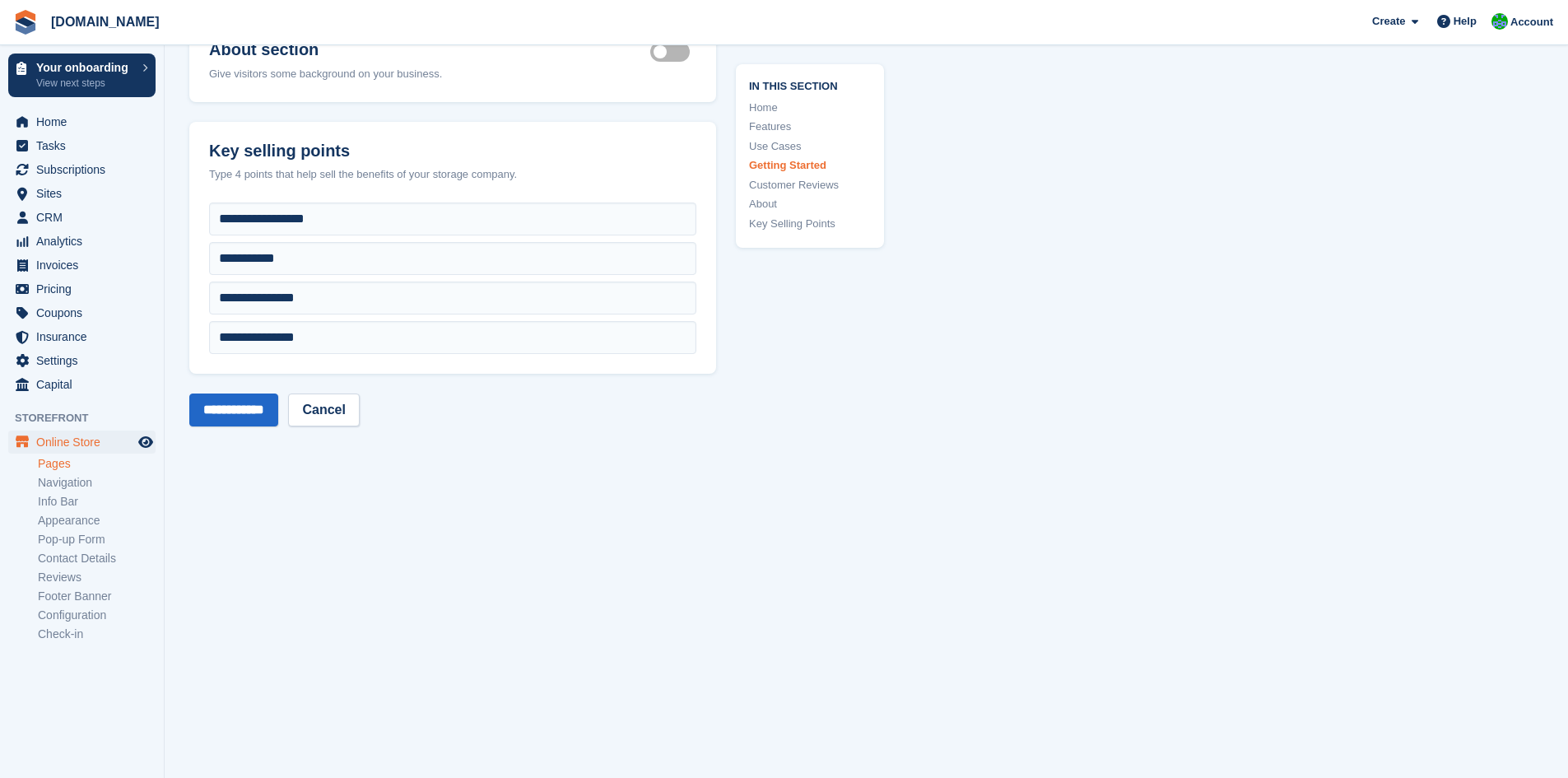
scroll to position [5067, 0]
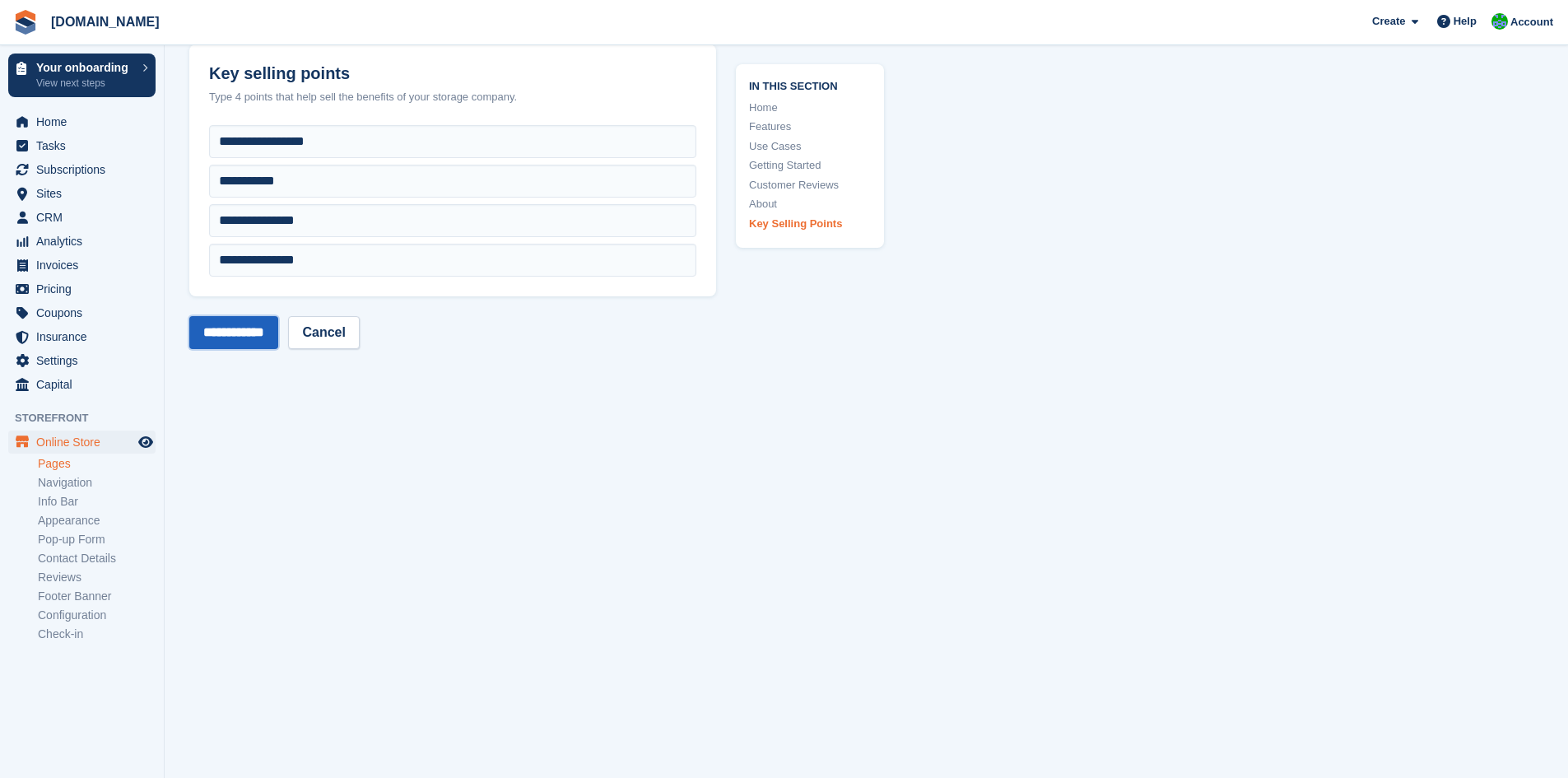
click at [210, 322] on input "**********" at bounding box center [234, 333] width 89 height 33
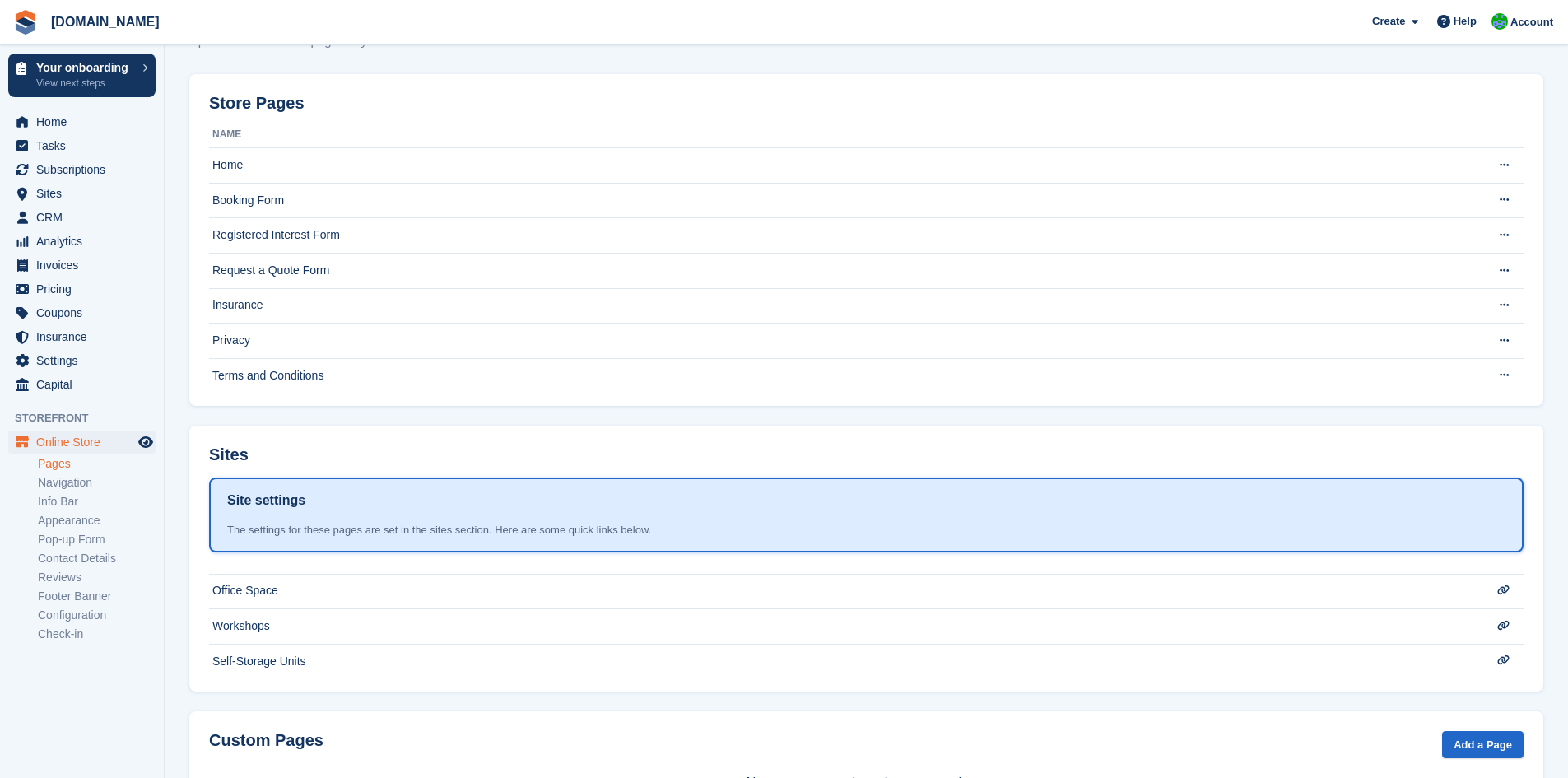
scroll to position [139, 0]
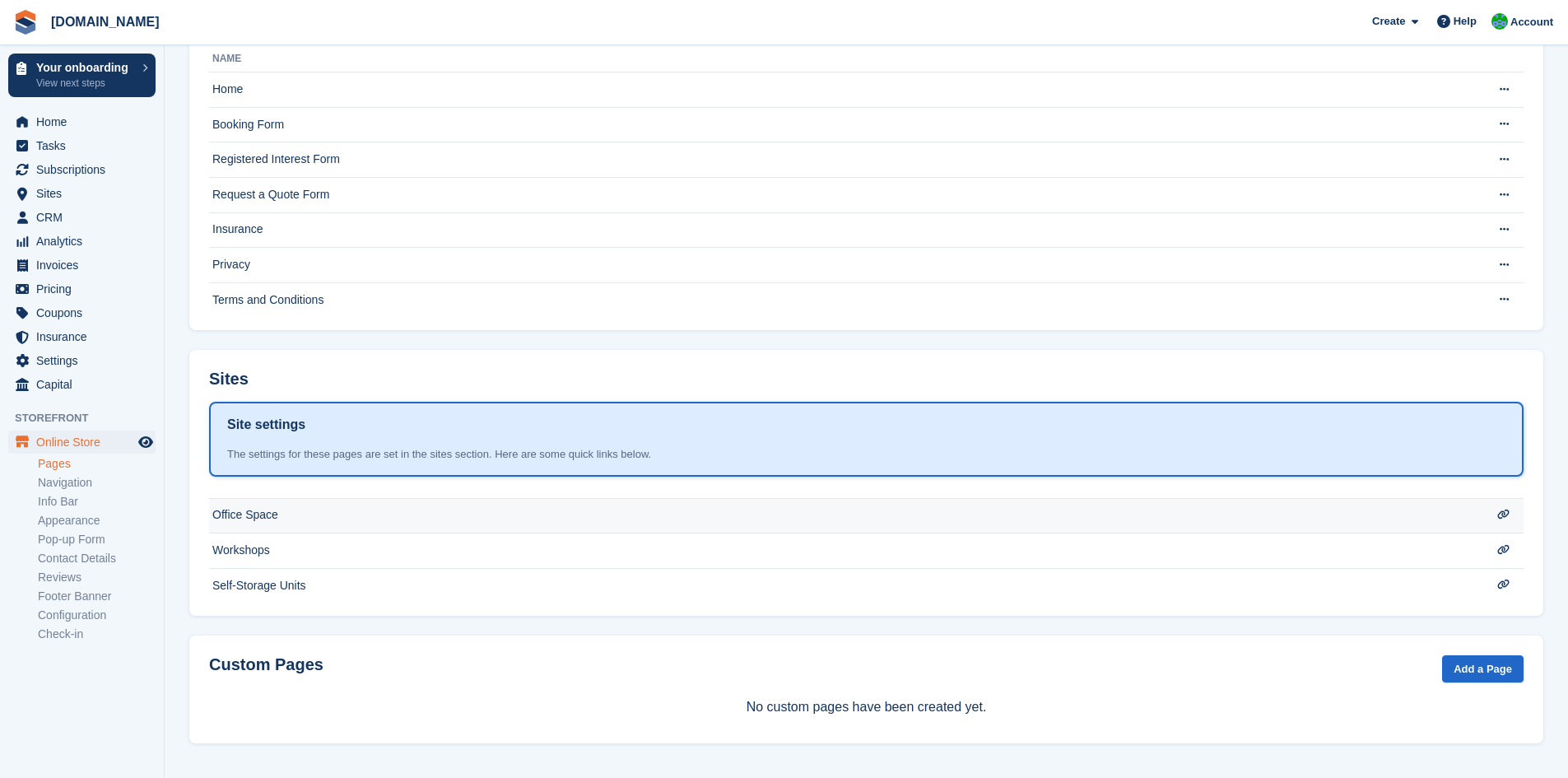
click at [384, 516] on td "Office Space" at bounding box center [832, 515] width 1249 height 35
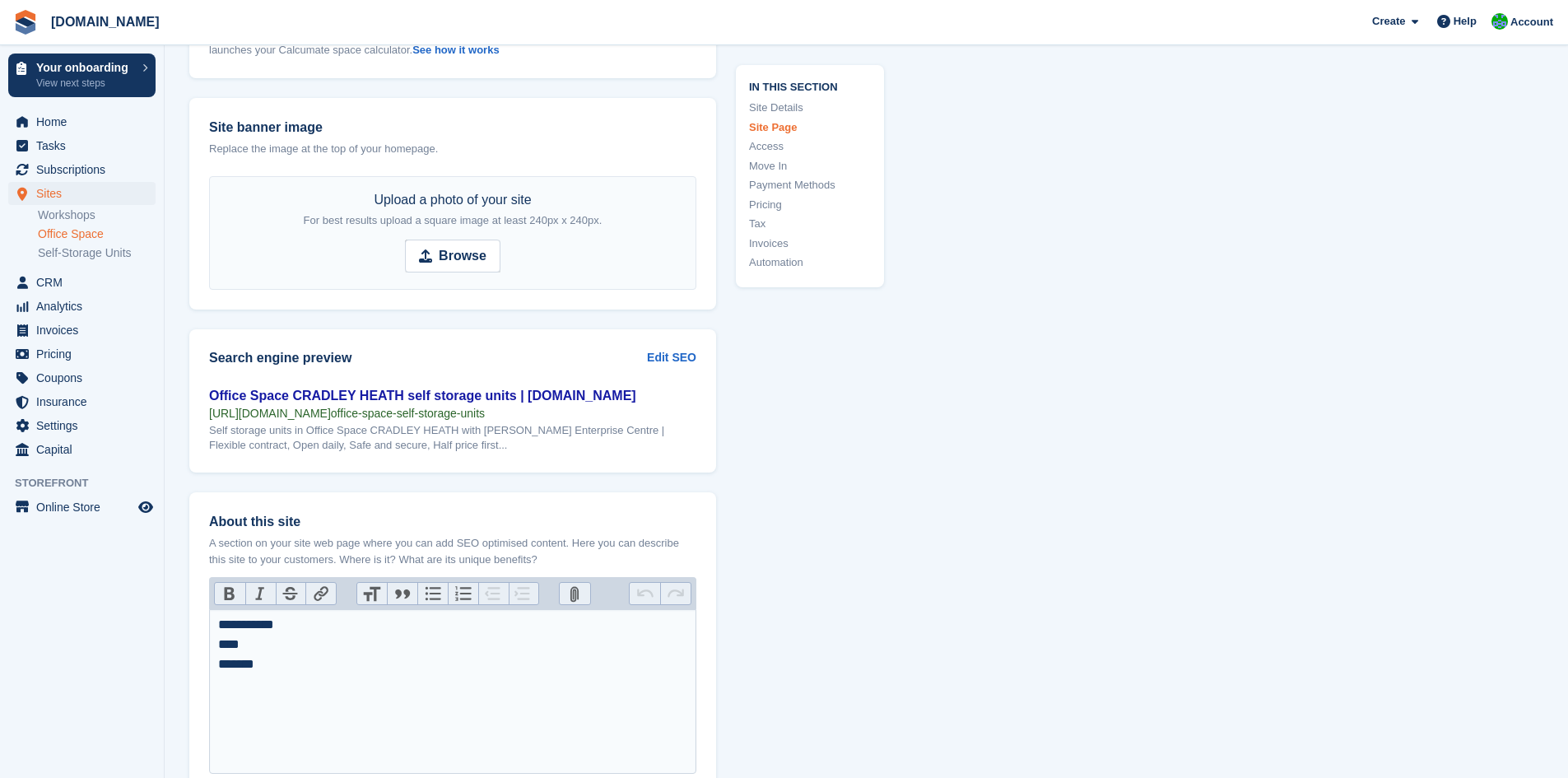
scroll to position [1812, 0]
click at [417, 249] on span "Browse" at bounding box center [453, 254] width 96 height 33
click at [417, 249] on input "Browse" at bounding box center [453, 254] width 96 height 33
type input "**********"
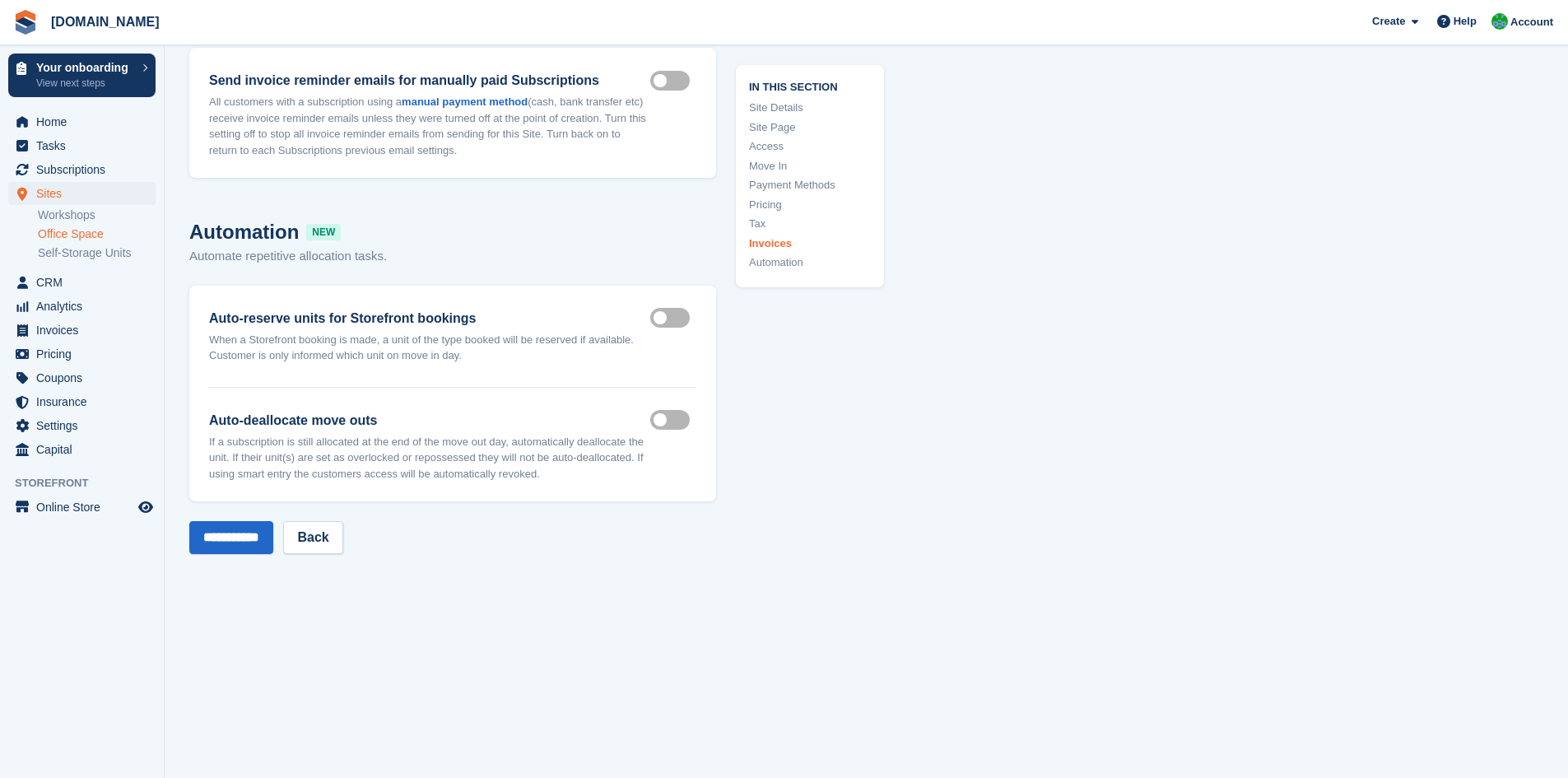
scroll to position [6682, 0]
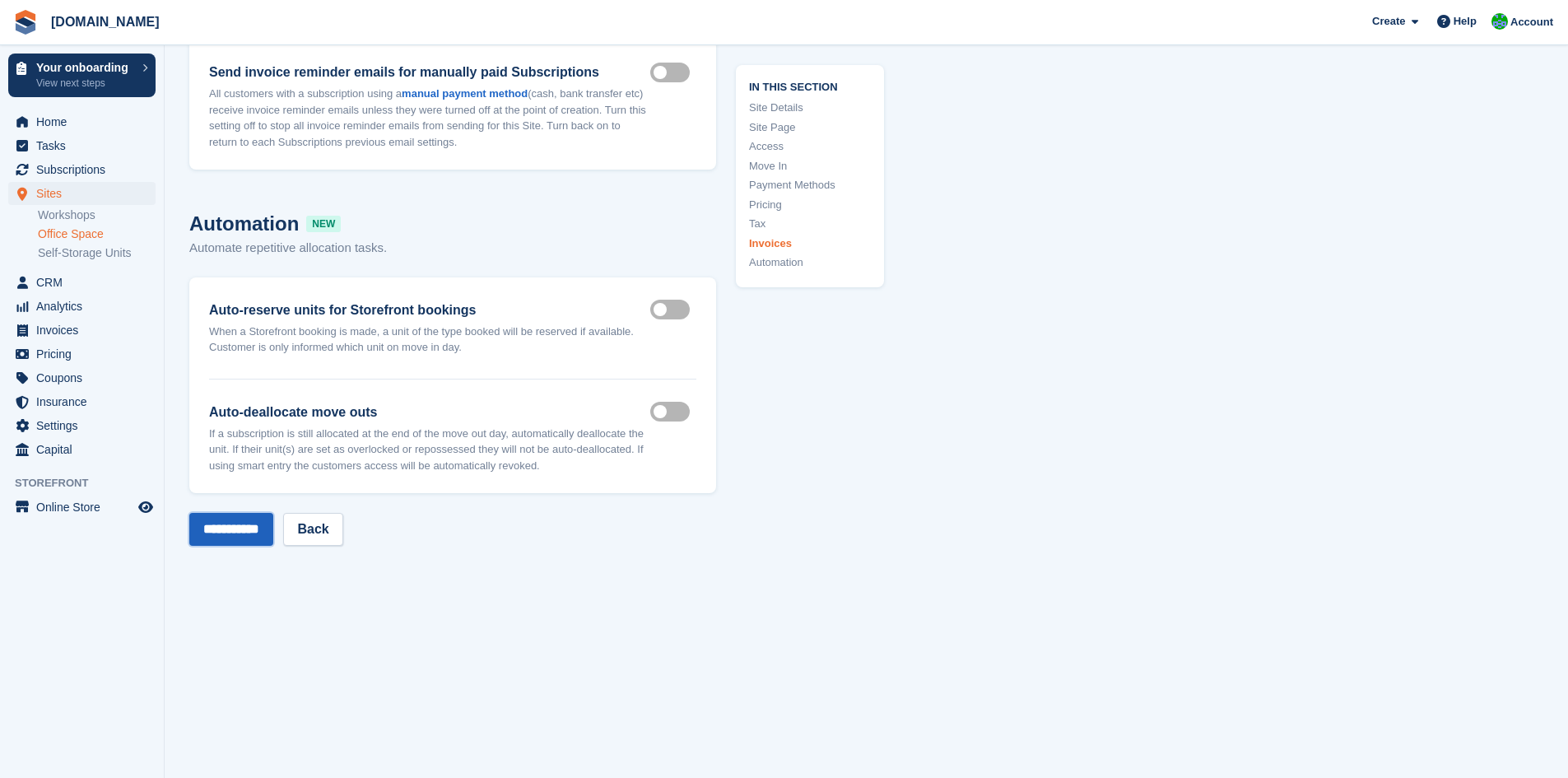
click at [270, 535] on input "**********" at bounding box center [232, 529] width 84 height 33
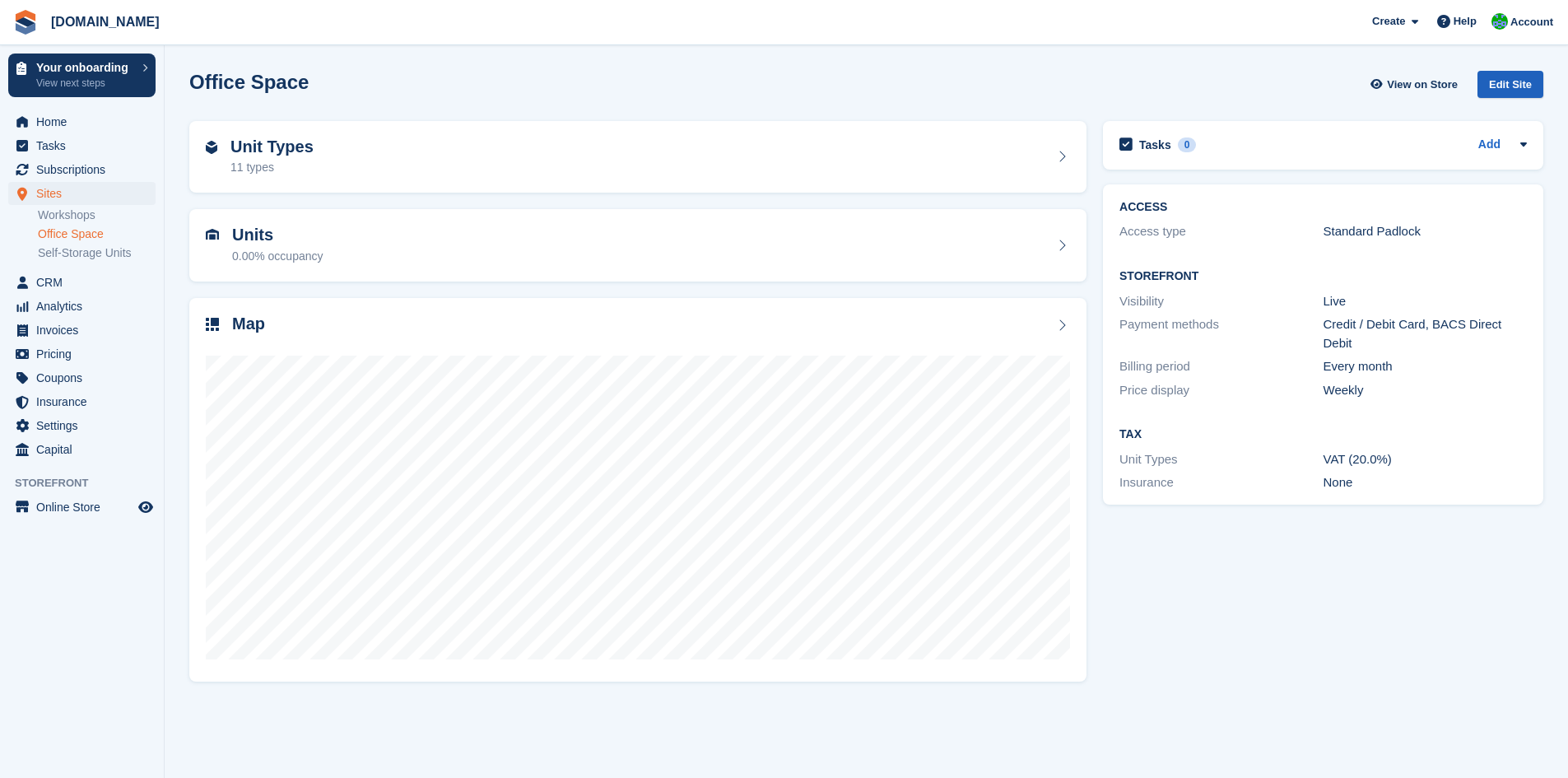
click at [1531, 85] on div "Edit Site" at bounding box center [1510, 84] width 66 height 27
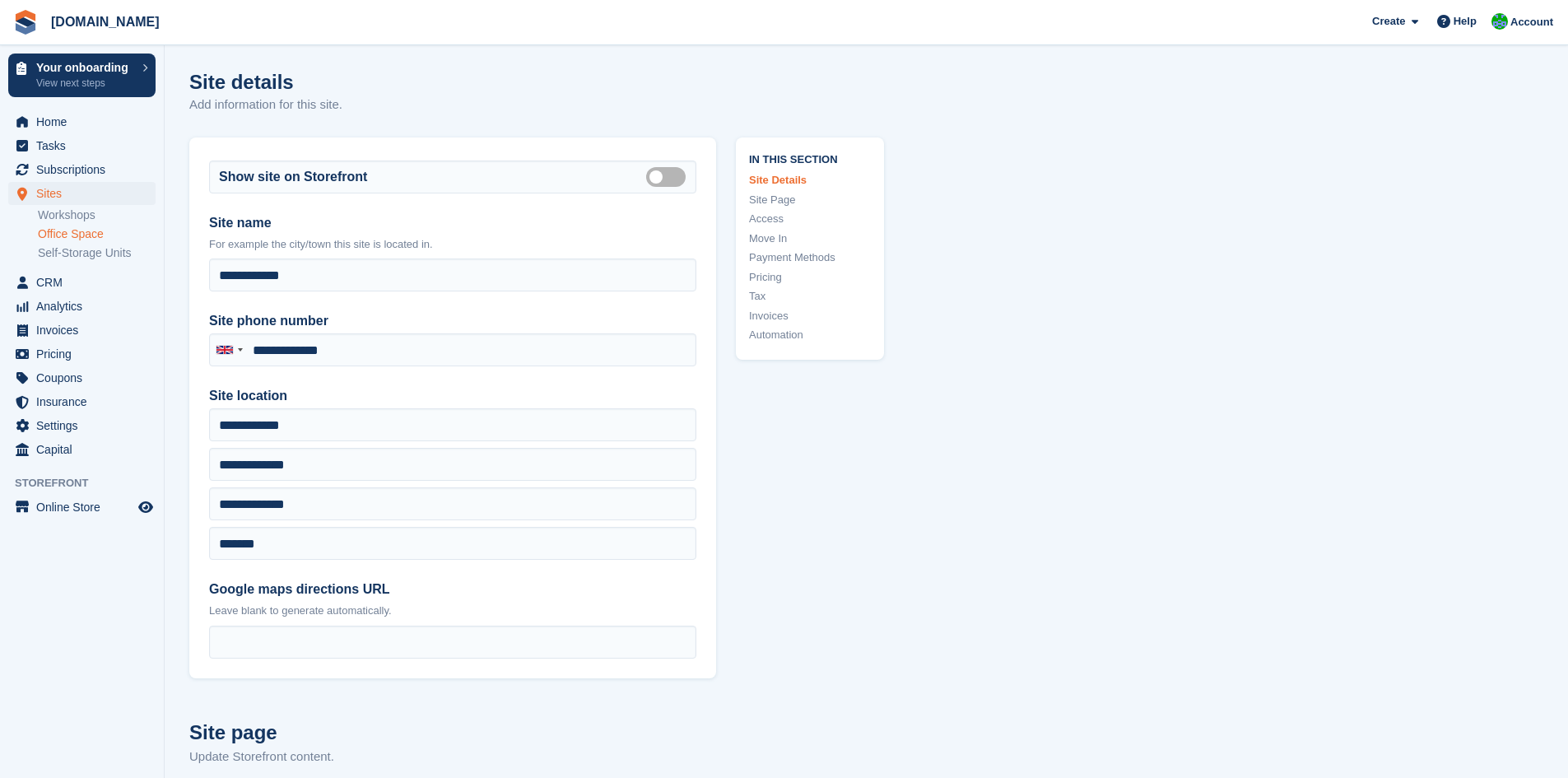
type input "**********"
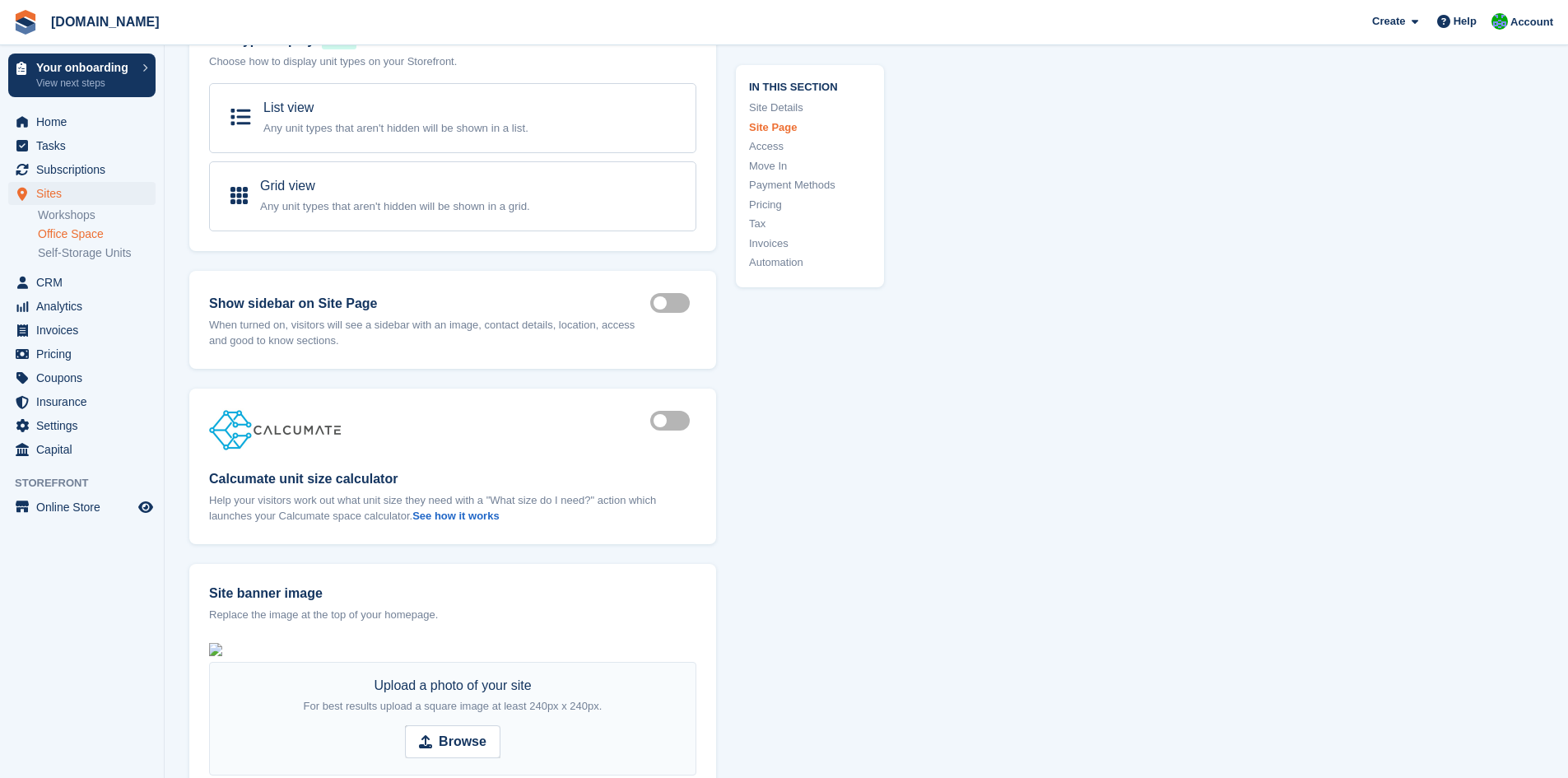
scroll to position [1647, 0]
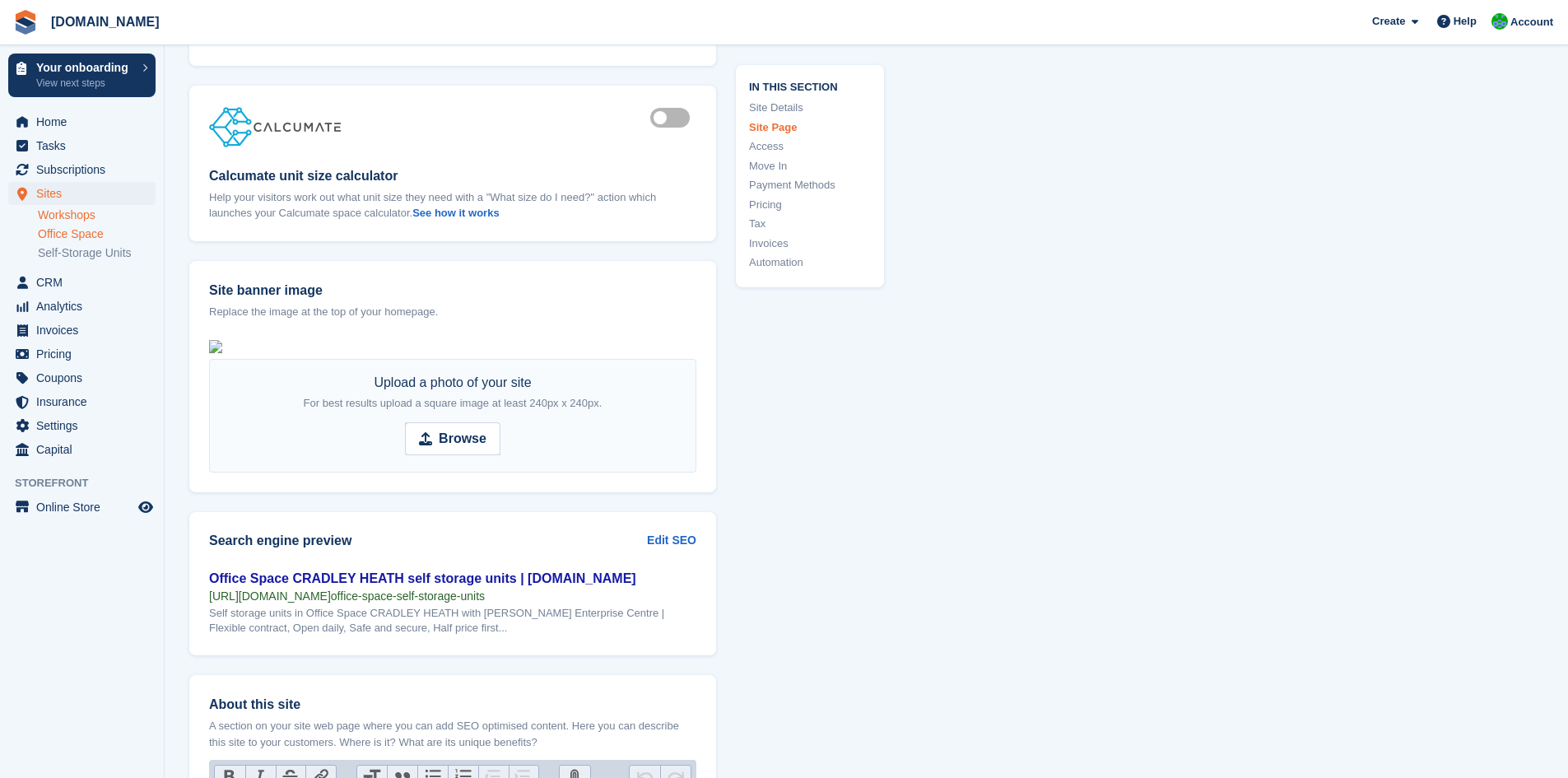
click at [74, 220] on link "Workshops" at bounding box center [97, 216] width 118 height 16
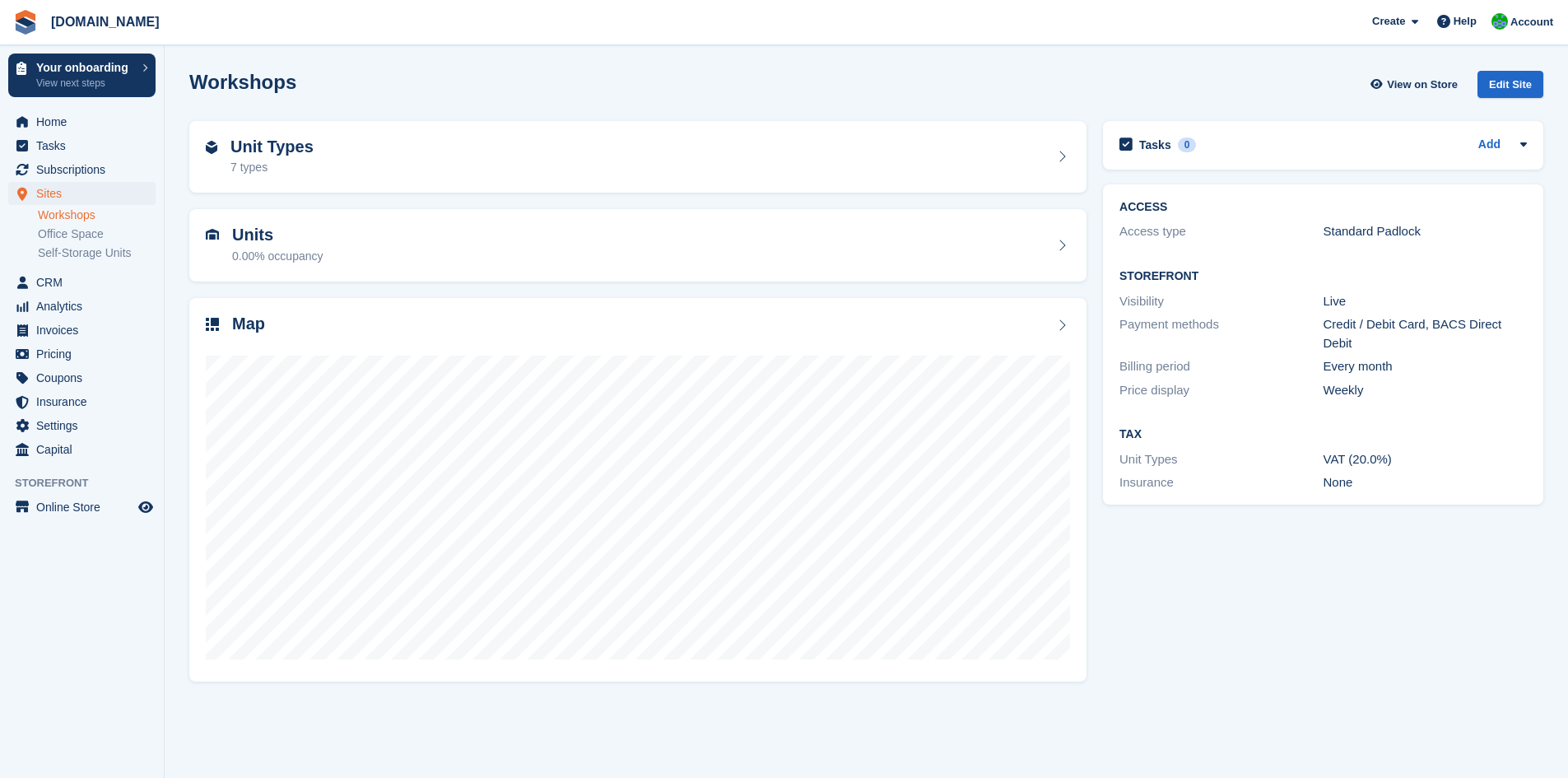
click at [1533, 68] on div "Workshops View on Store Edit Site" at bounding box center [865, 88] width 1370 height 50
click at [1526, 80] on div "Edit Site" at bounding box center [1510, 84] width 66 height 27
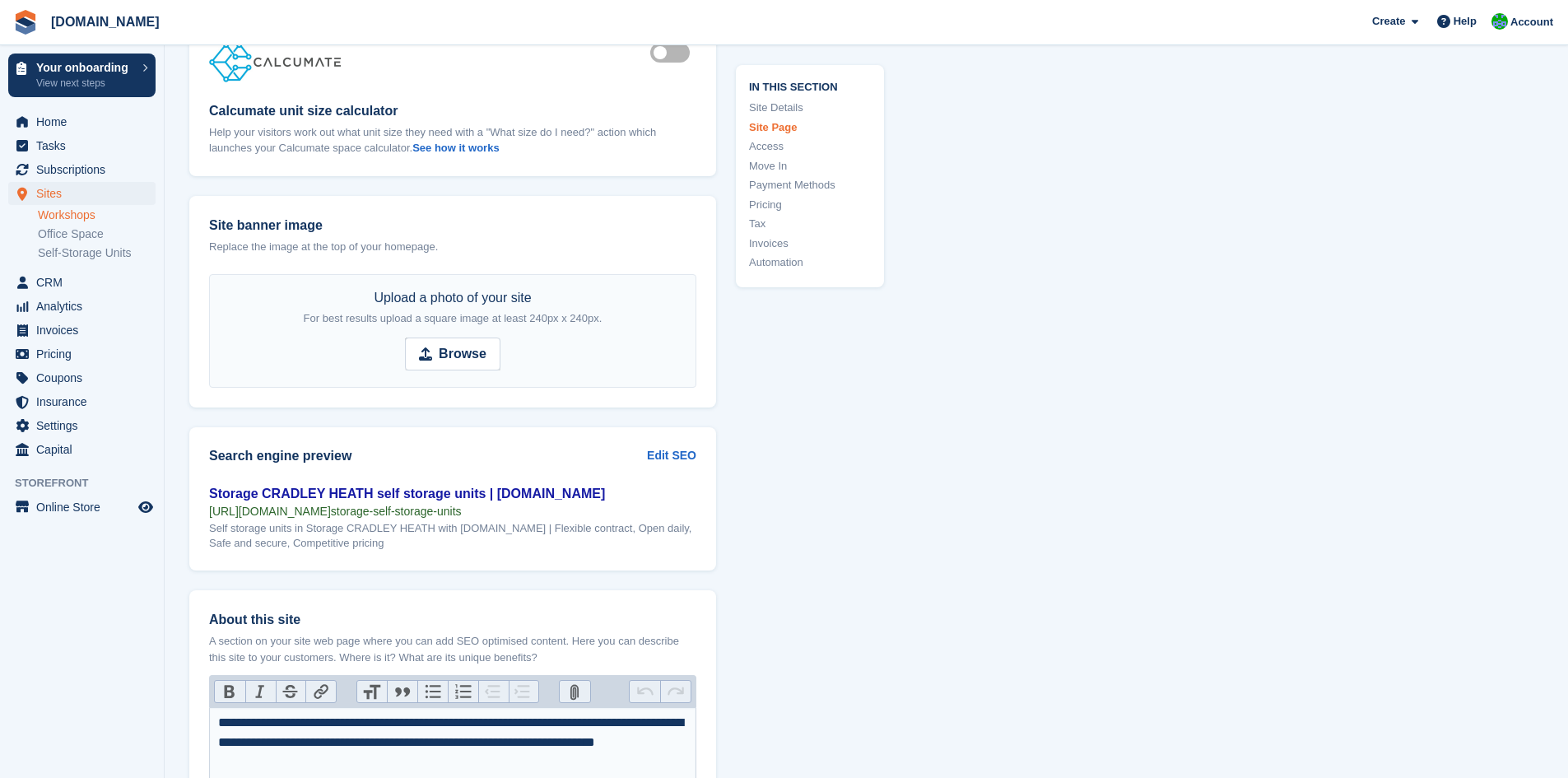
scroll to position [1812, 0]
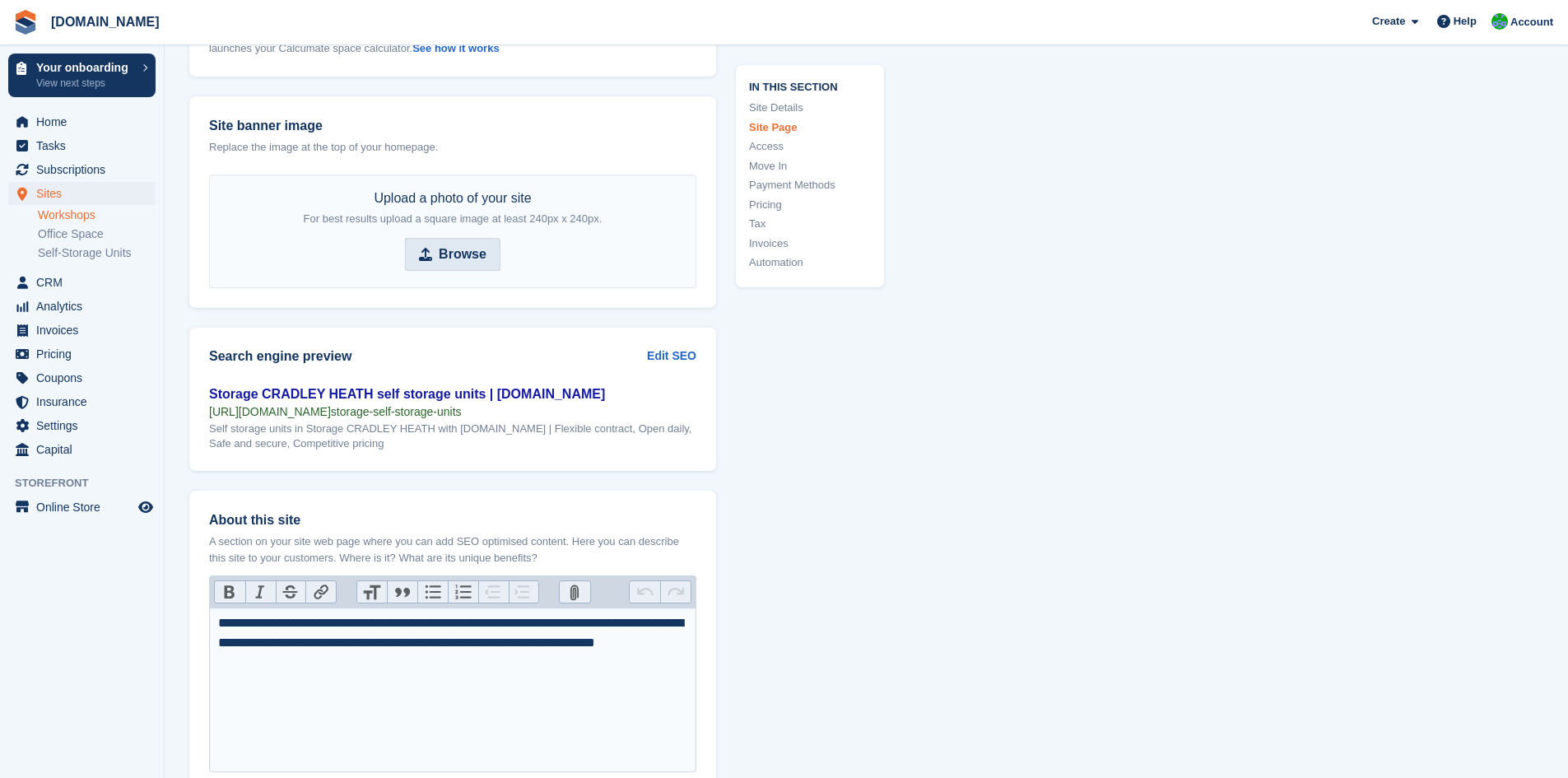
click at [449, 257] on strong "Browse" at bounding box center [462, 255] width 48 height 20
click at [449, 257] on input "Browse" at bounding box center [453, 254] width 96 height 33
type input "**********"
click at [77, 255] on link "Self-Storage Units" at bounding box center [97, 254] width 118 height 16
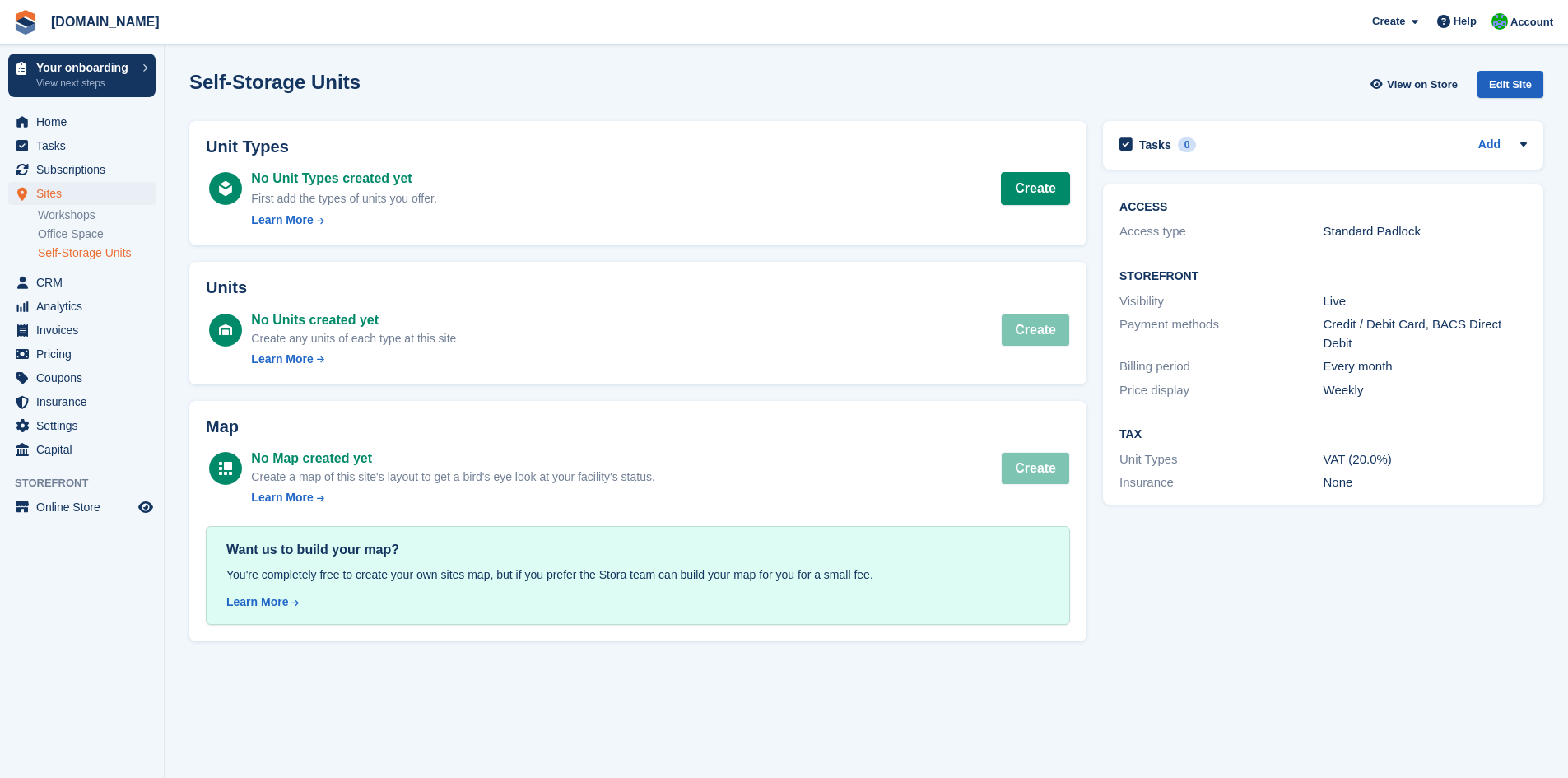
click at [1492, 90] on div "Edit Site" at bounding box center [1510, 84] width 66 height 27
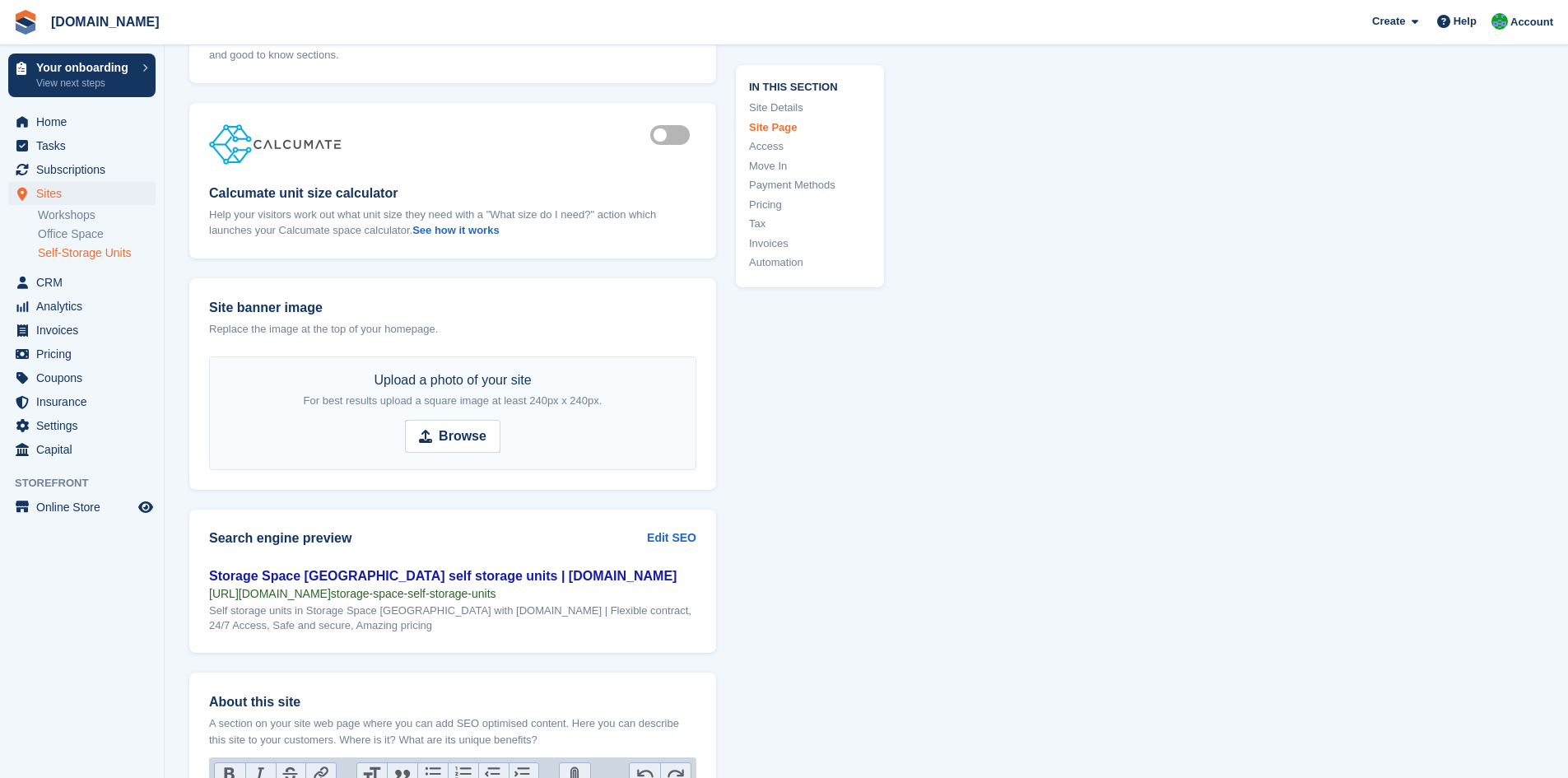
scroll to position [1812, 0]
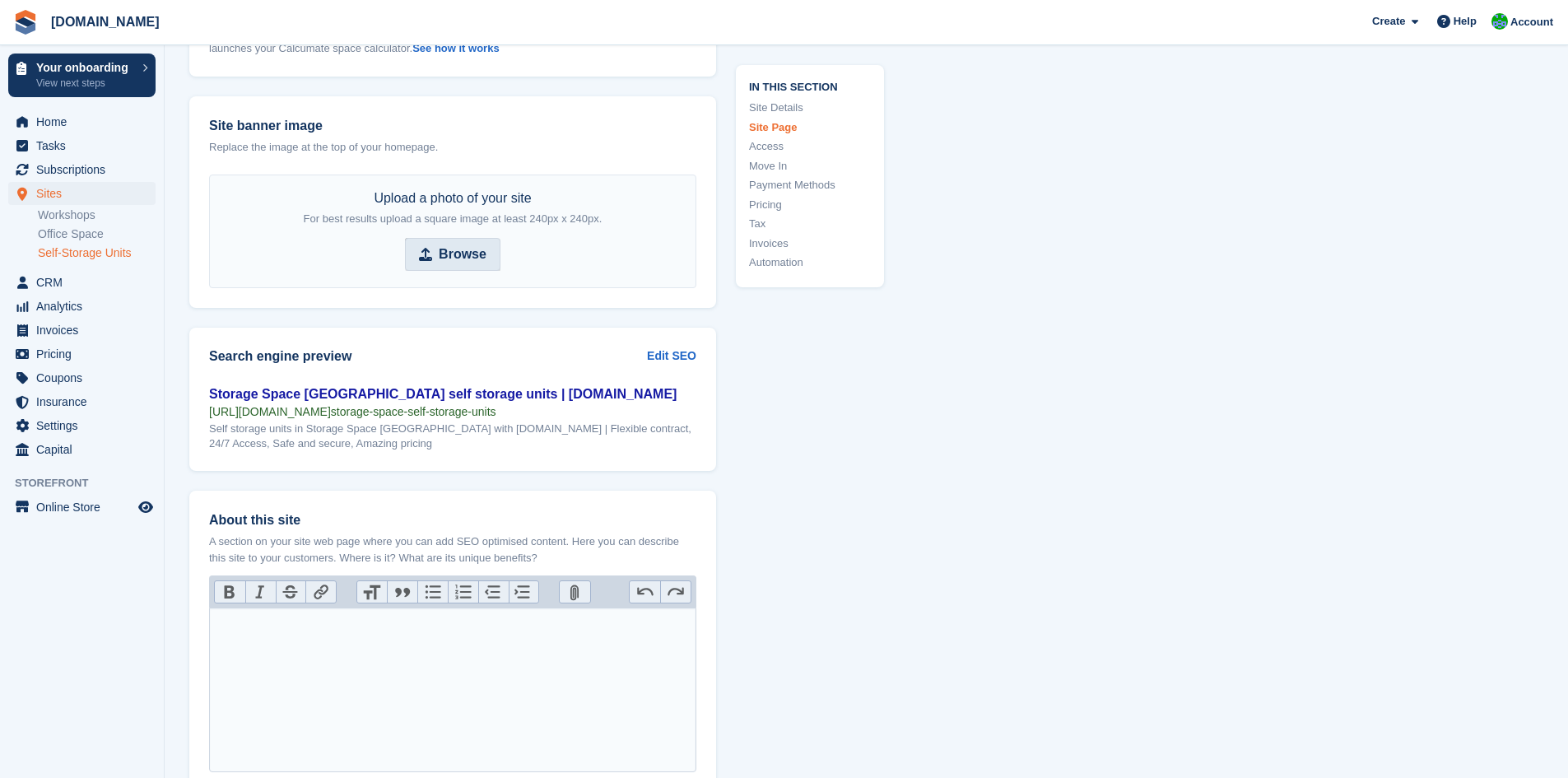
click at [462, 257] on strong "Browse" at bounding box center [462, 255] width 48 height 20
click at [462, 257] on input "Browse" at bounding box center [453, 254] width 96 height 33
type input "**********"
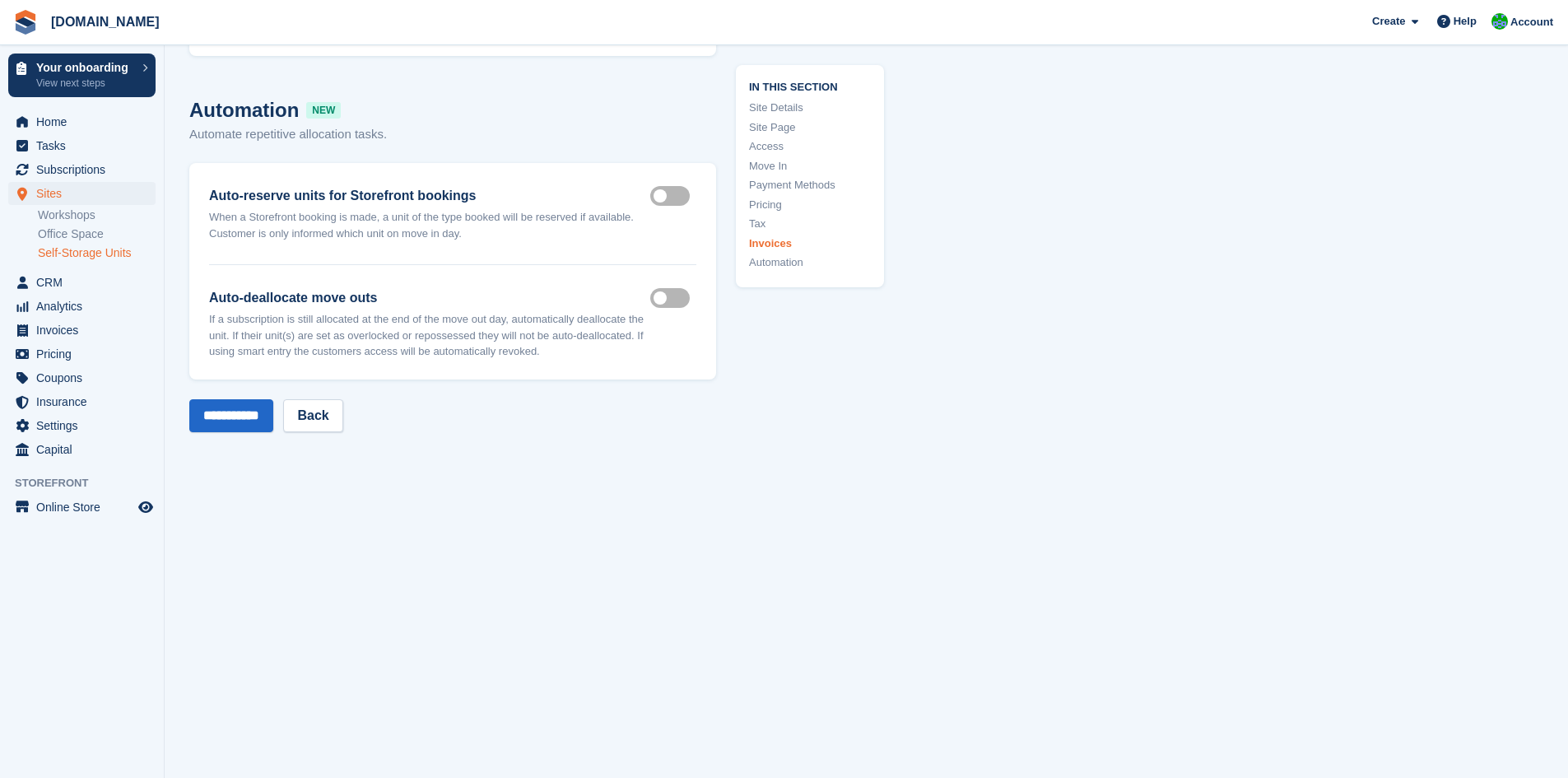
scroll to position [6247, 0]
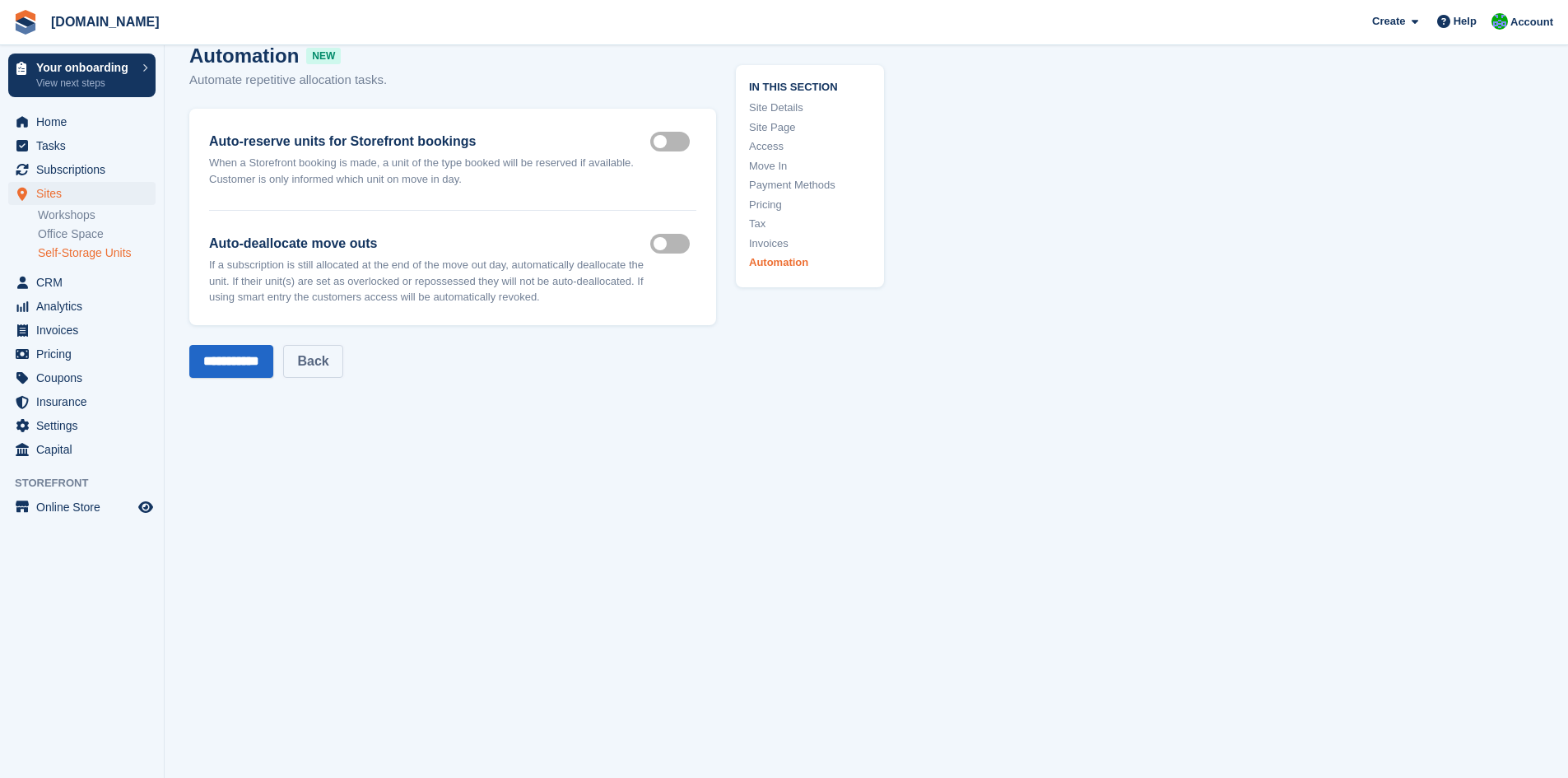
click at [327, 374] on link "Back" at bounding box center [312, 361] width 59 height 33
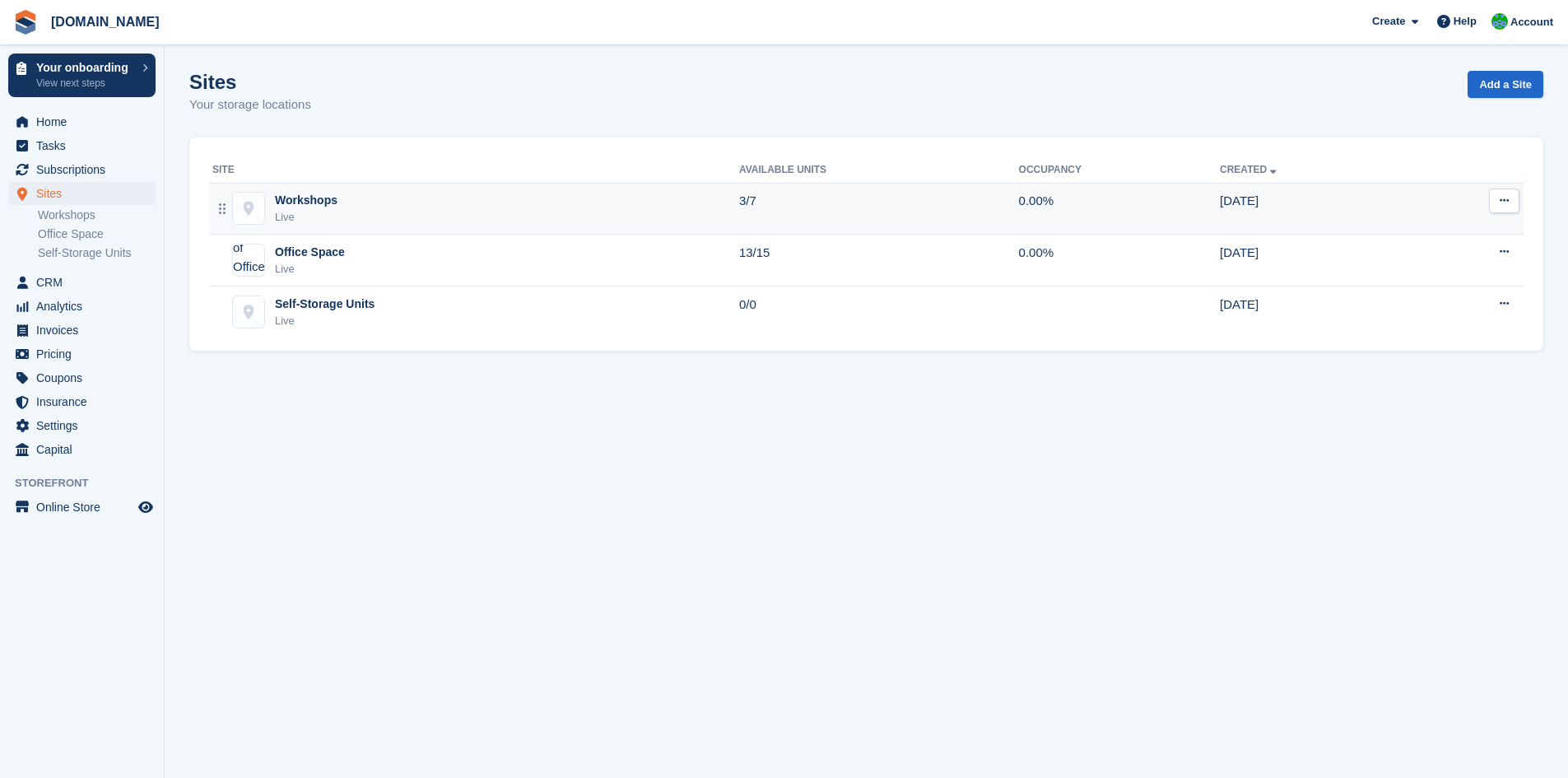
click at [316, 199] on div "Workshops" at bounding box center [305, 200] width 63 height 17
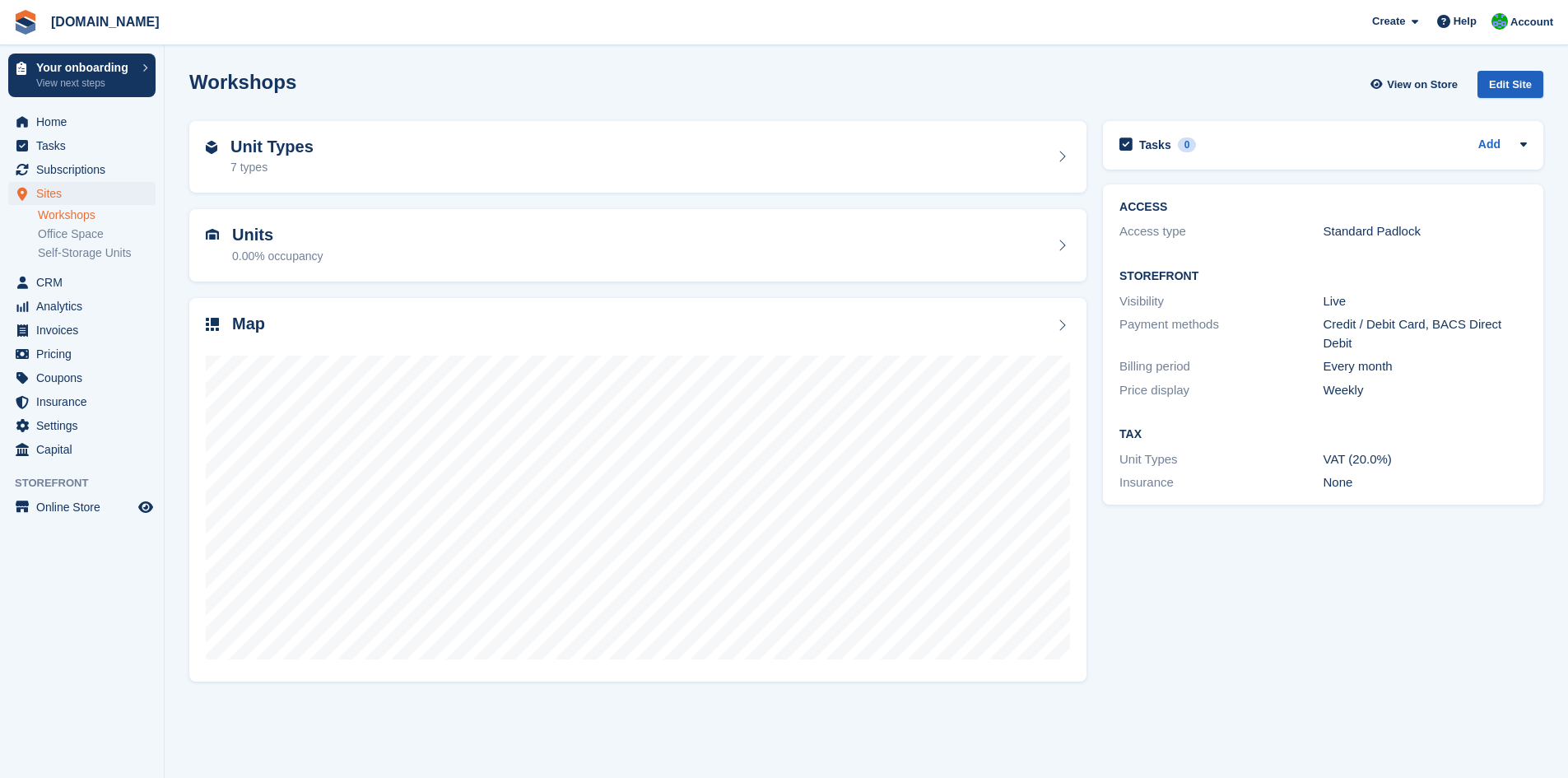
click at [1502, 77] on div "Edit Site" at bounding box center [1510, 84] width 66 height 27
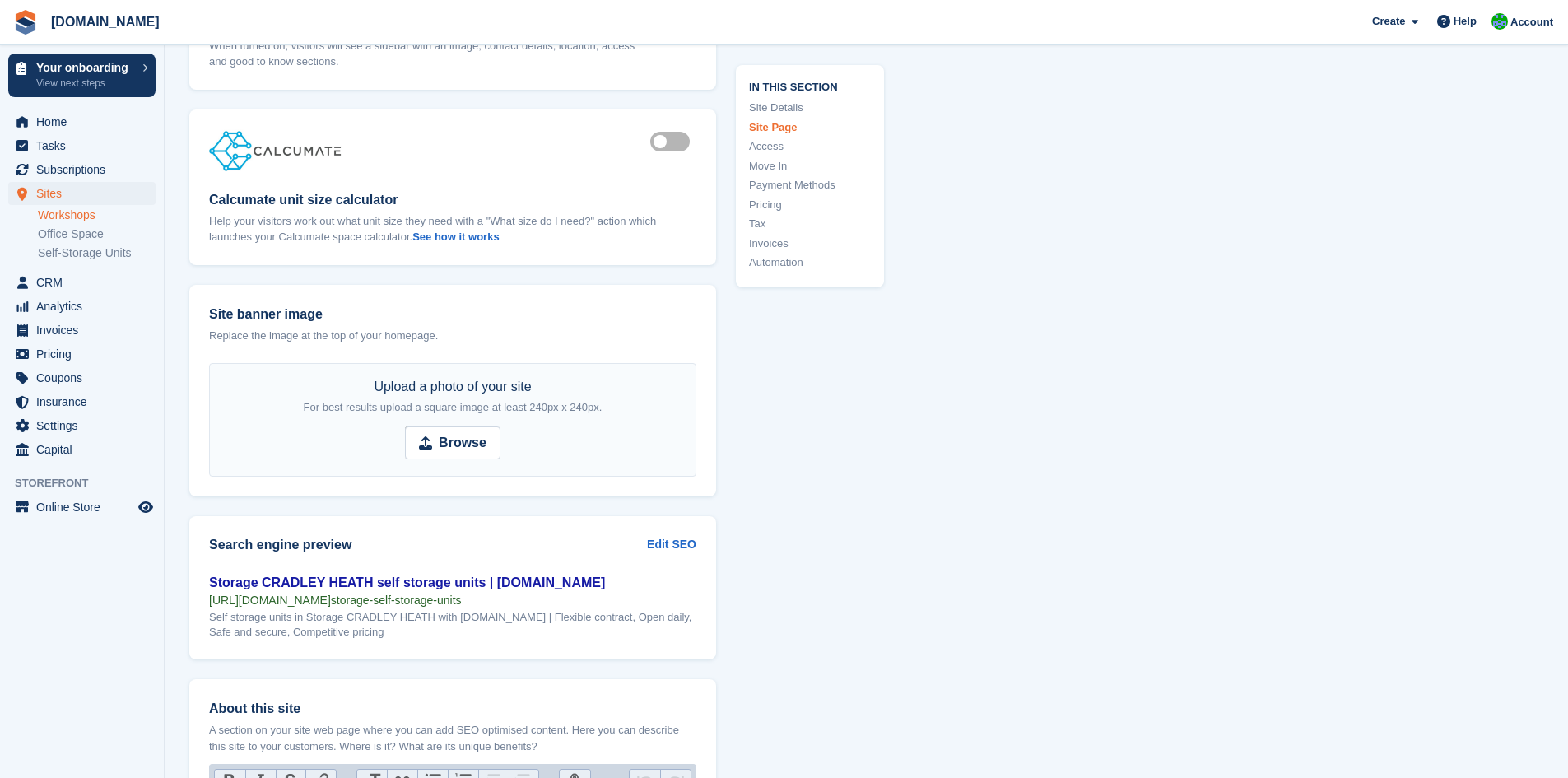
scroll to position [1647, 0]
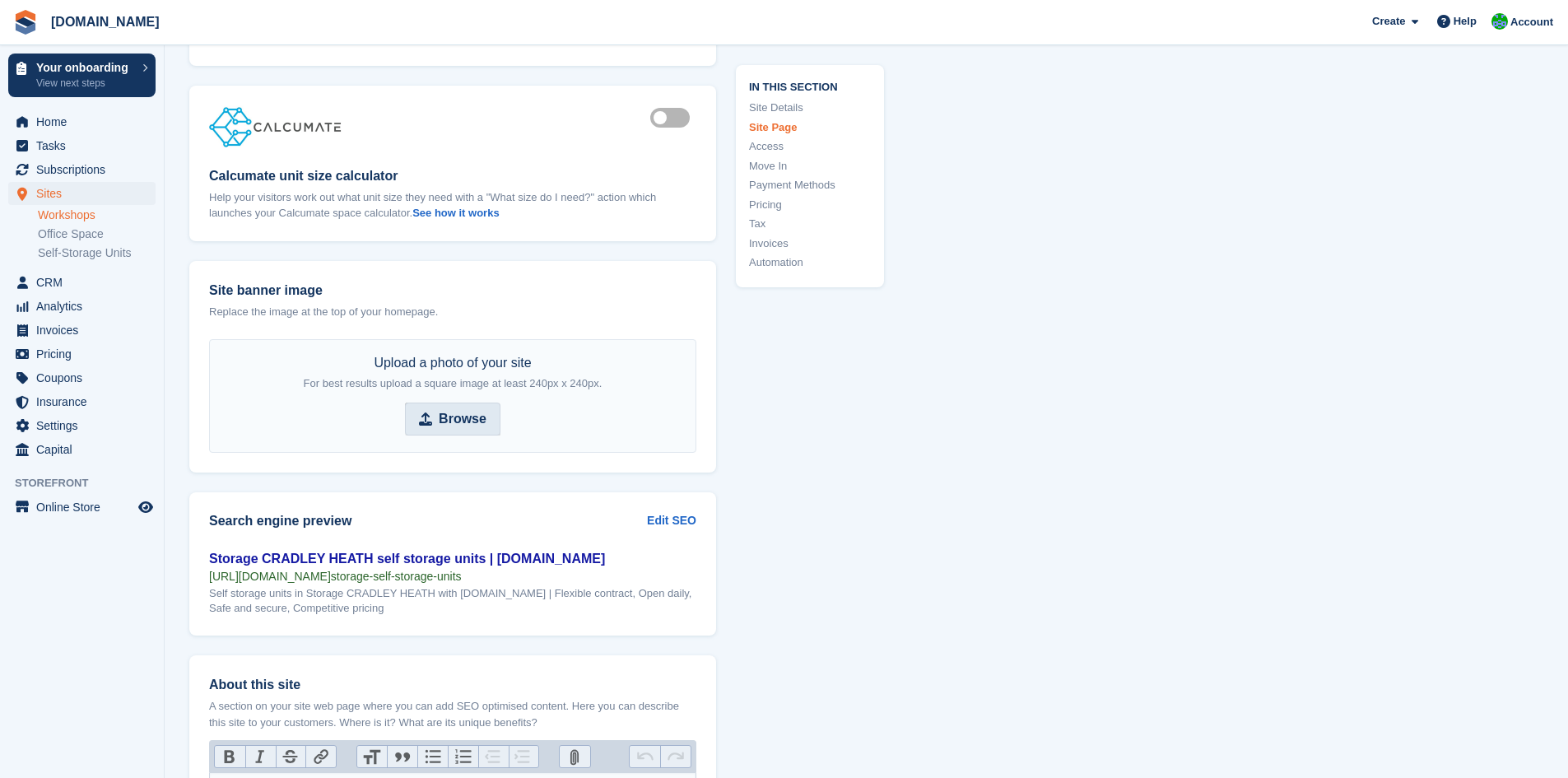
click at [458, 416] on strong "Browse" at bounding box center [462, 419] width 48 height 20
click at [458, 416] on input "Browse" at bounding box center [453, 418] width 96 height 33
type input "**********"
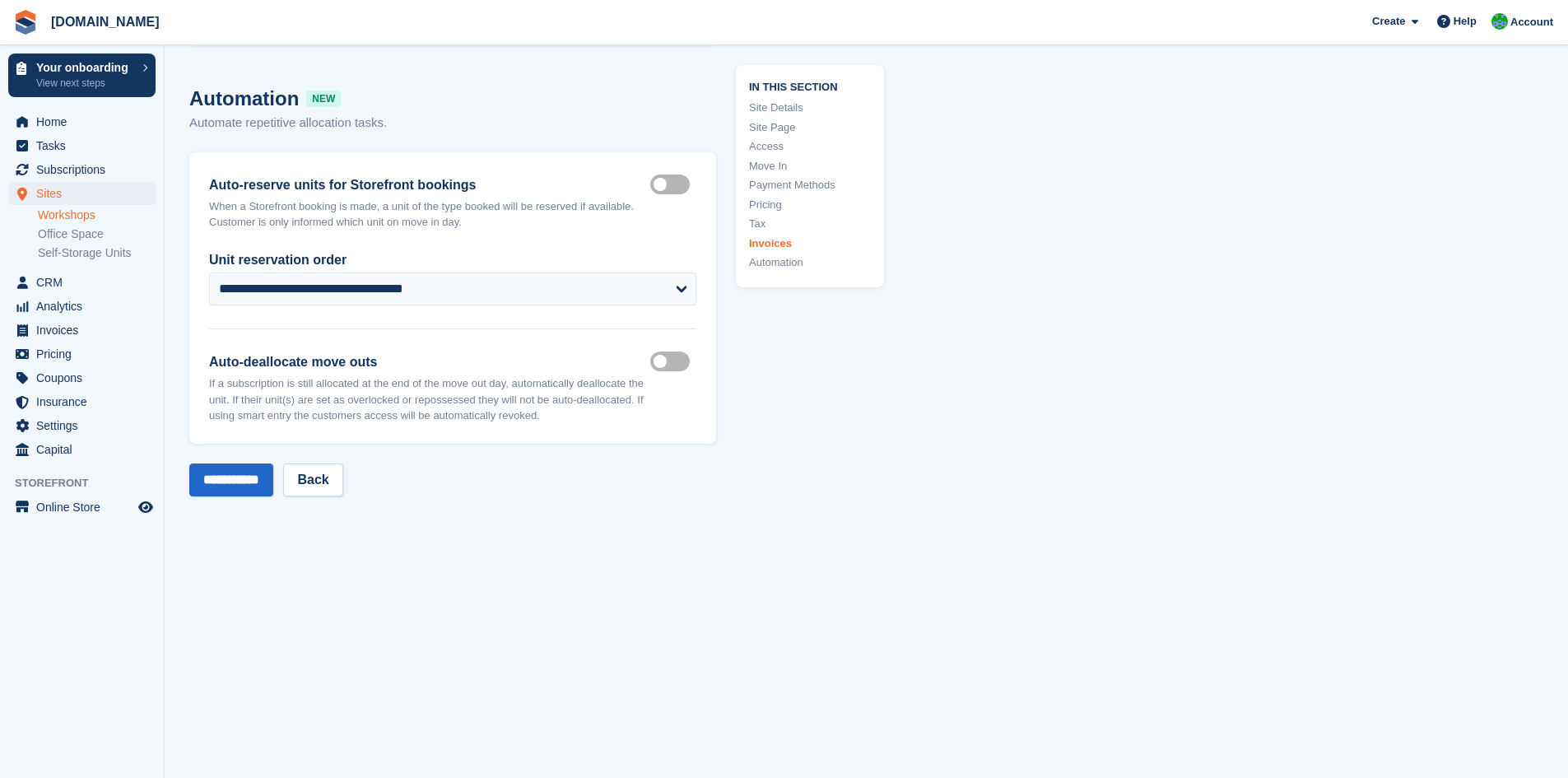
scroll to position [6551, 0]
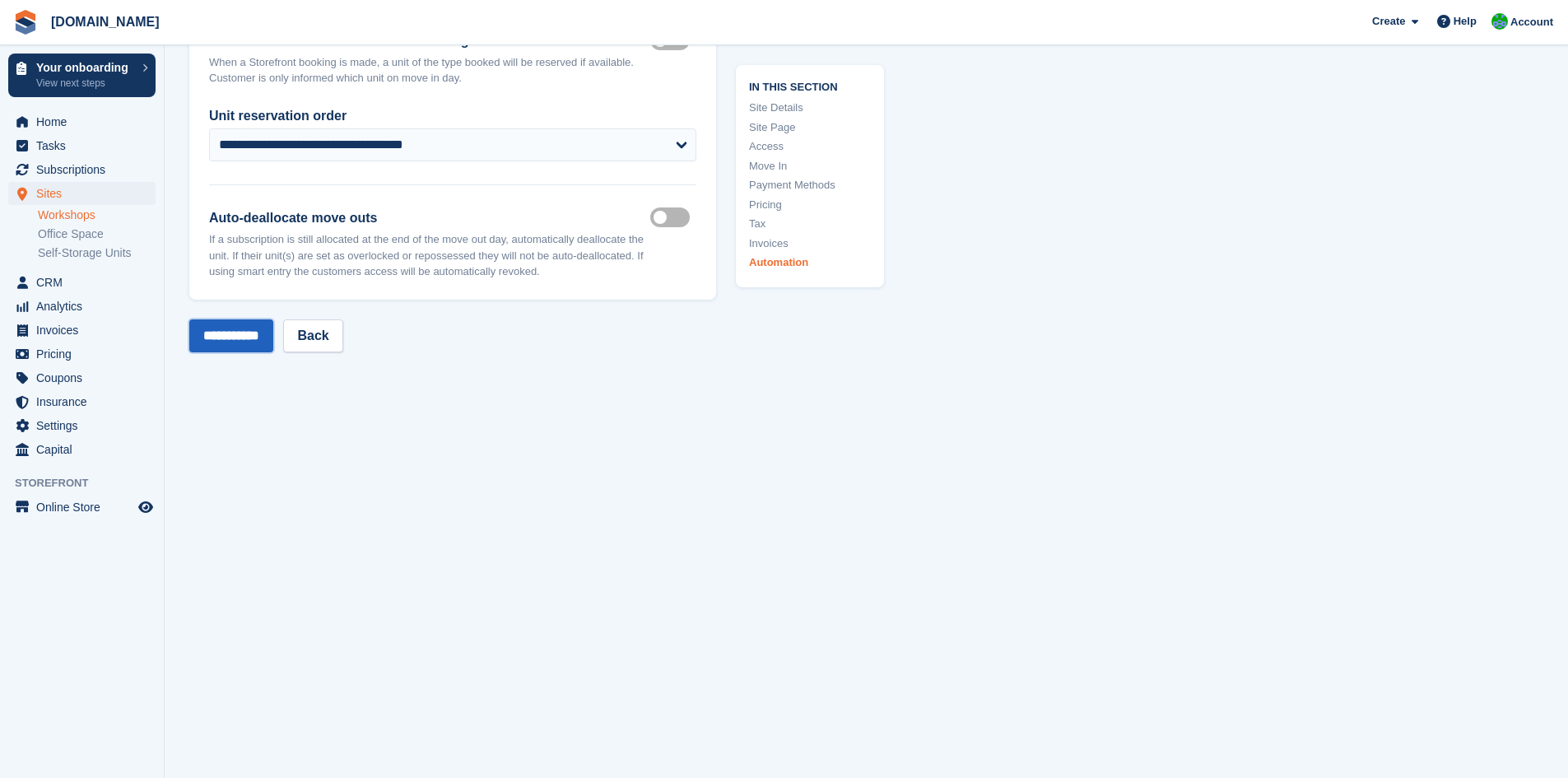
click at [260, 340] on input "**********" at bounding box center [232, 336] width 84 height 33
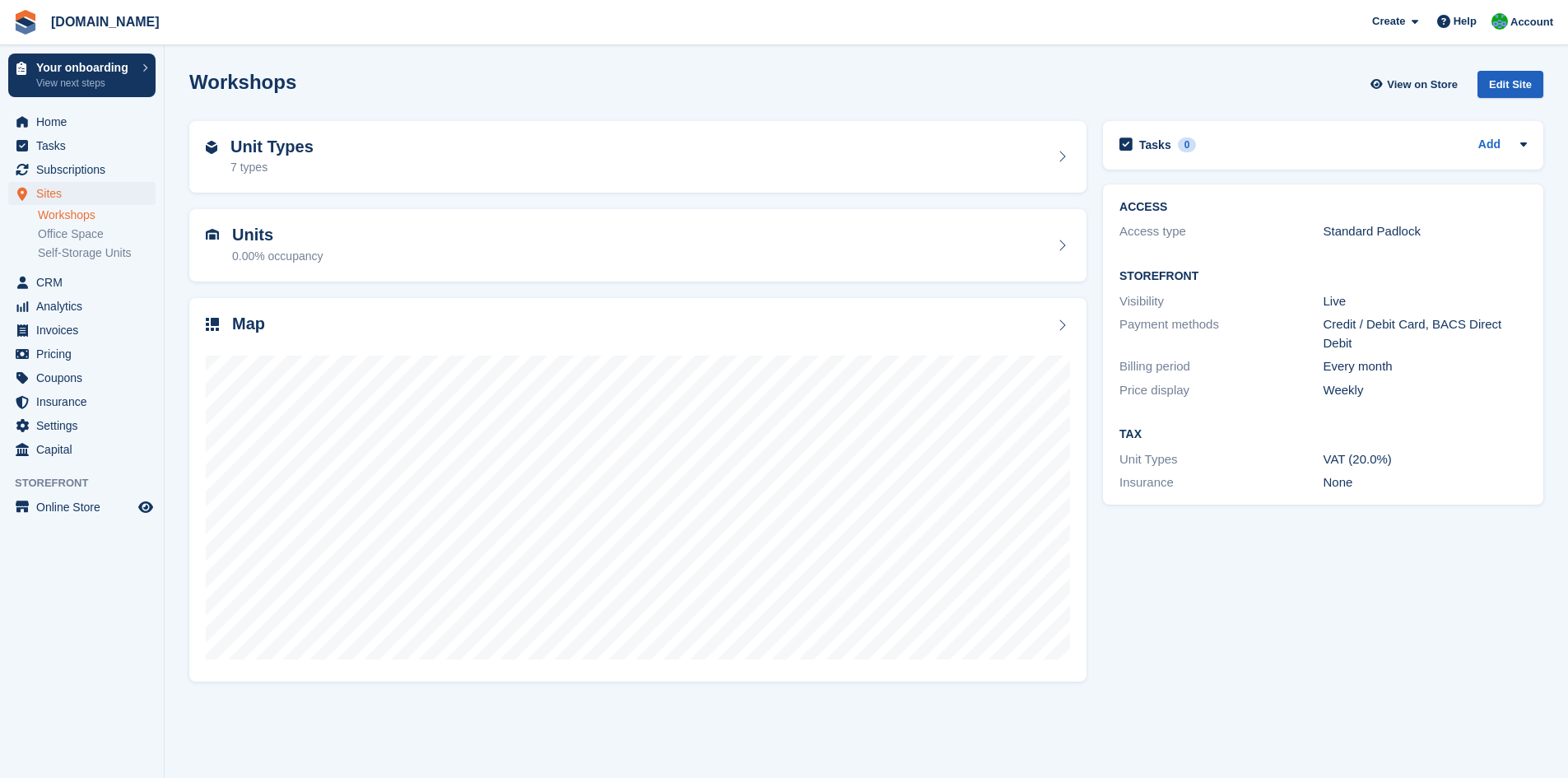
click at [1512, 87] on div "Edit Site" at bounding box center [1510, 84] width 66 height 27
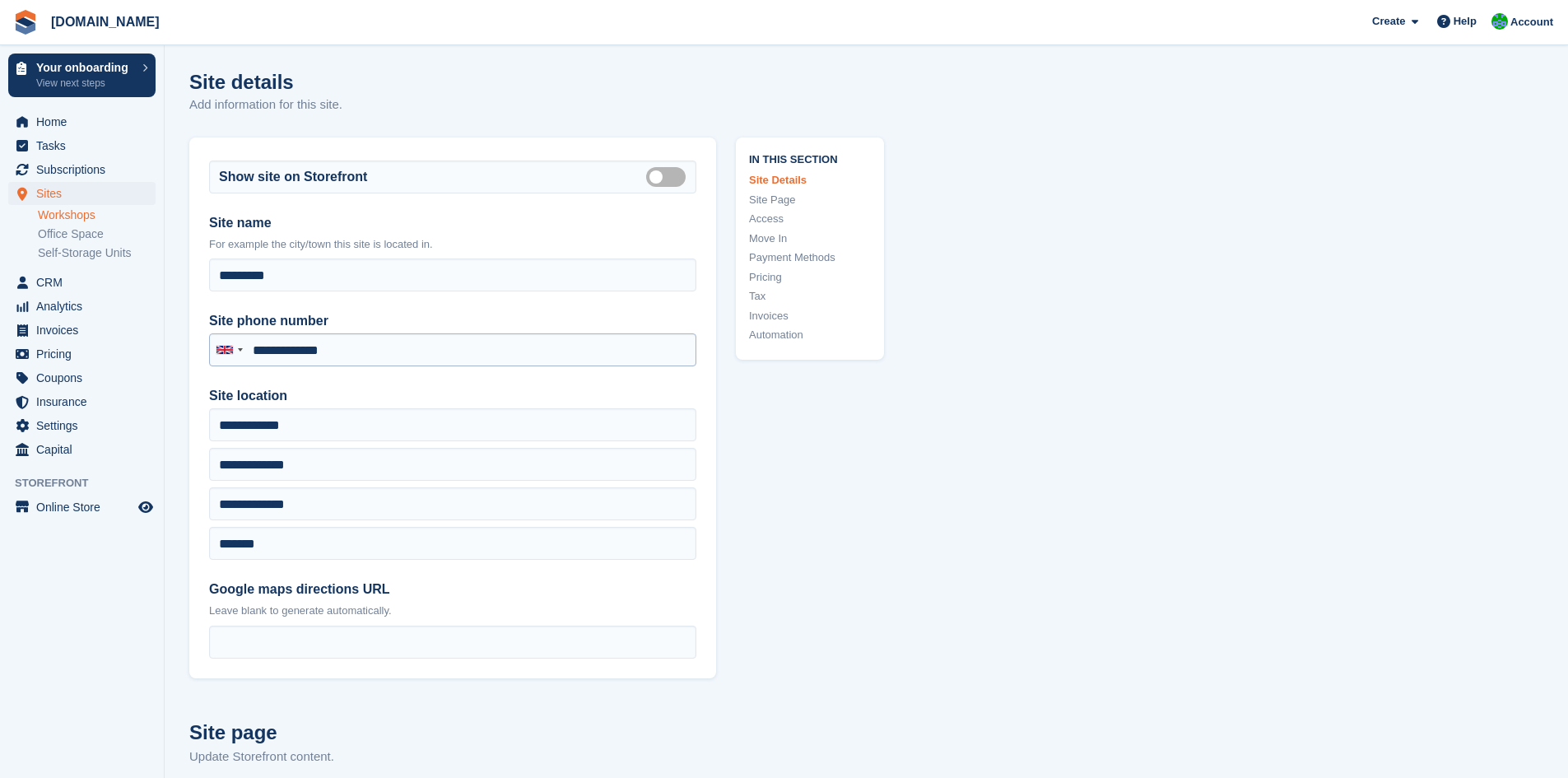
type input "**********"
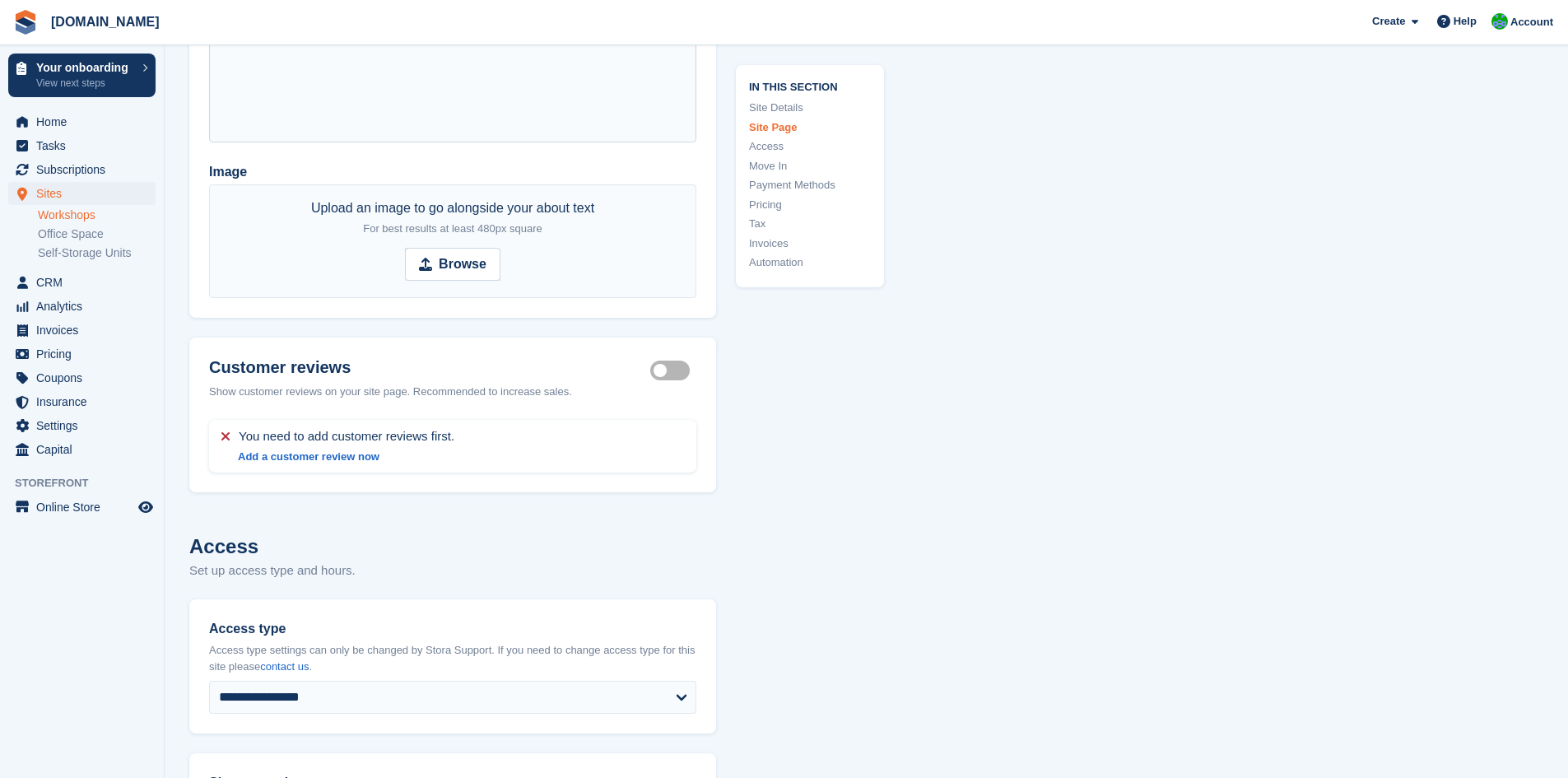
scroll to position [2470, 0]
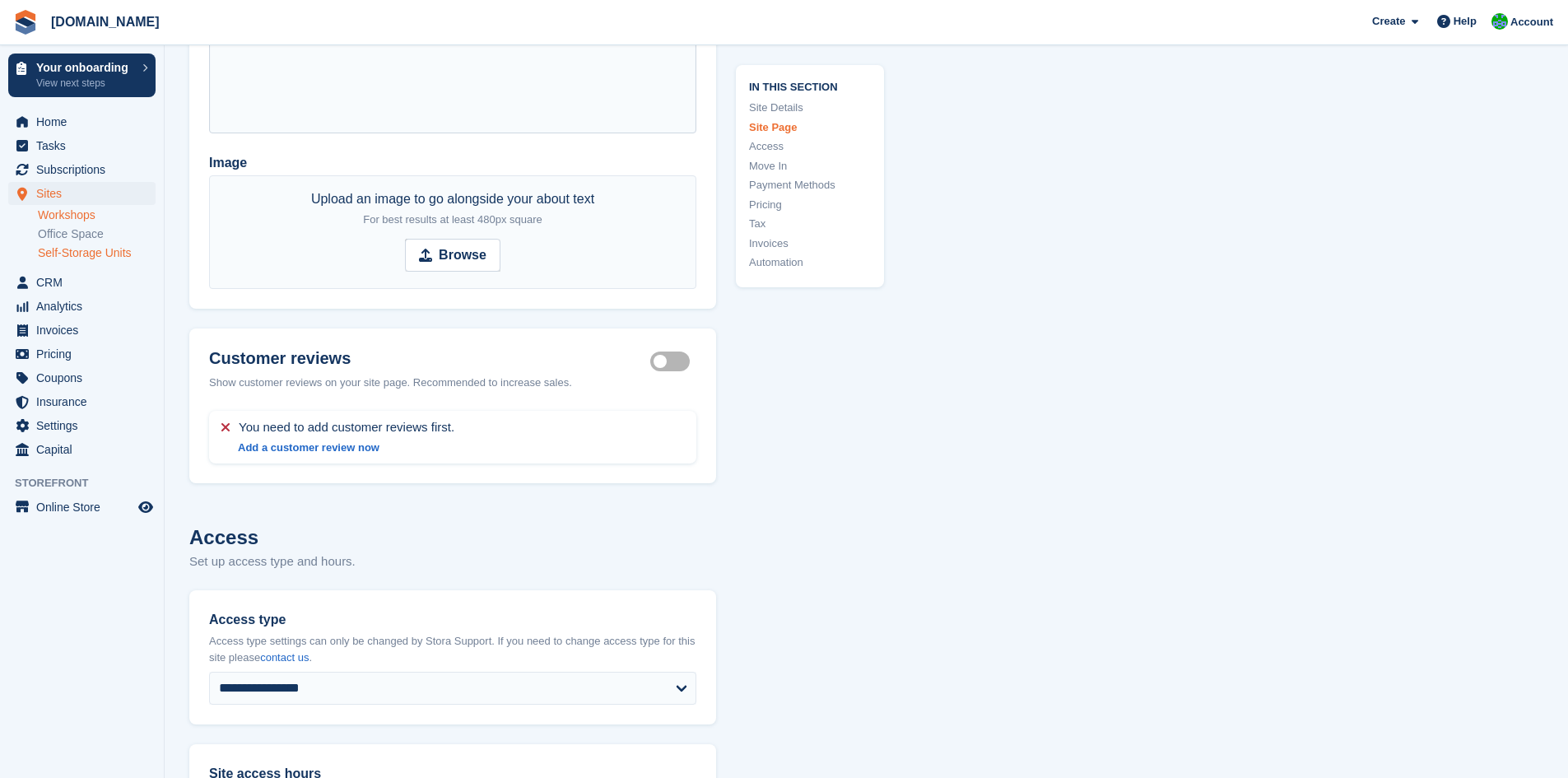
click at [108, 253] on link "Self-Storage Units" at bounding box center [97, 254] width 118 height 16
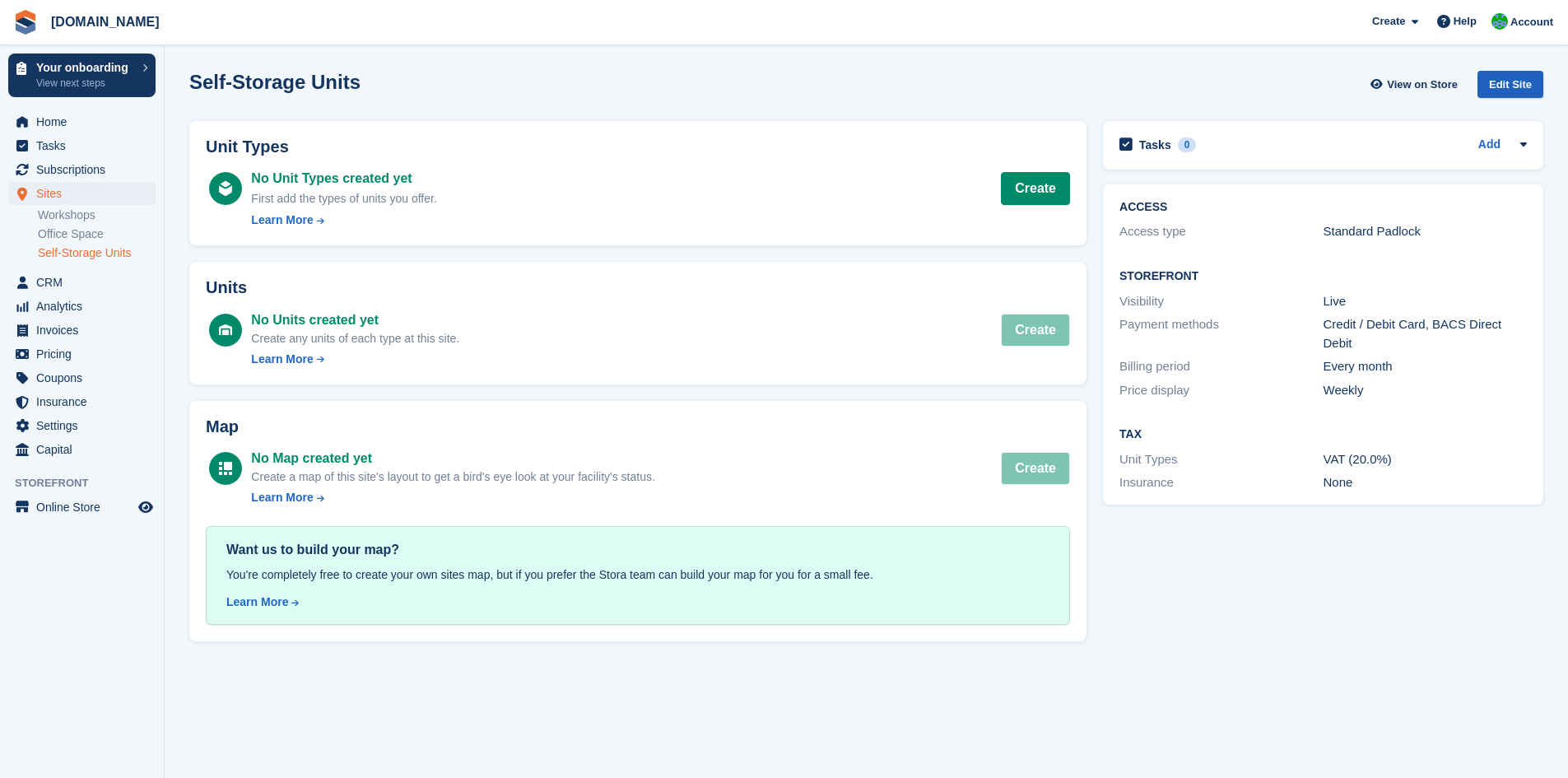
click at [1520, 85] on div "Edit Site" at bounding box center [1510, 84] width 66 height 27
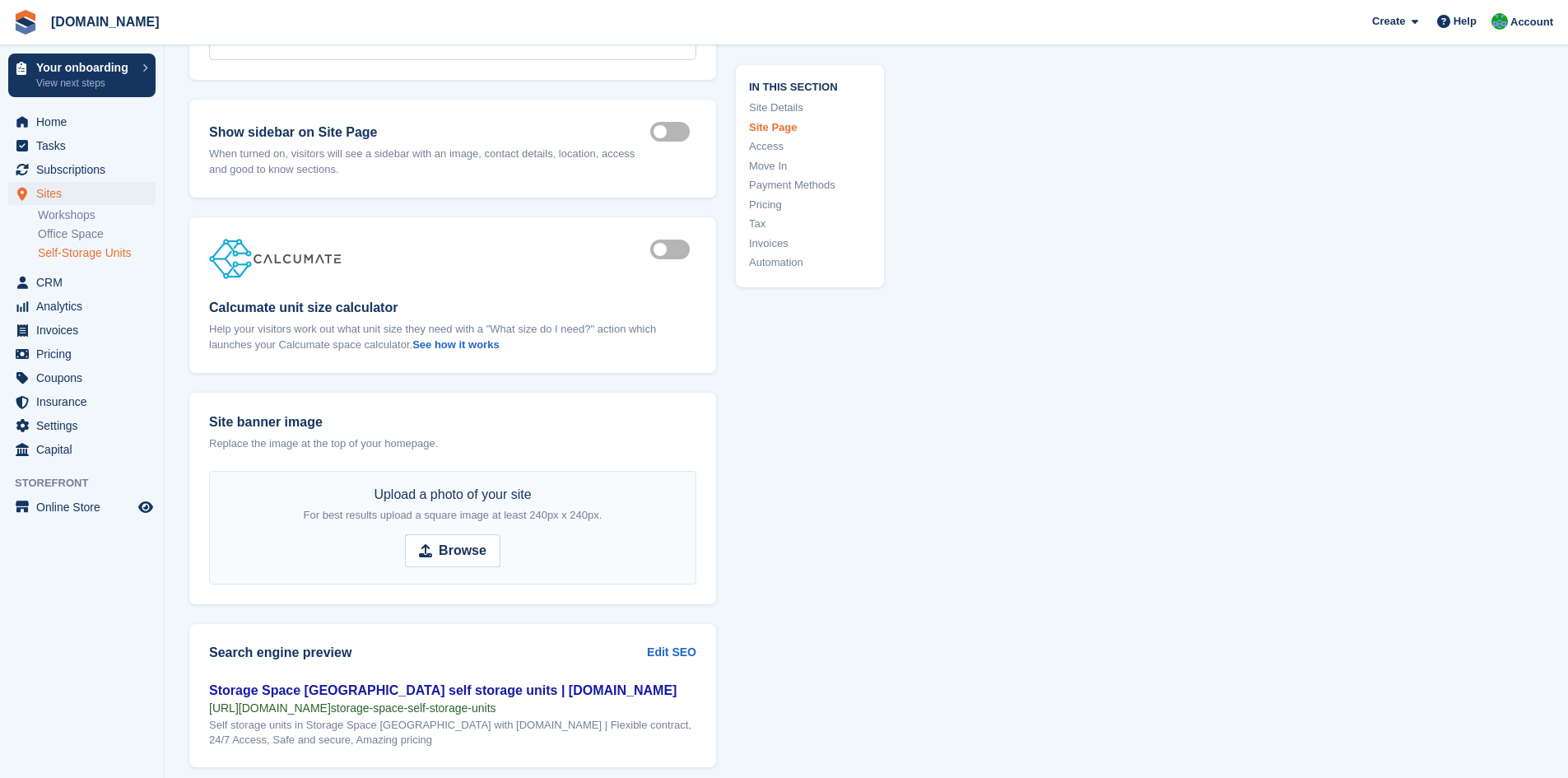
scroll to position [1729, 0]
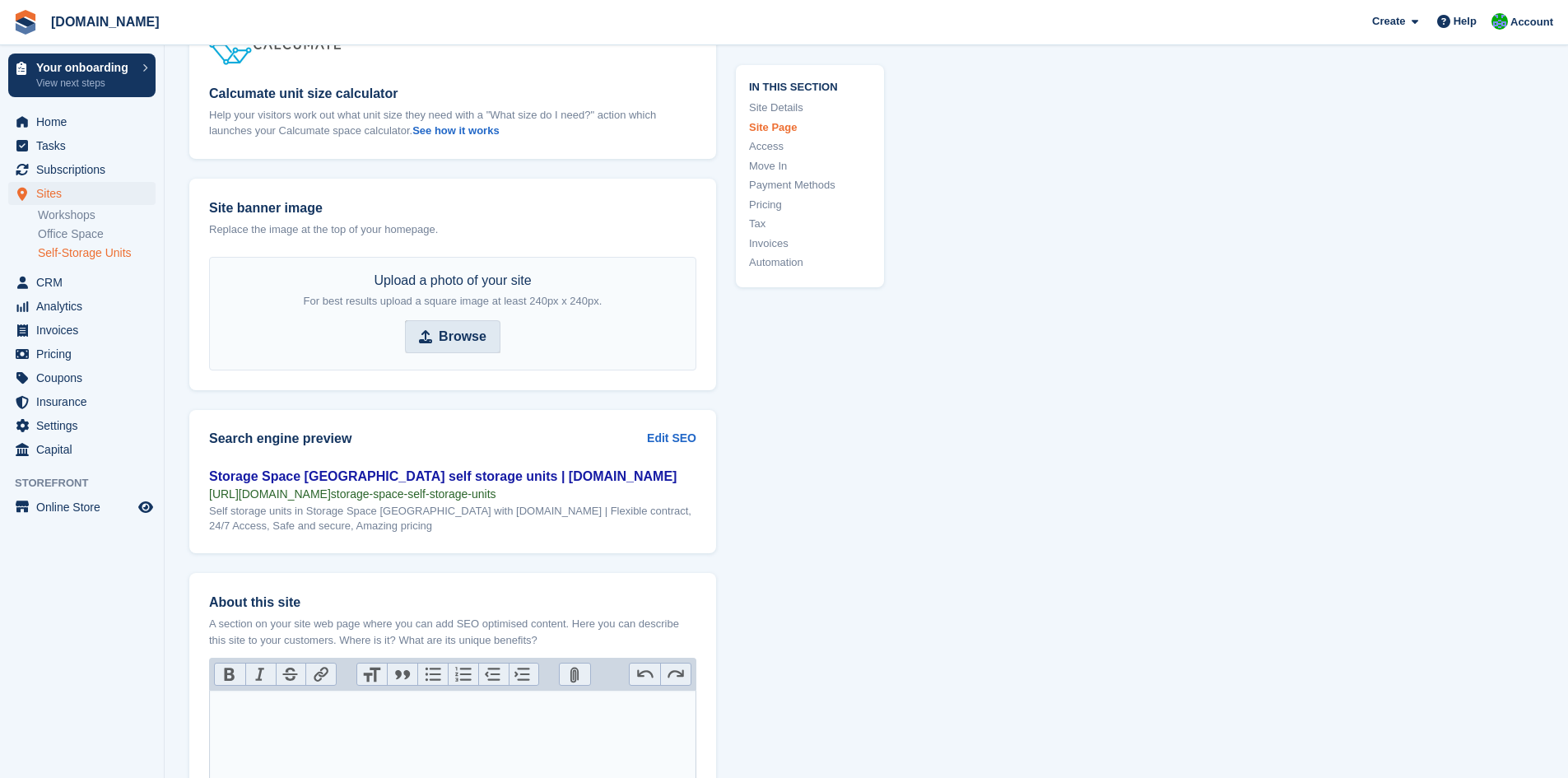
click at [420, 333] on icon at bounding box center [425, 337] width 13 height 13
click at [420, 333] on input "Browse" at bounding box center [453, 337] width 96 height 33
type input "**********"
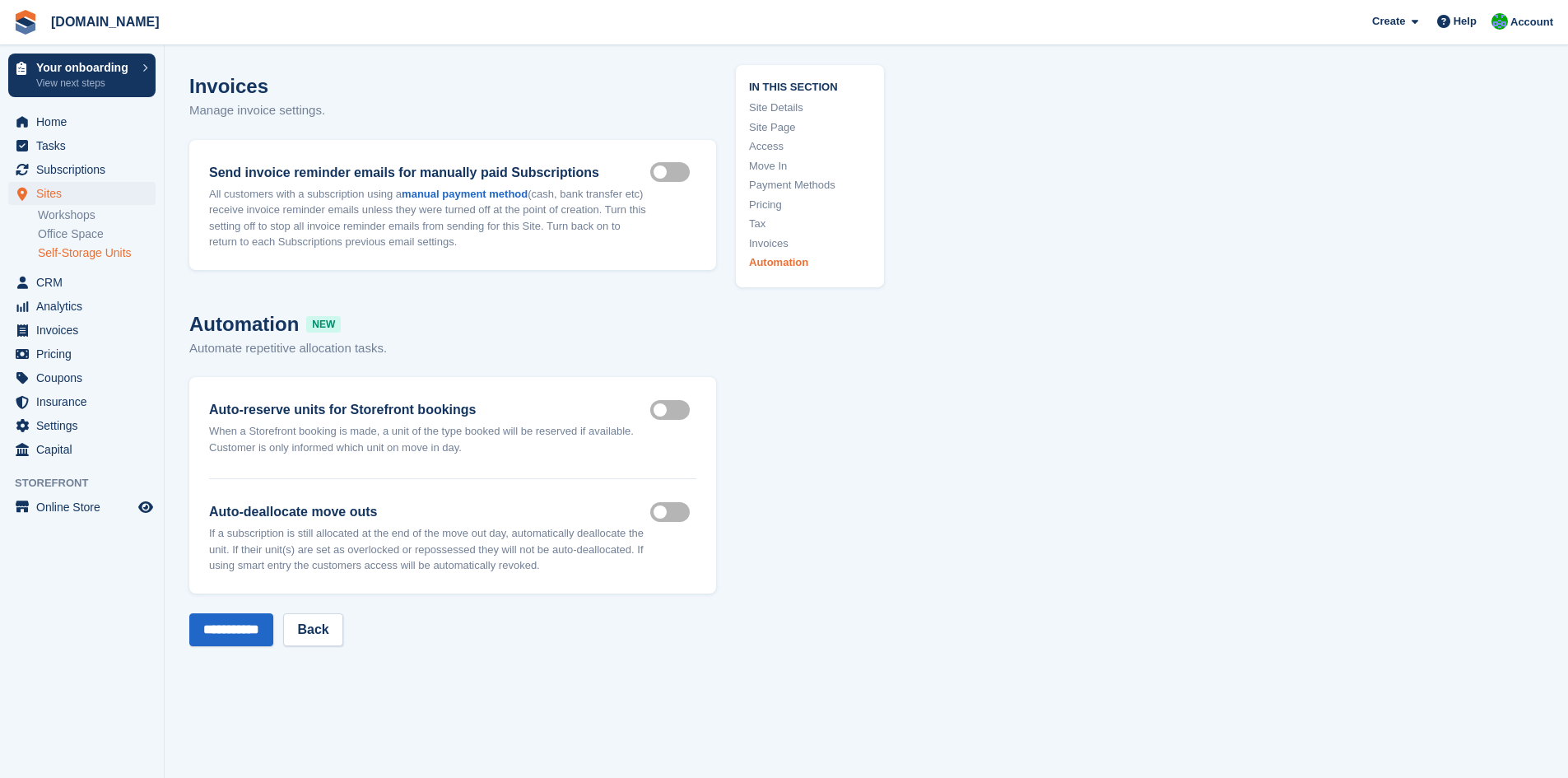
scroll to position [6272, 0]
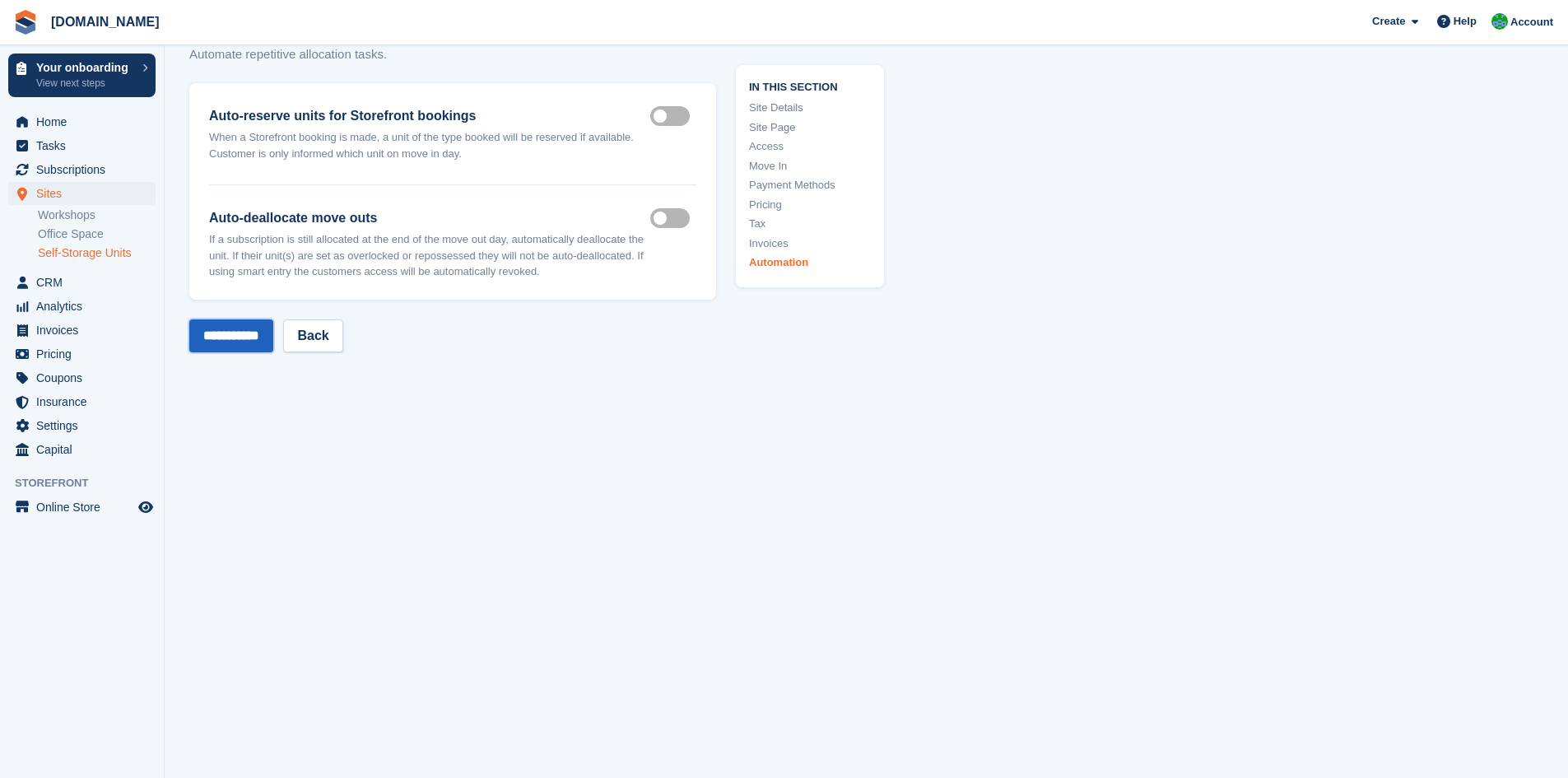
click at [259, 327] on input "**********" at bounding box center [232, 336] width 84 height 33
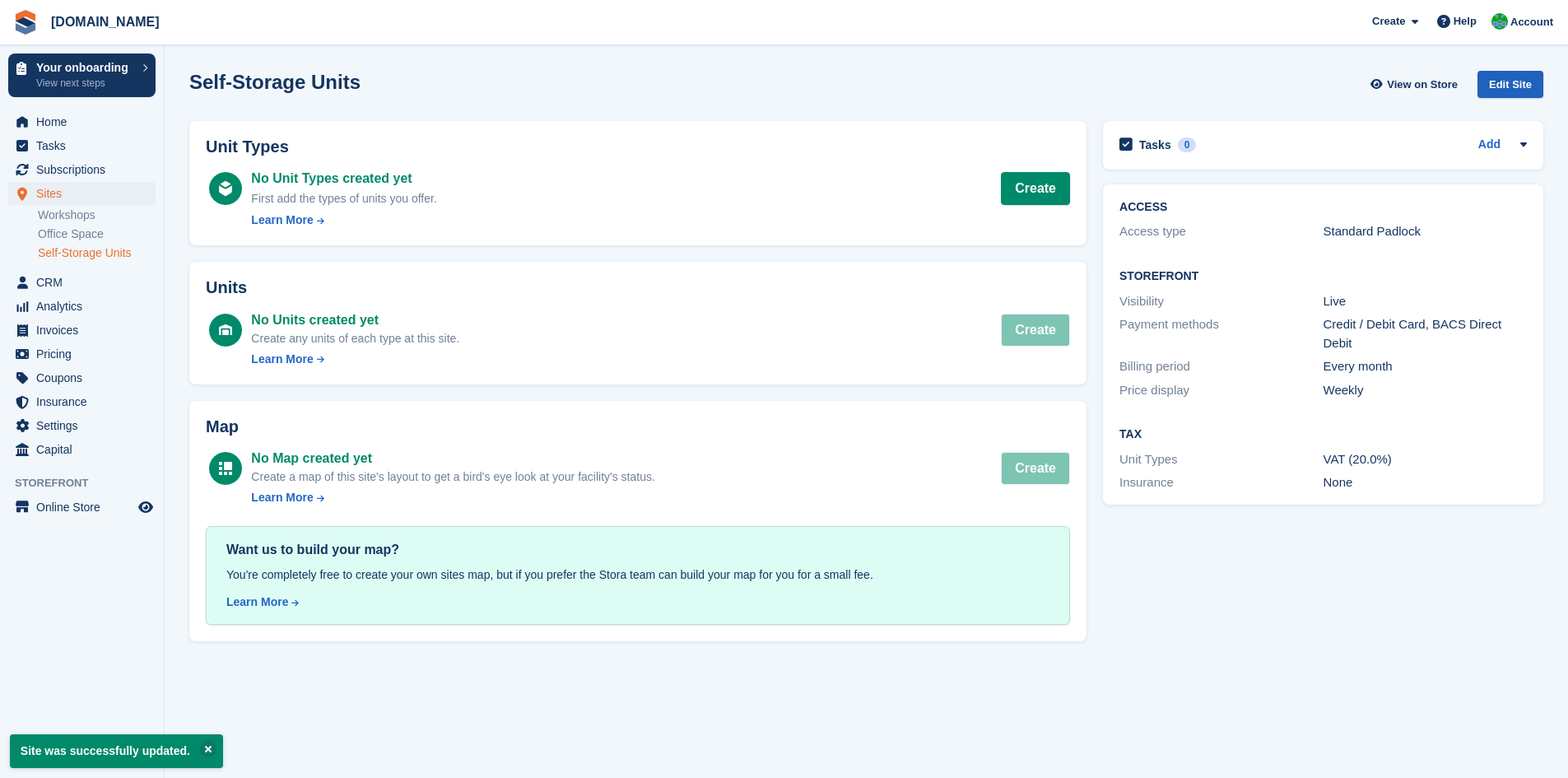
click at [1520, 80] on div "Edit Site" at bounding box center [1510, 84] width 66 height 27
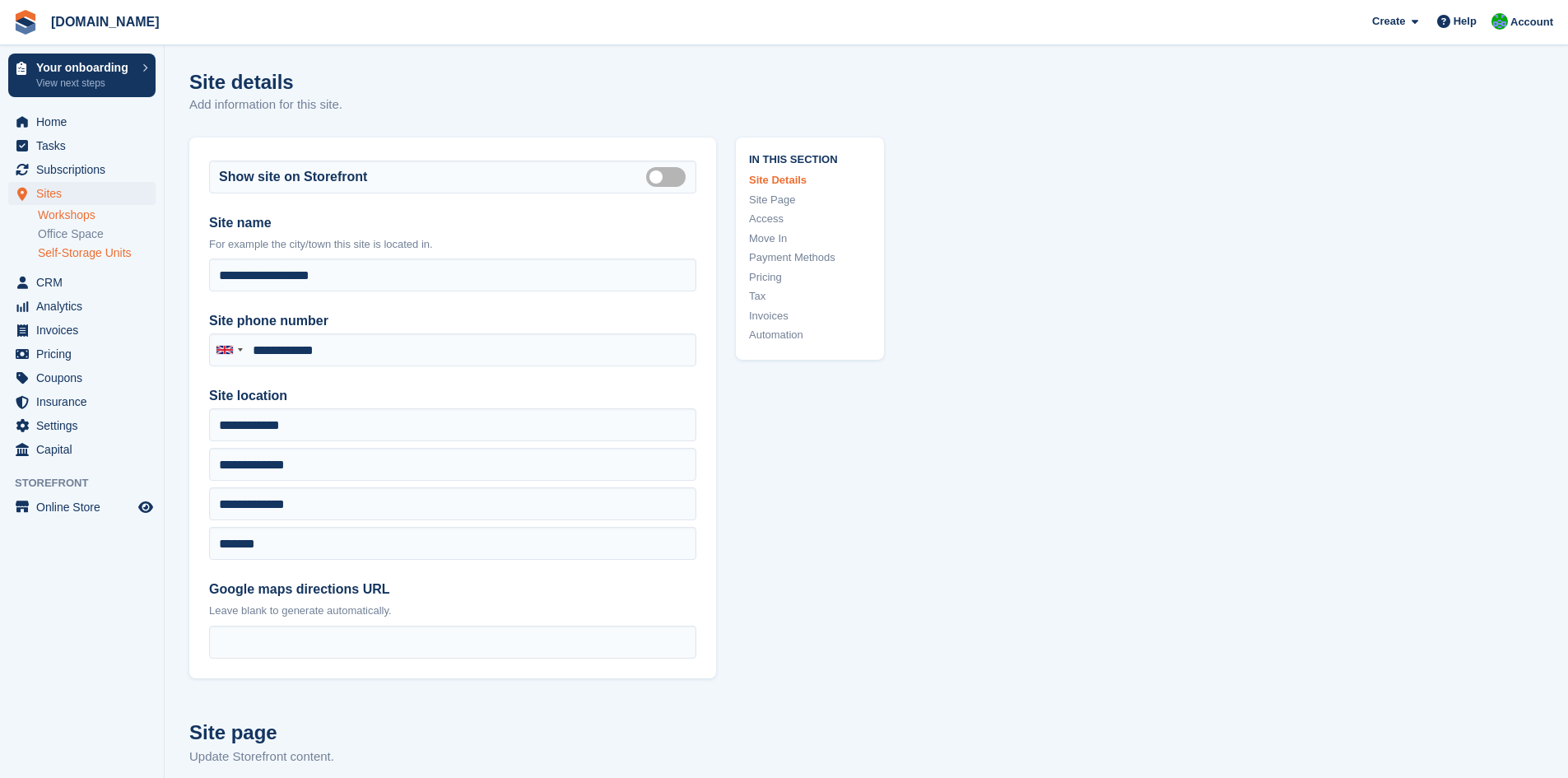
click at [52, 218] on link "Workshops" at bounding box center [97, 216] width 118 height 16
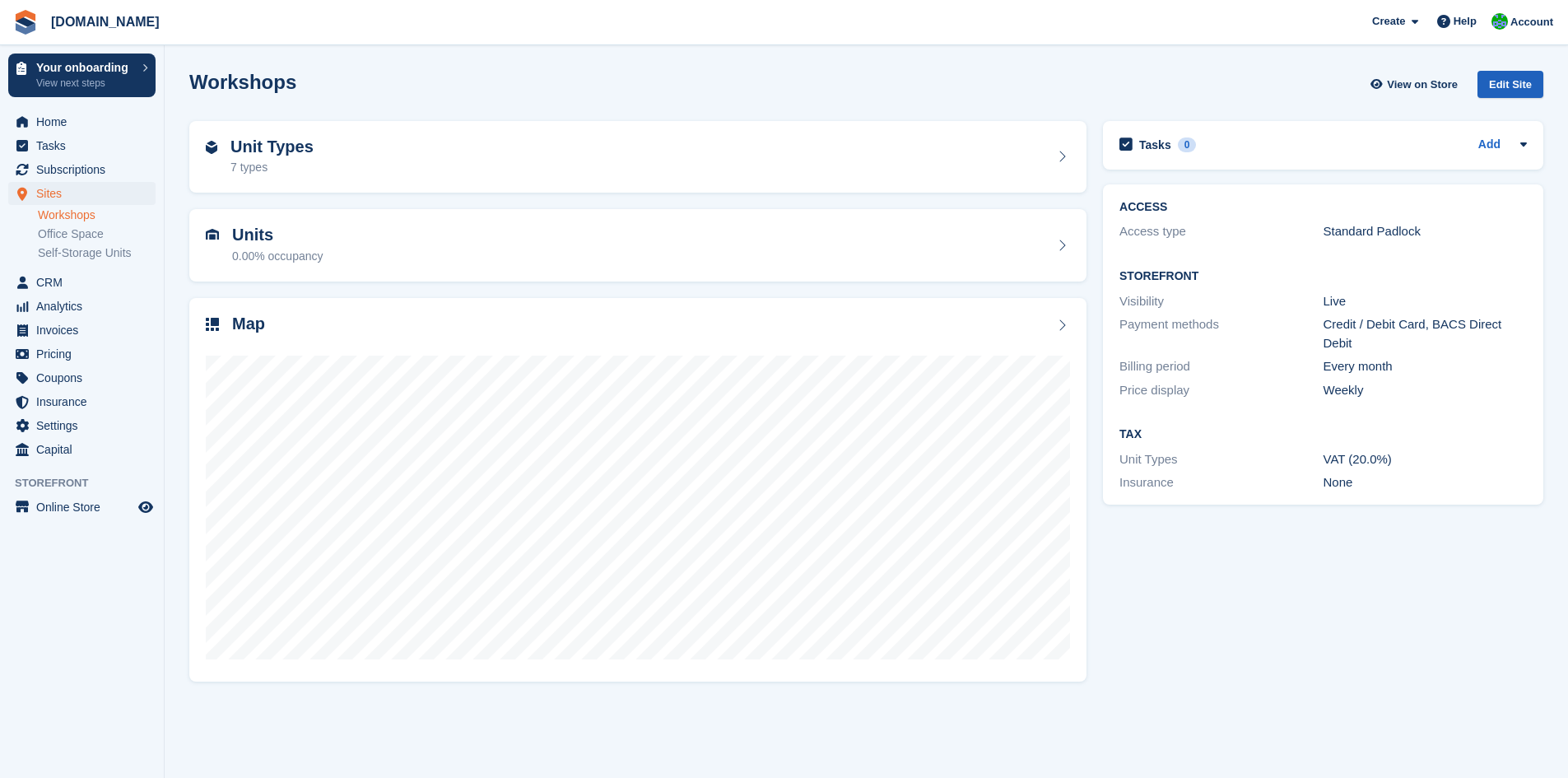
click at [1521, 73] on div "Edit Site" at bounding box center [1510, 84] width 66 height 27
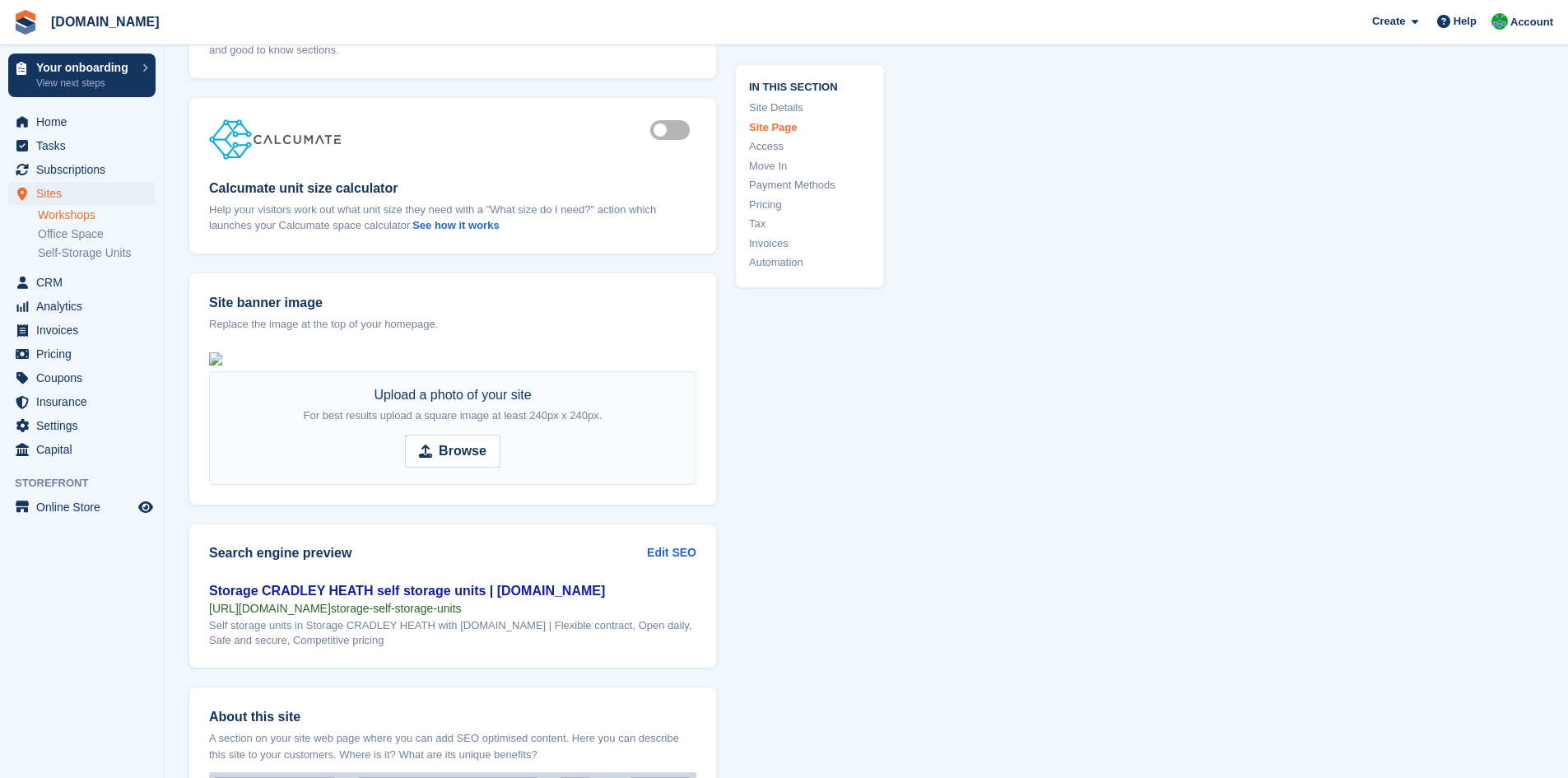
scroll to position [1729, 0]
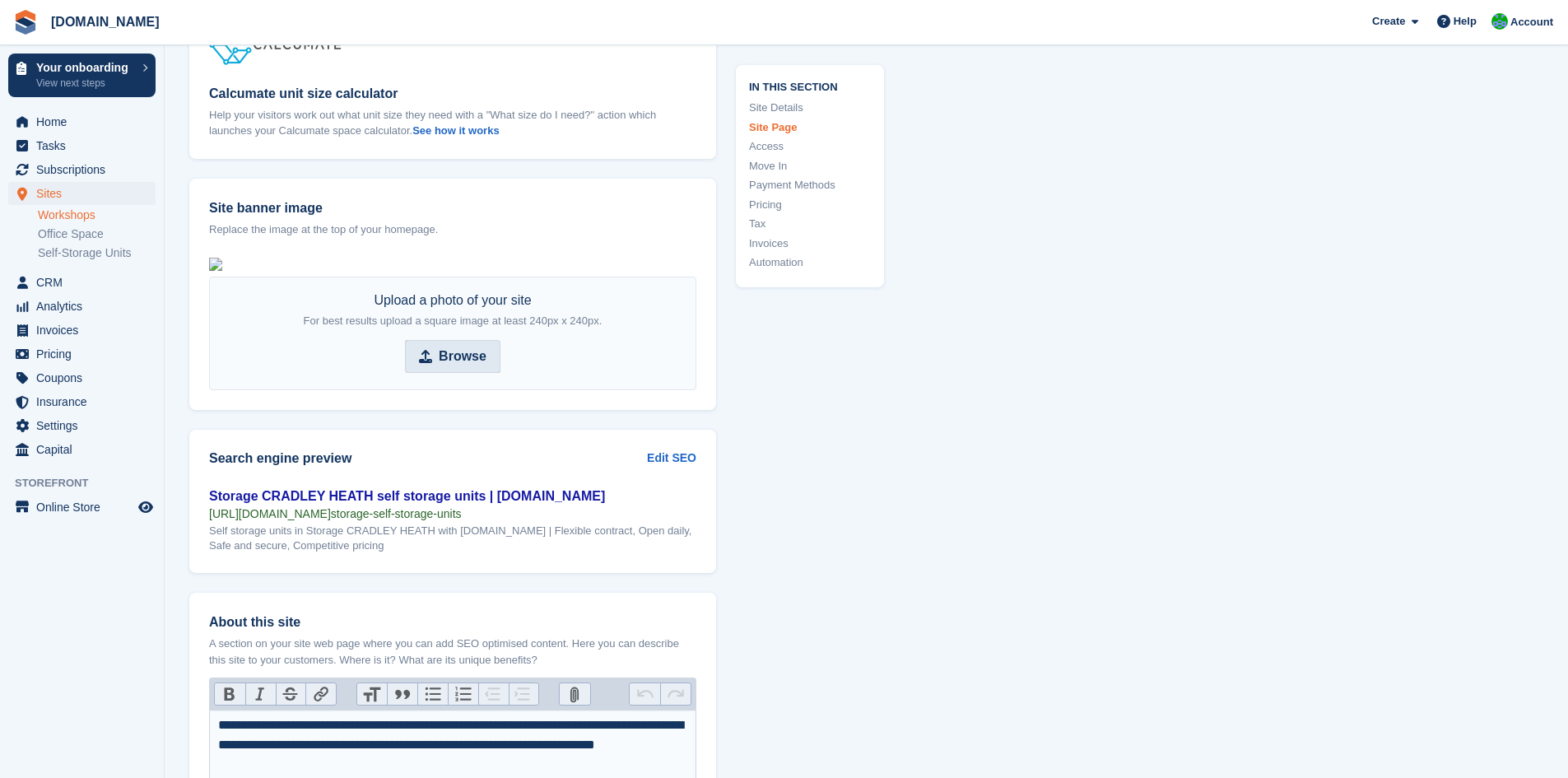
click at [472, 367] on strong "Browse" at bounding box center [462, 357] width 48 height 20
click at [472, 373] on input "Browse" at bounding box center [453, 357] width 96 height 33
type input "**********"
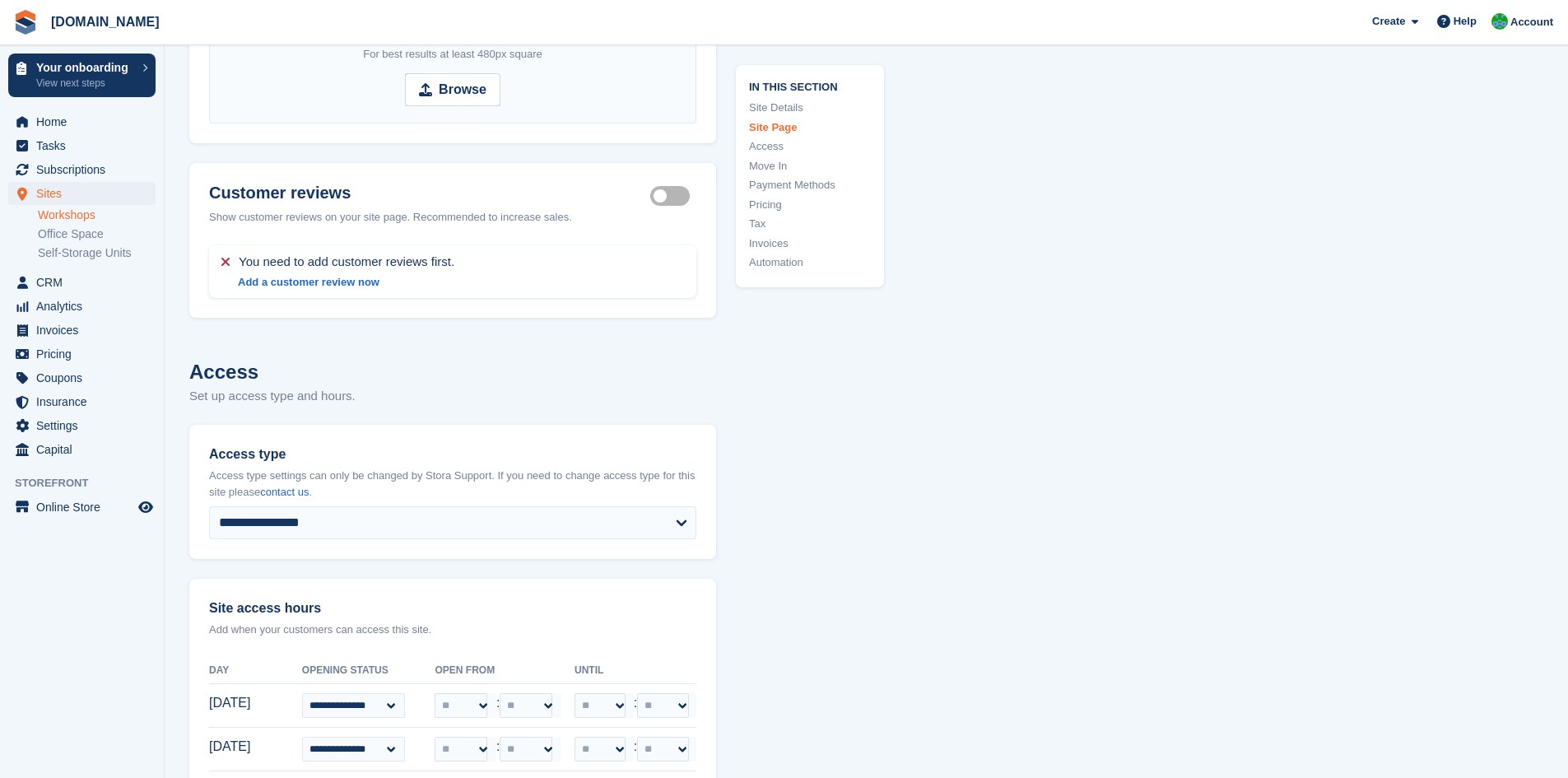
scroll to position [2602, 0]
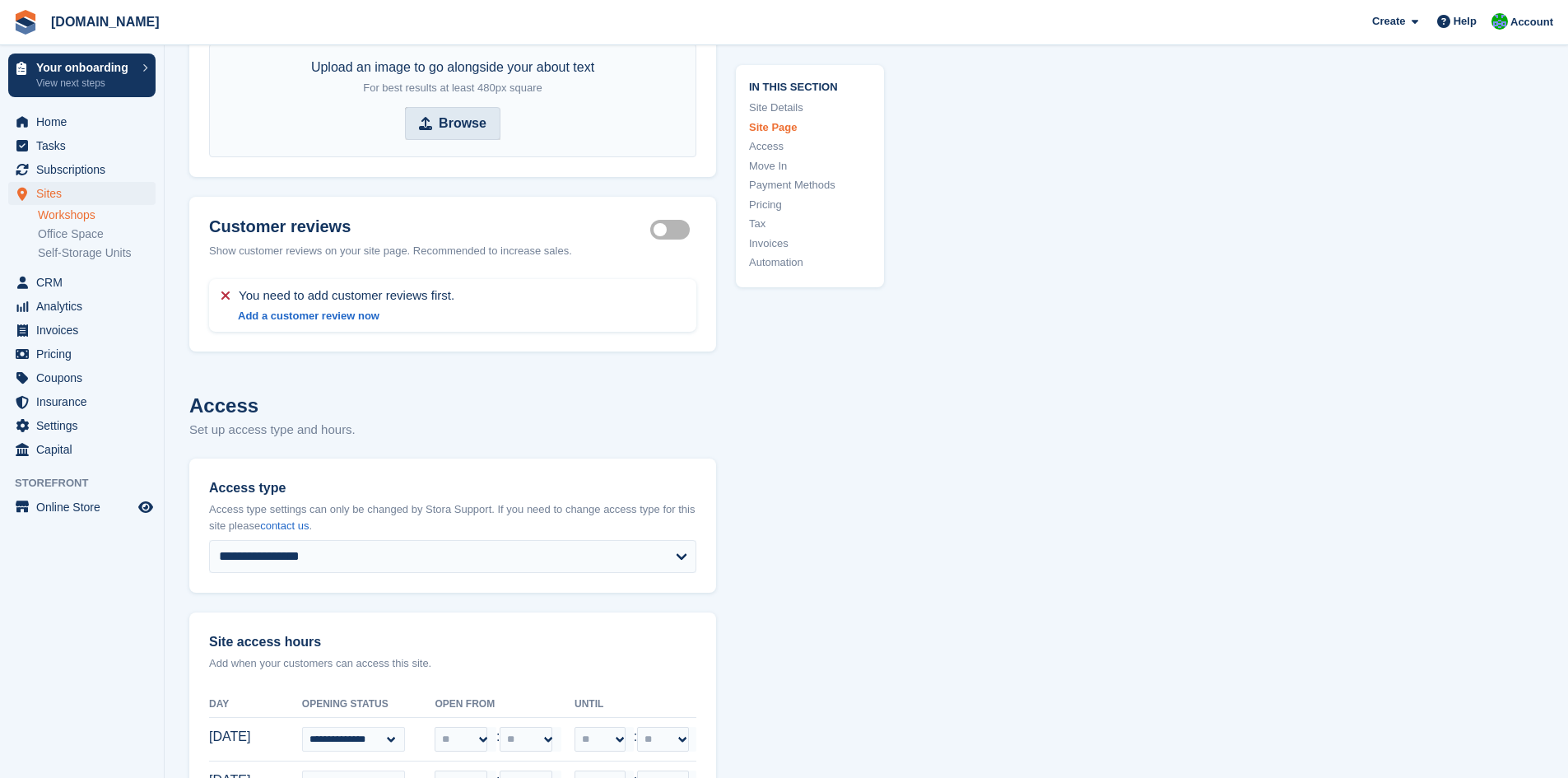
click at [412, 140] on span "Browse" at bounding box center [453, 123] width 96 height 33
click at [412, 140] on input "Browse" at bounding box center [453, 123] width 96 height 33
type input "**********"
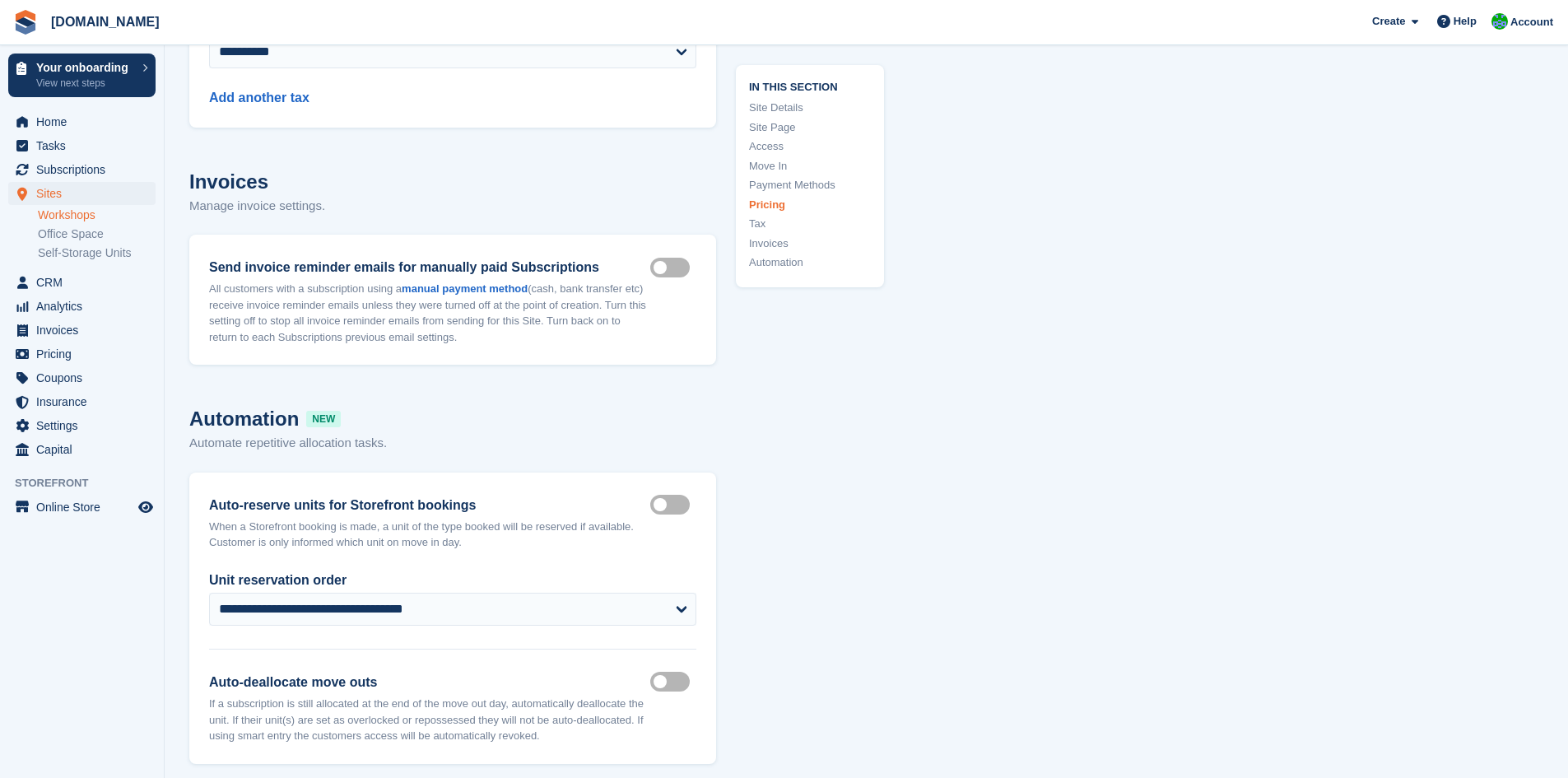
scroll to position [6766, 0]
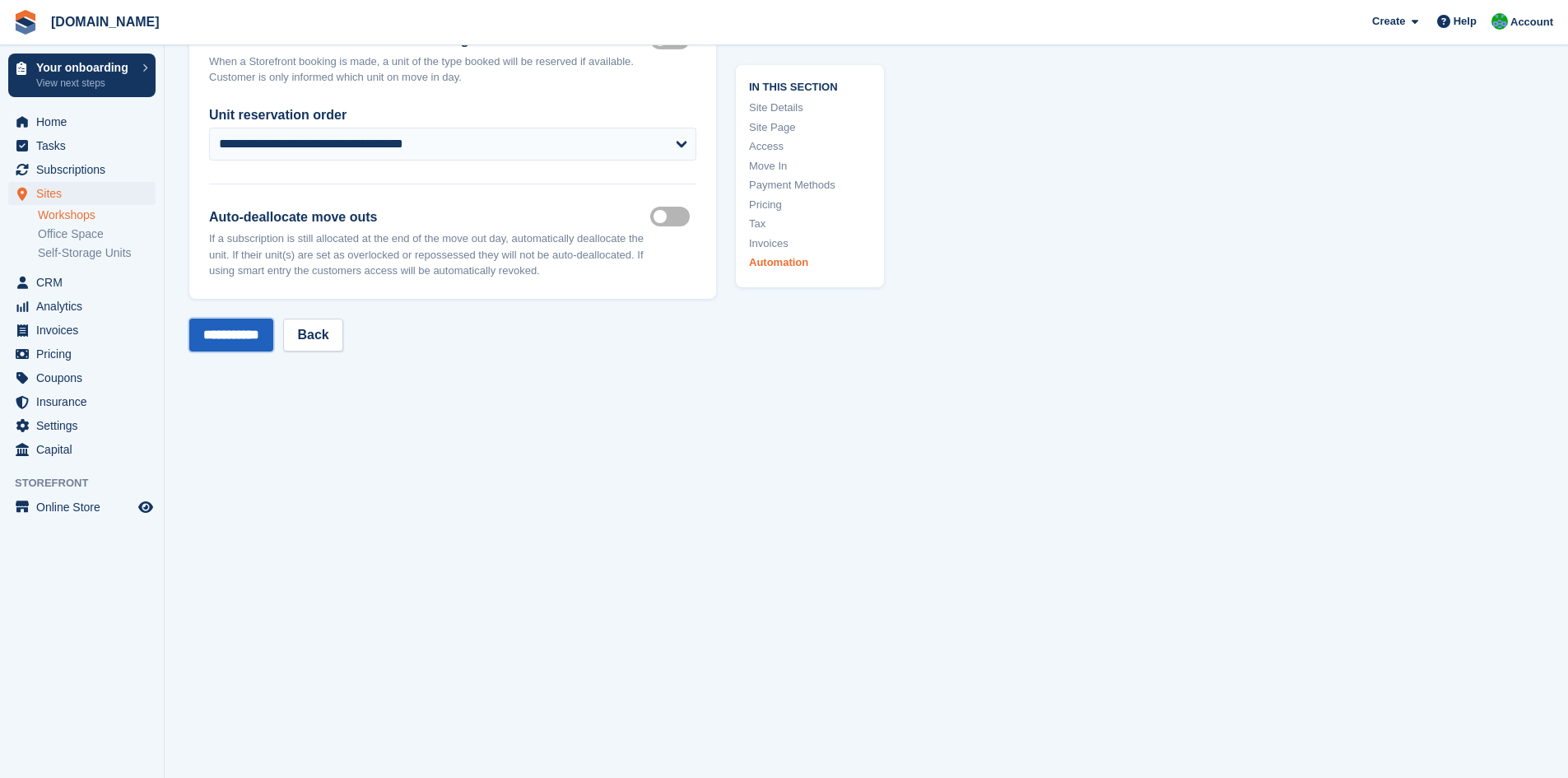
click at [273, 336] on input "**********" at bounding box center [232, 335] width 84 height 33
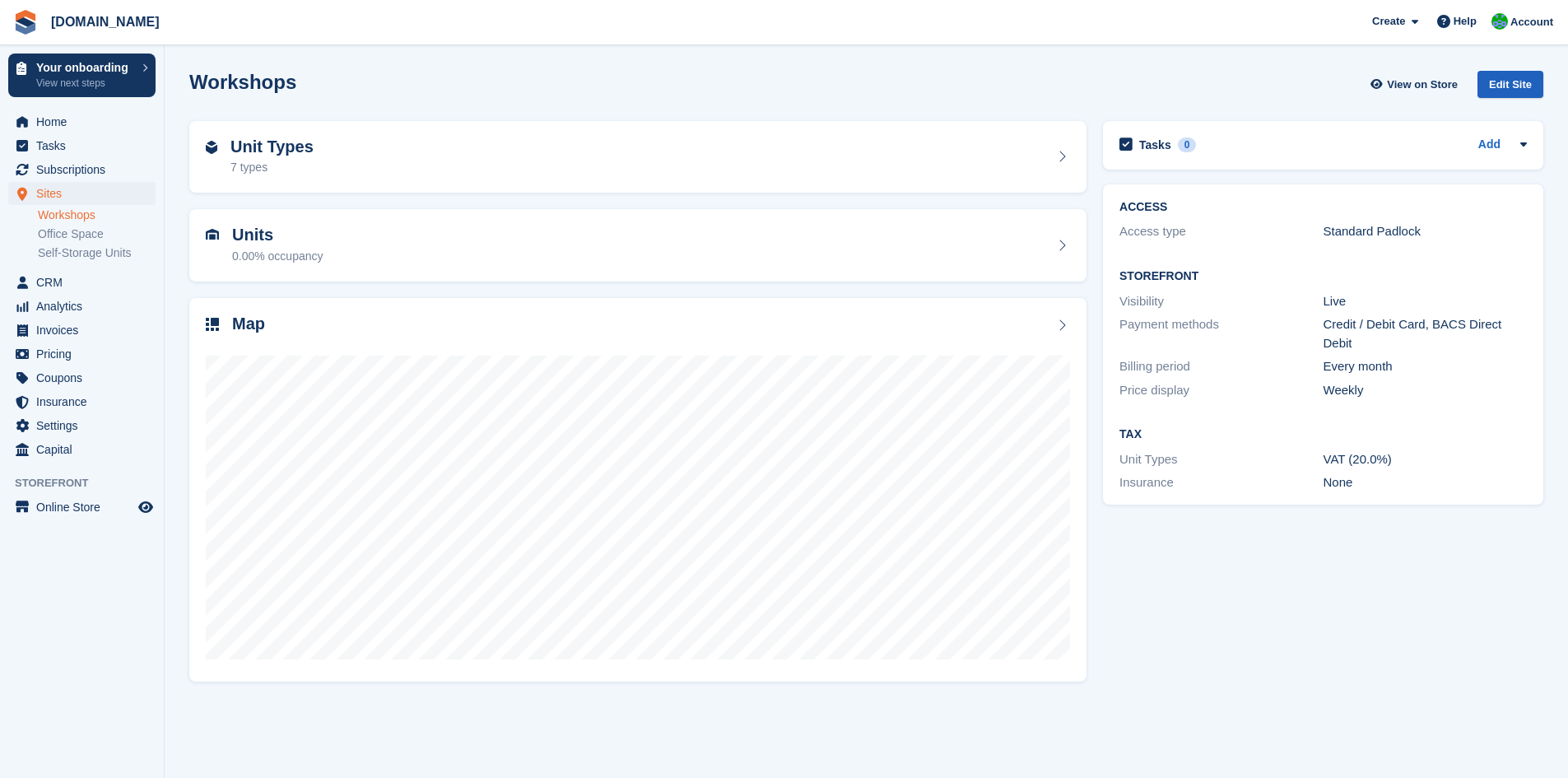
click at [1502, 87] on div "Edit Site" at bounding box center [1510, 84] width 66 height 27
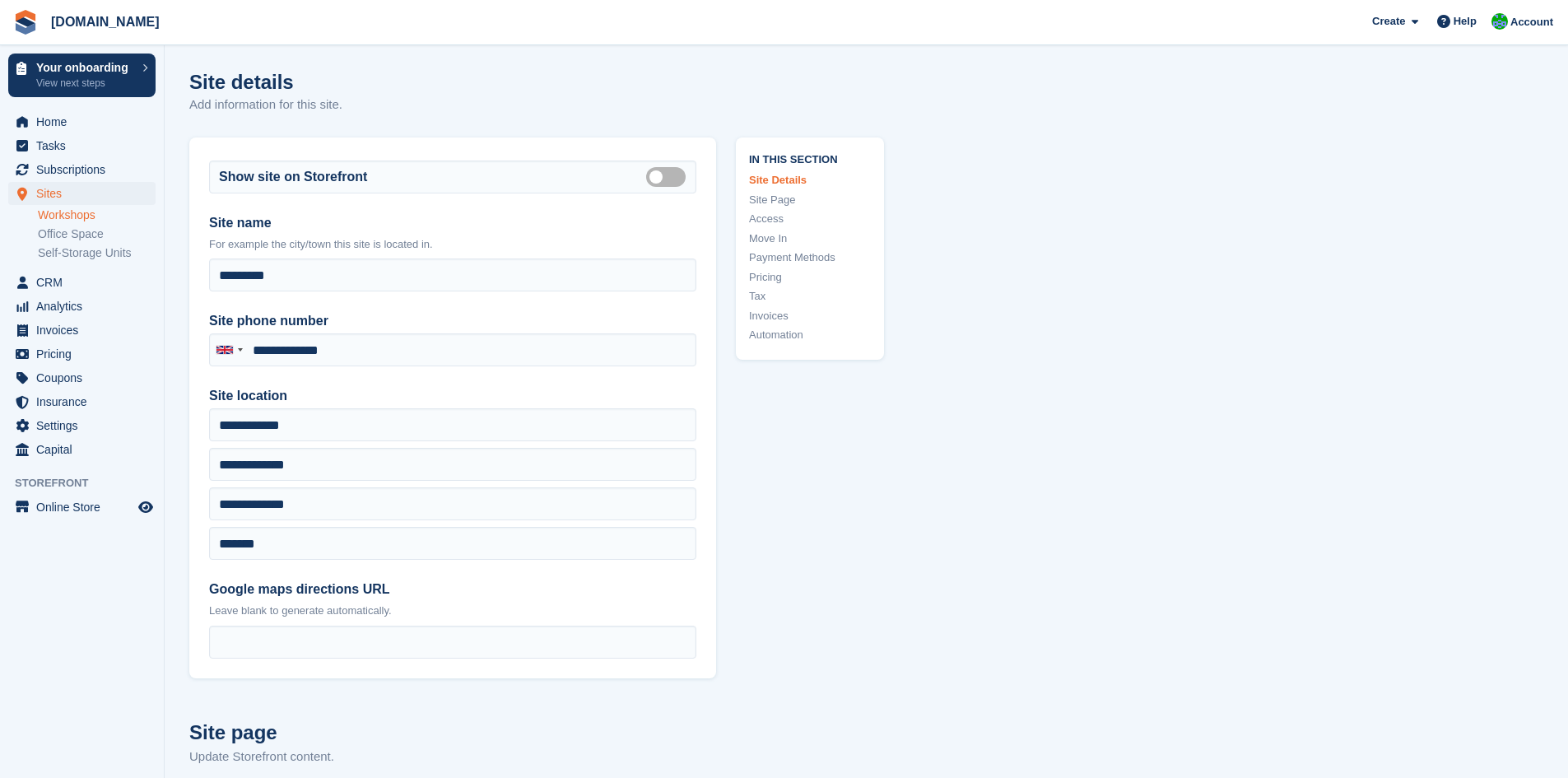
type input "**********"
click at [100, 231] on link "Office Space" at bounding box center [97, 235] width 118 height 16
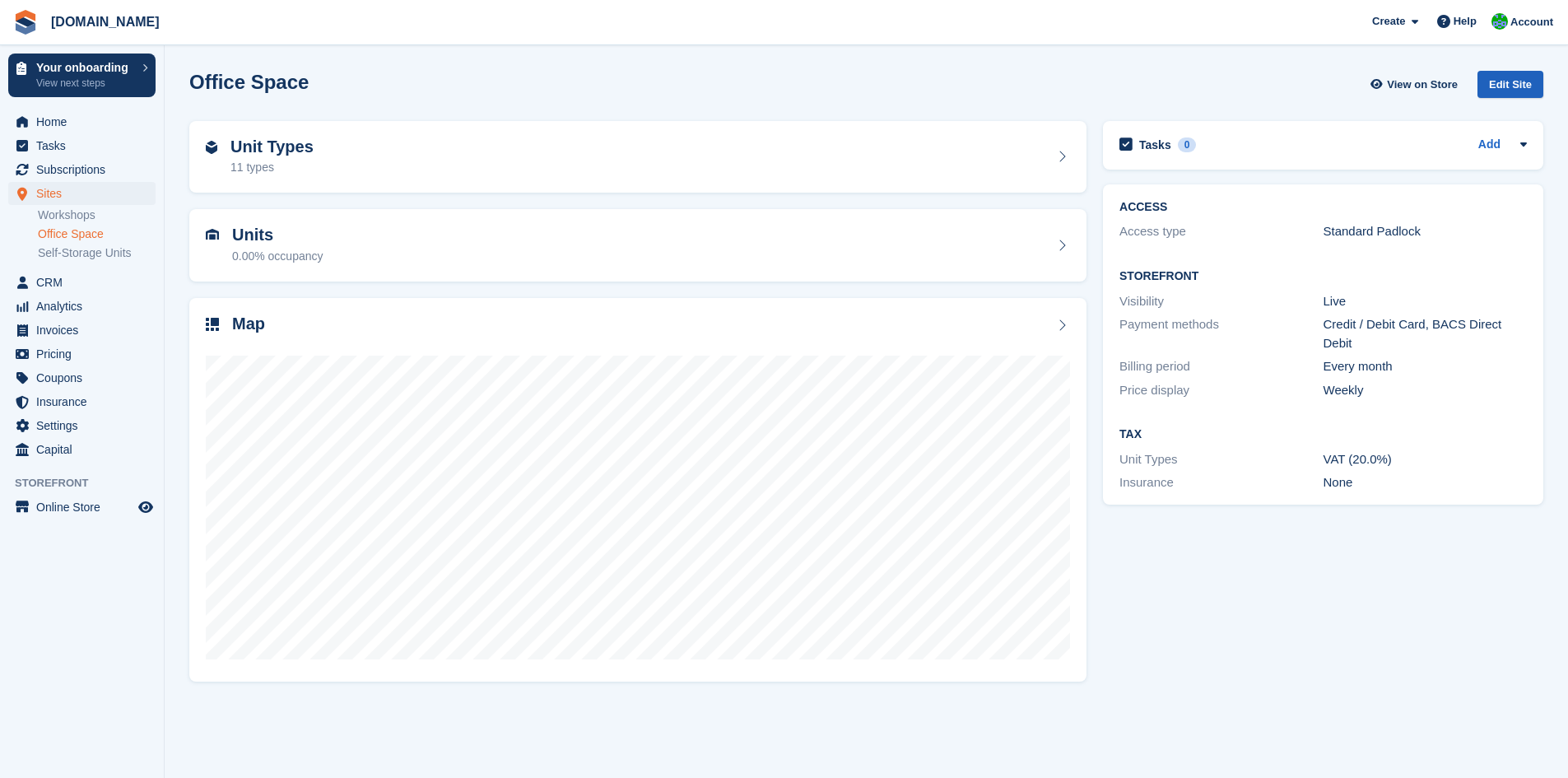
click at [1529, 84] on div "Edit Site" at bounding box center [1510, 84] width 66 height 27
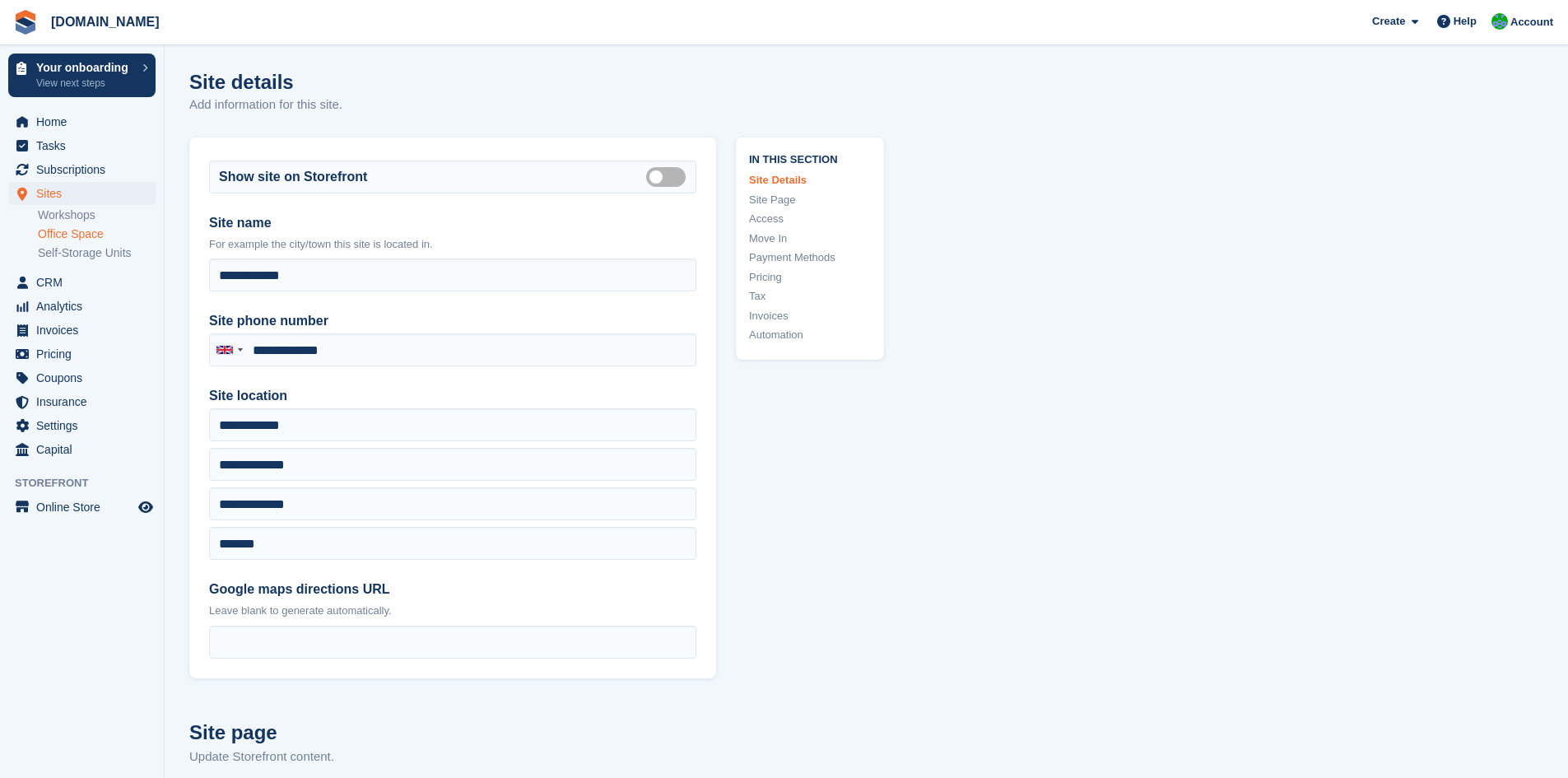
type input "**********"
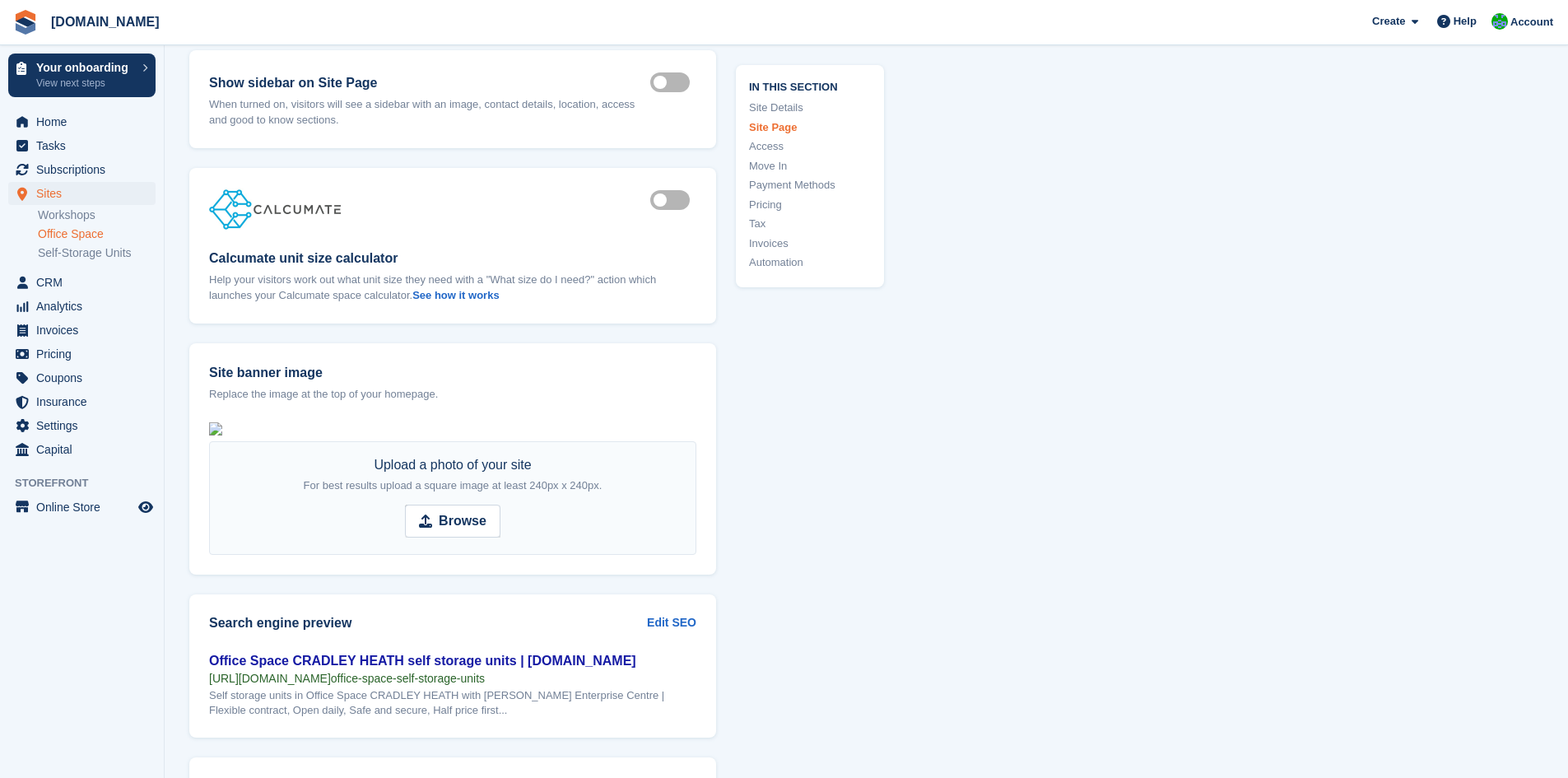
scroll to position [2058, 0]
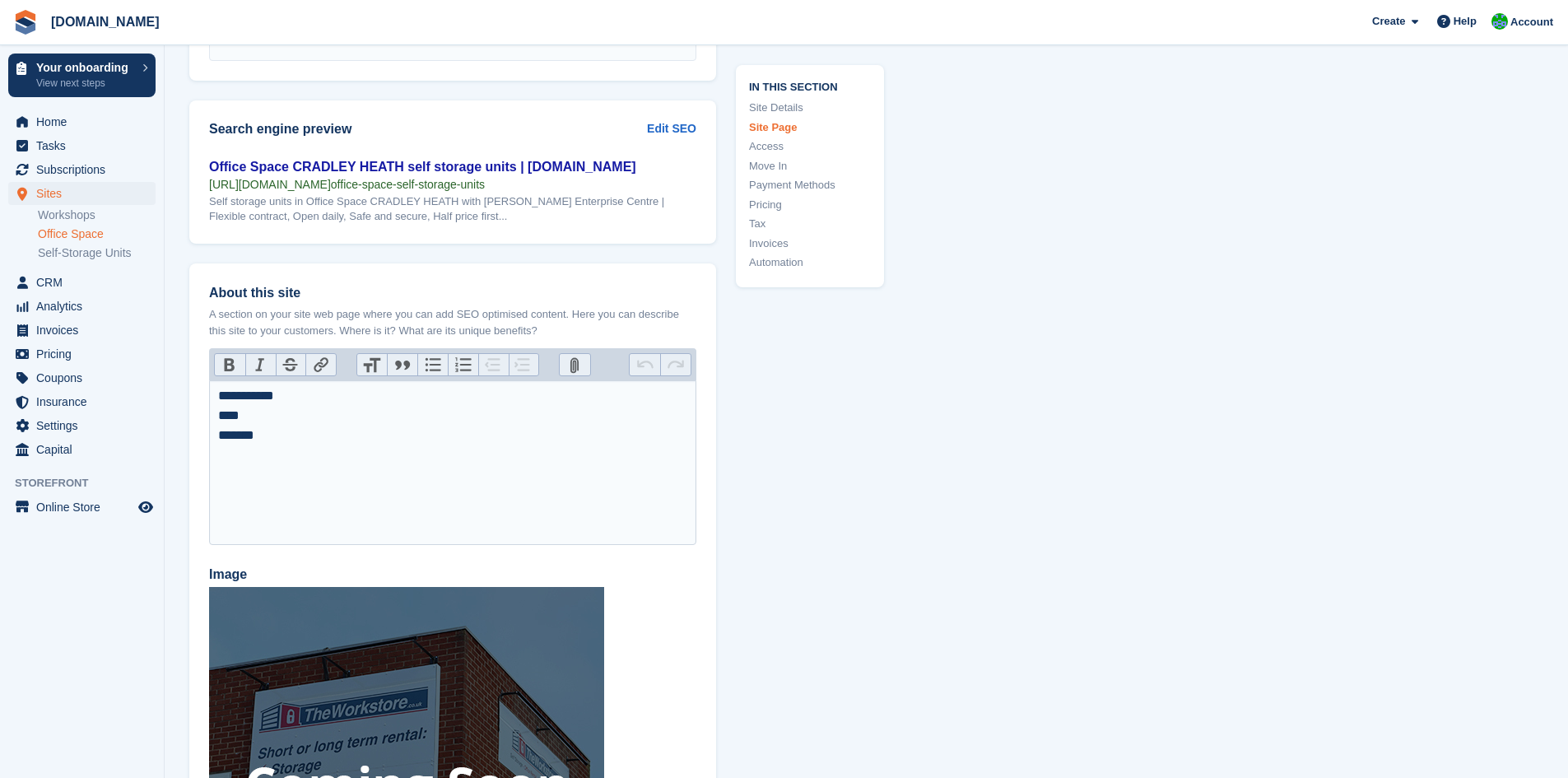
click at [464, 37] on strong "Browse" at bounding box center [462, 27] width 48 height 20
click at [464, 44] on input "Browse" at bounding box center [453, 27] width 96 height 33
type input "**********"
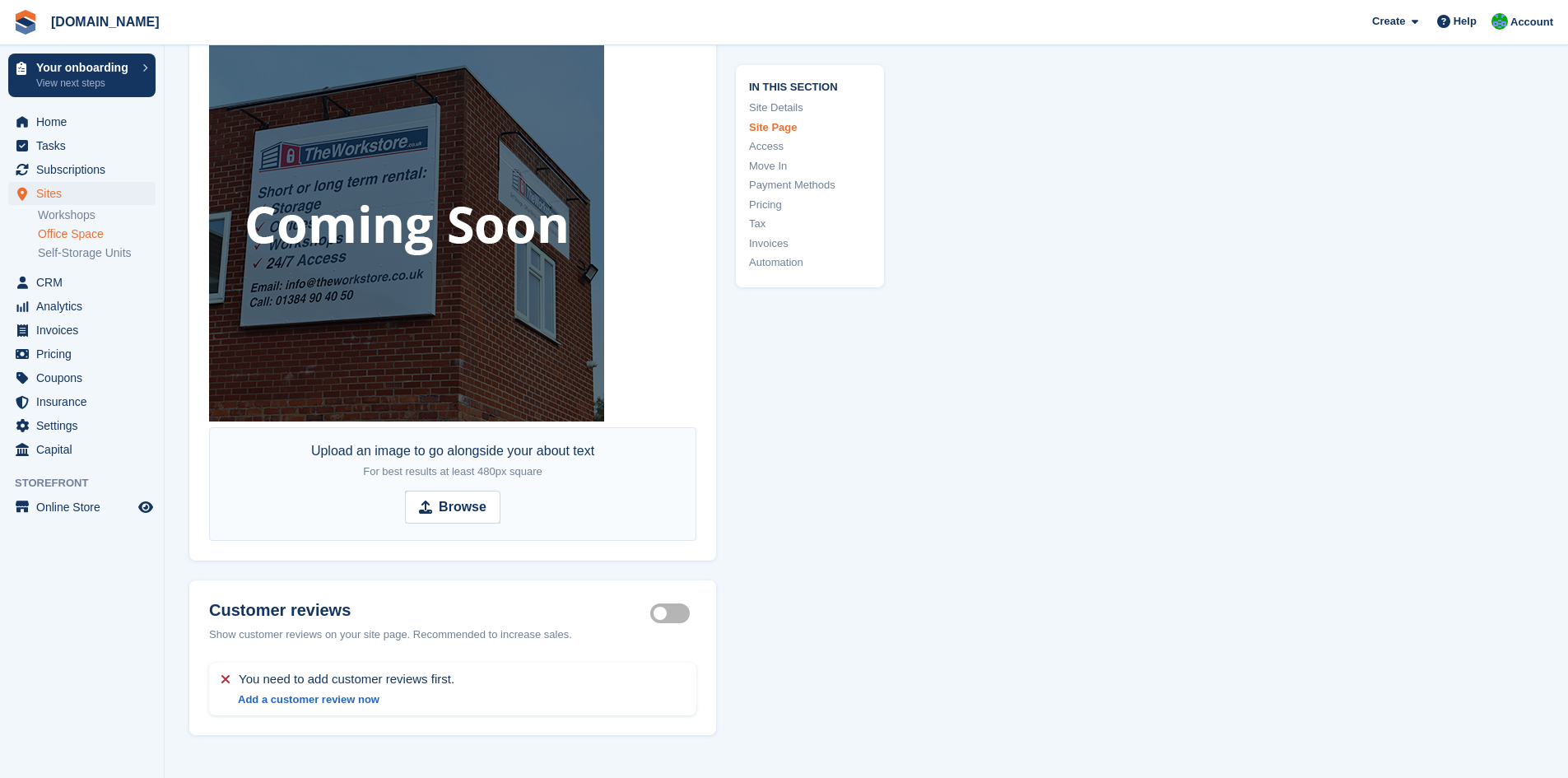
scroll to position [2799, 0]
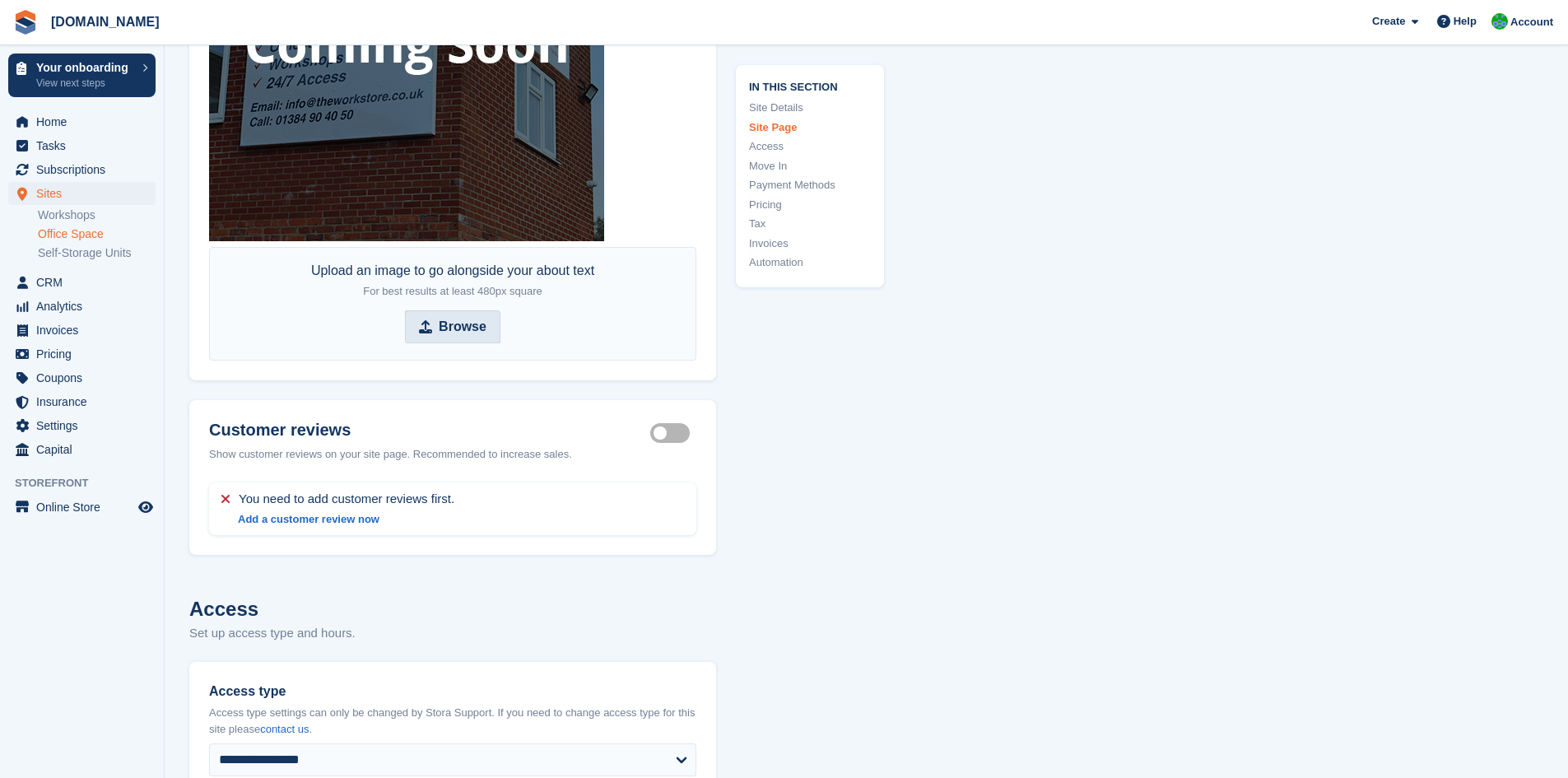
click at [461, 337] on strong "Browse" at bounding box center [462, 327] width 48 height 20
click at [461, 344] on input "Browse" at bounding box center [453, 327] width 96 height 33
type input "**********"
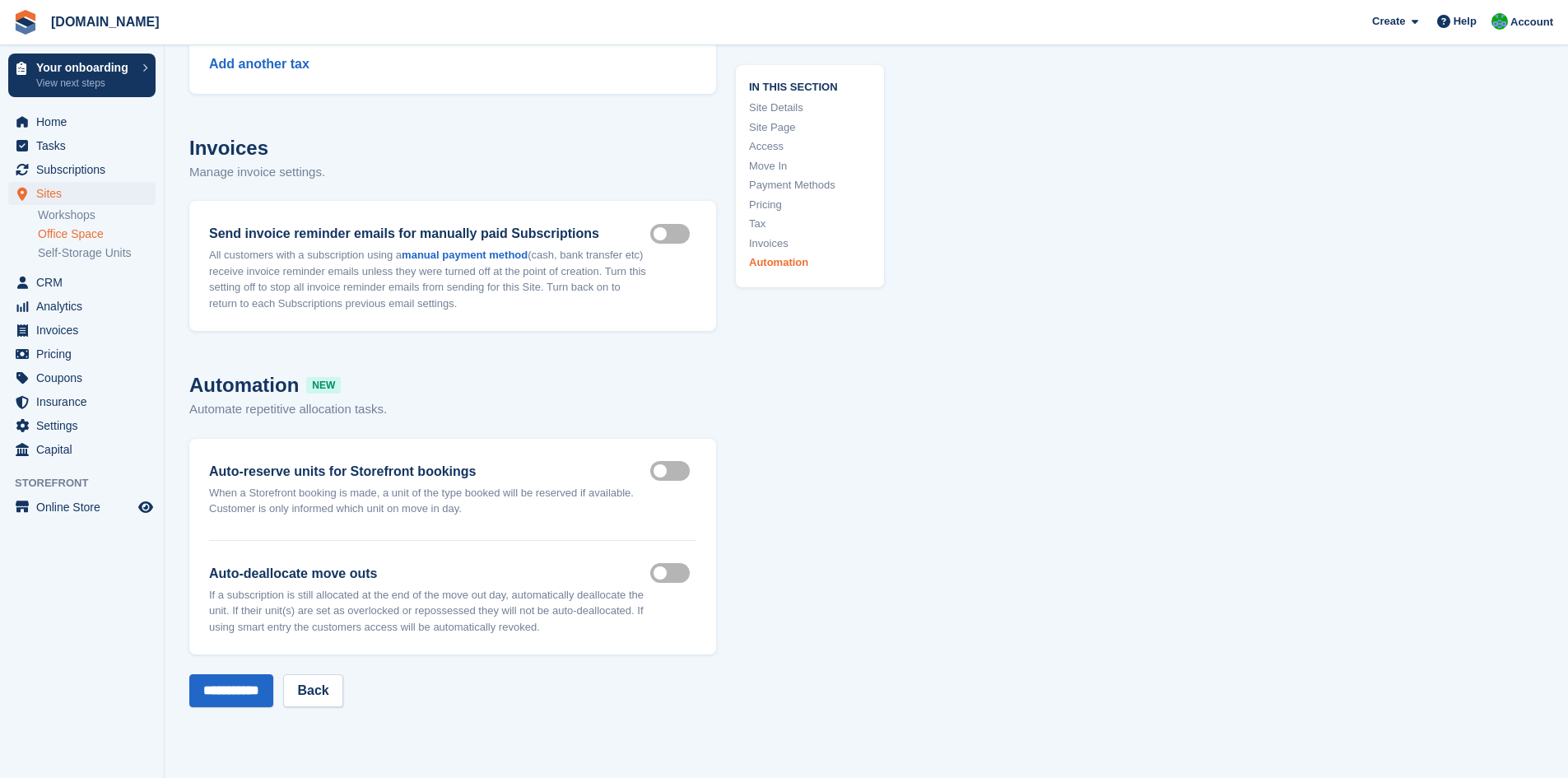
scroll to position [7092, 0]
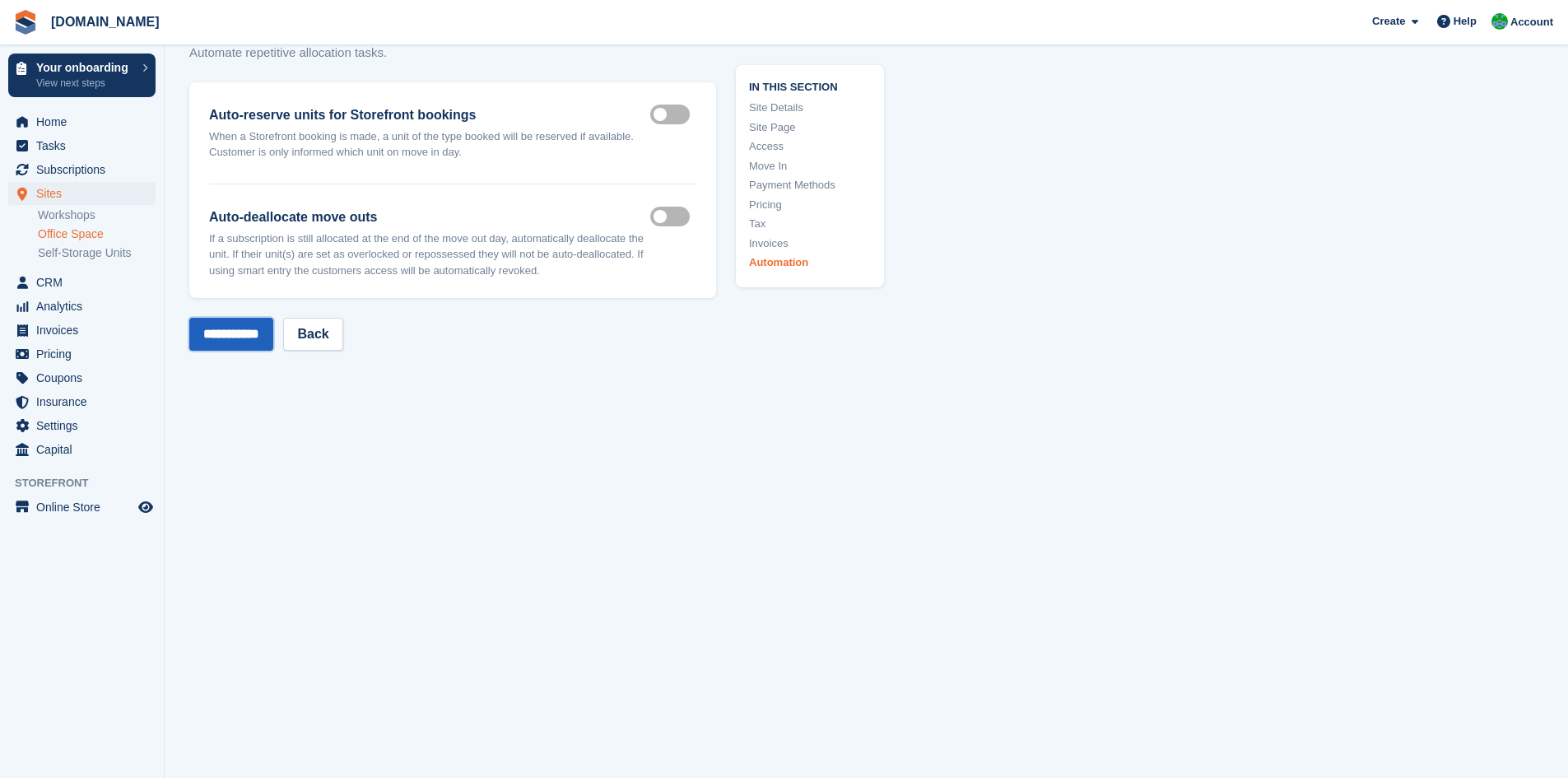
click at [244, 331] on input "**********" at bounding box center [232, 334] width 84 height 33
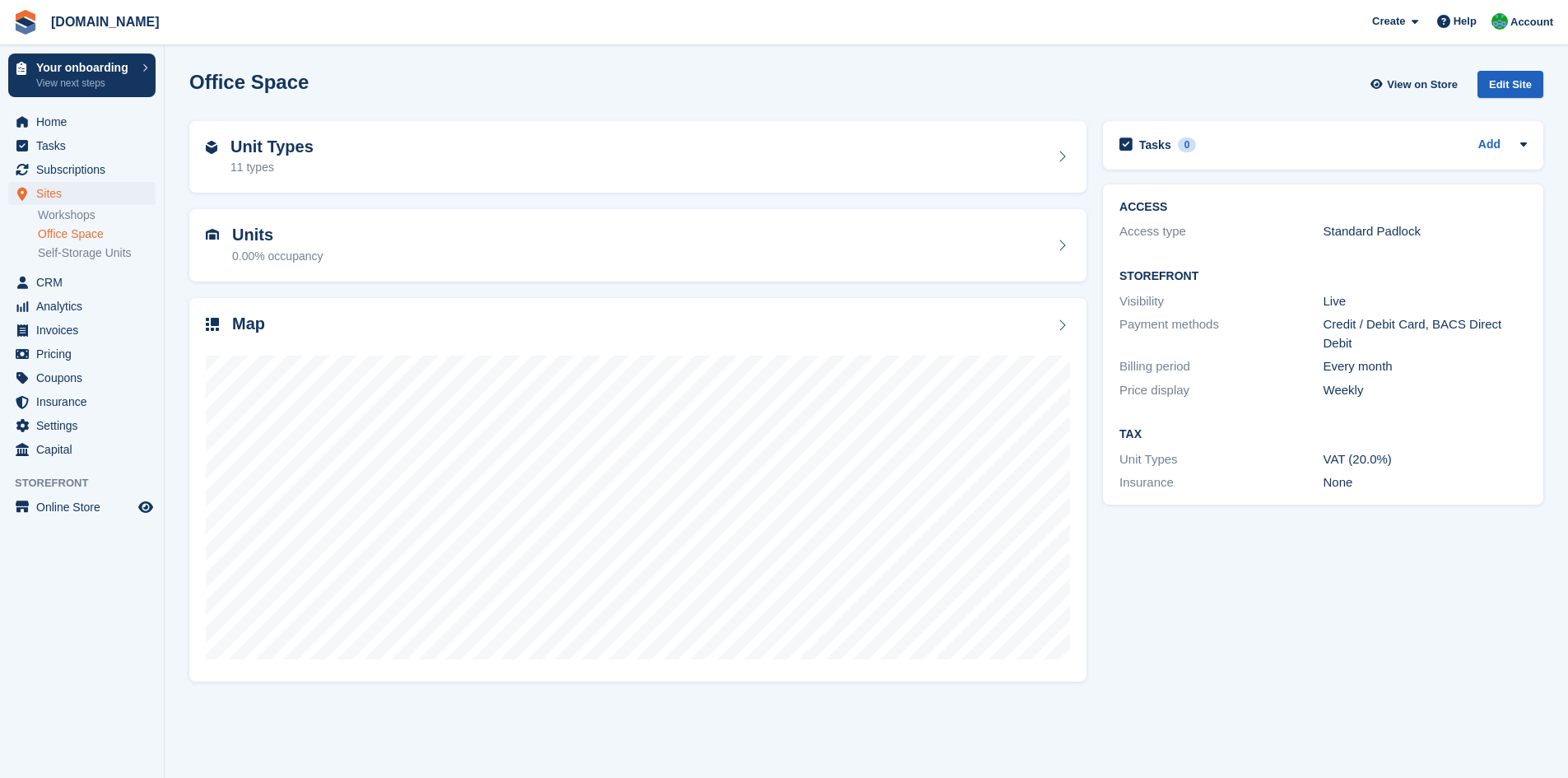
click at [1518, 87] on div "Edit Site" at bounding box center [1510, 84] width 66 height 27
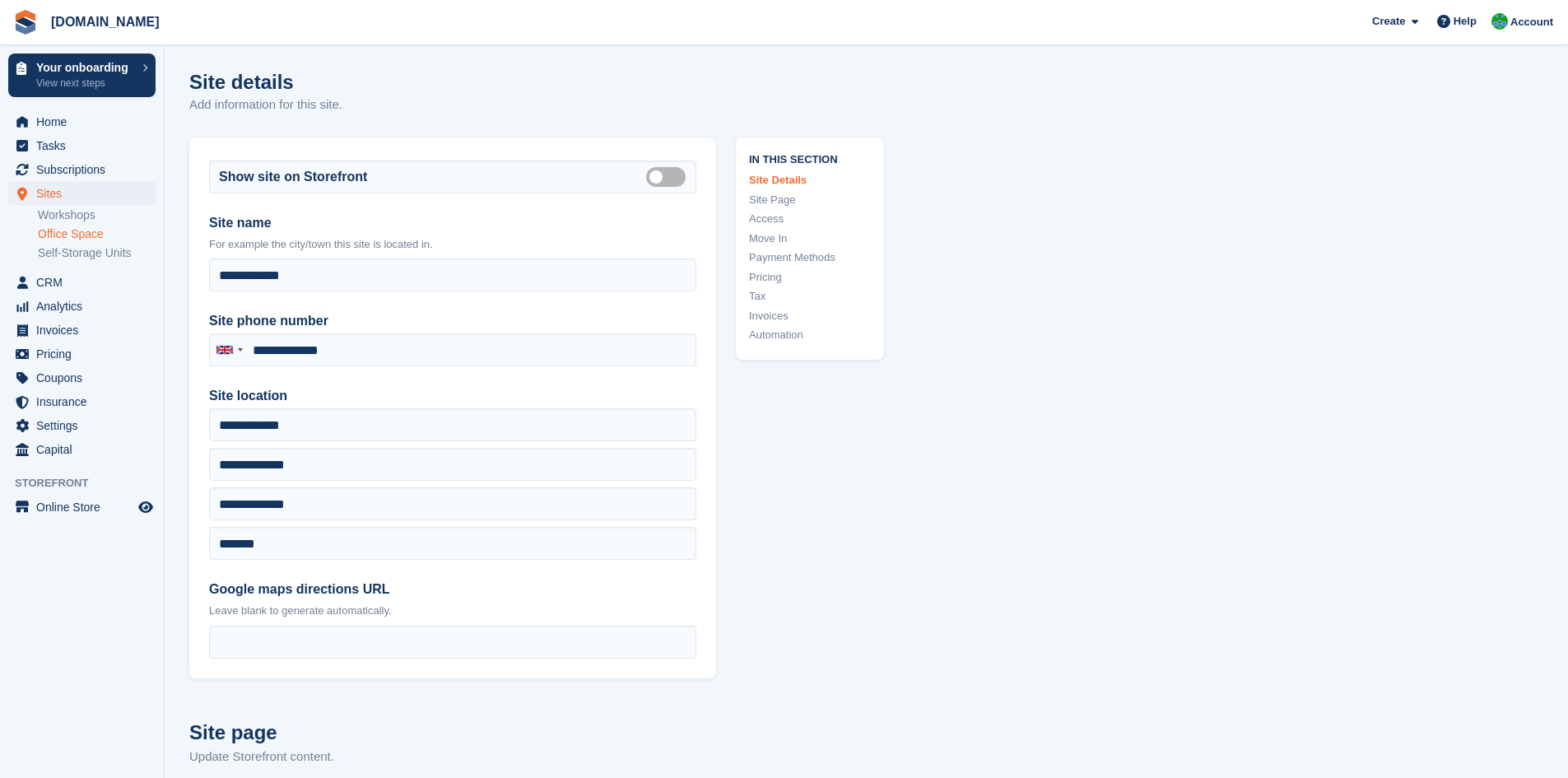
type input "**********"
click at [87, 256] on link "Self-Storage Units" at bounding box center [97, 254] width 118 height 16
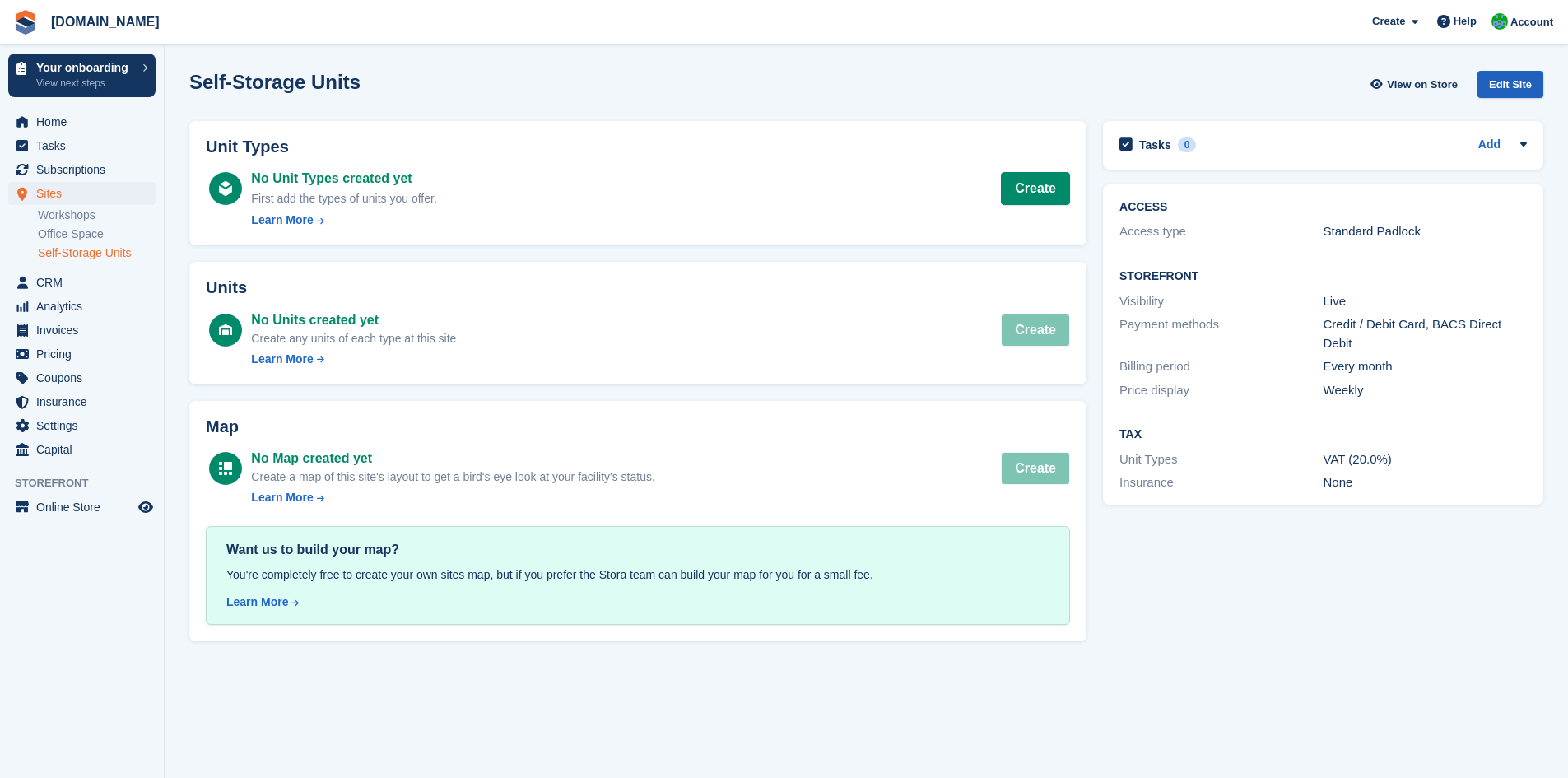
click at [1511, 83] on div "Edit Site" at bounding box center [1510, 84] width 66 height 27
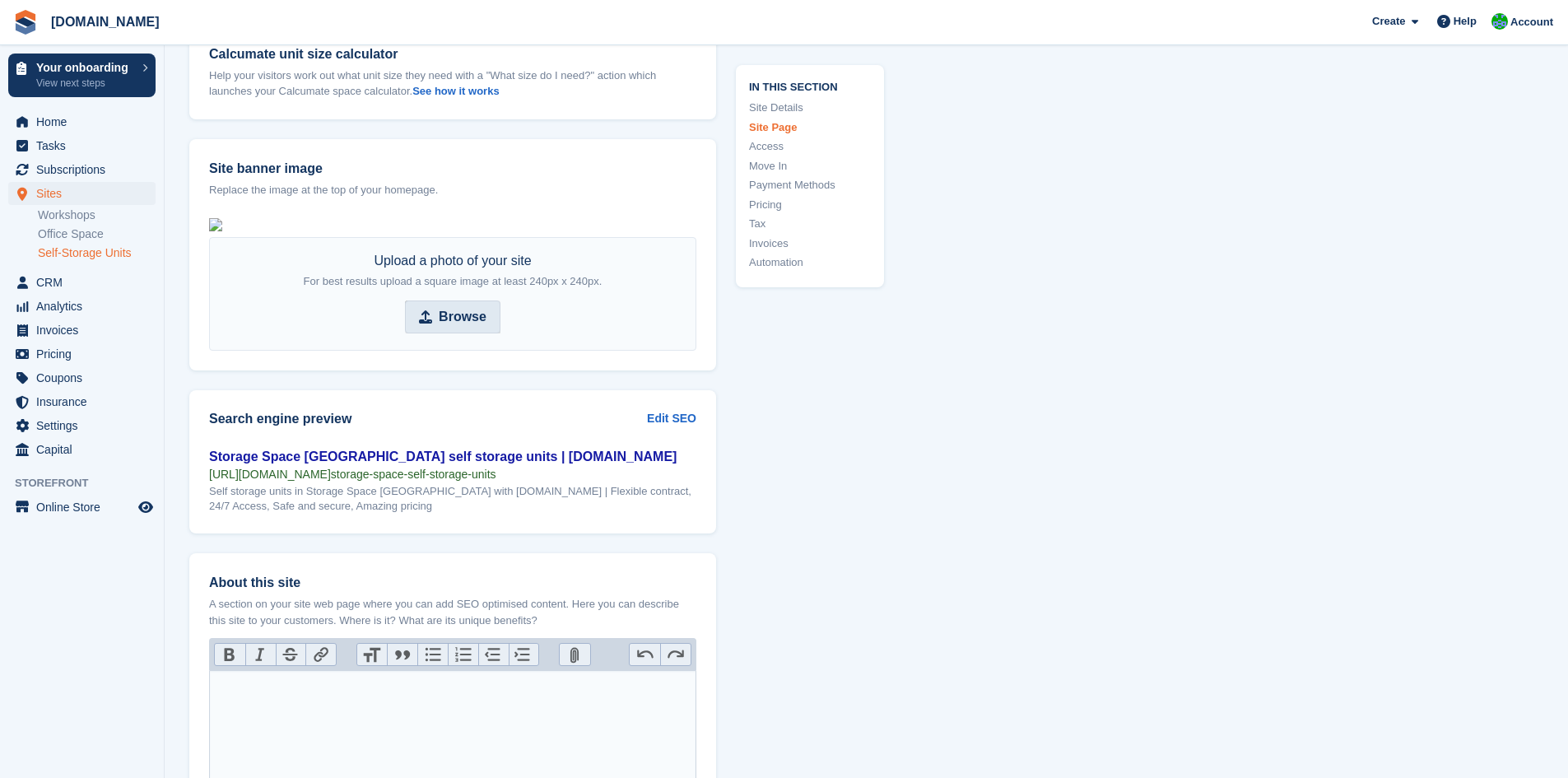
scroll to position [1812, 0]
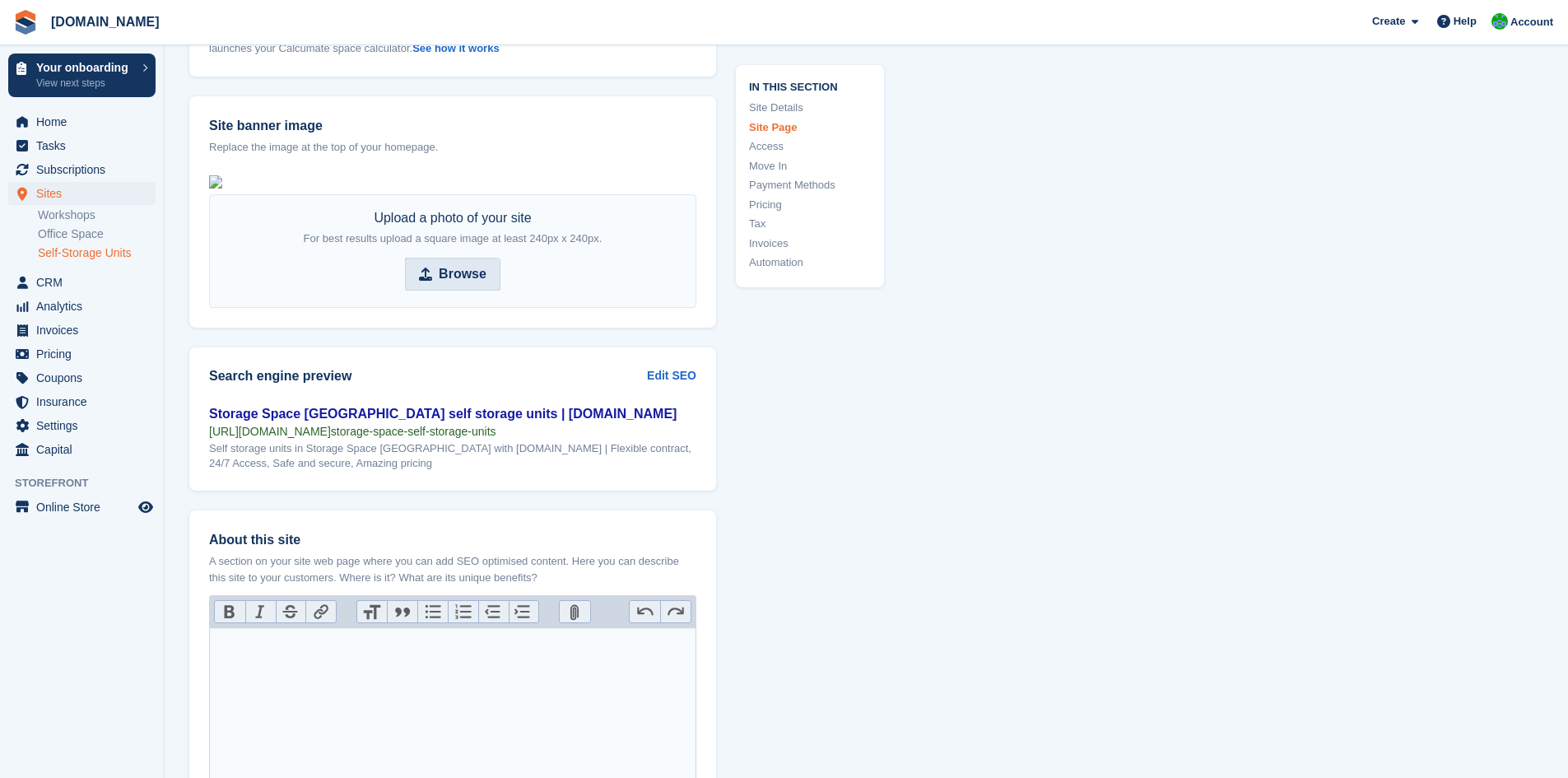
click at [473, 284] on strong "Browse" at bounding box center [462, 275] width 48 height 20
click at [473, 291] on input "Browse" at bounding box center [453, 274] width 96 height 33
type input "**********"
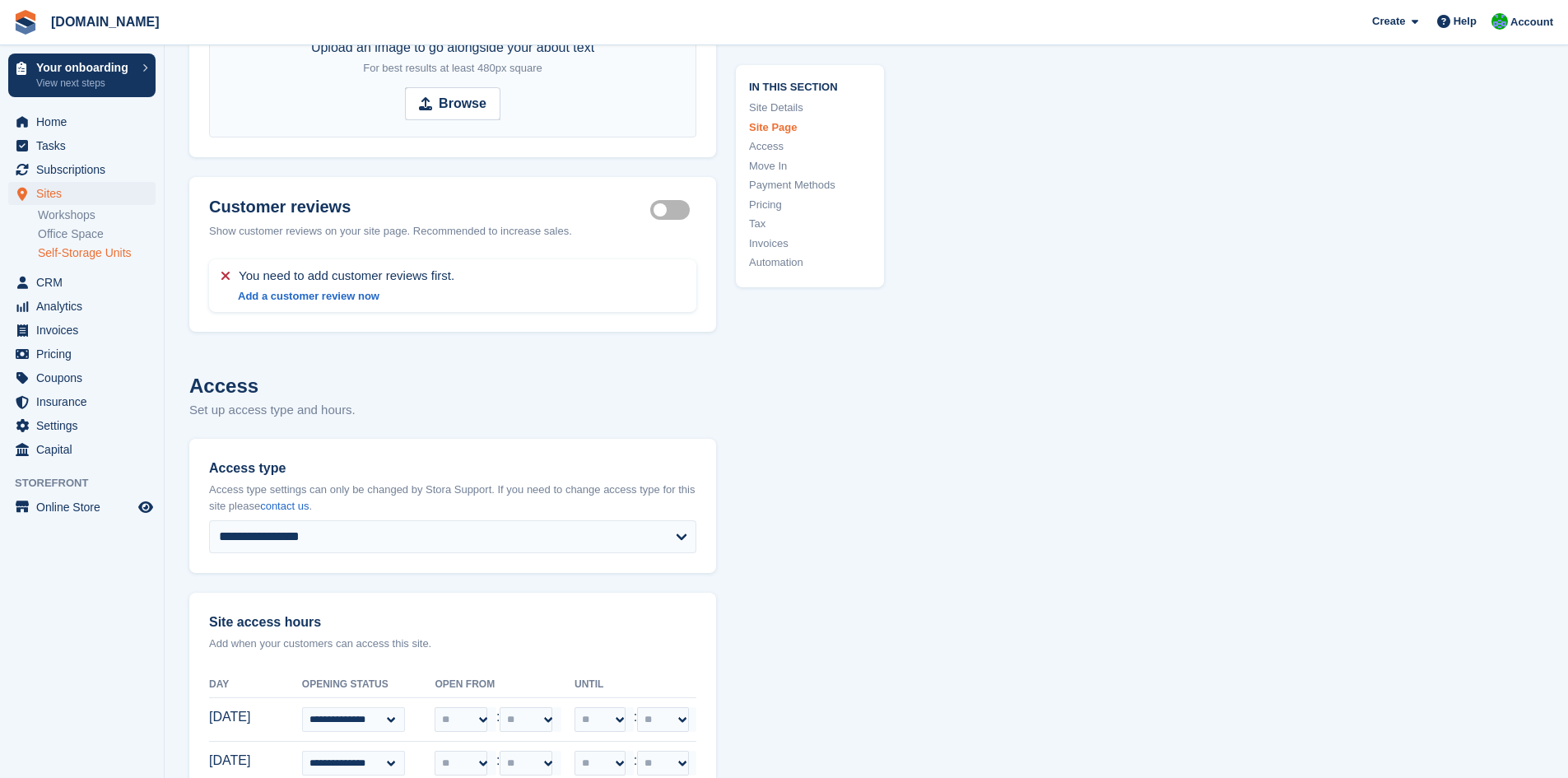
scroll to position [2799, 0]
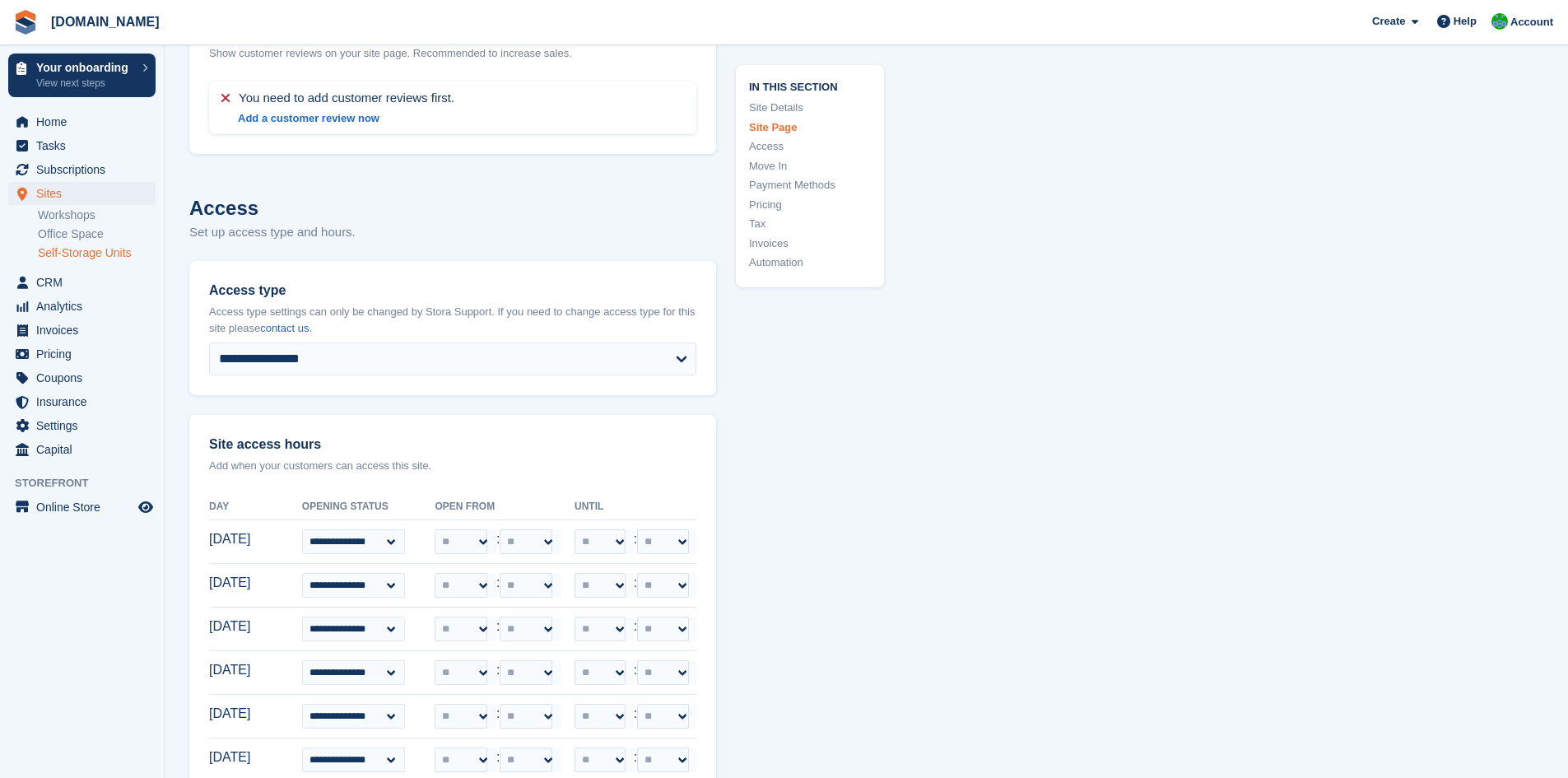
type input "**********"
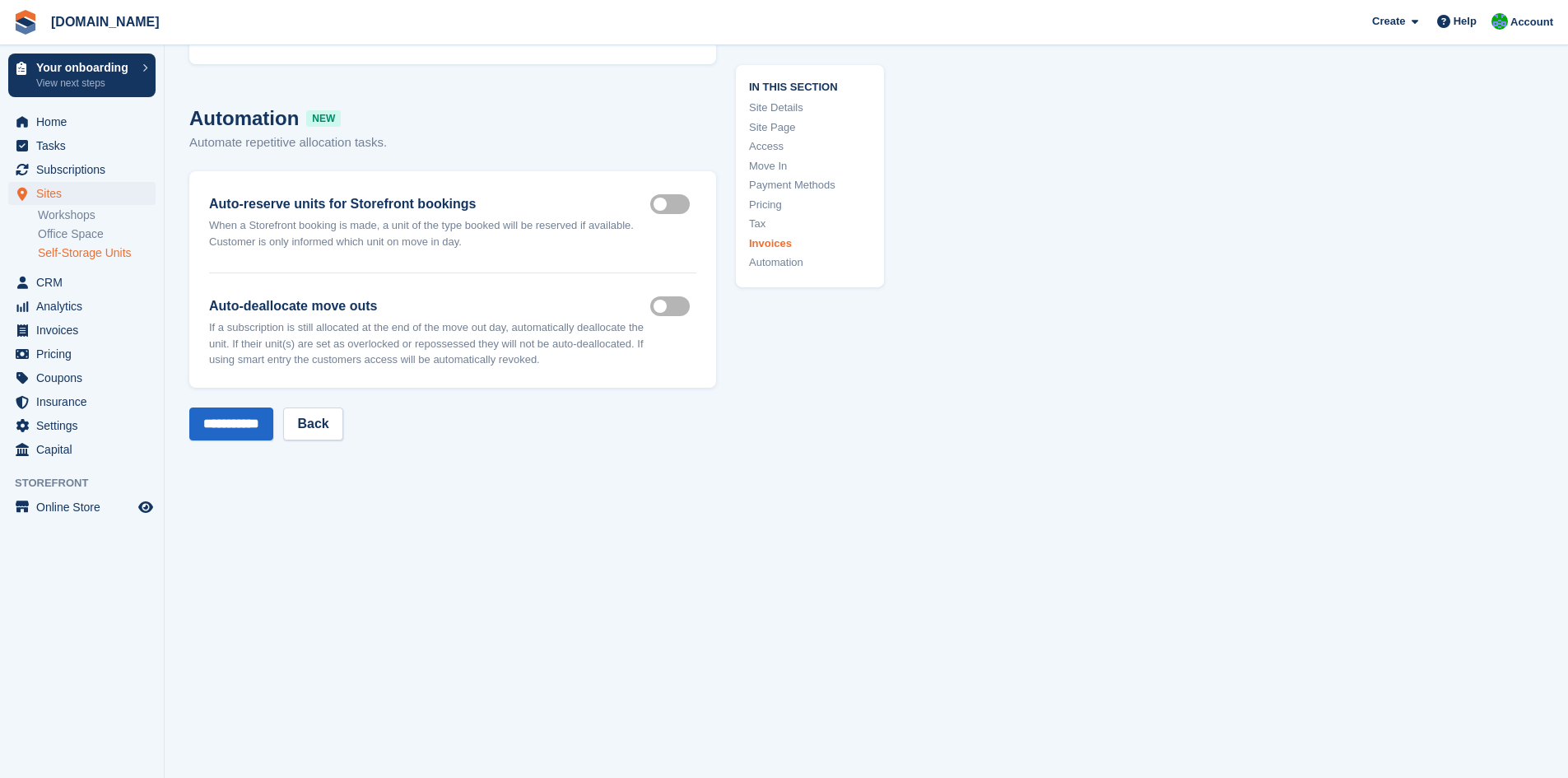
scroll to position [6488, 0]
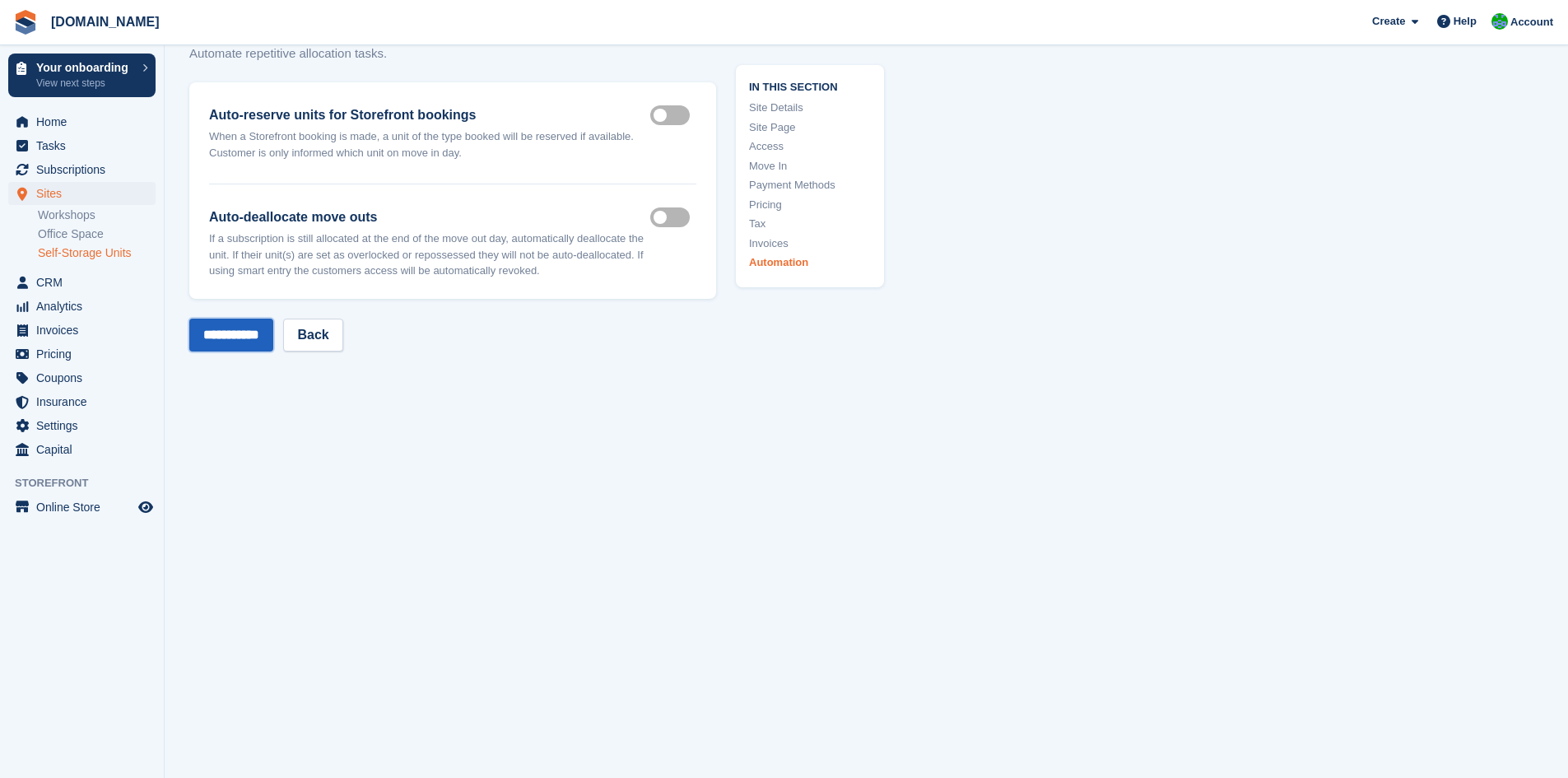
click at [230, 350] on input "**********" at bounding box center [232, 335] width 84 height 33
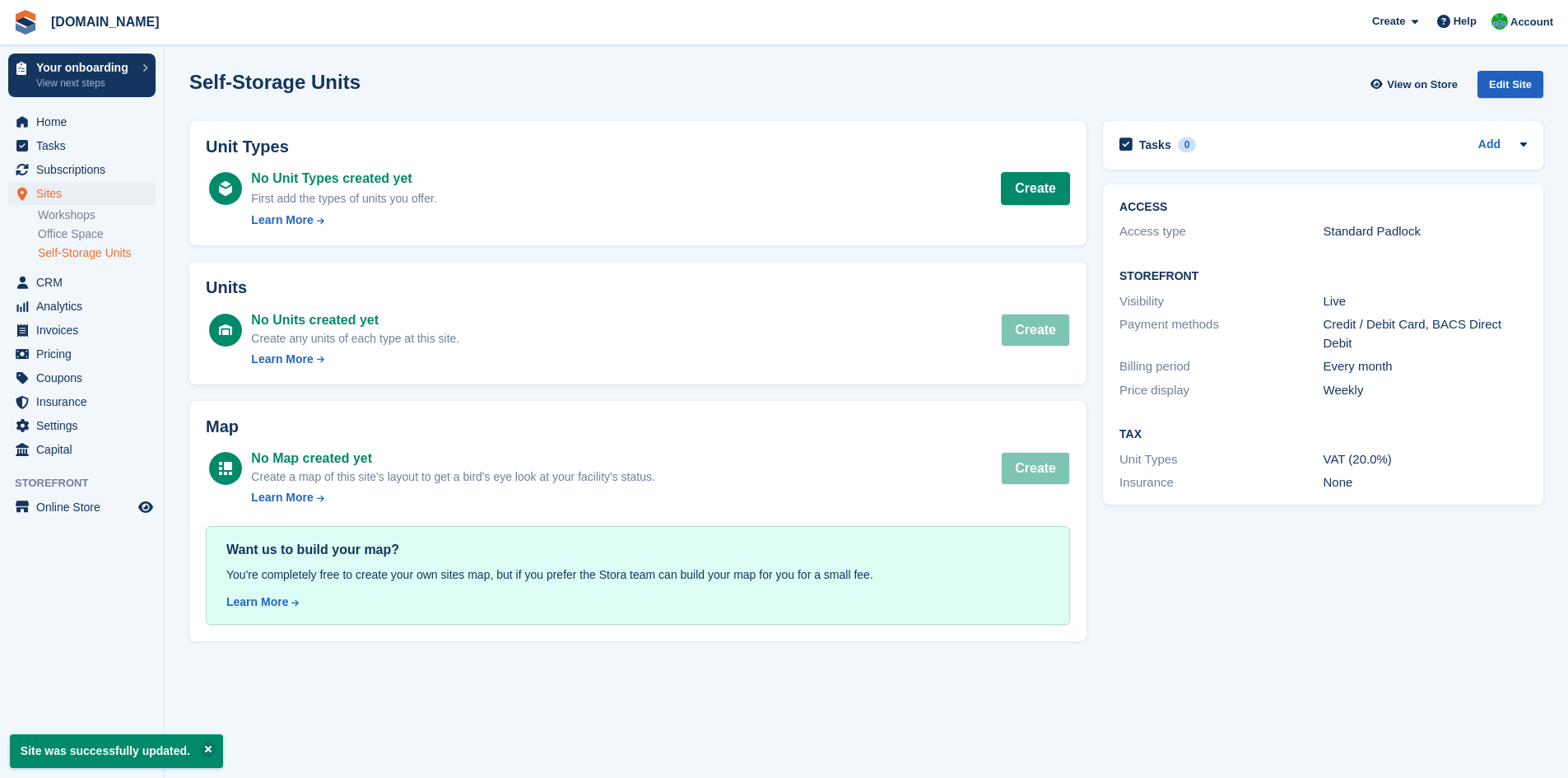
click at [1498, 89] on div "Edit Site" at bounding box center [1510, 84] width 66 height 27
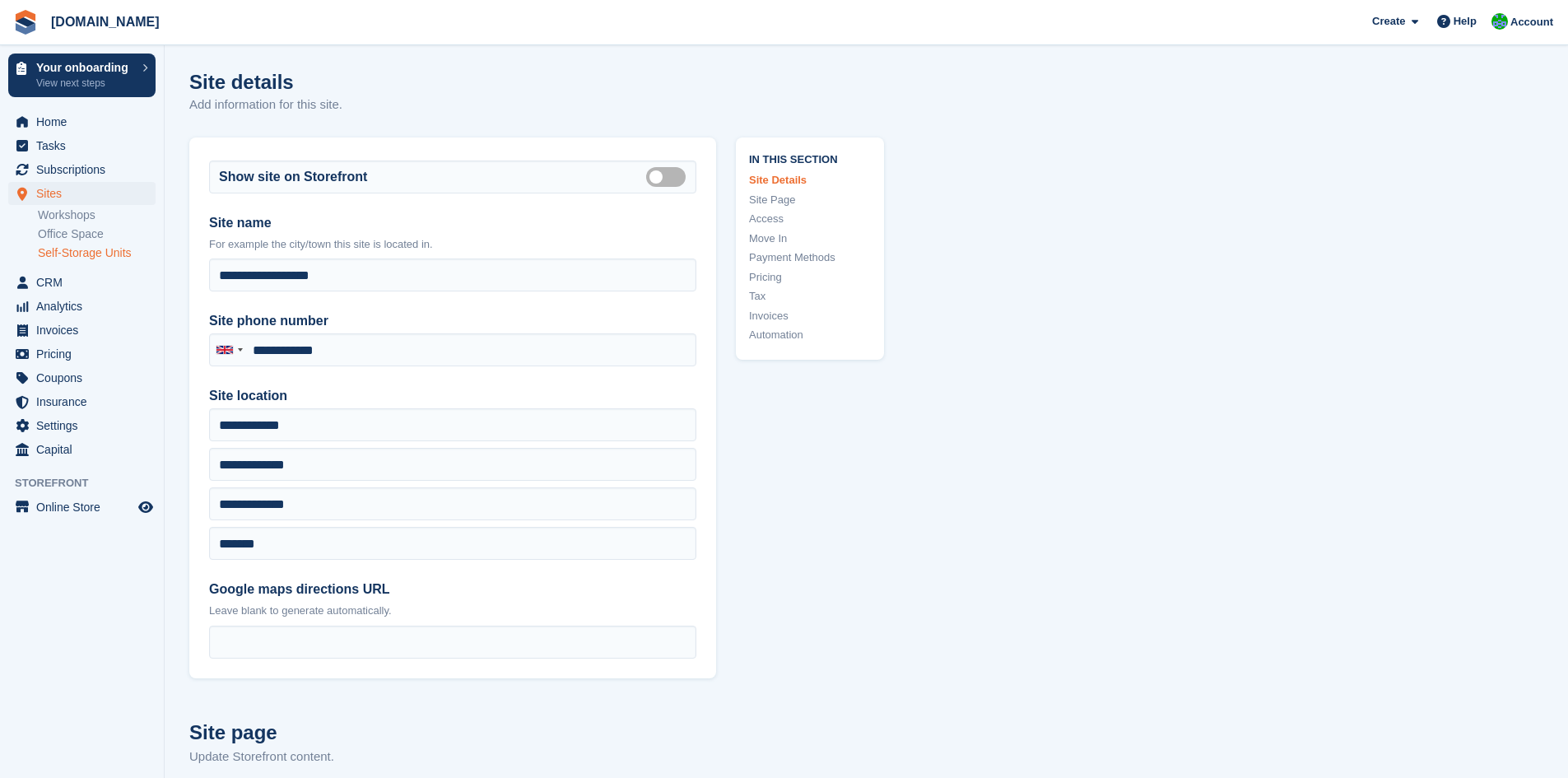
click at [105, 506] on span "Online Store" at bounding box center [85, 506] width 99 height 23
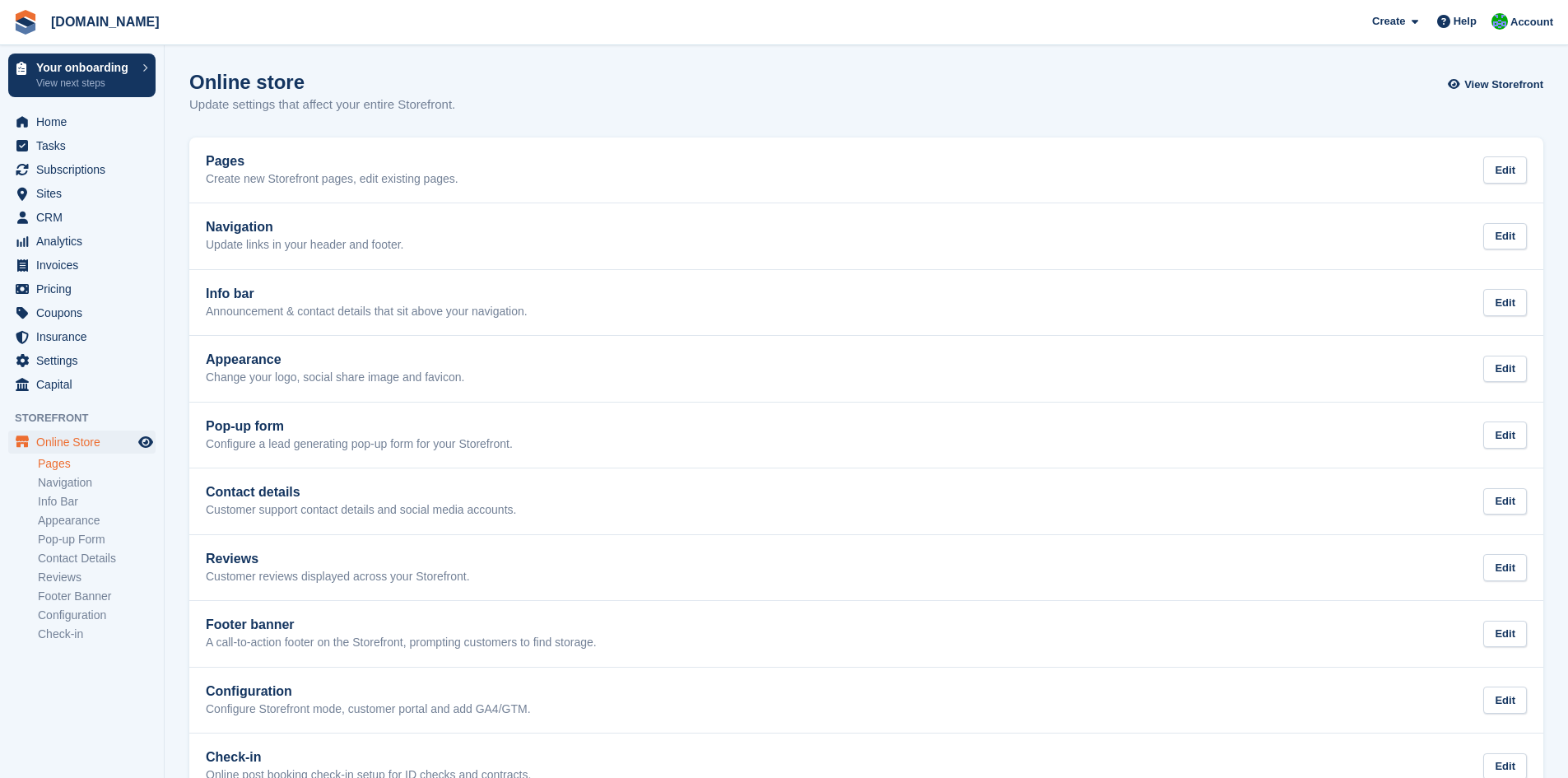
click at [69, 465] on link "Pages" at bounding box center [97, 464] width 118 height 16
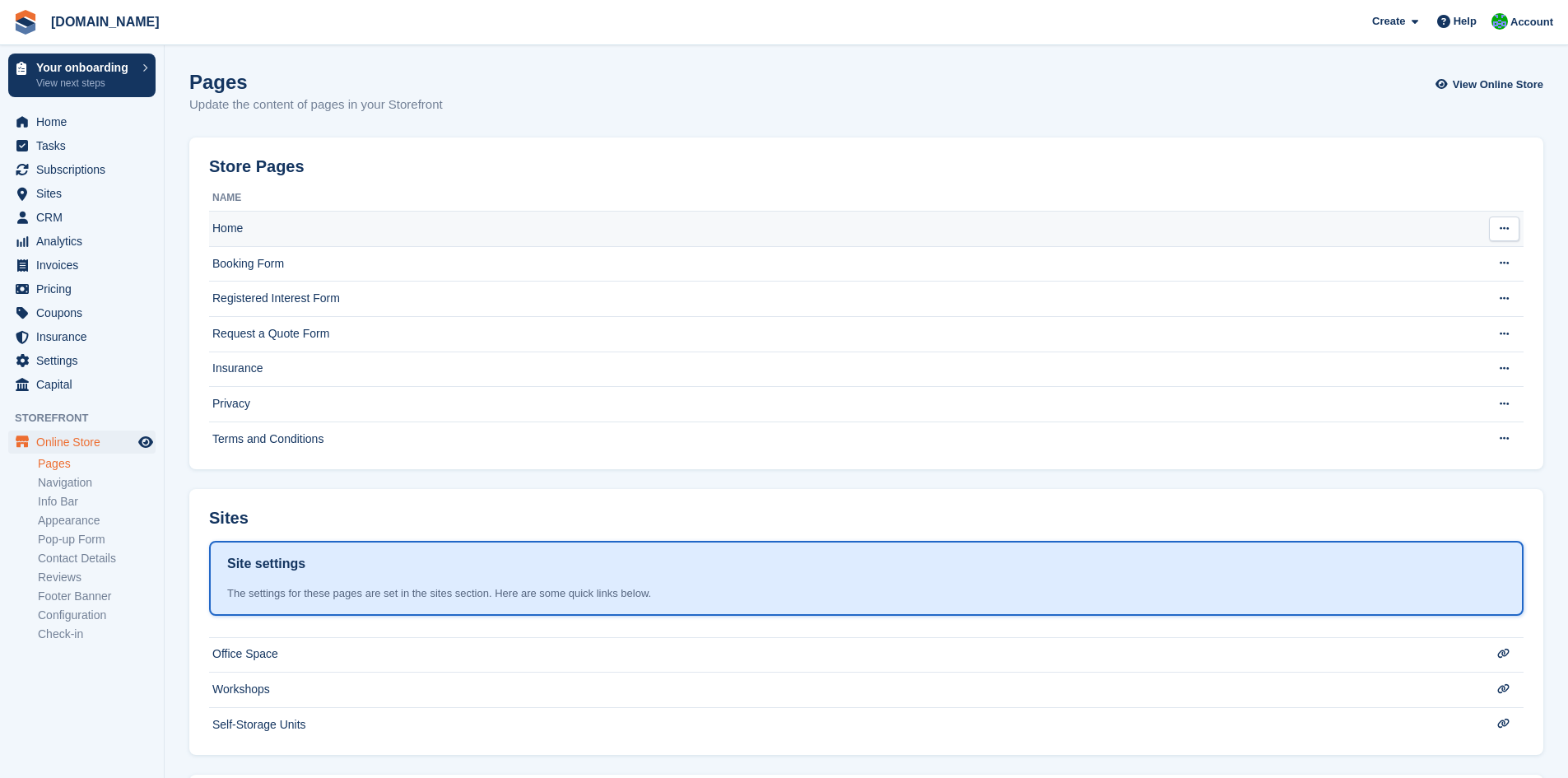
click at [383, 215] on td "Home" at bounding box center [832, 229] width 1249 height 35
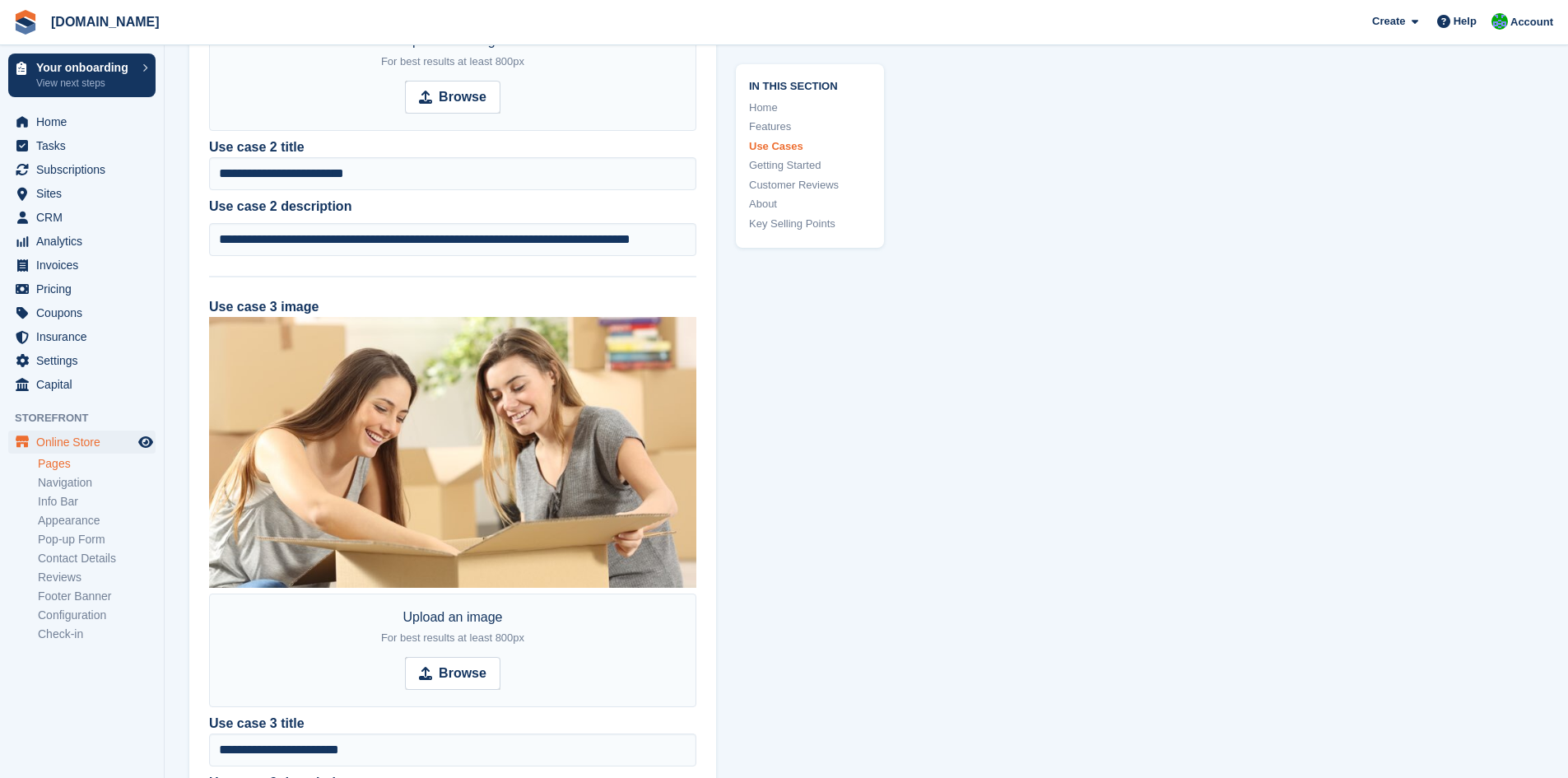
scroll to position [2964, 0]
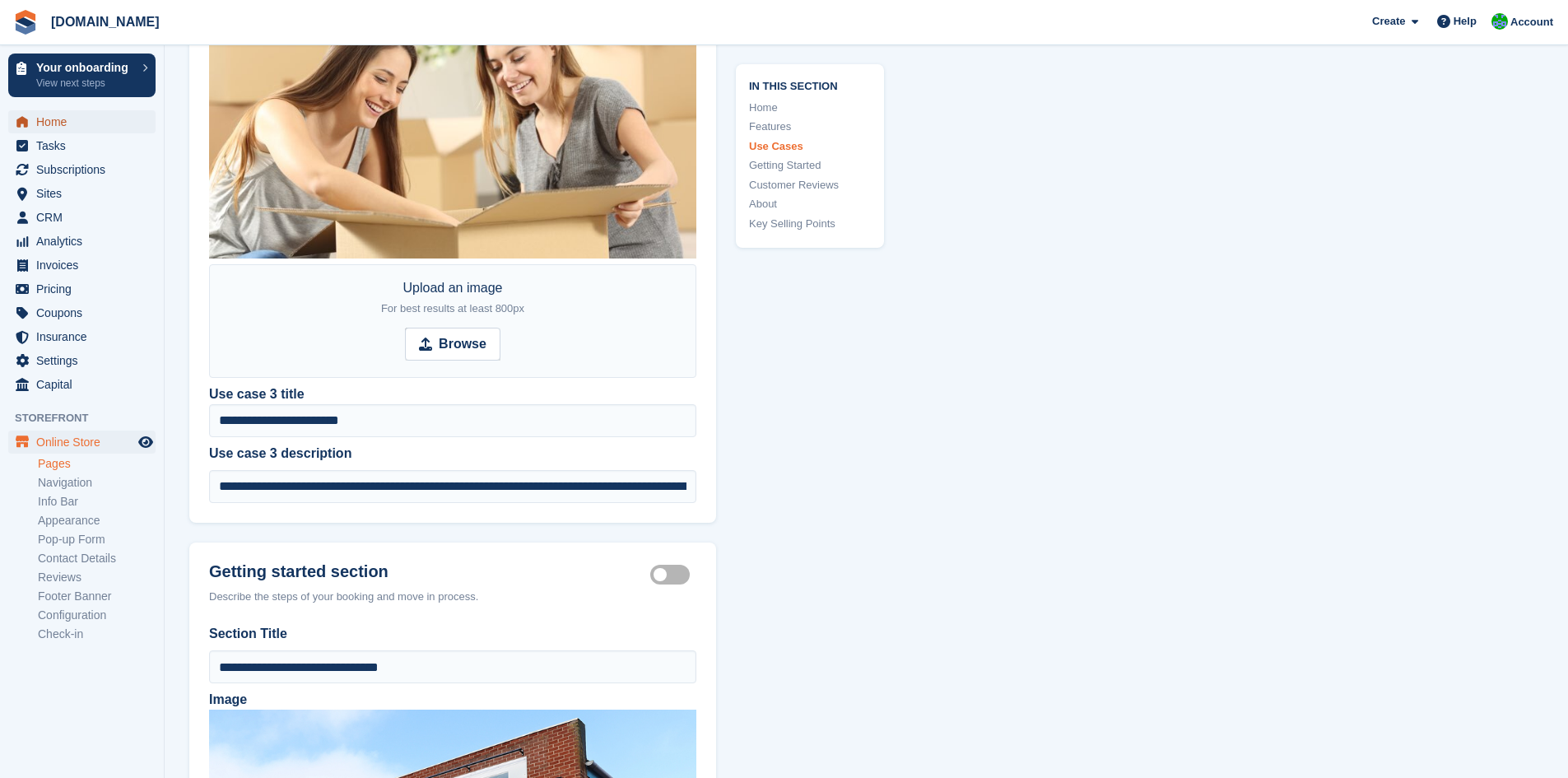
click at [68, 114] on span "Home" at bounding box center [85, 121] width 99 height 23
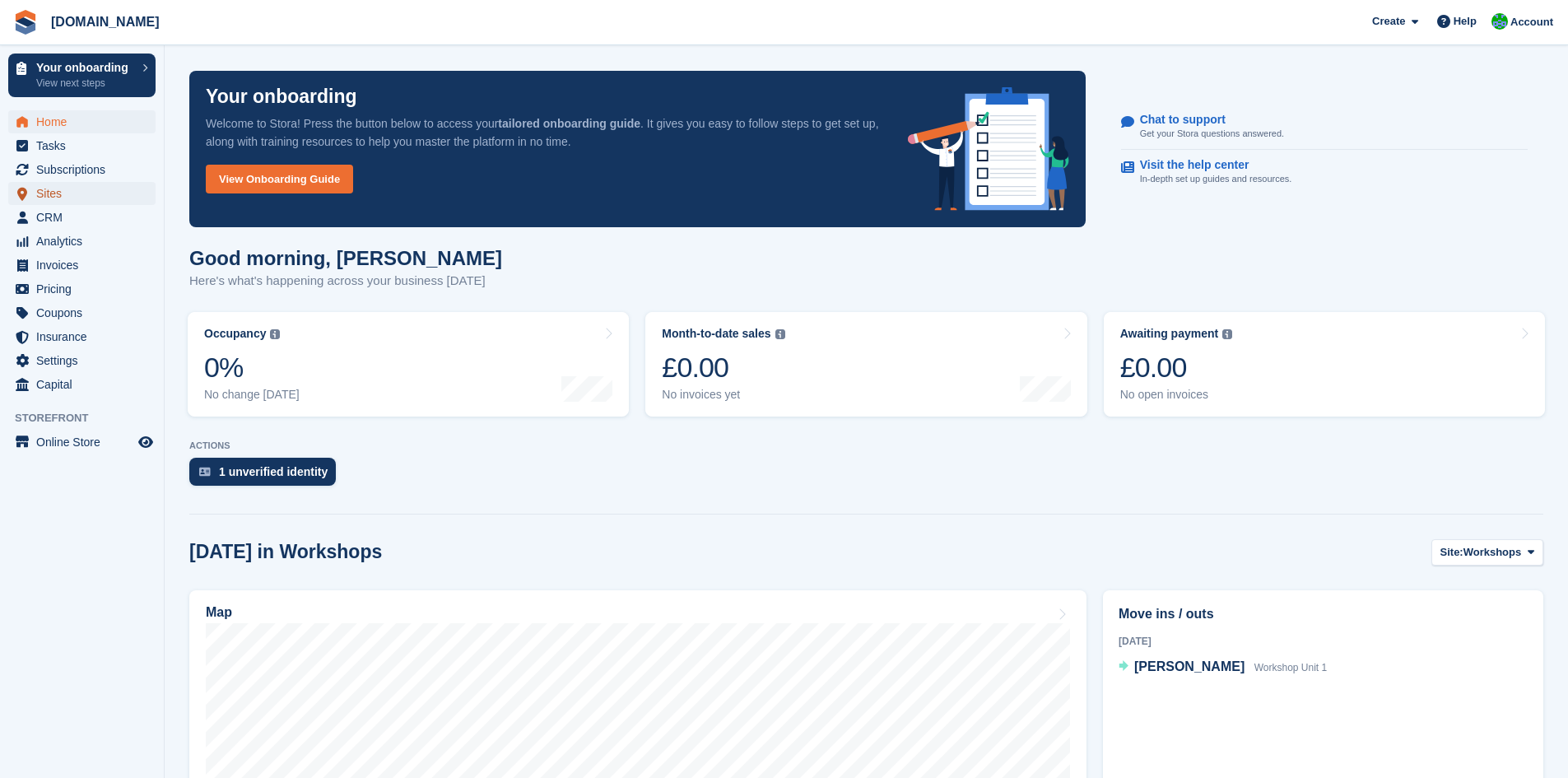
click at [79, 190] on span "Sites" at bounding box center [85, 193] width 99 height 23
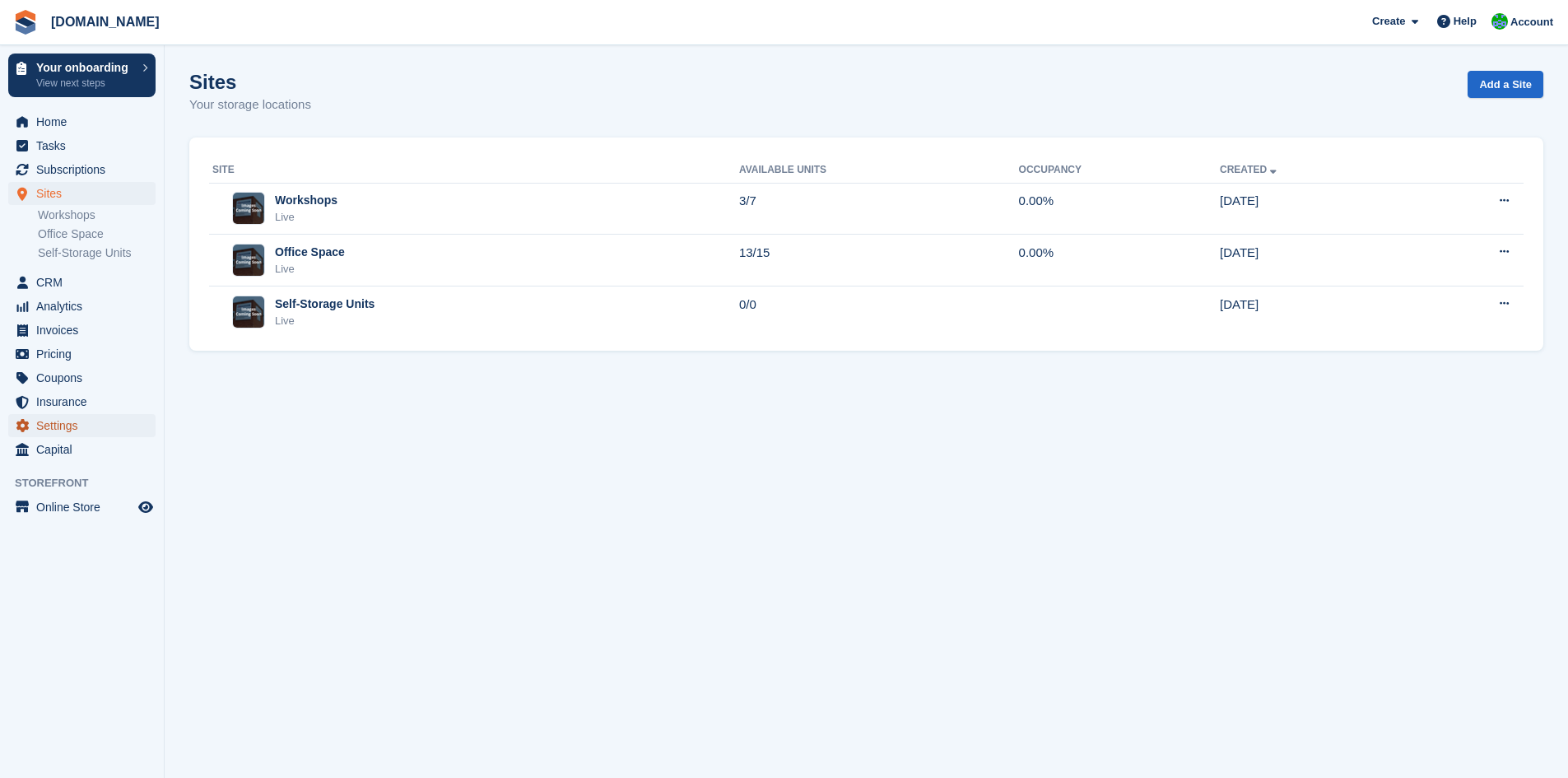
click at [54, 428] on span "Settings" at bounding box center [85, 425] width 99 height 23
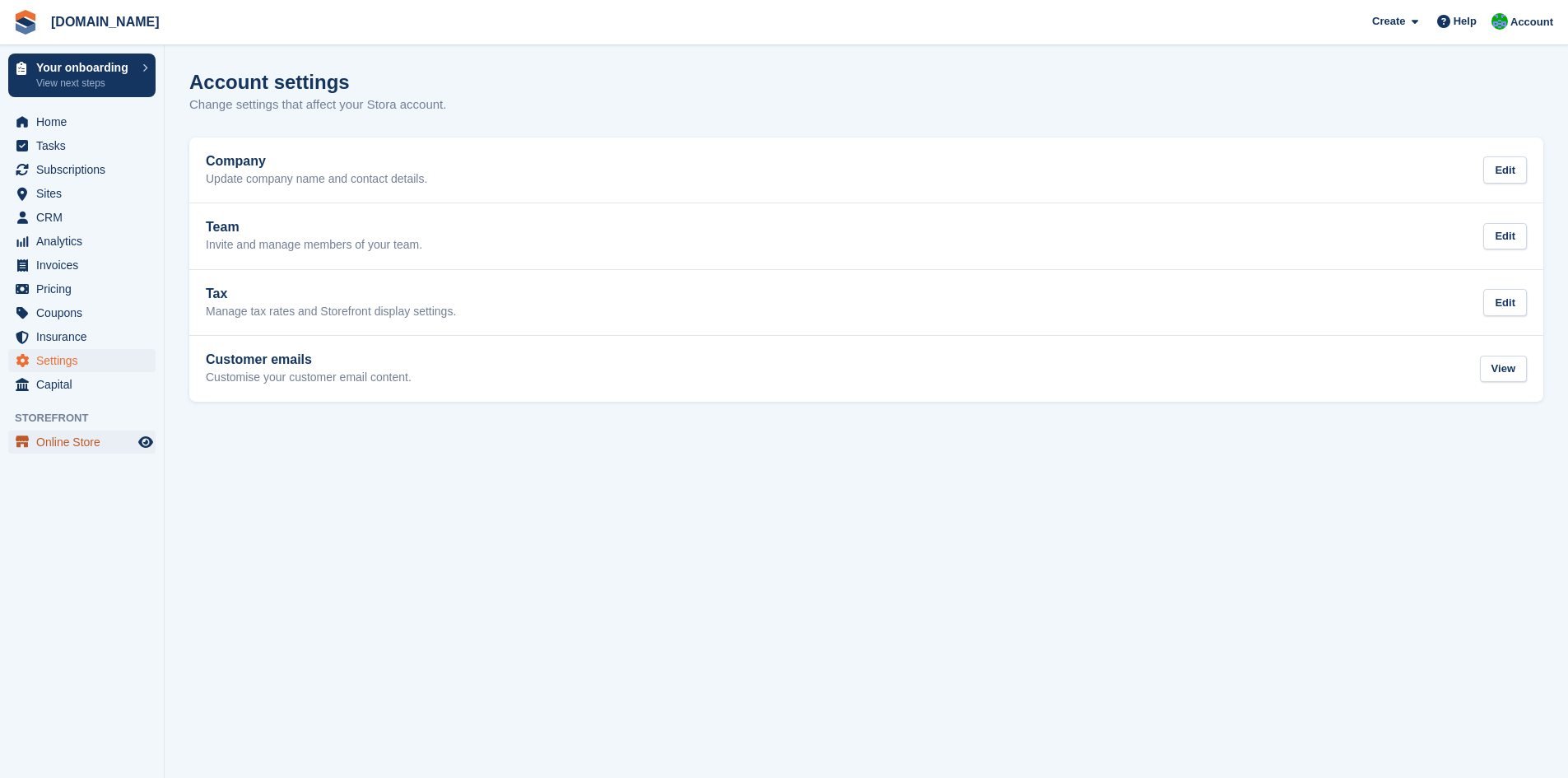
click at [70, 447] on span "Online Store" at bounding box center [85, 441] width 99 height 23
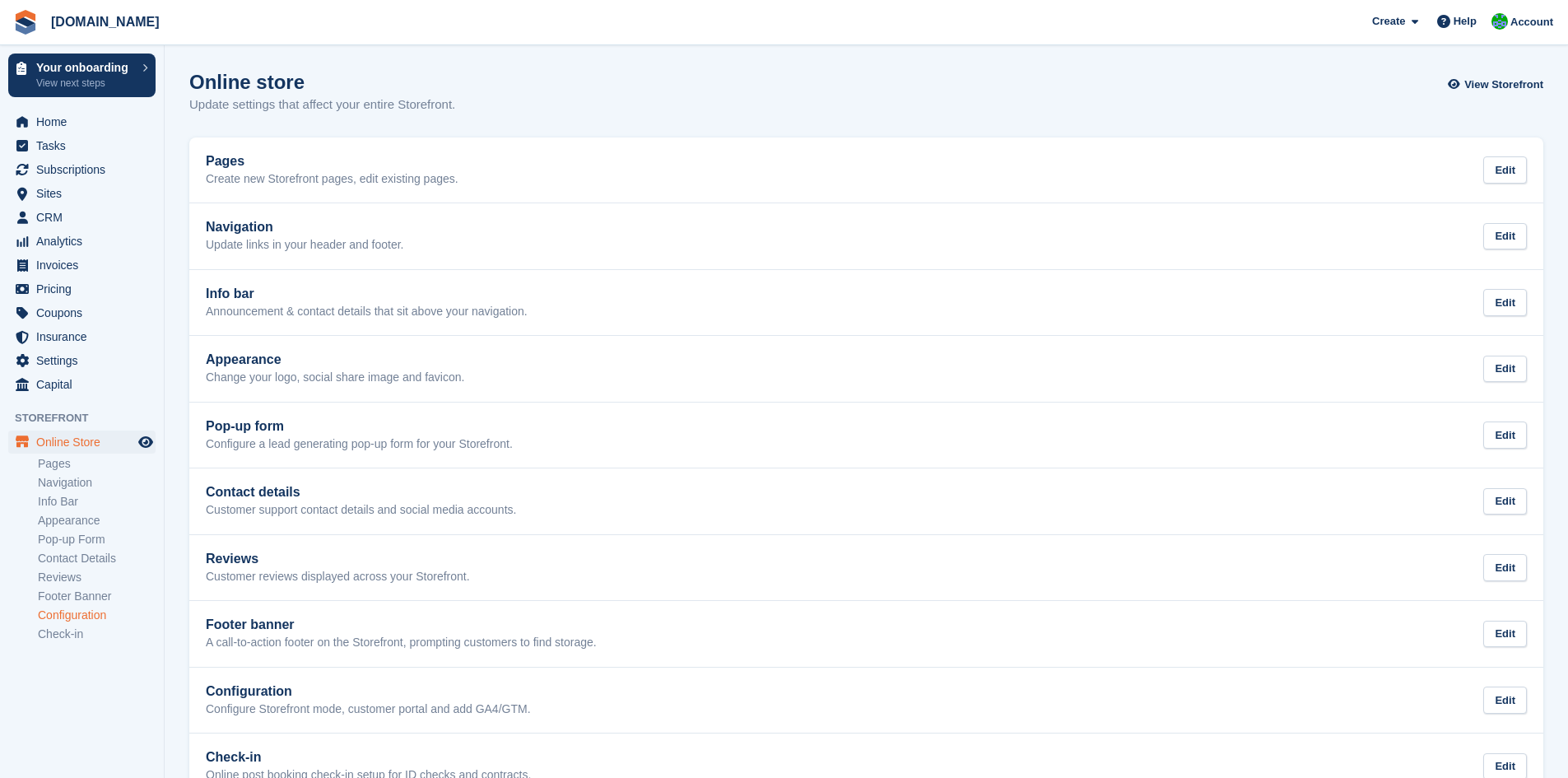
click at [102, 616] on link "Configuration" at bounding box center [97, 615] width 118 height 16
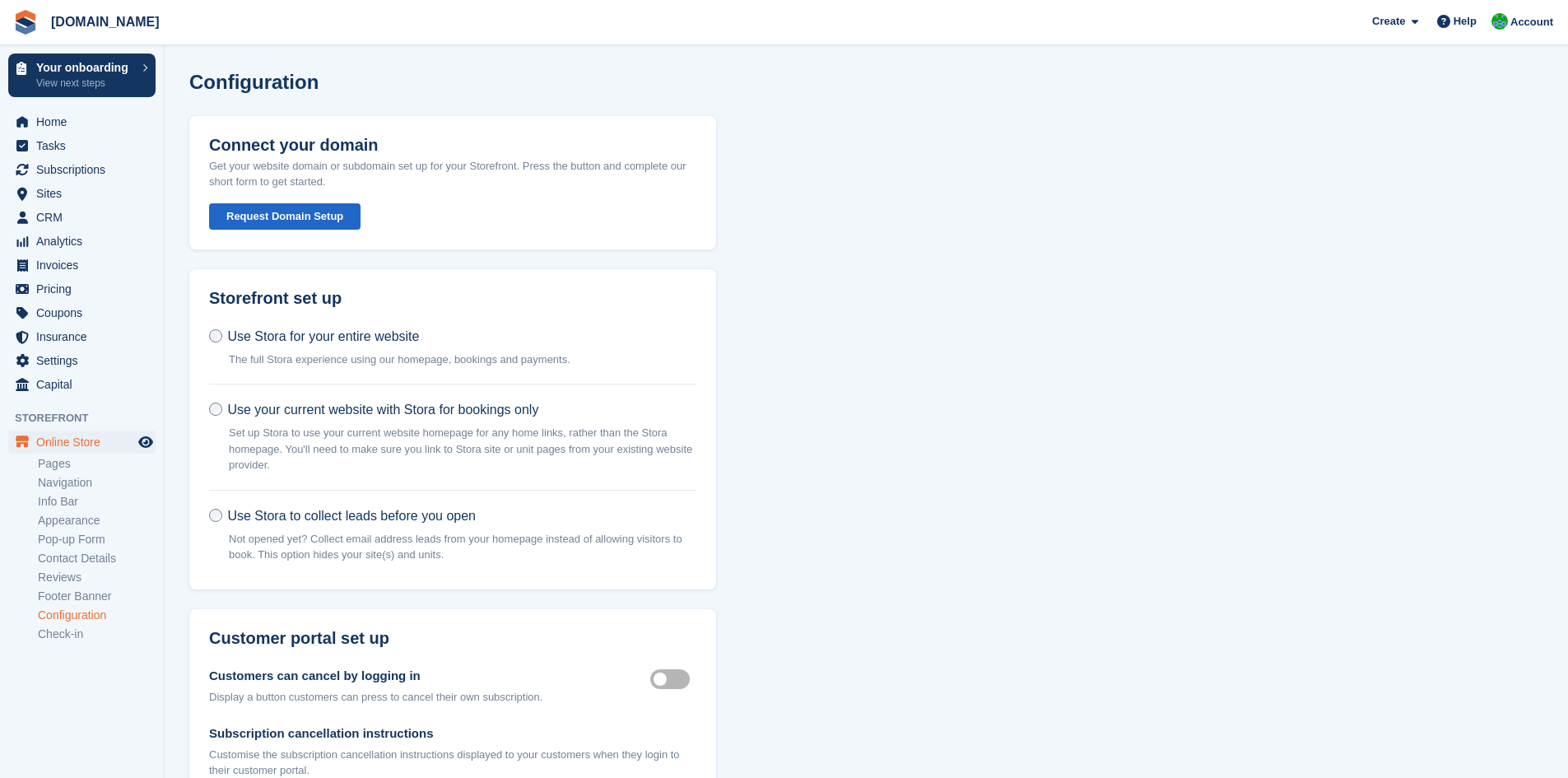
click at [66, 518] on link "Appearance" at bounding box center [97, 521] width 118 height 16
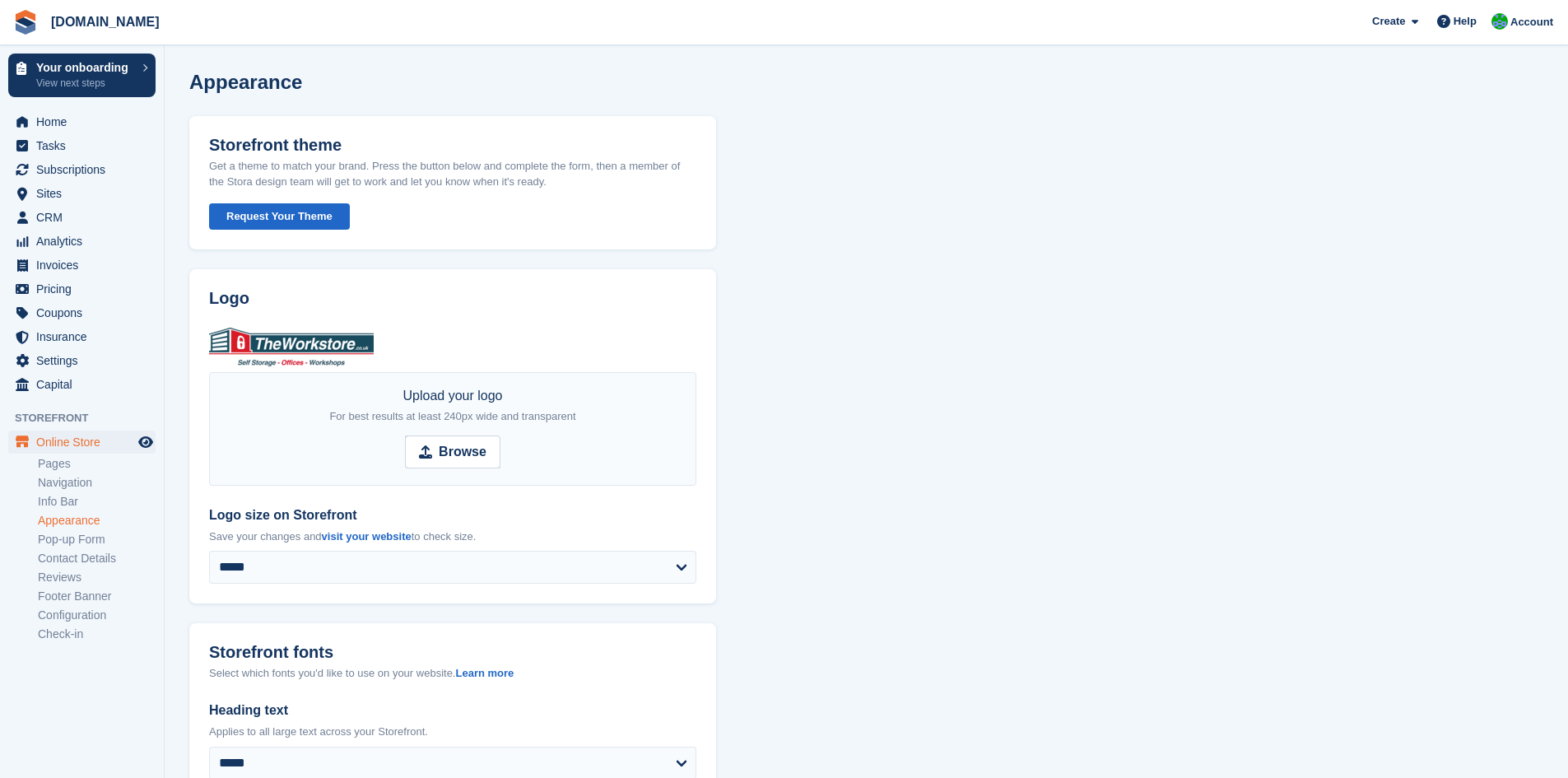
click at [661, 562] on select "**********" at bounding box center [452, 567] width 487 height 33
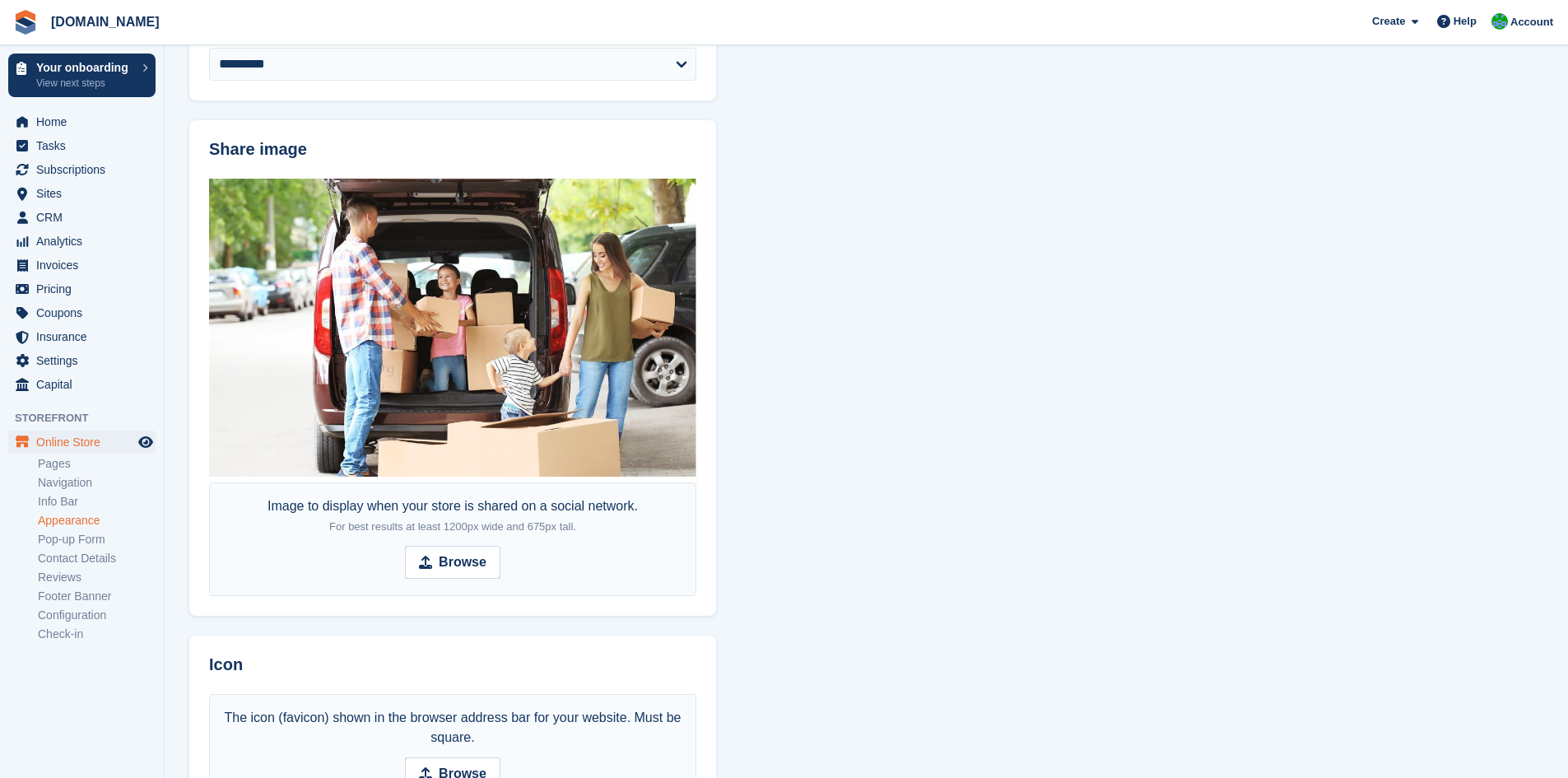
scroll to position [942, 0]
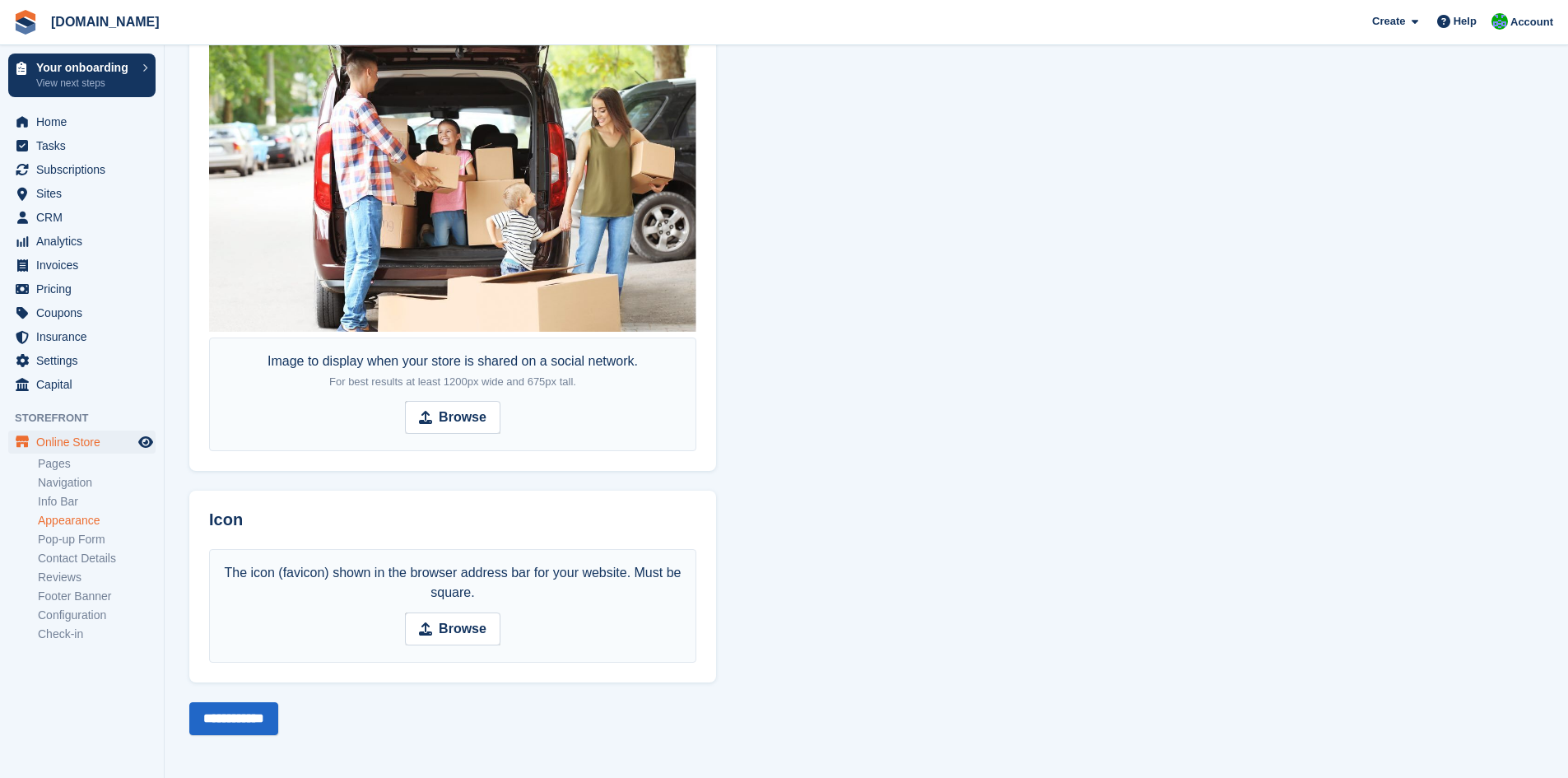
click at [424, 630] on icon at bounding box center [425, 628] width 13 height 13
click at [424, 630] on input "Browse" at bounding box center [453, 628] width 96 height 33
type input "**********"
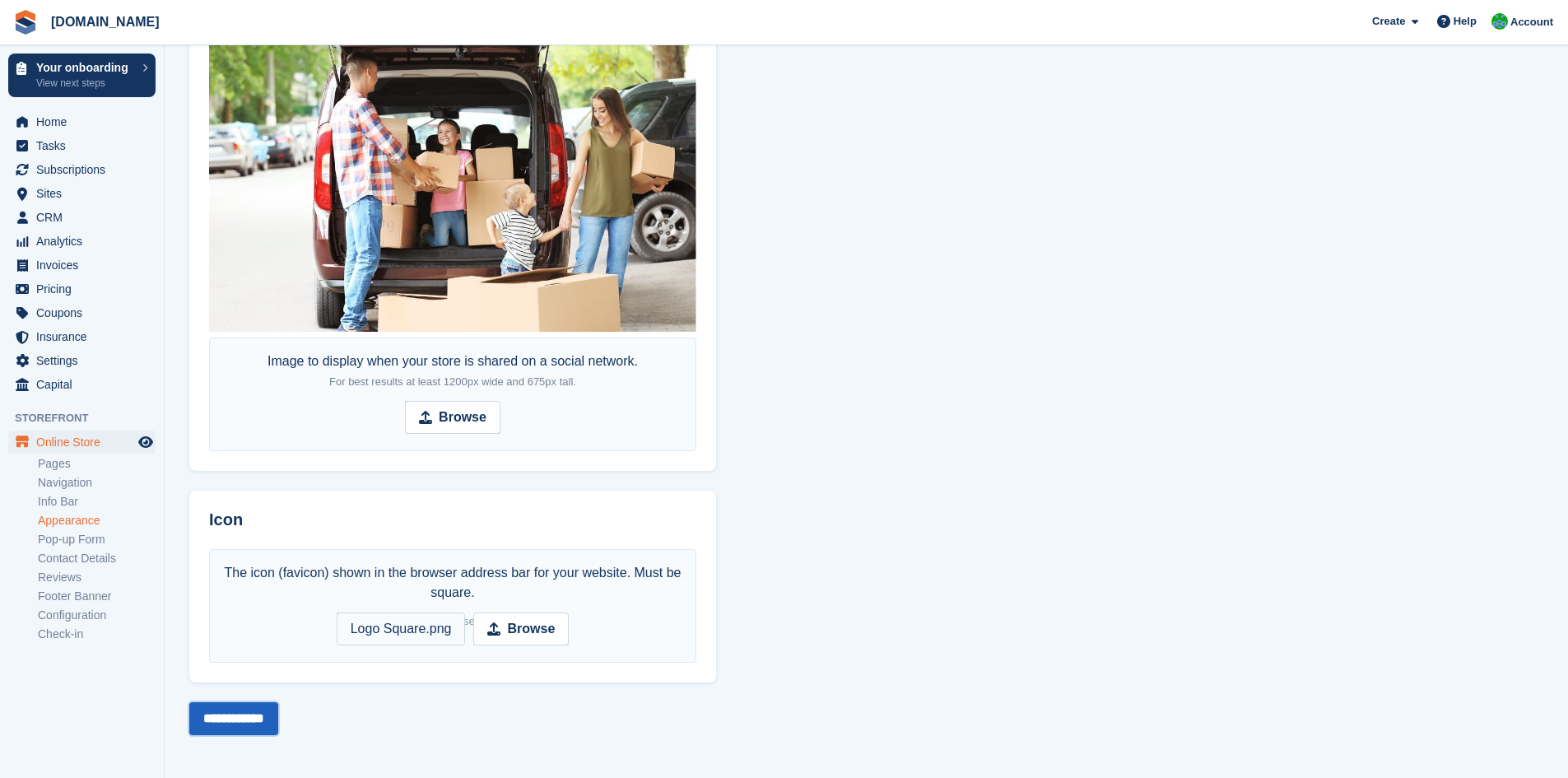
click at [243, 719] on input "**********" at bounding box center [234, 718] width 89 height 33
